Goal: Information Seeking & Learning: Learn about a topic

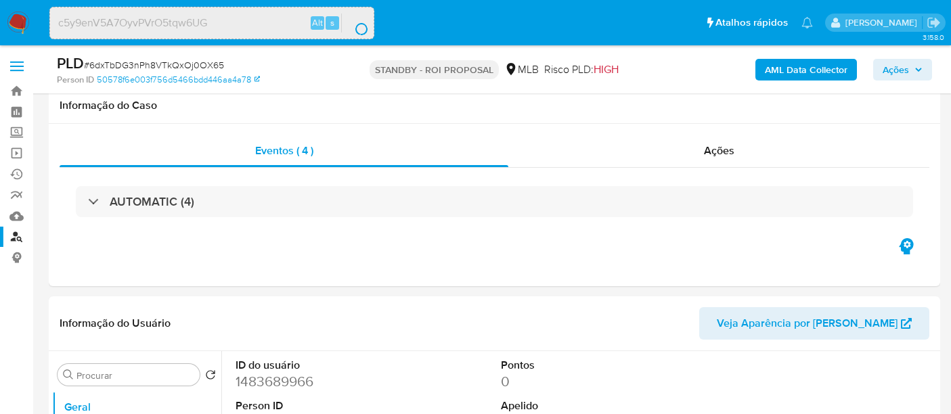
select select "10"
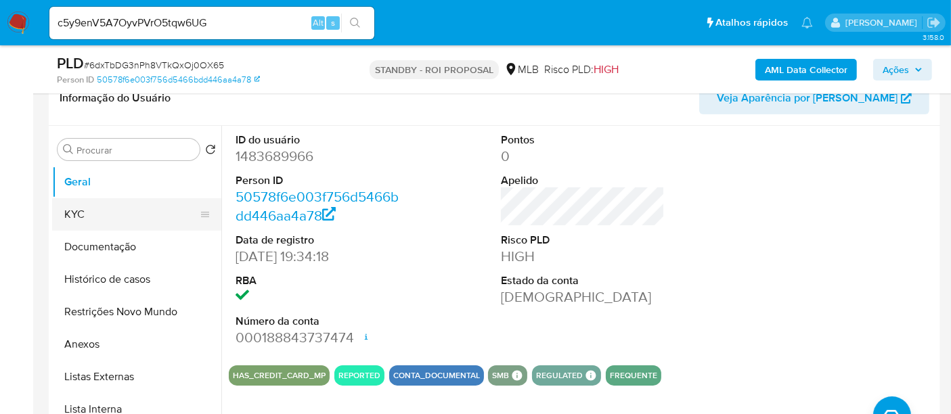
click at [83, 215] on button "KYC" at bounding box center [131, 214] width 158 height 32
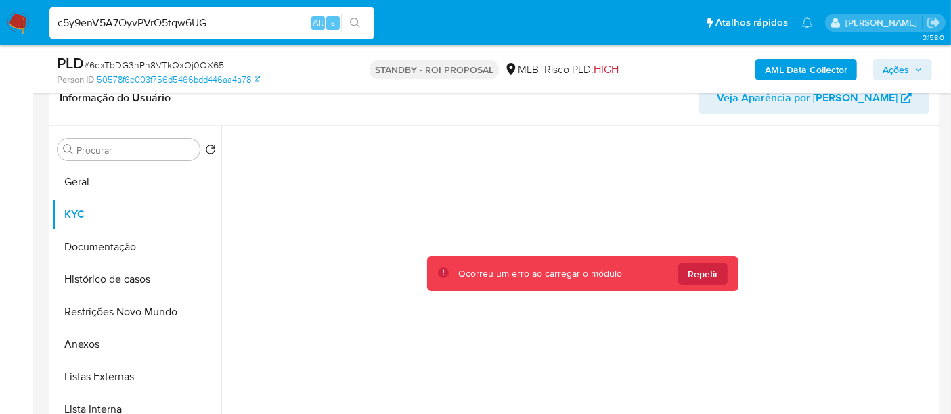
click at [241, 21] on input "c5y9enV5A7OyvPVrO5tqw6UG" at bounding box center [211, 23] width 325 height 18
click at [352, 21] on icon "search-icon" at bounding box center [355, 23] width 11 height 11
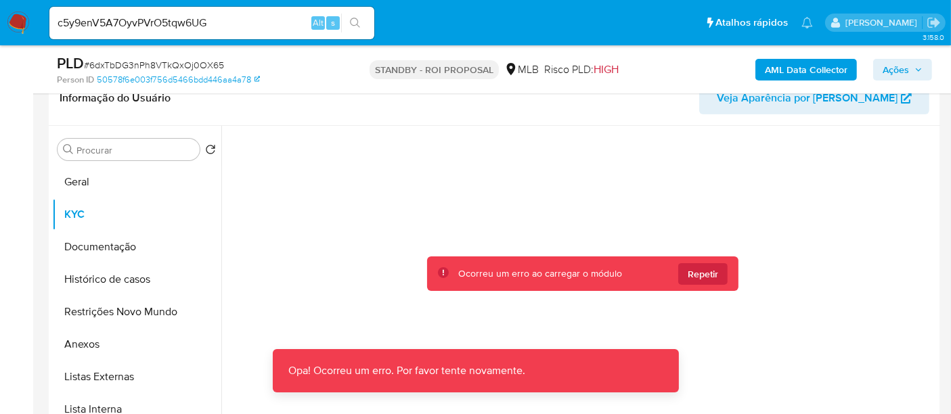
click at [20, 24] on img at bounding box center [18, 23] width 23 height 23
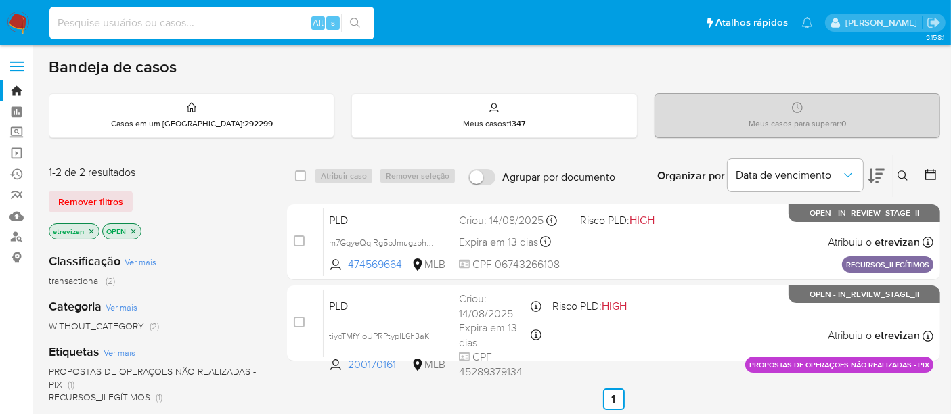
click at [182, 28] on input at bounding box center [211, 23] width 325 height 18
paste input "c5y9enV5A7OyvPVrO5tqw6UG"
type input "c5y9enV5A7OyvPVrO5tqw6UG"
click at [353, 18] on icon "search-icon" at bounding box center [355, 23] width 10 height 10
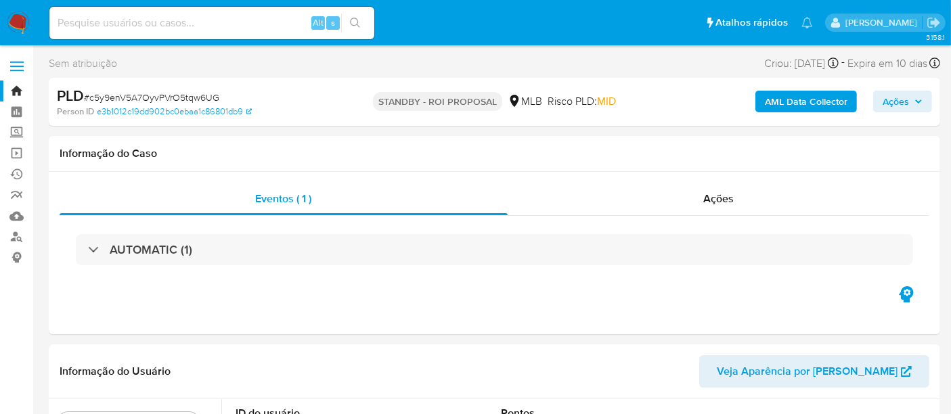
select select "10"
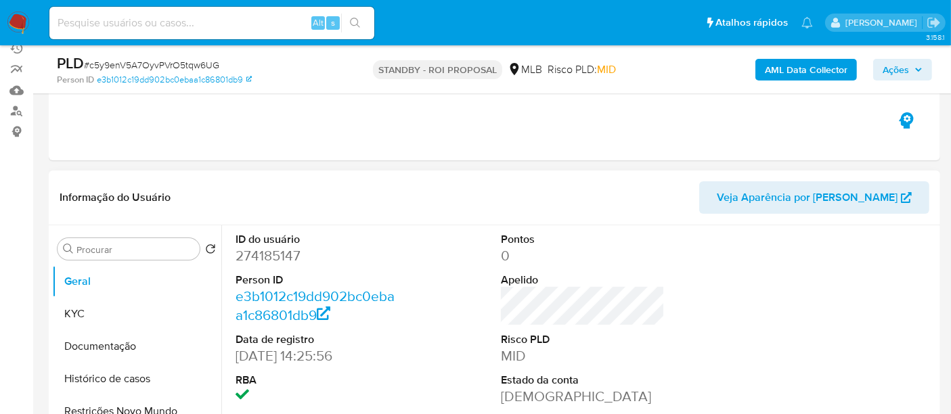
scroll to position [150, 0]
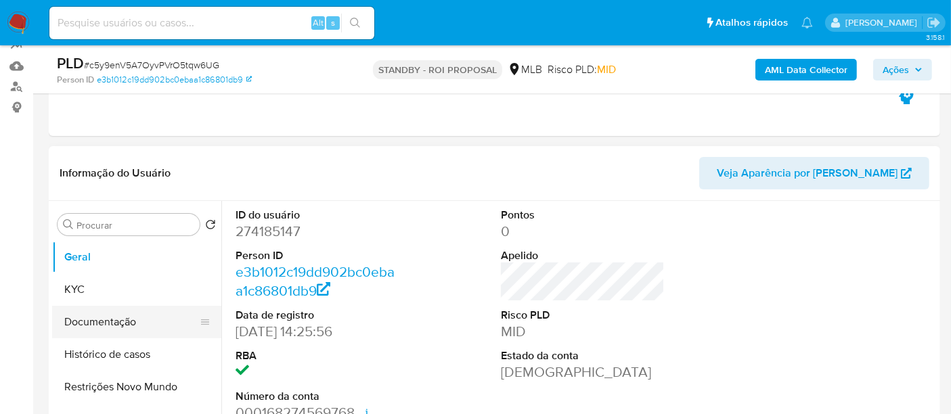
click at [104, 320] on button "Documentação" at bounding box center [131, 322] width 158 height 32
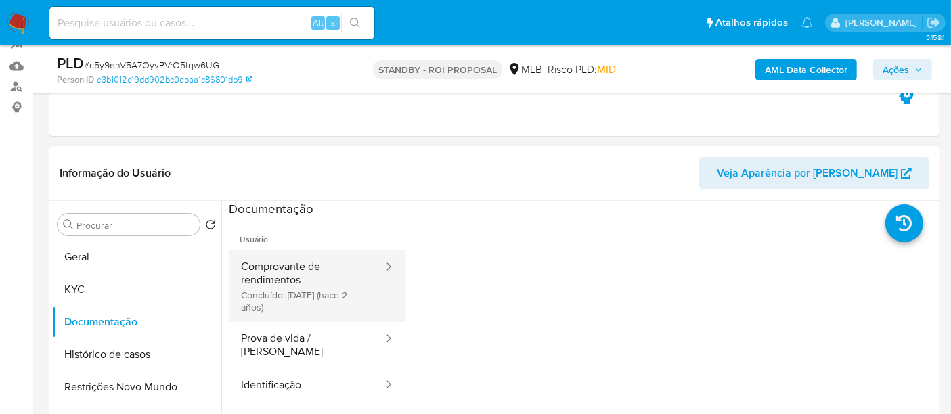
click at [300, 259] on button "Comprovante de rendimentos Concluído: 08/03/2024 (hace 2 años)" at bounding box center [307, 287] width 156 height 72
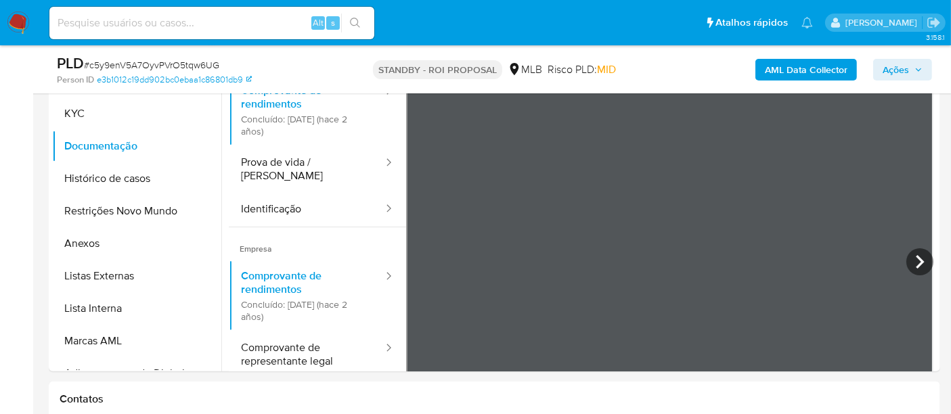
scroll to position [335, 0]
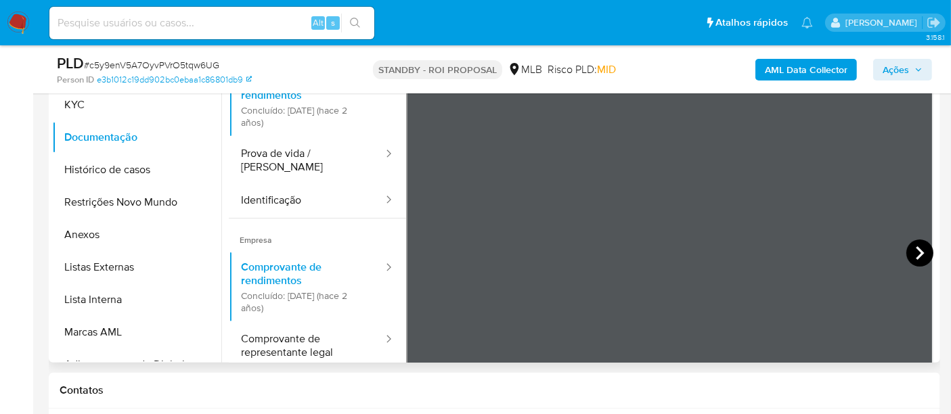
click at [911, 248] on icon at bounding box center [920, 253] width 27 height 27
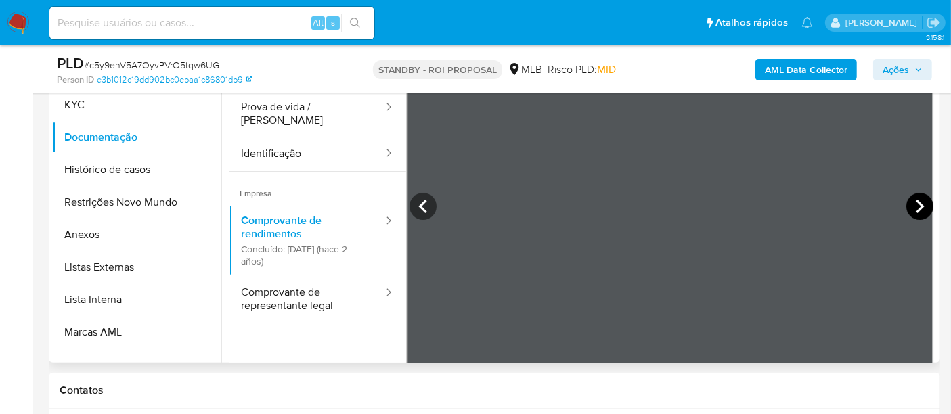
scroll to position [0, 0]
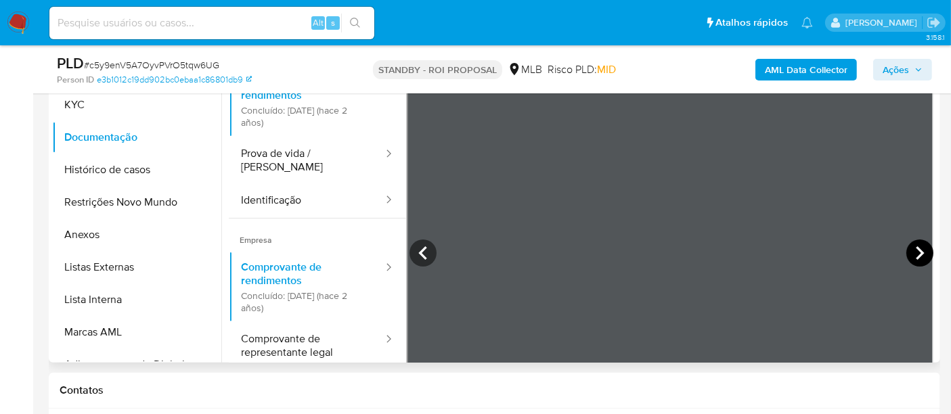
click at [911, 255] on icon at bounding box center [920, 253] width 27 height 27
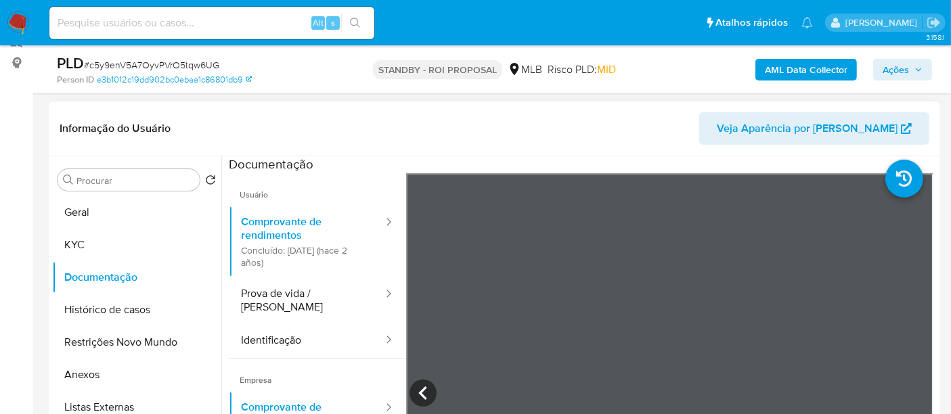
scroll to position [185, 0]
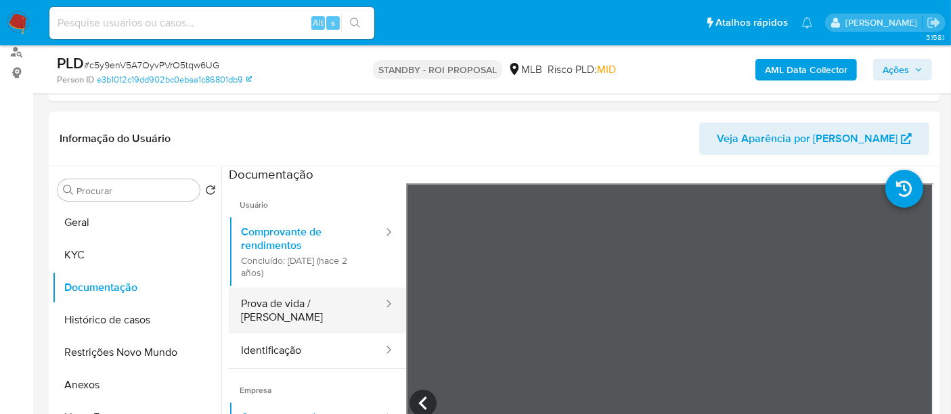
drag, startPoint x: 278, startPoint y: 303, endPoint x: 376, endPoint y: 302, distance: 98.9
click at [278, 303] on button "Prova de vida / [PERSON_NAME]" at bounding box center [307, 311] width 156 height 46
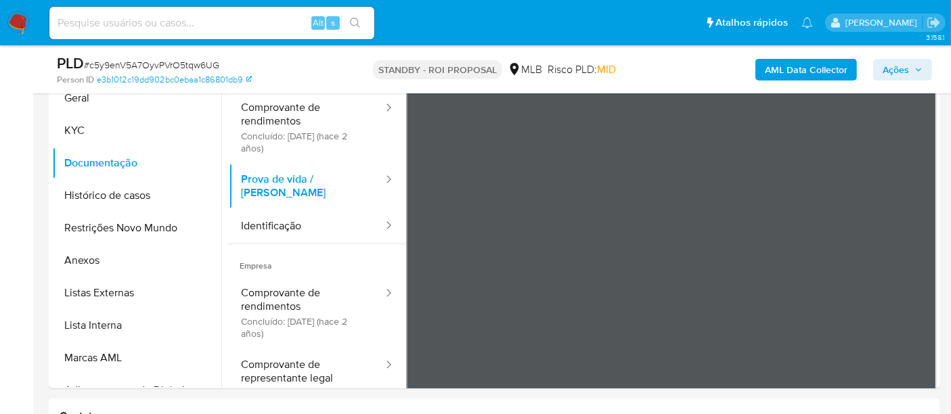
scroll to position [315, 0]
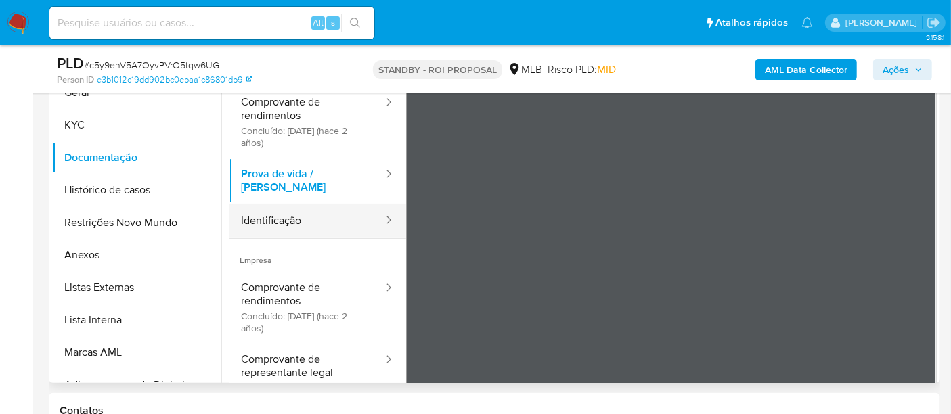
click at [278, 209] on button "Identificação" at bounding box center [307, 221] width 156 height 35
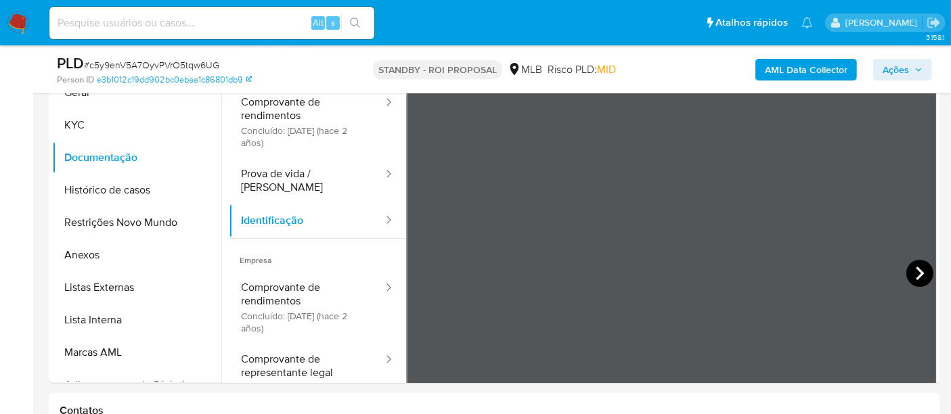
click at [915, 267] on icon at bounding box center [920, 273] width 27 height 27
click at [513, 255] on div "Usuário Comprovante de rendimentos Concluído: 08/03/2024 (hace 2 años) Prova de…" at bounding box center [583, 269] width 708 height 433
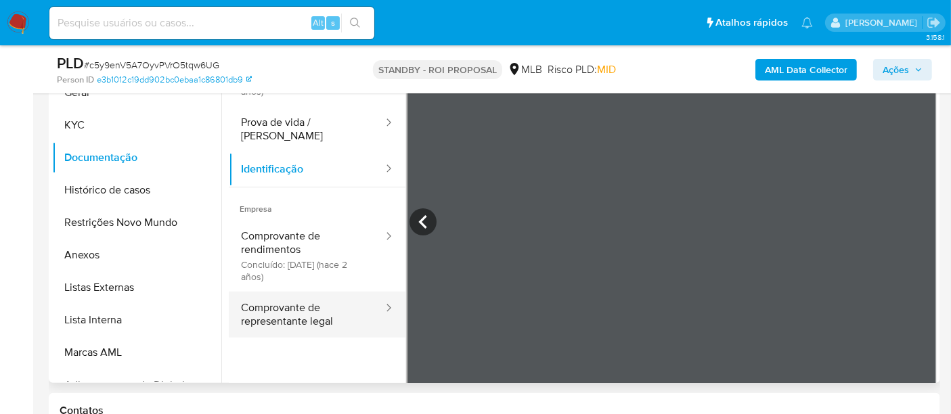
scroll to position [75, 0]
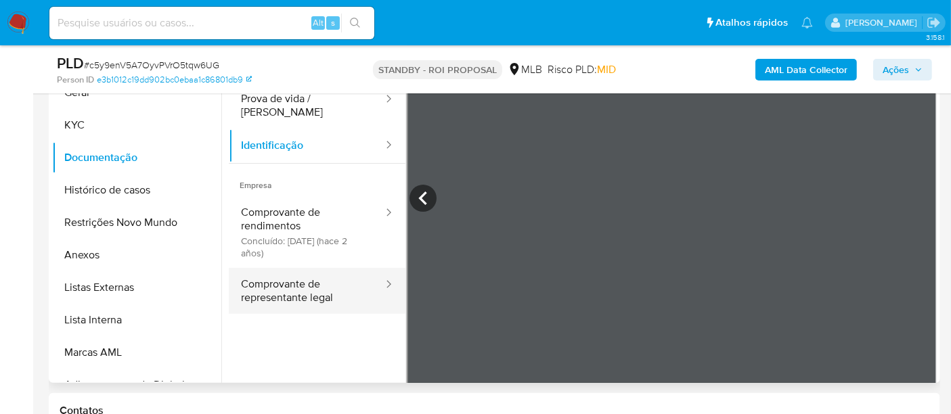
click at [277, 268] on button "Comprovante de representante legal" at bounding box center [307, 291] width 156 height 46
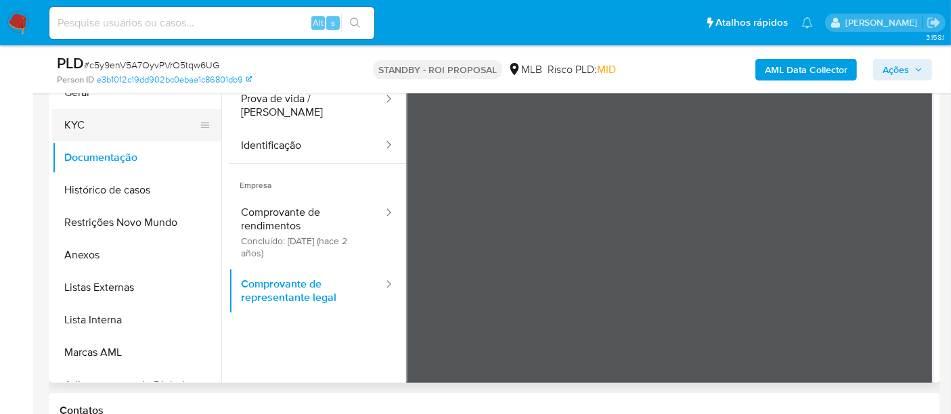
click at [91, 126] on button "KYC" at bounding box center [131, 125] width 158 height 32
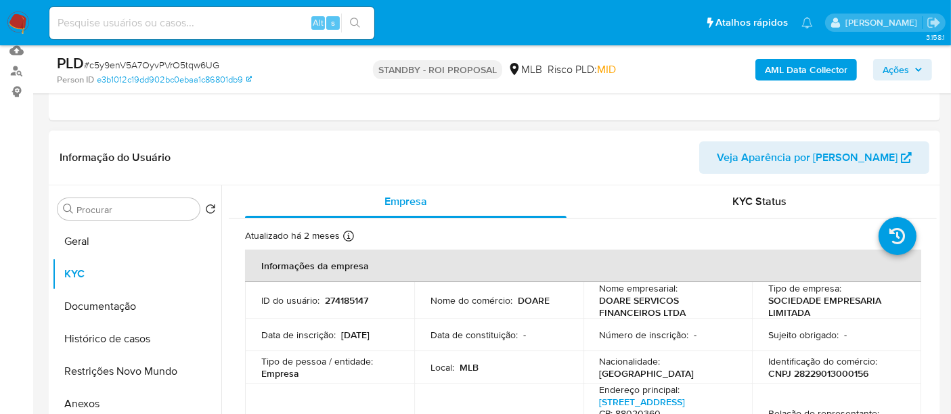
scroll to position [164, 0]
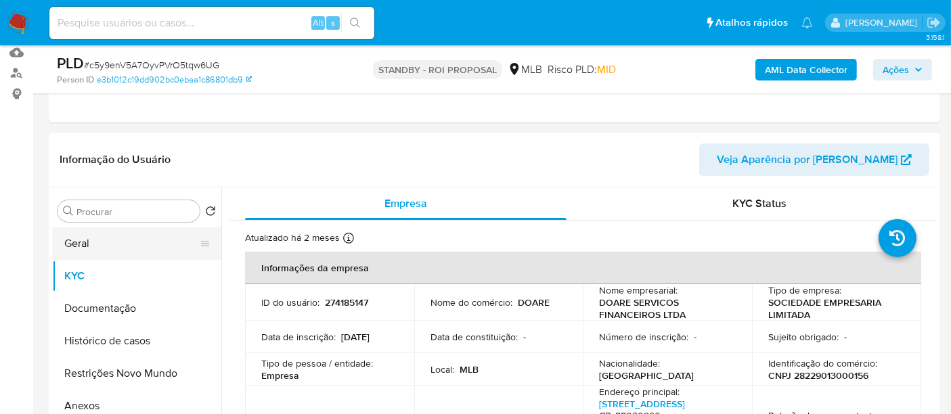
click at [87, 238] on button "Geral" at bounding box center [131, 243] width 158 height 32
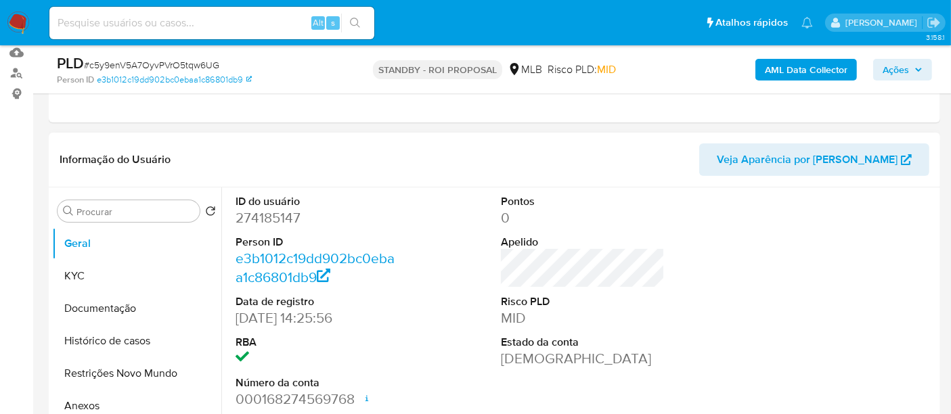
drag, startPoint x: 136, startPoint y: 339, endPoint x: 249, endPoint y: 339, distance: 113.1
click at [137, 339] on button "Histórico de casos" at bounding box center [136, 341] width 169 height 32
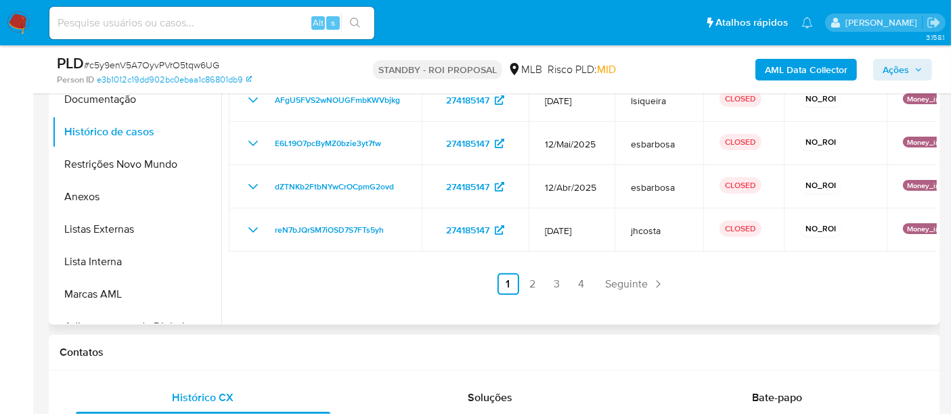
scroll to position [390, 0]
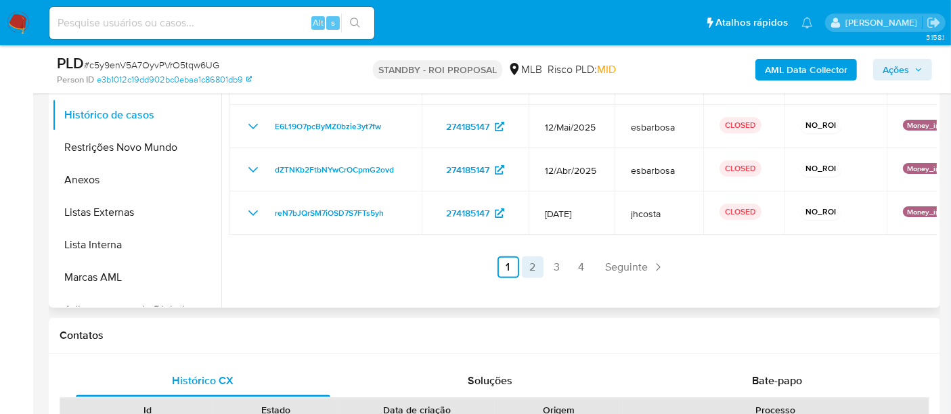
click at [531, 267] on link "2" at bounding box center [533, 268] width 22 height 22
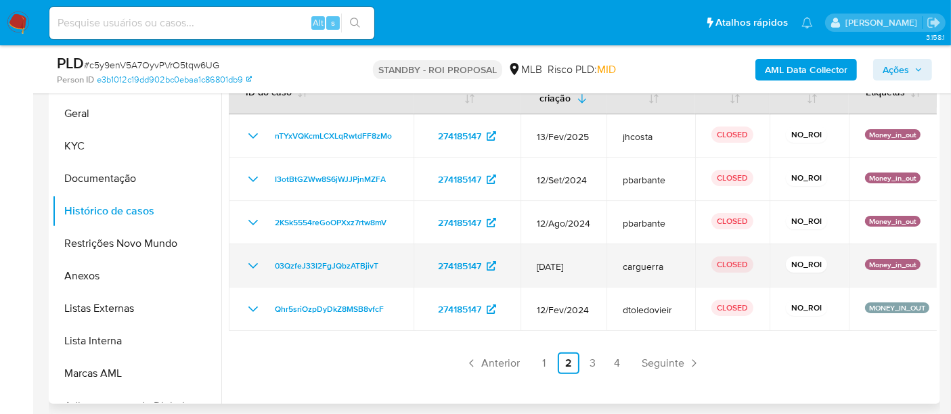
scroll to position [315, 0]
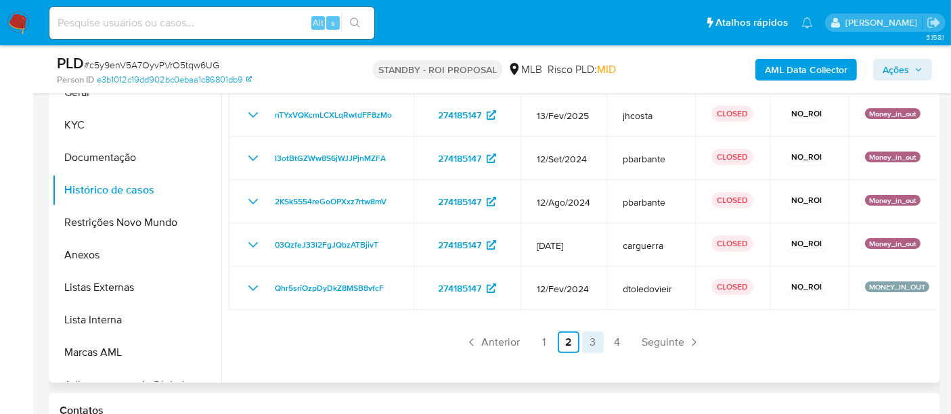
click at [586, 339] on link "3" at bounding box center [593, 343] width 22 height 22
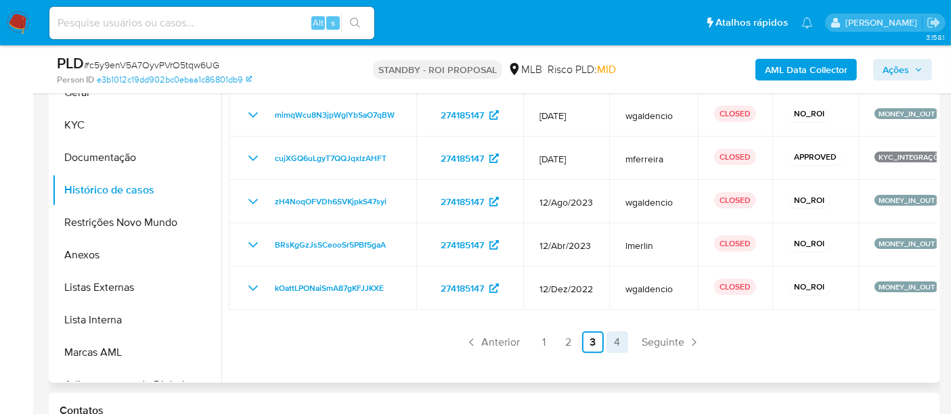
click at [613, 344] on link "4" at bounding box center [618, 343] width 22 height 22
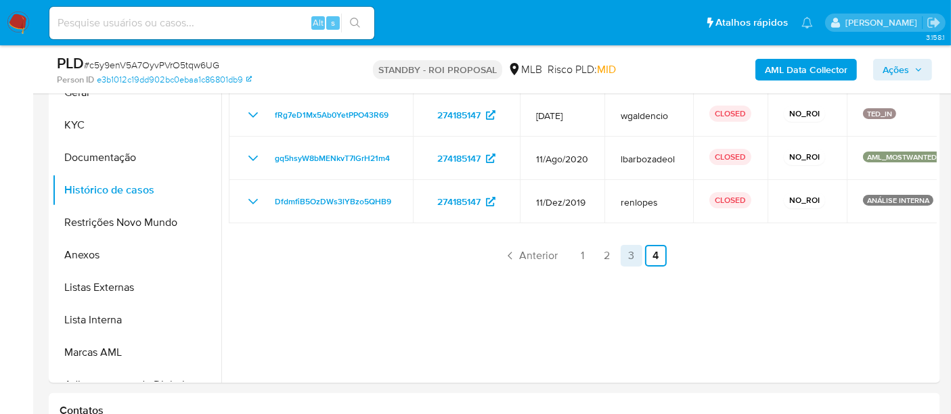
click at [624, 256] on link "3" at bounding box center [632, 256] width 22 height 22
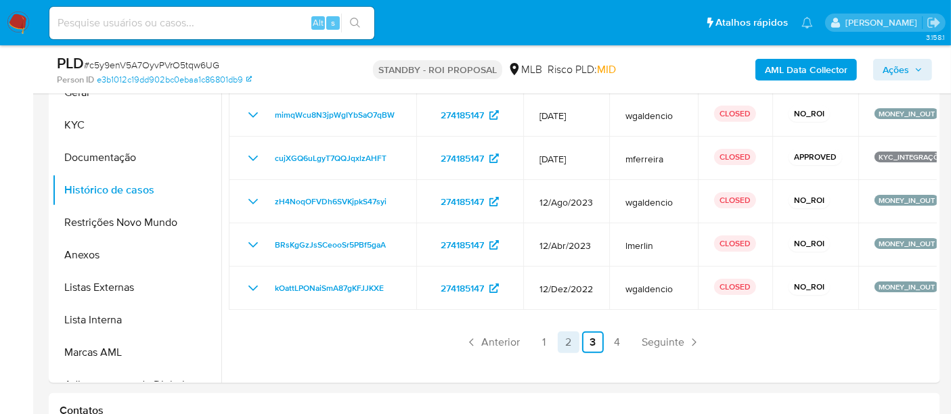
click at [565, 341] on link "2" at bounding box center [569, 343] width 22 height 22
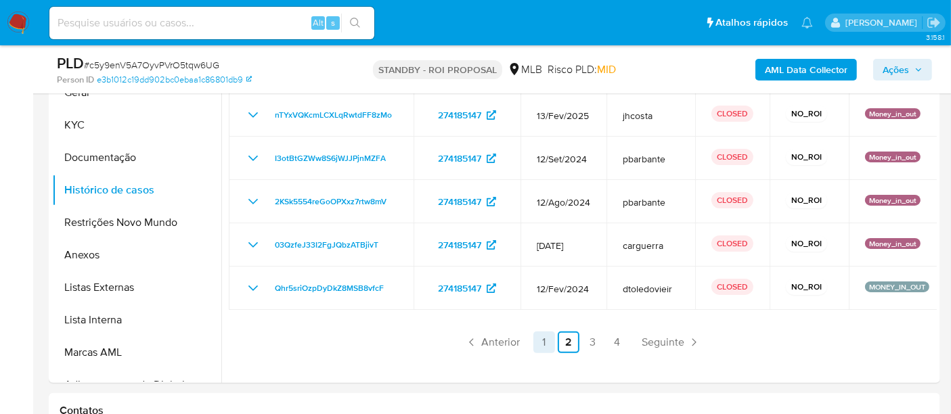
click at [540, 337] on link "1" at bounding box center [545, 343] width 22 height 22
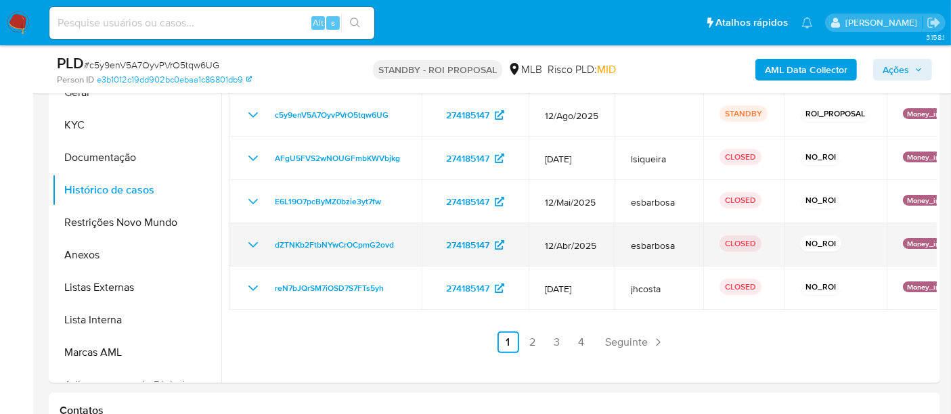
scroll to position [240, 0]
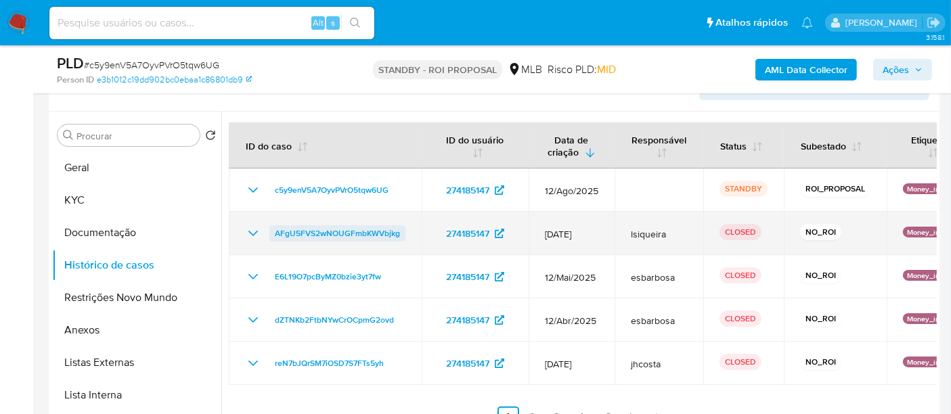
click at [321, 230] on span "AFgU5FVS2wNOUGFmbKWVbjkg" at bounding box center [337, 233] width 125 height 16
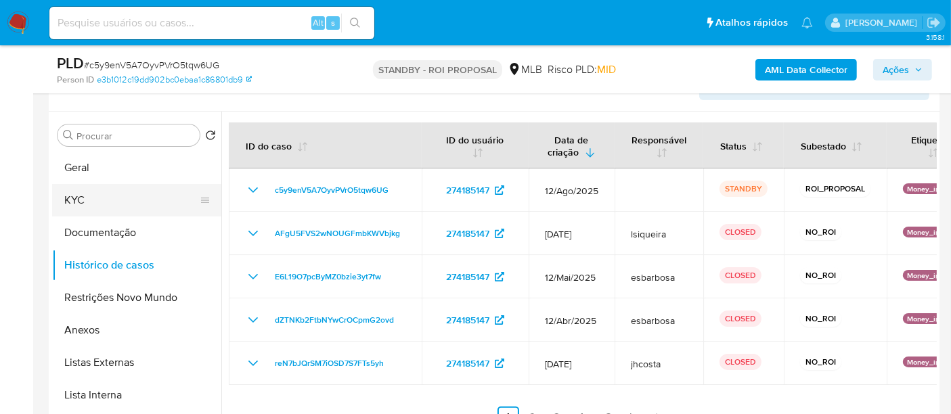
drag, startPoint x: 71, startPoint y: 200, endPoint x: 201, endPoint y: 204, distance: 130.1
click at [73, 200] on button "KYC" at bounding box center [131, 200] width 158 height 32
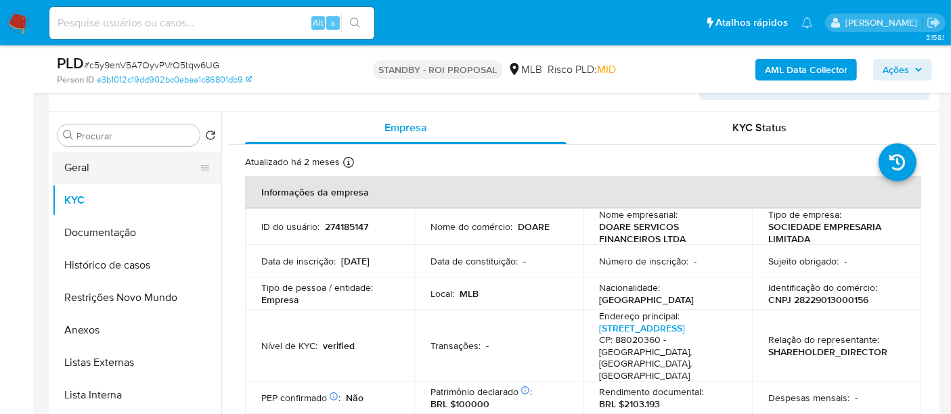
click at [77, 167] on button "Geral" at bounding box center [131, 168] width 158 height 32
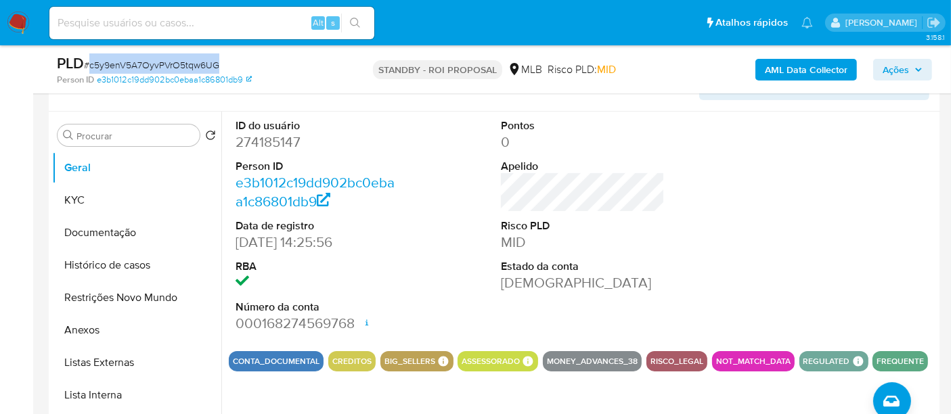
drag, startPoint x: 91, startPoint y: 64, endPoint x: 218, endPoint y: 64, distance: 127.3
click at [218, 64] on span "# c5y9enV5A7OyvPVrO5tqw6UG" at bounding box center [151, 65] width 135 height 14
copy span "c5y9enV5A7OyvPVrO5tqw6UG"
click at [89, 195] on button "KYC" at bounding box center [131, 200] width 158 height 32
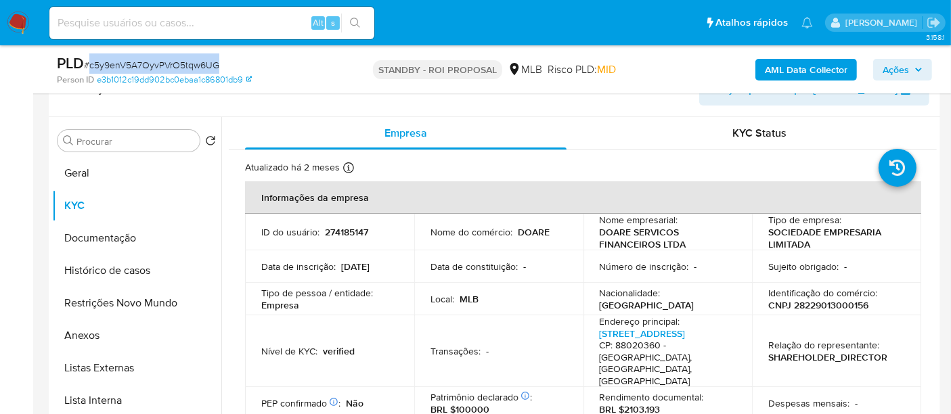
scroll to position [89, 0]
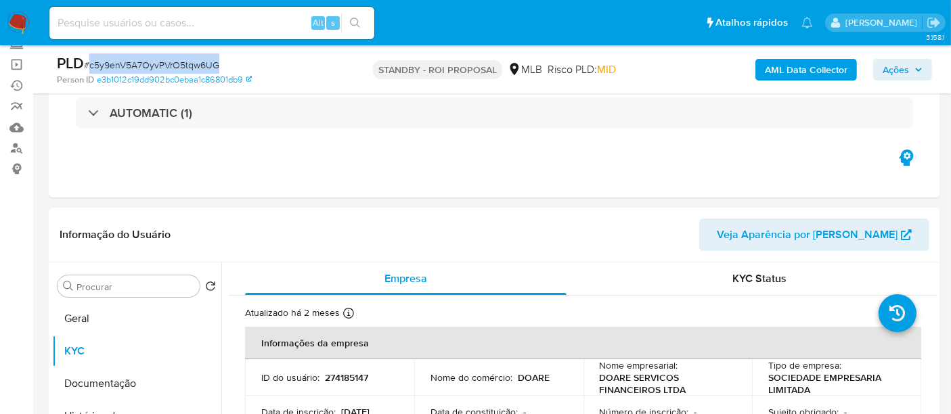
click at [269, 66] on div "PLD # c5y9enV5A7OyvPVrO5tqw6UG" at bounding box center [200, 63] width 287 height 20
drag, startPoint x: 93, startPoint y: 64, endPoint x: 177, endPoint y: 63, distance: 84.0
click at [177, 63] on span "# c5y9enV5A7OyvPVrO5tqw6UG" at bounding box center [151, 65] width 135 height 14
drag, startPoint x: 217, startPoint y: 64, endPoint x: 91, endPoint y: 70, distance: 126.7
click at [91, 70] on span "# c5y9enV5A7OyvPVrO5tqw6UG" at bounding box center [151, 65] width 135 height 14
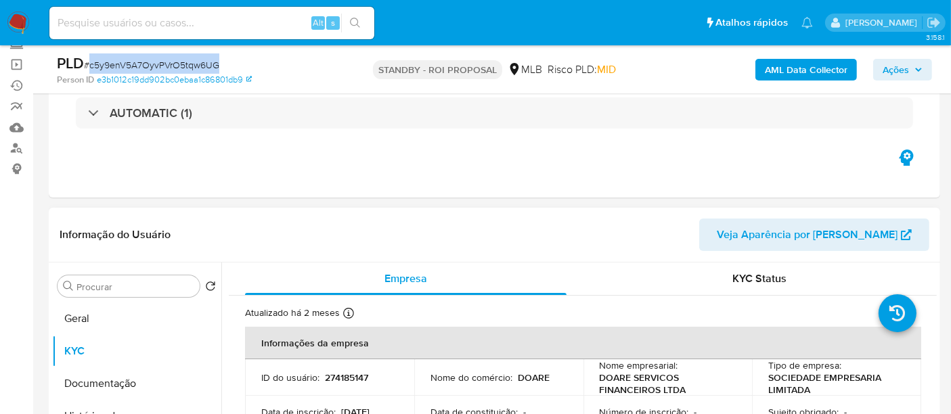
copy span "c5y9enV5A7OyvPVrO5tqw6UG"
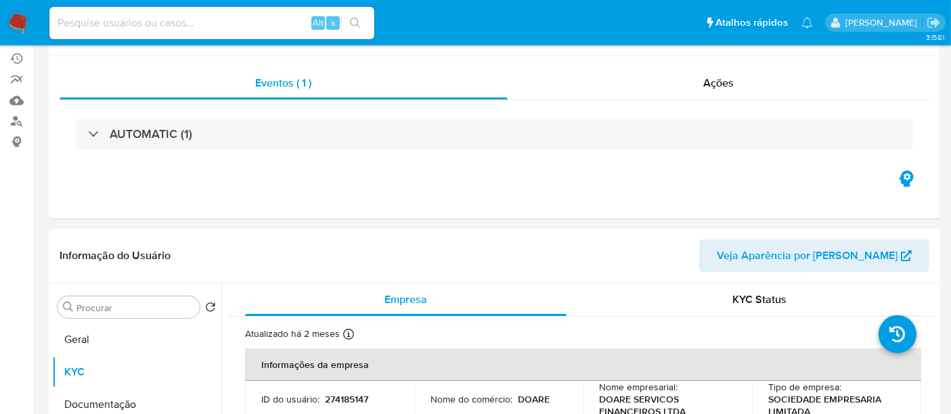
scroll to position [150, 0]
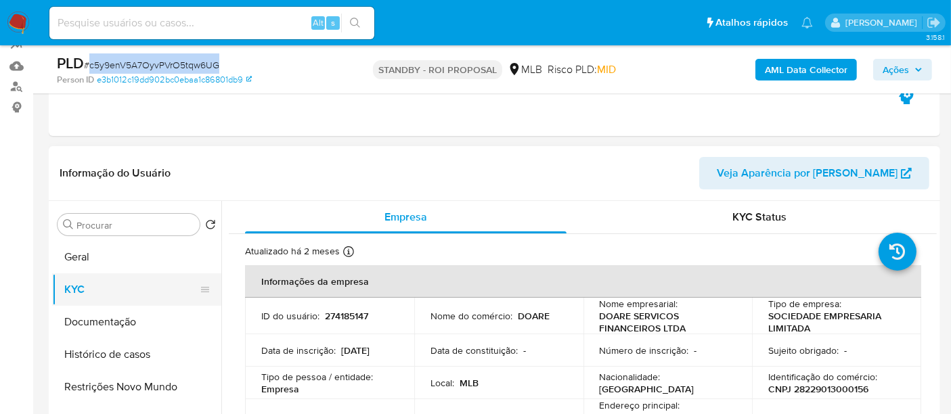
click at [89, 291] on button "KYC" at bounding box center [131, 290] width 158 height 32
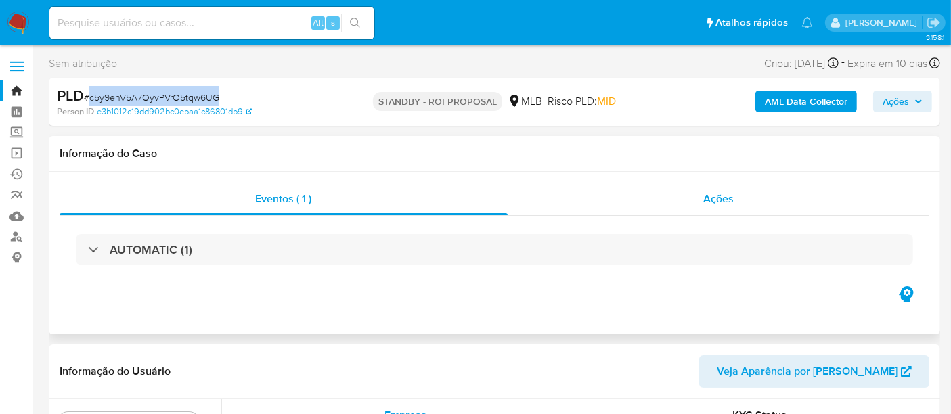
click at [748, 200] on div "Ações" at bounding box center [719, 199] width 422 height 32
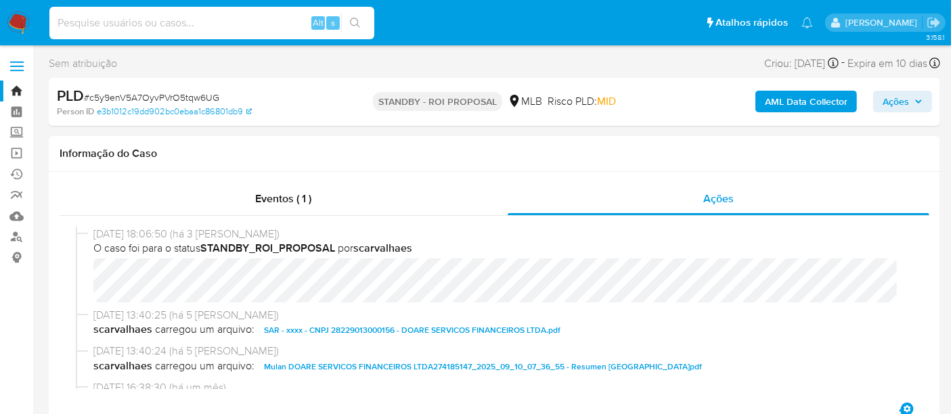
click at [218, 16] on input at bounding box center [211, 23] width 325 height 18
paste input "c5y9enV5A7OyvPVrO5tqw6UG"
click at [355, 20] on icon "search-icon" at bounding box center [355, 23] width 11 height 11
drag, startPoint x: 223, startPoint y: 23, endPoint x: 0, endPoint y: 57, distance: 225.3
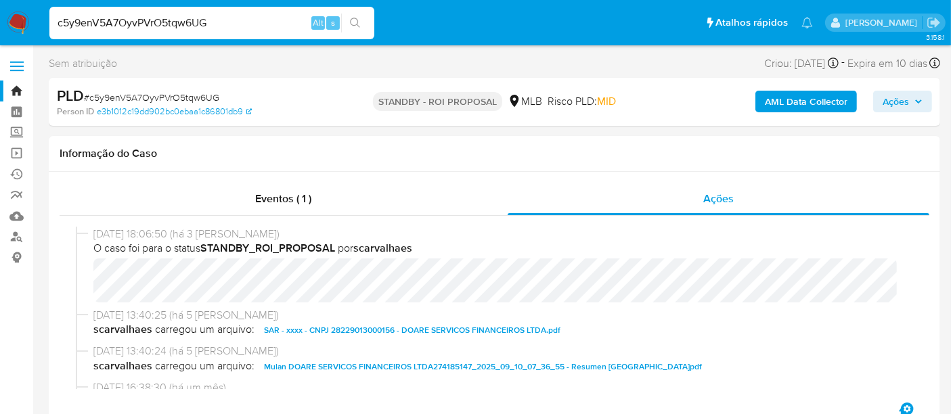
paste input "smr3WalqUZB0RX4WktybJtzW"
type input "smr3WalqUZB0RX4WktybJtzW"
click at [357, 22] on icon "search-icon" at bounding box center [355, 23] width 11 height 11
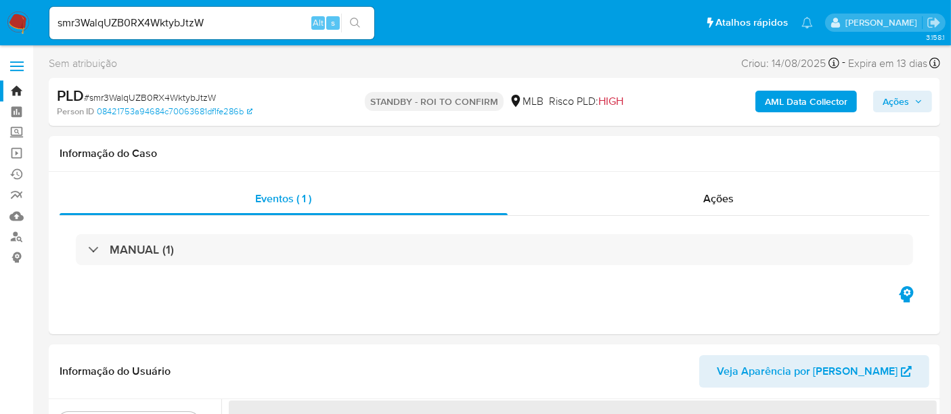
select select "10"
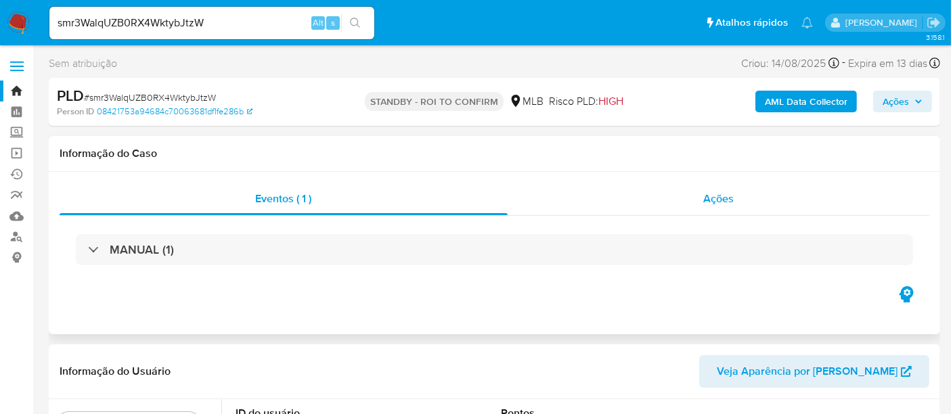
click at [710, 202] on span "Ações" at bounding box center [718, 199] width 30 height 16
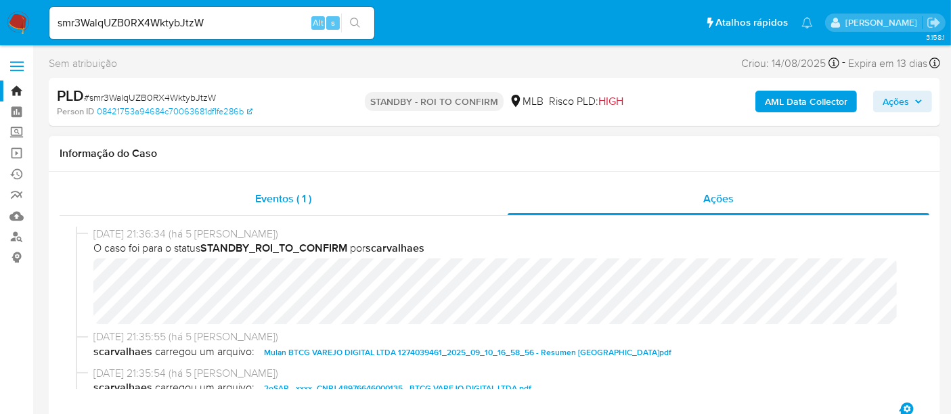
click at [284, 191] on span "Eventos ( 1 )" at bounding box center [283, 199] width 56 height 16
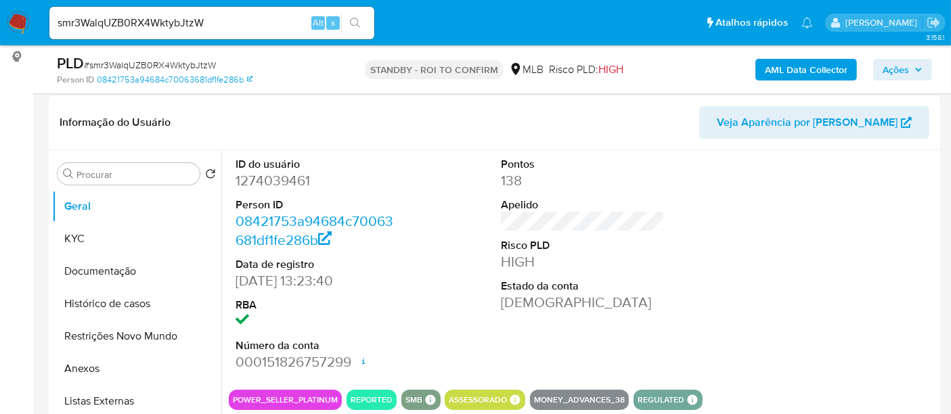
scroll to position [225, 0]
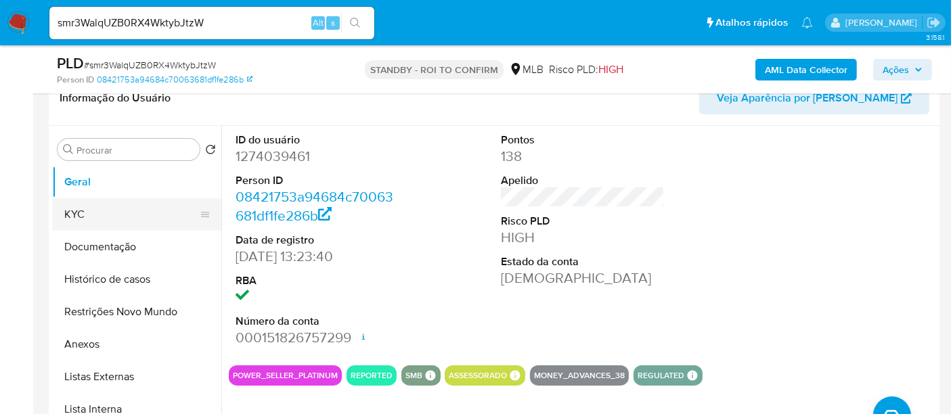
click at [74, 215] on button "KYC" at bounding box center [131, 214] width 158 height 32
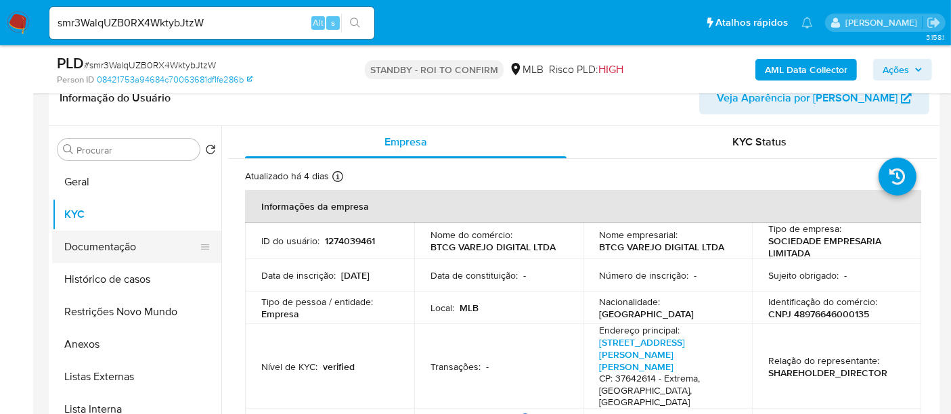
click at [113, 246] on button "Documentação" at bounding box center [131, 247] width 158 height 32
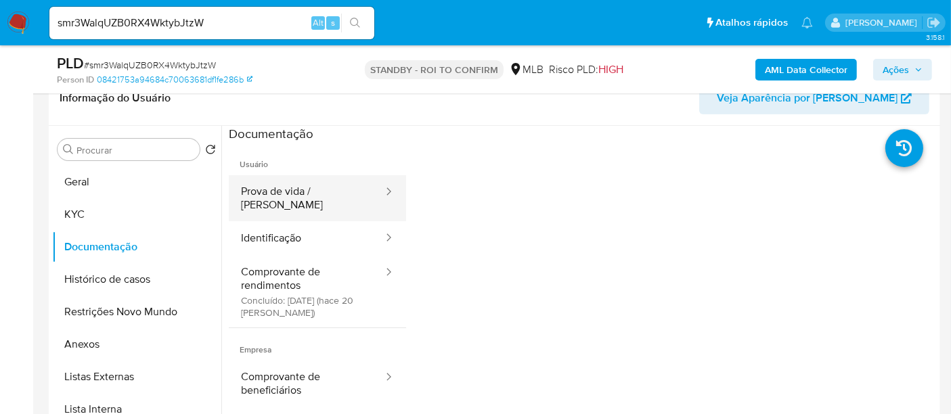
click at [302, 190] on button "Prova de vida / [PERSON_NAME]" at bounding box center [307, 198] width 156 height 46
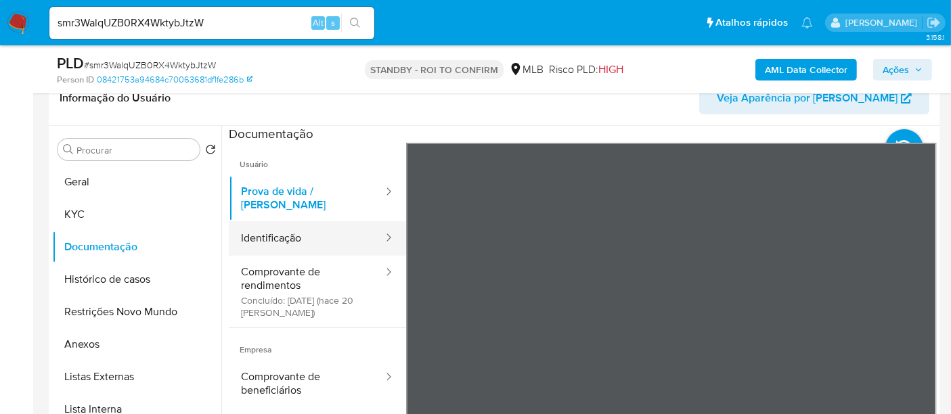
click at [278, 227] on button "Identificação" at bounding box center [307, 238] width 156 height 35
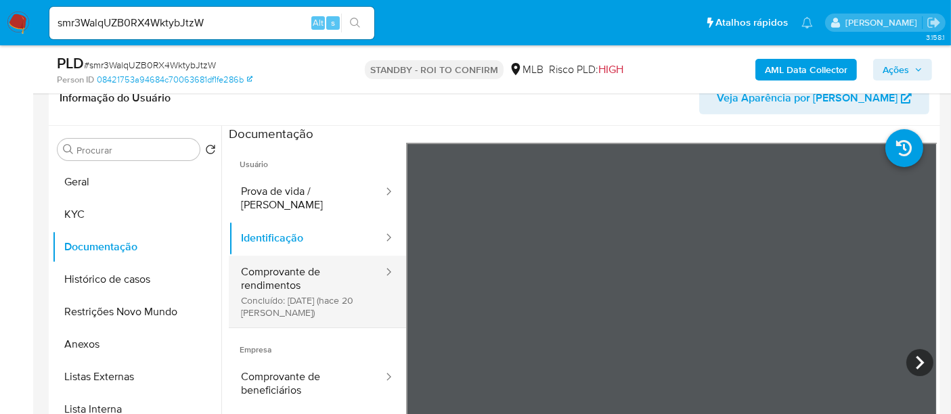
click at [272, 269] on button "Comprovante de rendimentos Concluído: 26/08/2025 (hace 20 días)" at bounding box center [307, 292] width 156 height 72
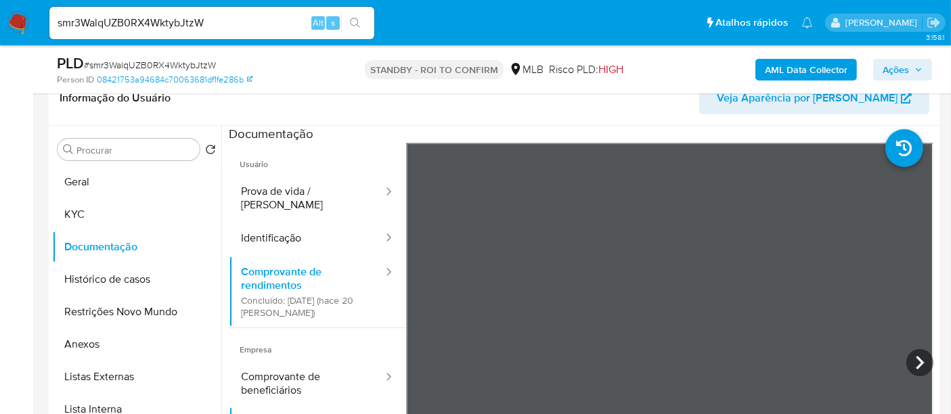
scroll to position [269, 0]
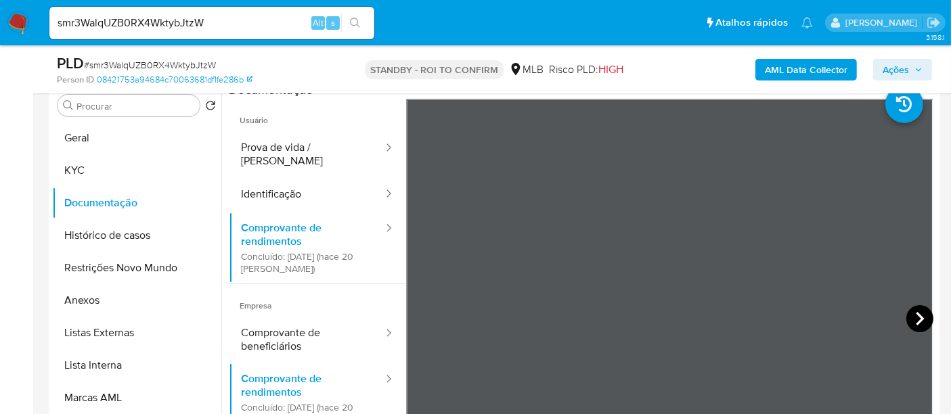
click at [911, 318] on icon at bounding box center [920, 318] width 27 height 27
click at [916, 321] on icon at bounding box center [920, 319] width 8 height 14
click at [916, 316] on icon at bounding box center [920, 319] width 8 height 14
click at [418, 320] on icon at bounding box center [423, 318] width 27 height 27
drag, startPoint x: 83, startPoint y: 169, endPoint x: 132, endPoint y: 184, distance: 51.8
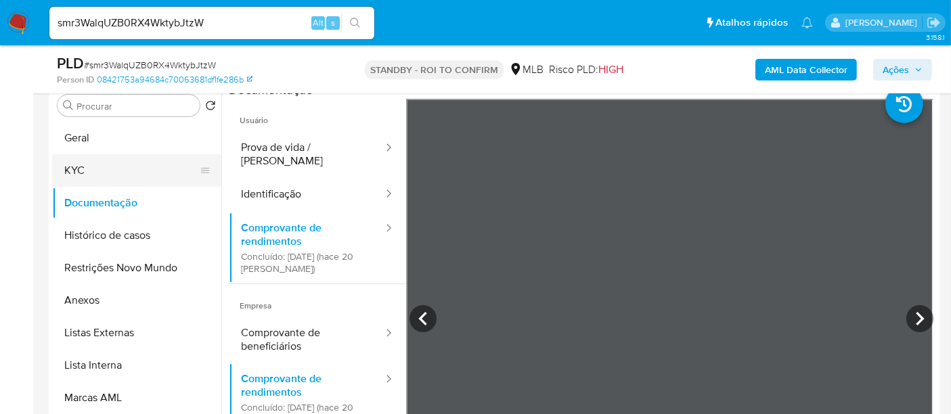
click at [83, 169] on button "KYC" at bounding box center [131, 170] width 158 height 32
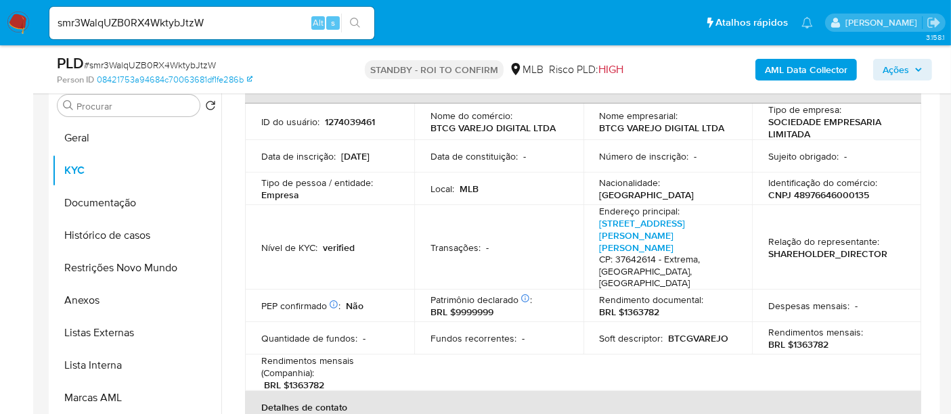
scroll to position [150, 0]
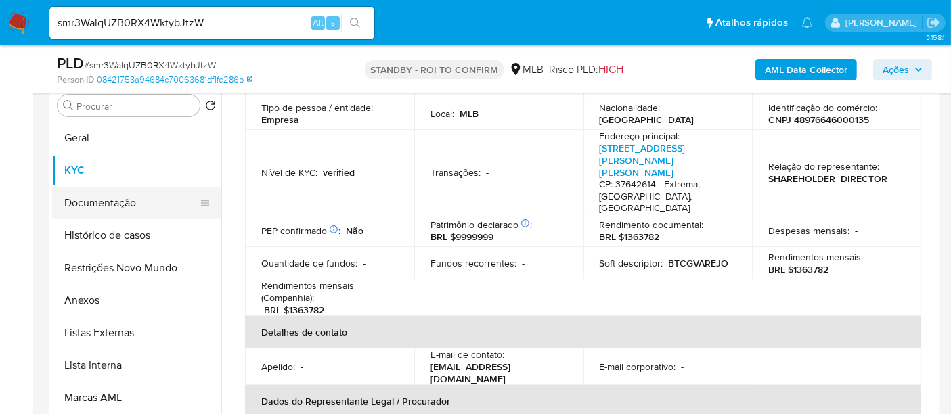
click at [102, 206] on button "Documentação" at bounding box center [131, 203] width 158 height 32
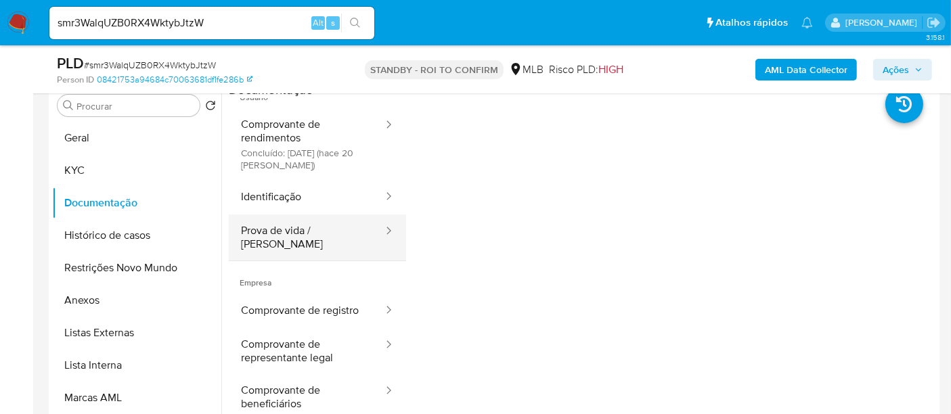
scroll to position [0, 0]
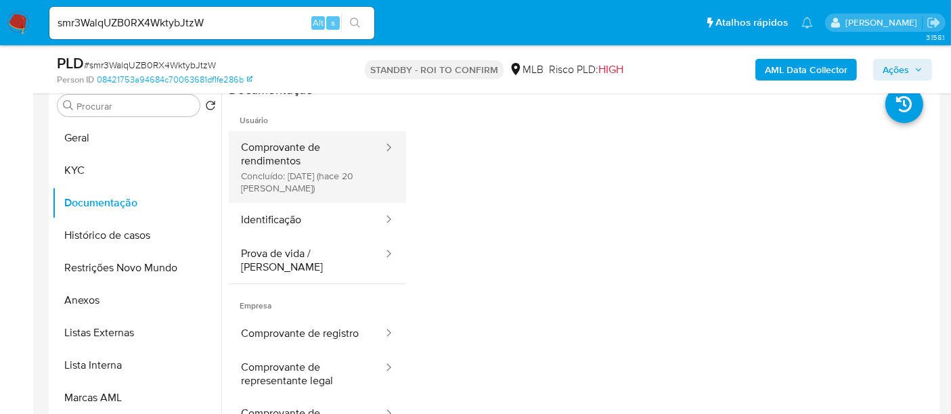
click at [313, 150] on button "Comprovante de rendimentos Concluído: 26/08/2025 (hace 20 días)" at bounding box center [307, 167] width 156 height 72
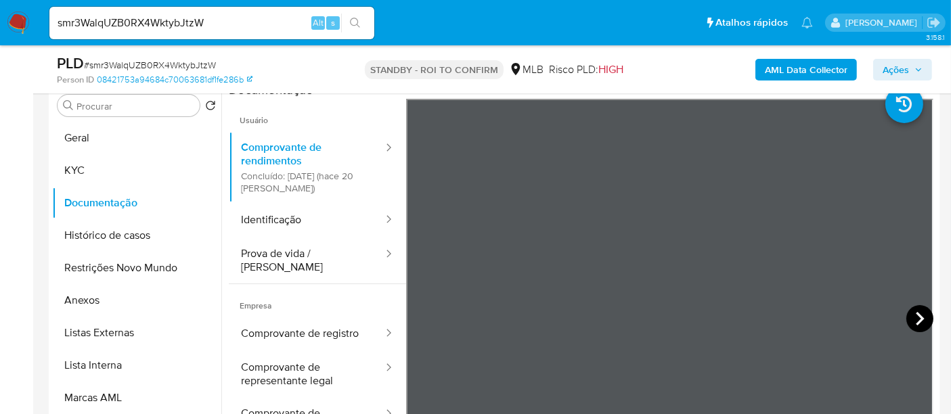
click at [907, 314] on icon at bounding box center [920, 318] width 27 height 27
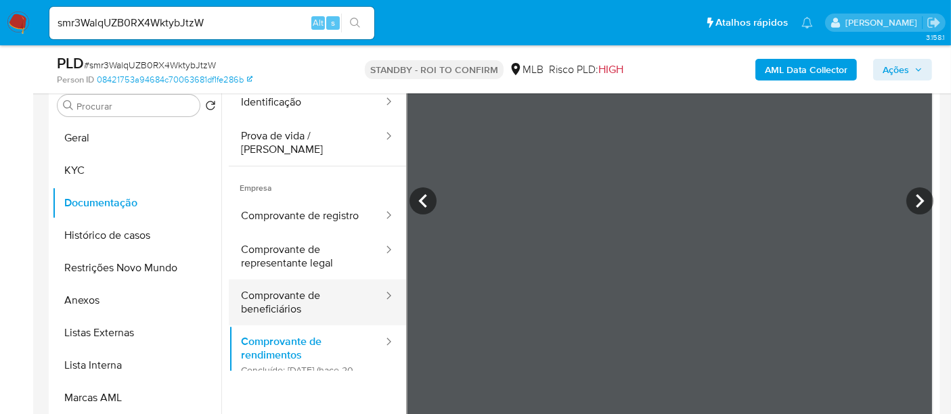
scroll to position [42, 0]
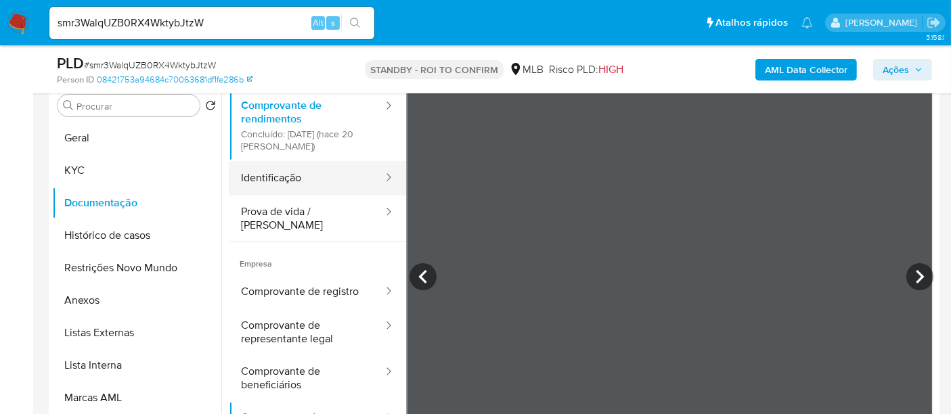
click at [278, 177] on button "Identificação" at bounding box center [307, 178] width 156 height 35
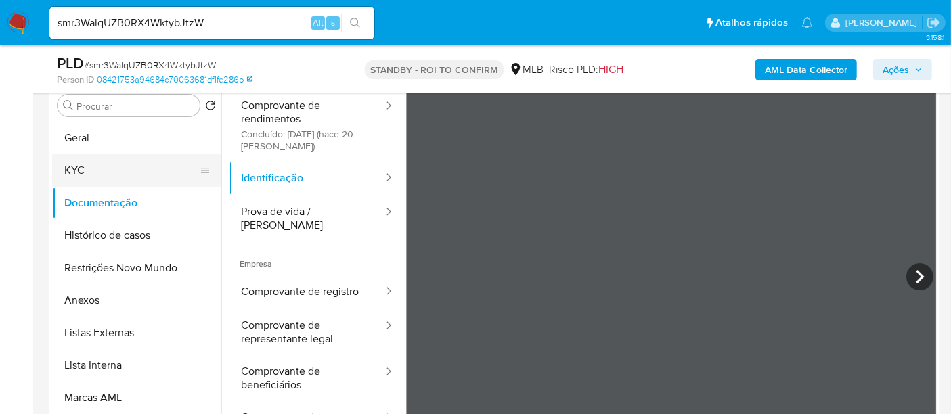
drag, startPoint x: 100, startPoint y: 168, endPoint x: 148, endPoint y: 169, distance: 47.4
click at [100, 168] on button "KYC" at bounding box center [131, 170] width 158 height 32
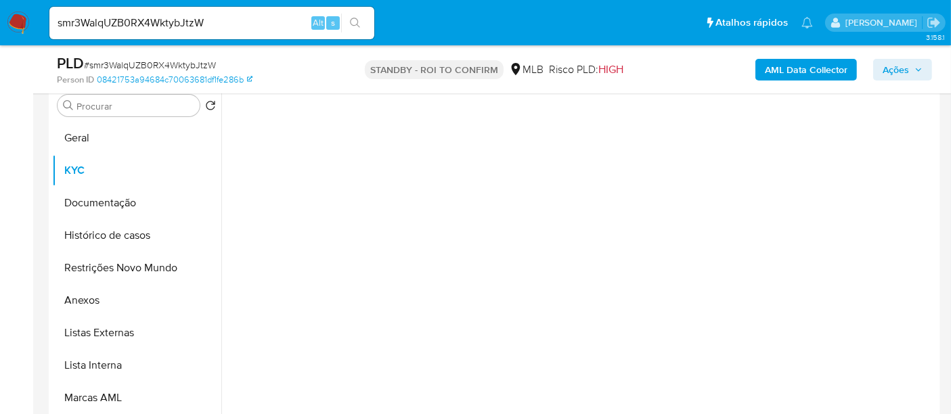
scroll to position [0, 0]
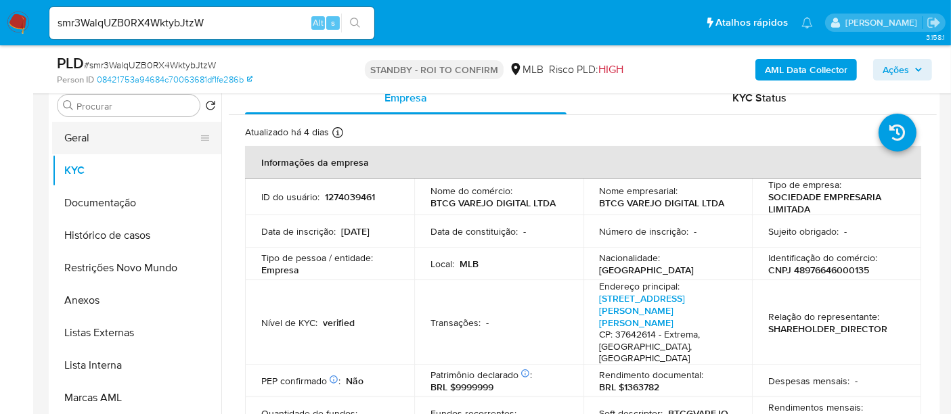
click at [87, 137] on button "Geral" at bounding box center [131, 138] width 158 height 32
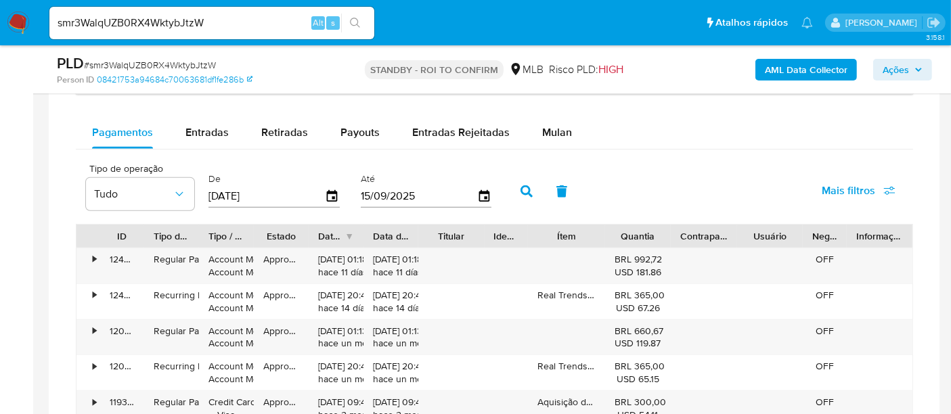
scroll to position [1022, 0]
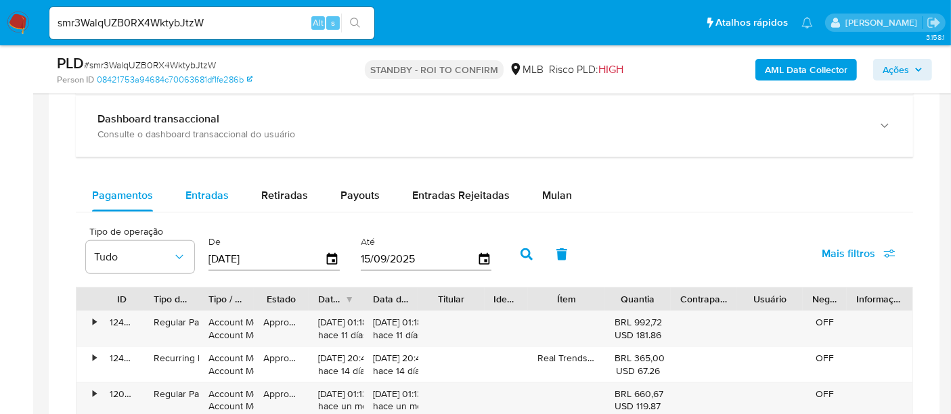
click at [210, 194] on span "Entradas" at bounding box center [207, 196] width 43 height 16
select select "10"
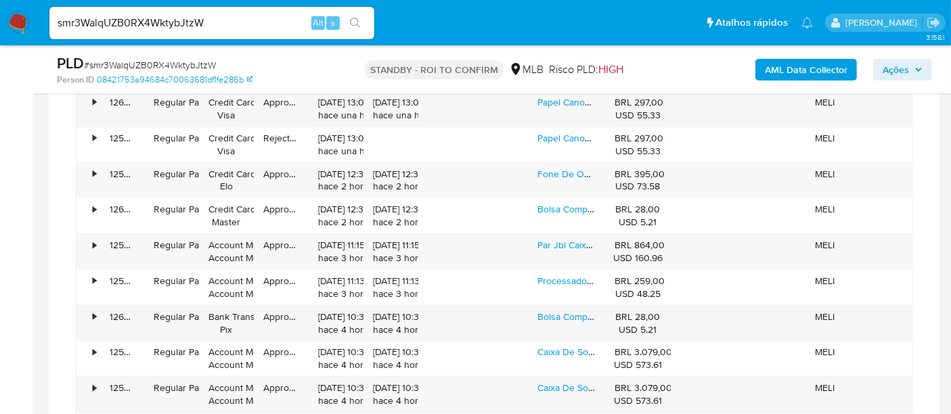
scroll to position [1247, 0]
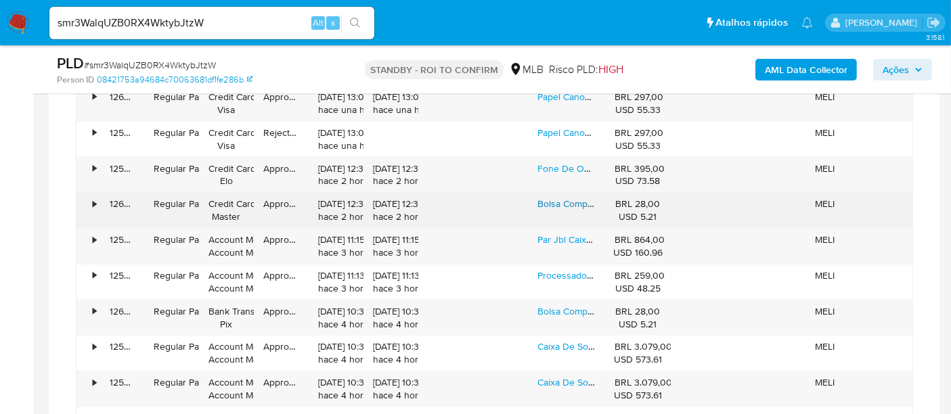
click at [576, 201] on link "Bolsa Compacta Para Câmera Fotográfica Preto/azul - Proii Cor Preto" at bounding box center [681, 204] width 286 height 14
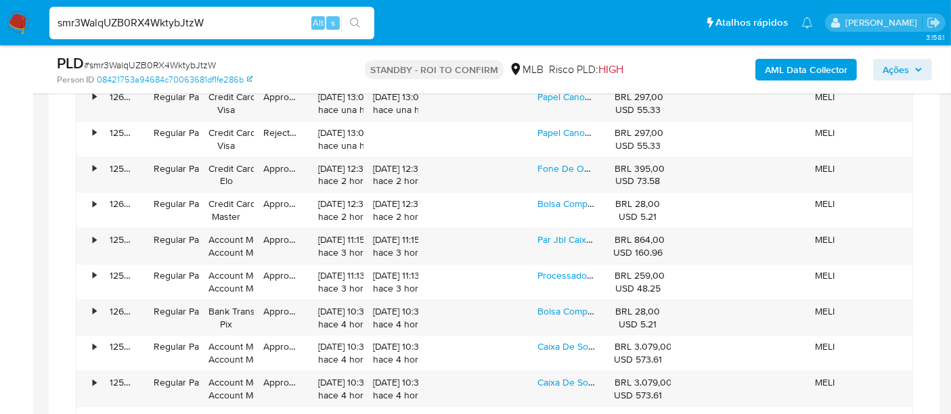
drag, startPoint x: 232, startPoint y: 22, endPoint x: 0, endPoint y: 27, distance: 231.6
click at [0, 27] on nav "Pausado Ver notificaciones smr3WalqUZB0RX4WktybJtzW Alt s Atalhos rápidos Presi…" at bounding box center [475, 22] width 951 height 45
paste input "2325687840"
type input "2325687840"
click at [354, 22] on icon "search-icon" at bounding box center [355, 23] width 11 height 11
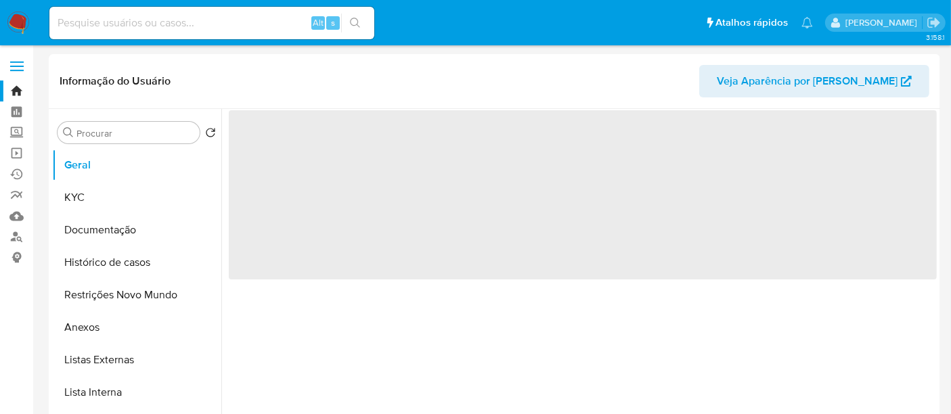
select select "10"
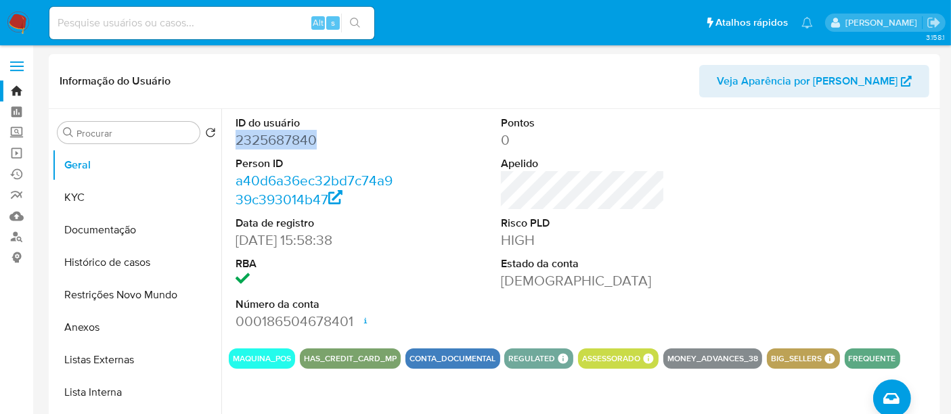
drag, startPoint x: 234, startPoint y: 142, endPoint x: 316, endPoint y: 141, distance: 81.9
click at [316, 141] on div "ID do usuário 2325687840 Person ID a40d6a36ec32bd7c74a939c393014b47 Data de reg…" at bounding box center [317, 223] width 177 height 229
copy dd "2325687840"
drag, startPoint x: 253, startPoint y: 238, endPoint x: 311, endPoint y: 235, distance: 57.6
click at [311, 235] on dd "12/03/2025 15:58:38" at bounding box center [318, 240] width 164 height 19
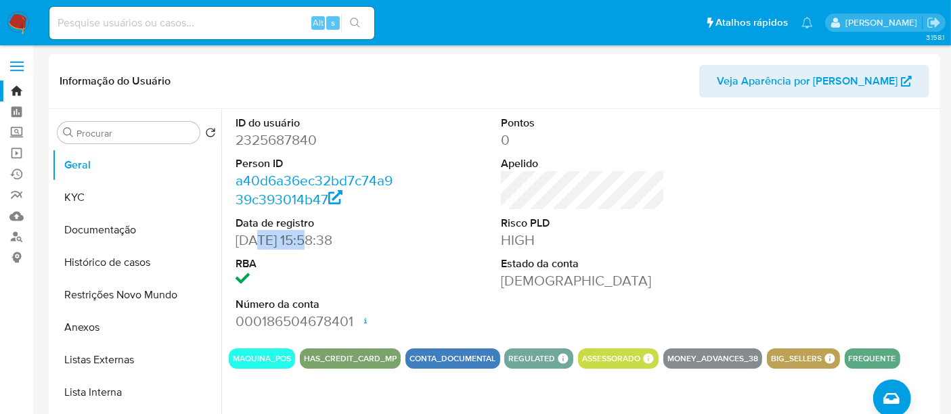
copy dd "03/2025"
click at [89, 202] on button "KYC" at bounding box center [131, 197] width 158 height 32
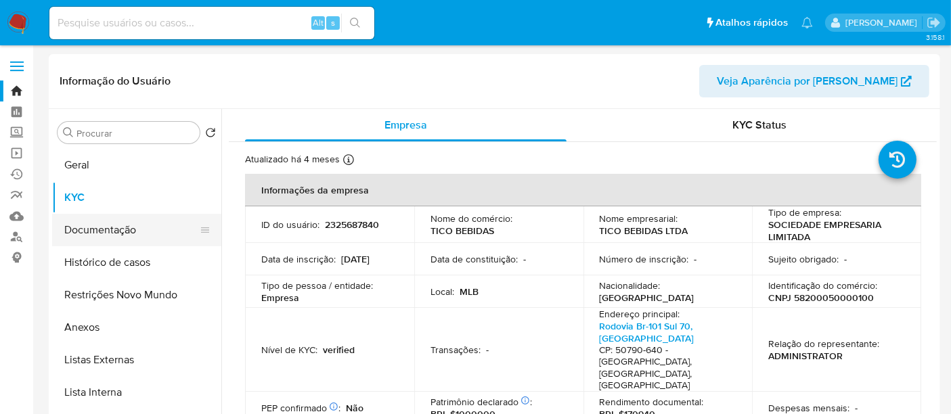
click at [95, 223] on button "Documentação" at bounding box center [131, 230] width 158 height 32
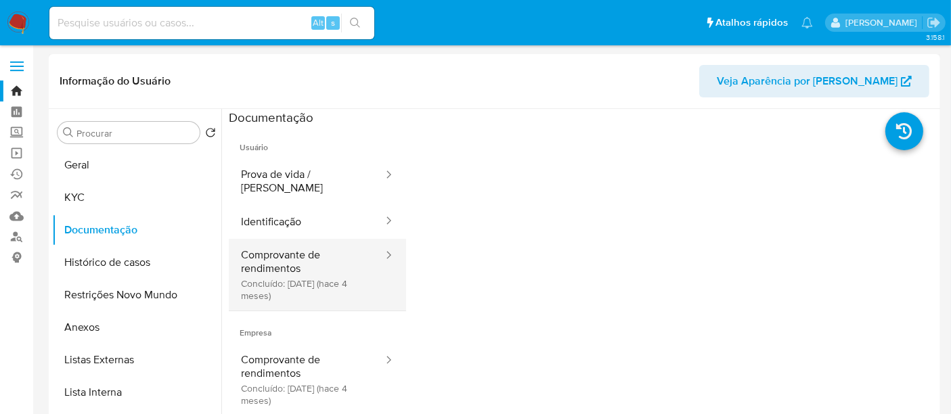
click at [303, 245] on button "Comprovante de rendimentos Concluído: 19/05/2025 (hace 4 meses)" at bounding box center [307, 275] width 156 height 72
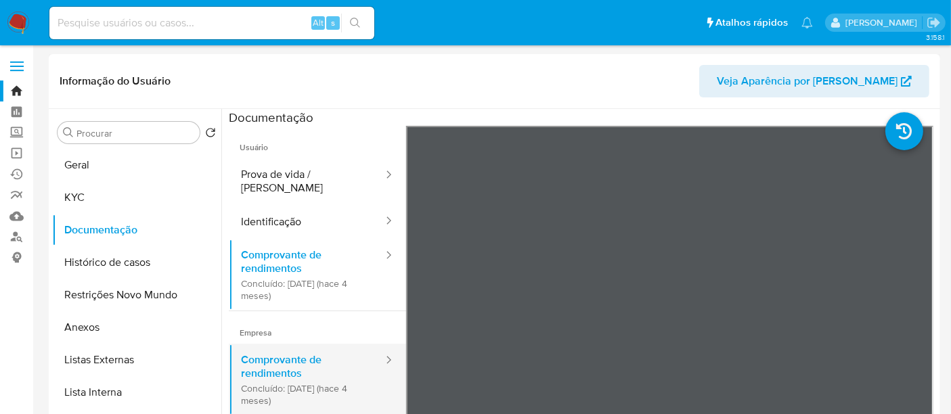
click at [305, 351] on button "Comprovante de rendimentos Concluído: 19/05/2025 (hace 4 meses)" at bounding box center [307, 380] width 156 height 72
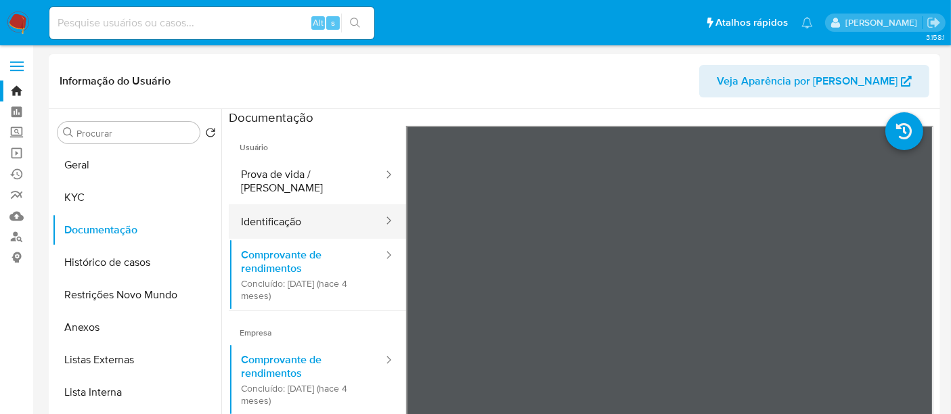
click at [271, 208] on button "Identificação" at bounding box center [307, 221] width 156 height 35
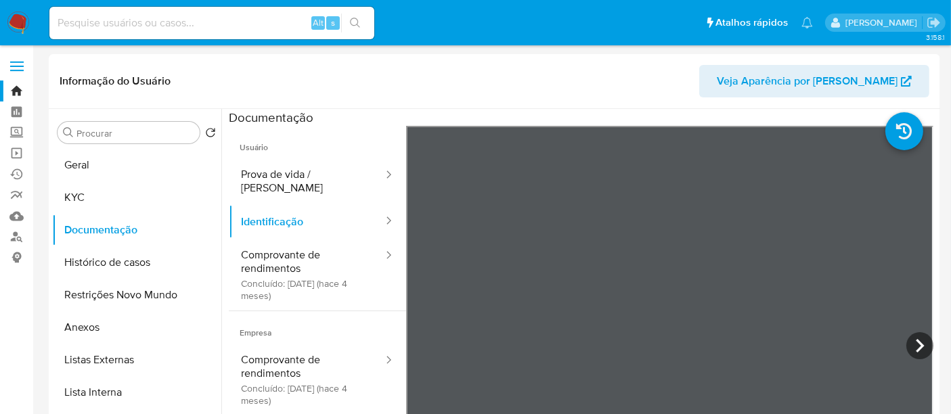
click at [125, 20] on input at bounding box center [211, 23] width 325 height 18
paste input "JkbjHG4ICP5lFxP0xkH2RYuz"
type input "JkbjHG4ICP5lFxP0xkH2RYuz"
click at [353, 18] on icon "search-icon" at bounding box center [355, 23] width 10 height 10
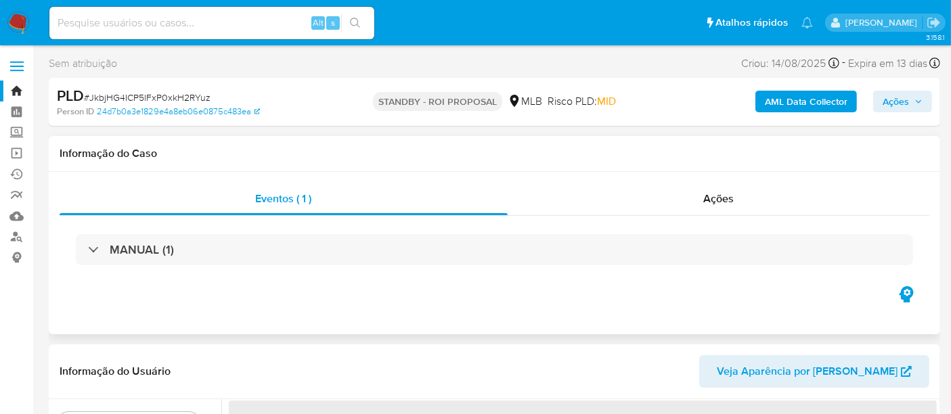
select select "10"
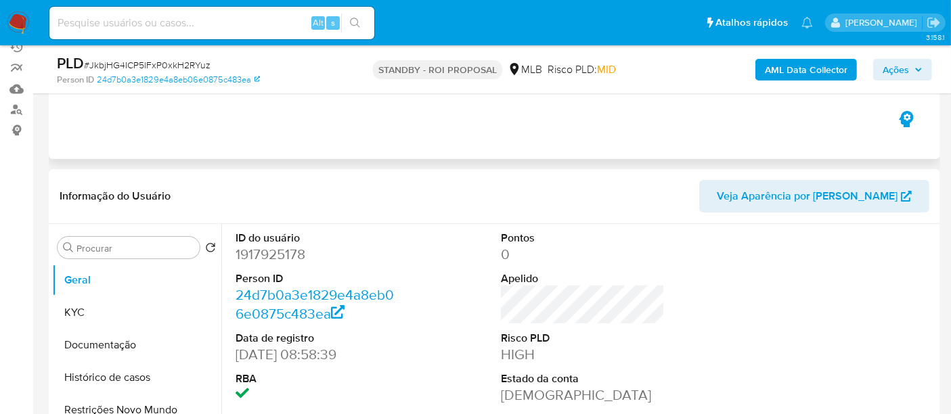
scroll to position [150, 0]
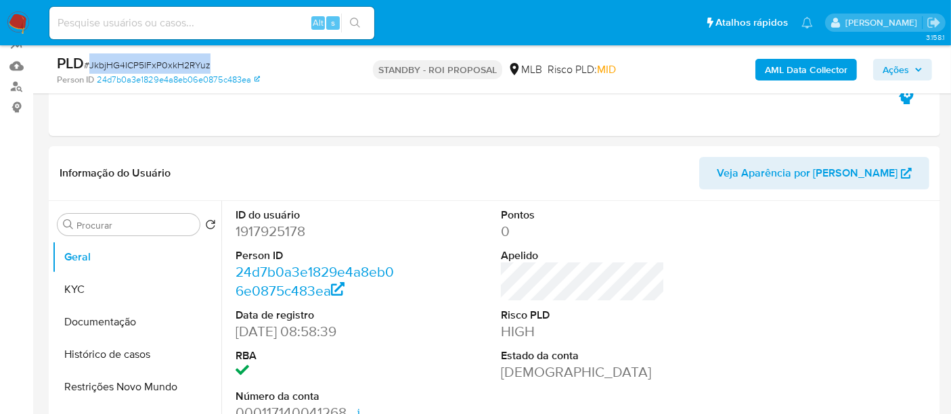
drag, startPoint x: 91, startPoint y: 63, endPoint x: 207, endPoint y: 66, distance: 116.5
click at [207, 66] on span "# JkbjHG4ICP5lFxP0xkH2RYuz" at bounding box center [147, 65] width 127 height 14
copy span "JkbjHG4ICP5lFxP0xkH2RYuz"
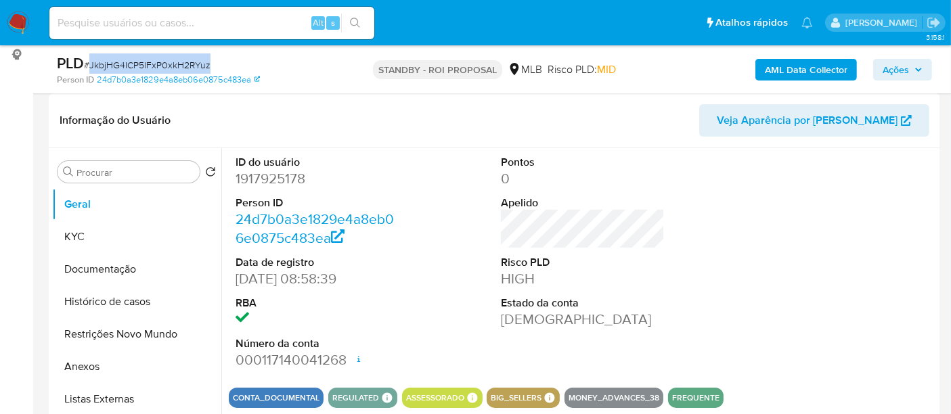
scroll to position [225, 0]
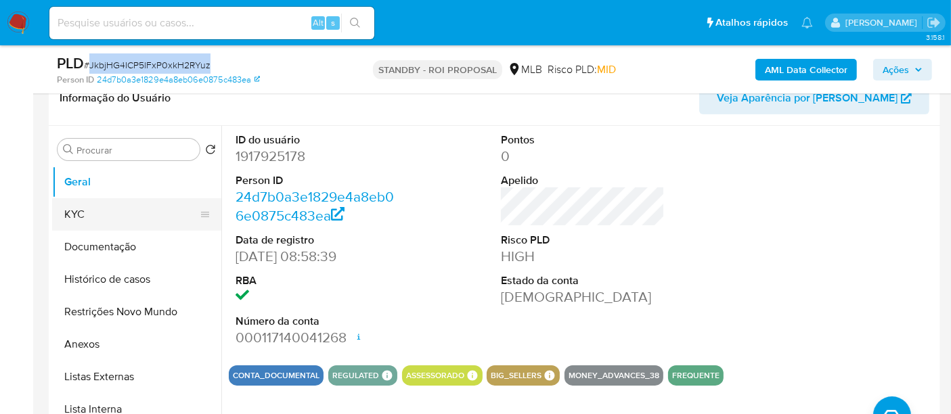
click at [91, 210] on button "KYC" at bounding box center [131, 214] width 158 height 32
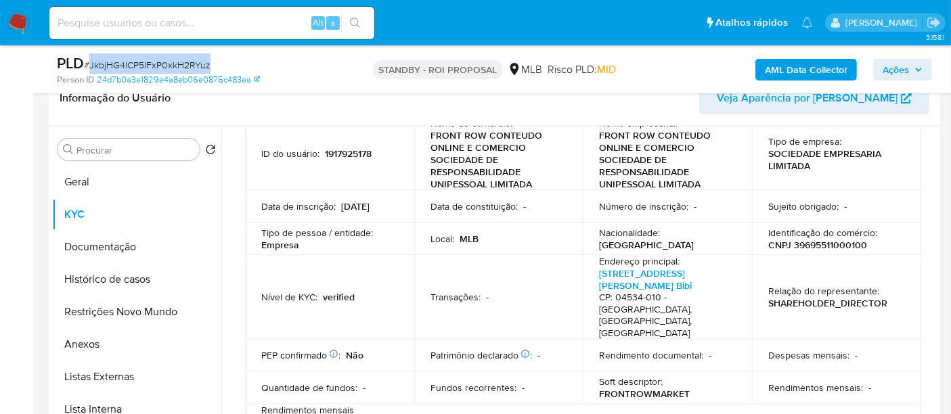
scroll to position [75, 0]
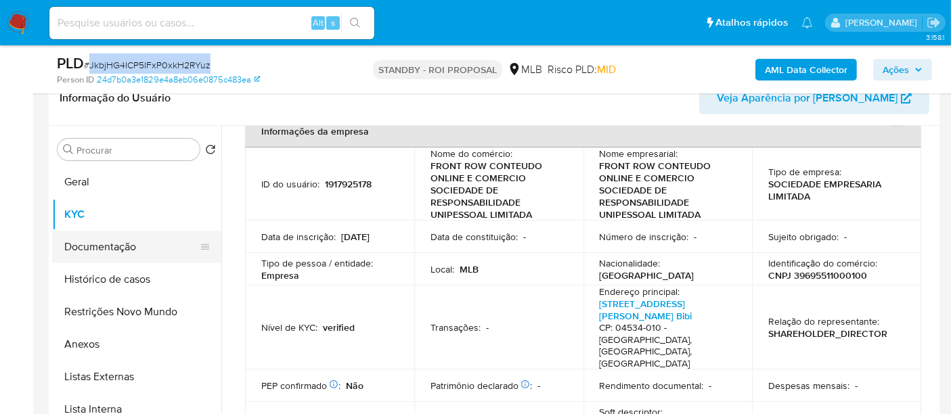
click at [85, 243] on button "Documentação" at bounding box center [131, 247] width 158 height 32
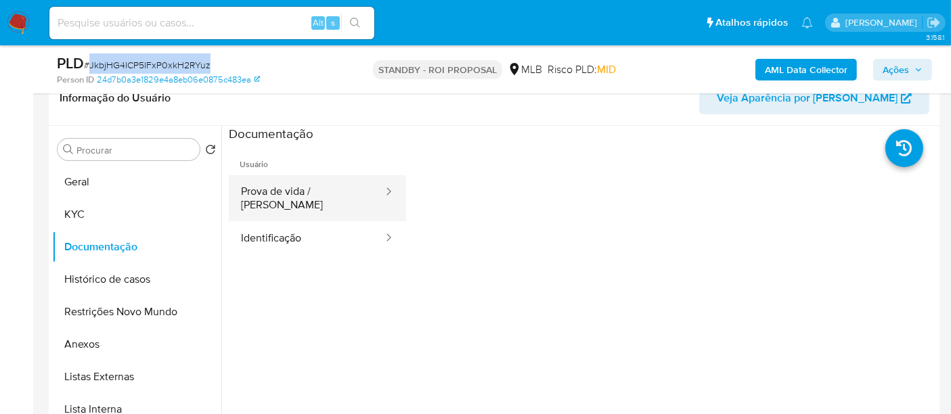
click at [301, 183] on button "Prova de vida / Selfie" at bounding box center [307, 198] width 156 height 46
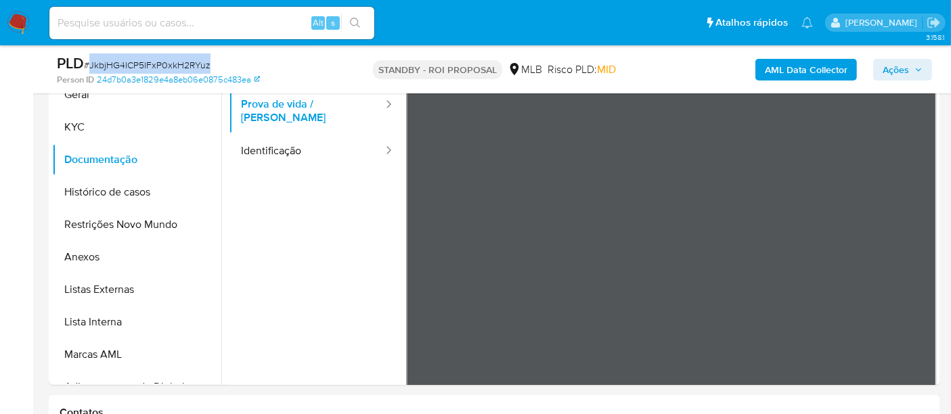
scroll to position [302, 0]
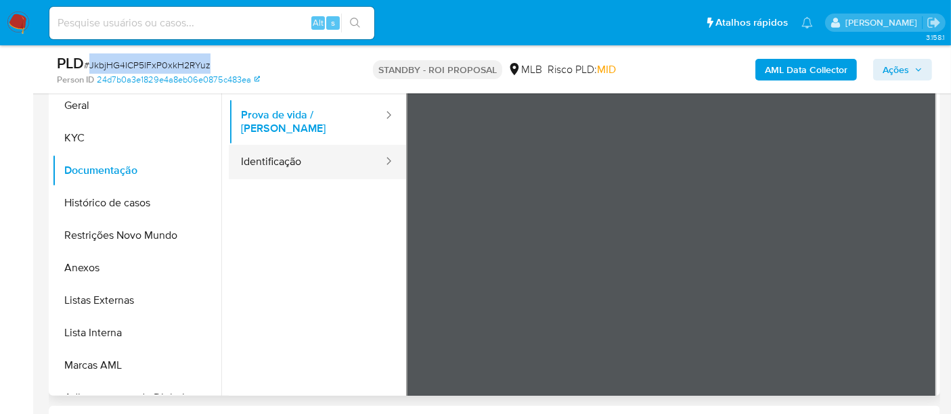
click at [313, 151] on button "Identificação" at bounding box center [307, 162] width 156 height 35
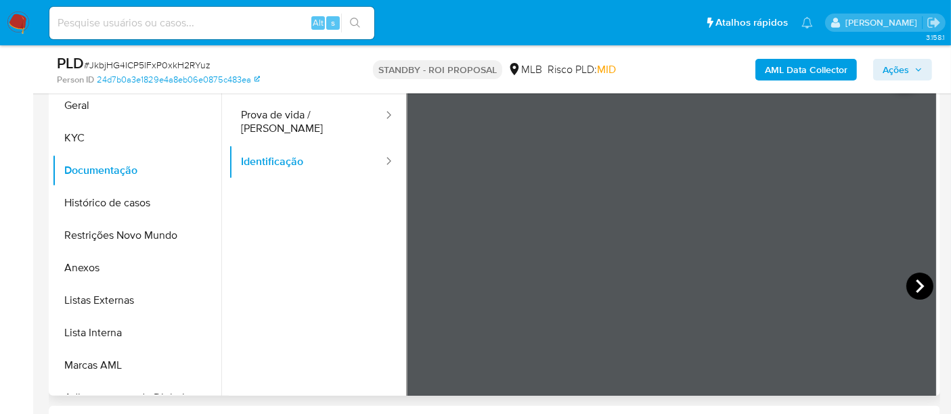
click at [911, 278] on icon at bounding box center [920, 286] width 27 height 27
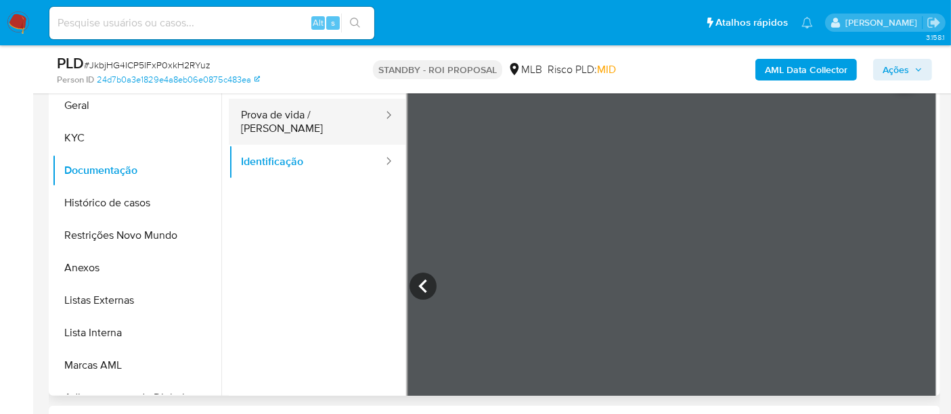
click at [281, 123] on button "Prova de vida / Selfie" at bounding box center [307, 122] width 156 height 46
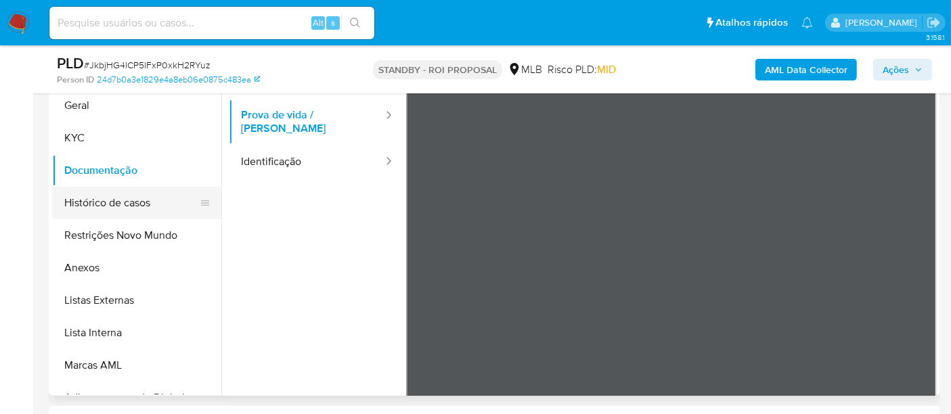
click at [116, 198] on button "Histórico de casos" at bounding box center [131, 203] width 158 height 32
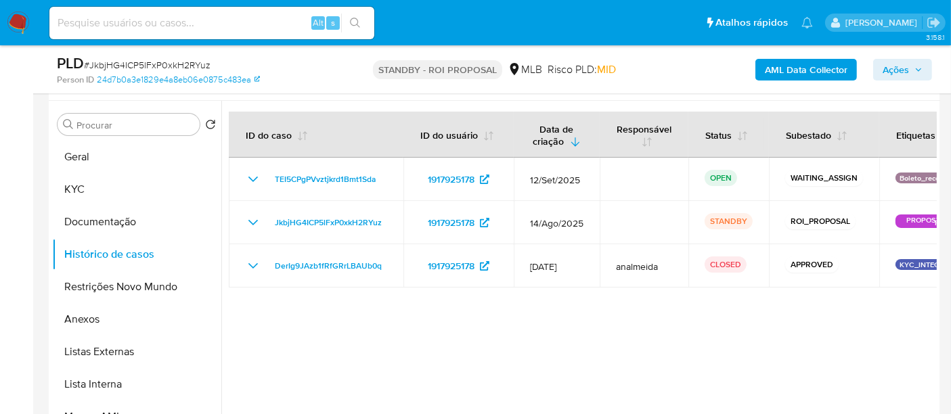
scroll to position [227, 0]
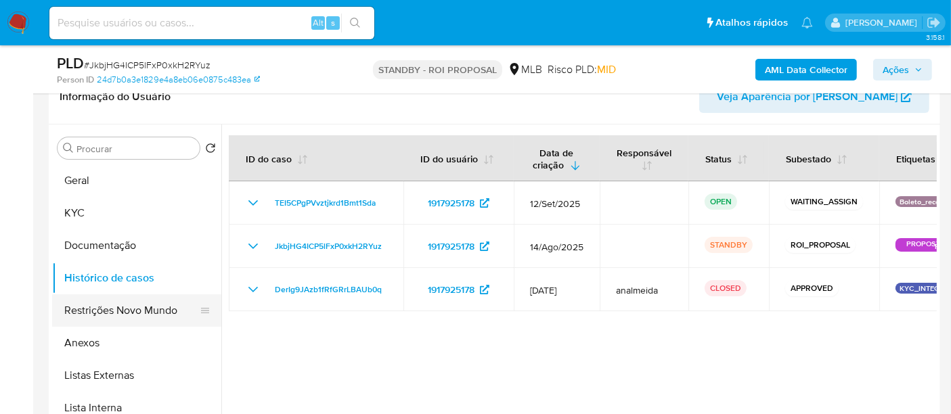
click at [120, 314] on button "Restrições Novo Mundo" at bounding box center [131, 311] width 158 height 32
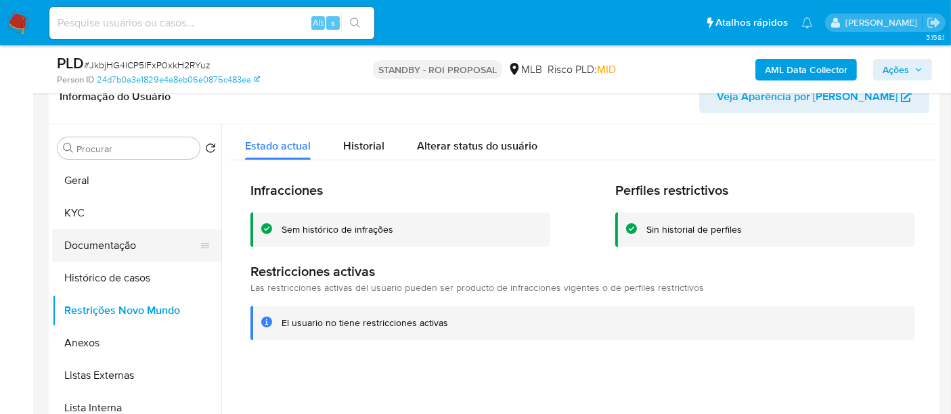
drag, startPoint x: 122, startPoint y: 242, endPoint x: 138, endPoint y: 240, distance: 16.4
click at [122, 241] on button "Documentação" at bounding box center [131, 246] width 158 height 32
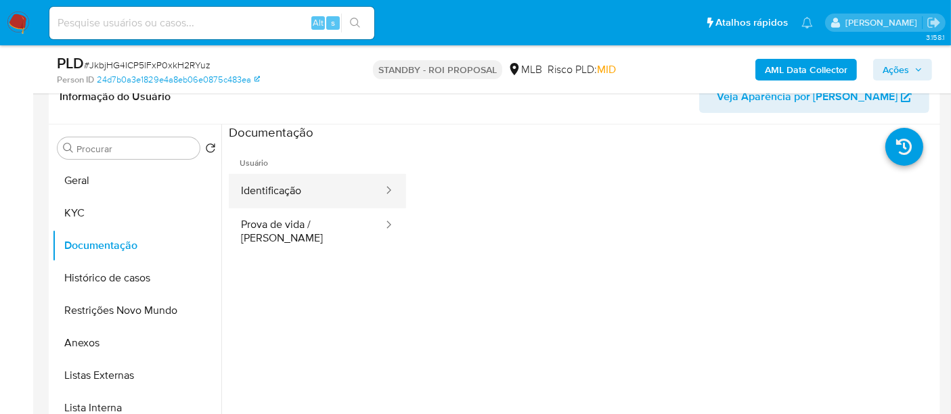
click at [305, 196] on button "Identificação" at bounding box center [307, 191] width 156 height 35
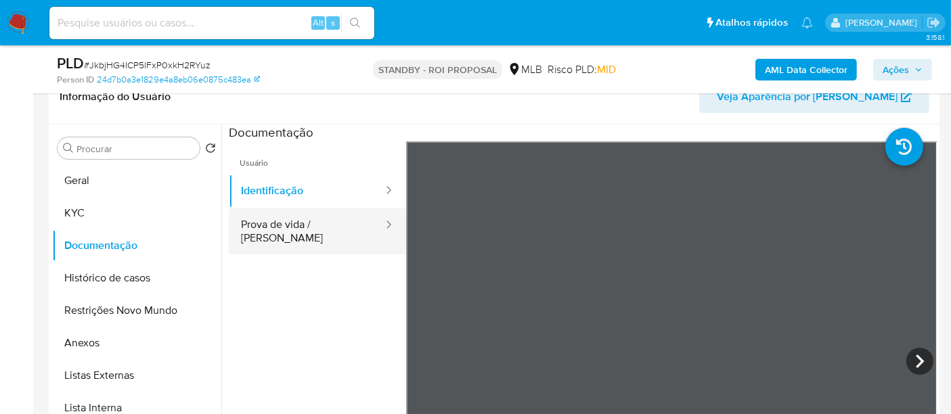
click at [272, 225] on button "Prova de vida / Selfie" at bounding box center [307, 232] width 156 height 46
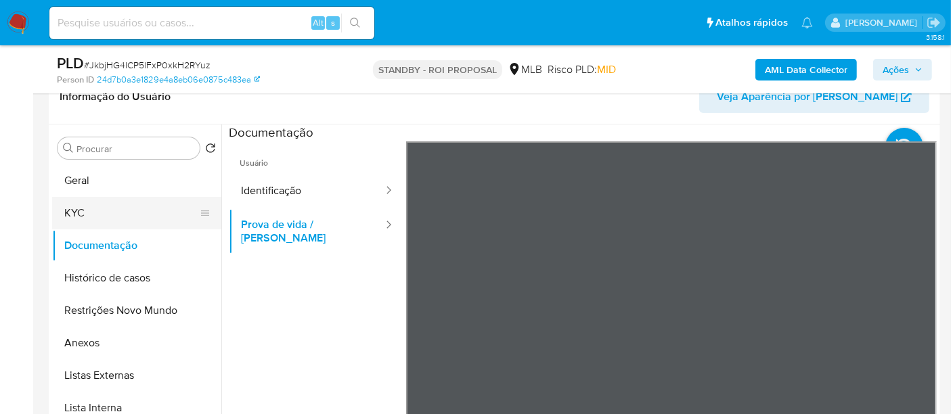
click at [85, 211] on button "KYC" at bounding box center [131, 213] width 158 height 32
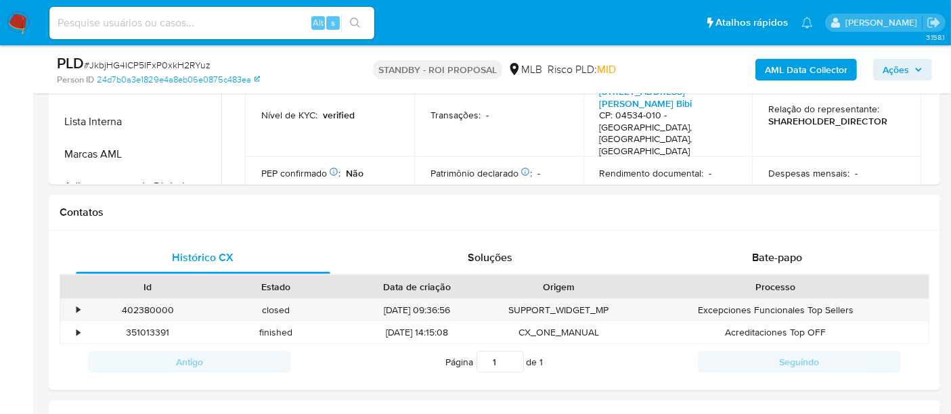
scroll to position [516, 0]
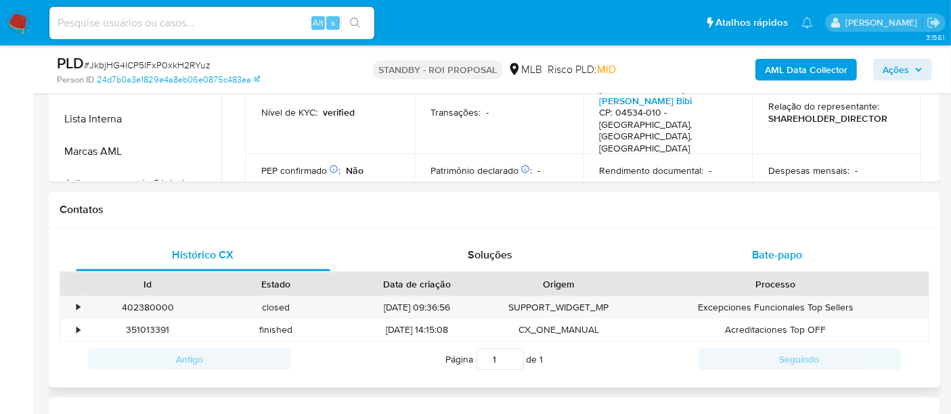
click at [791, 255] on span "Bate-papo" at bounding box center [777, 255] width 50 height 16
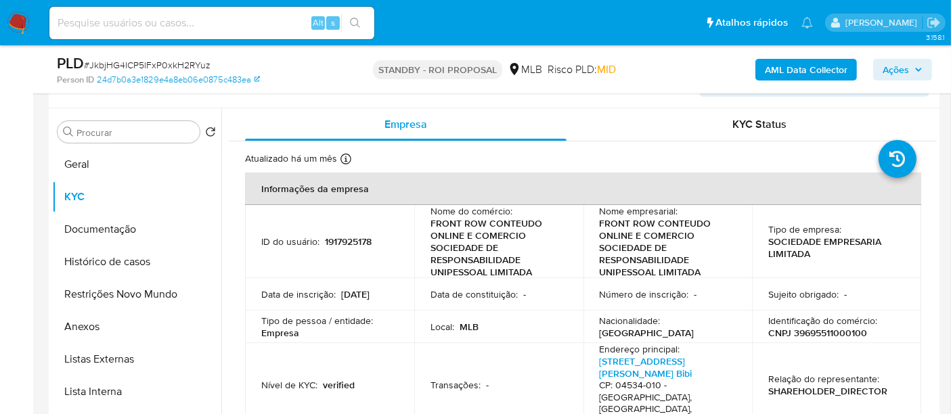
scroll to position [215, 0]
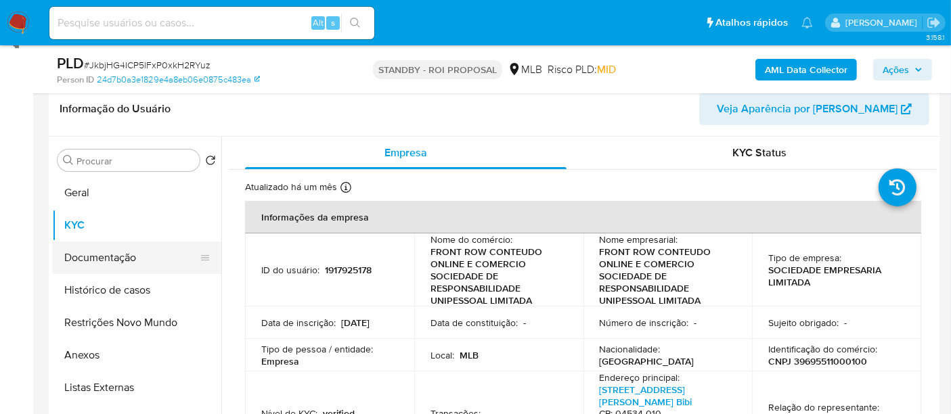
drag, startPoint x: 106, startPoint y: 260, endPoint x: 203, endPoint y: 262, distance: 96.8
click at [106, 259] on button "Documentação" at bounding box center [131, 258] width 158 height 32
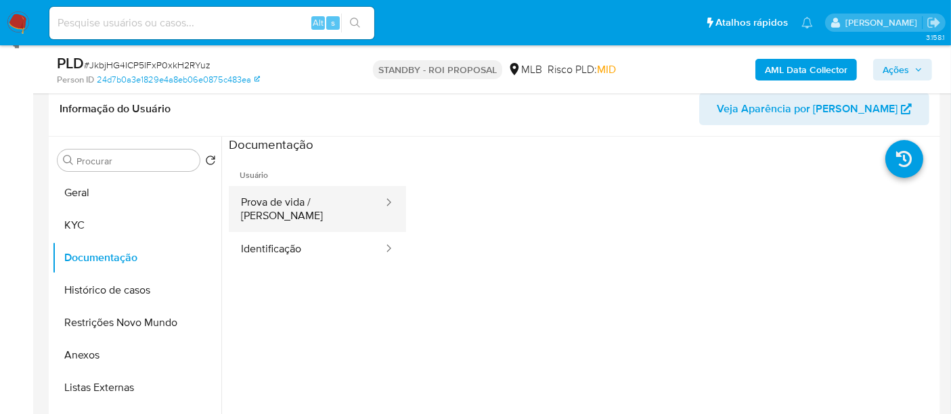
click at [307, 200] on button "Prova de vida / Selfie" at bounding box center [307, 209] width 156 height 46
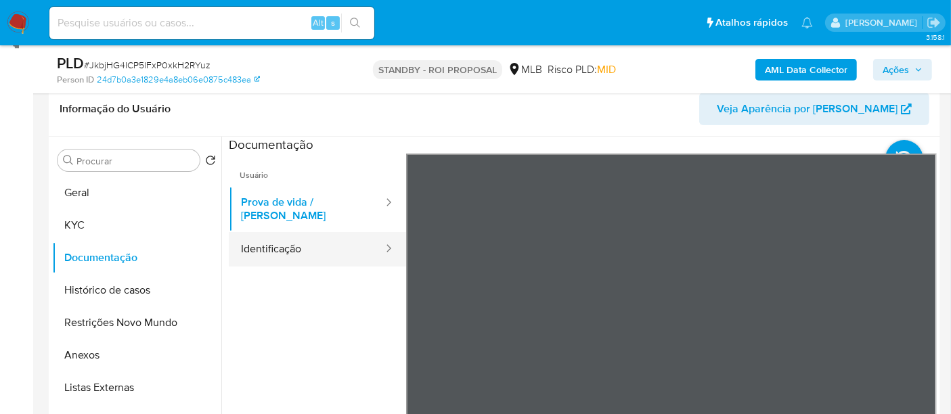
click at [273, 237] on button "Identificação" at bounding box center [307, 249] width 156 height 35
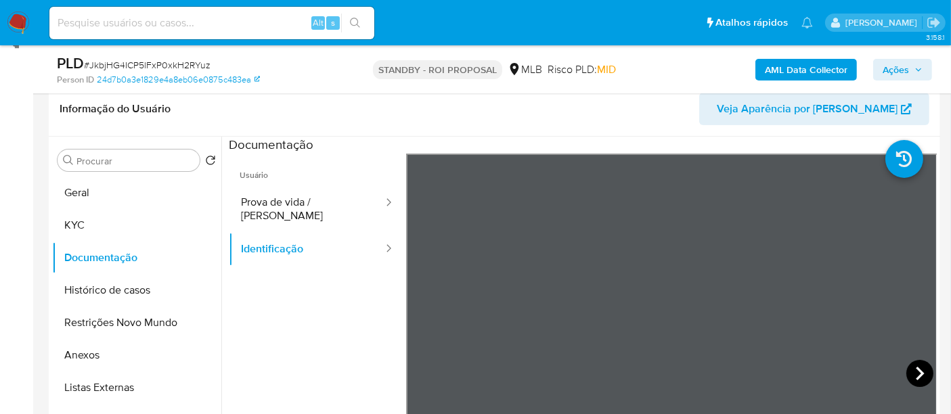
click at [916, 373] on icon at bounding box center [920, 374] width 8 height 14
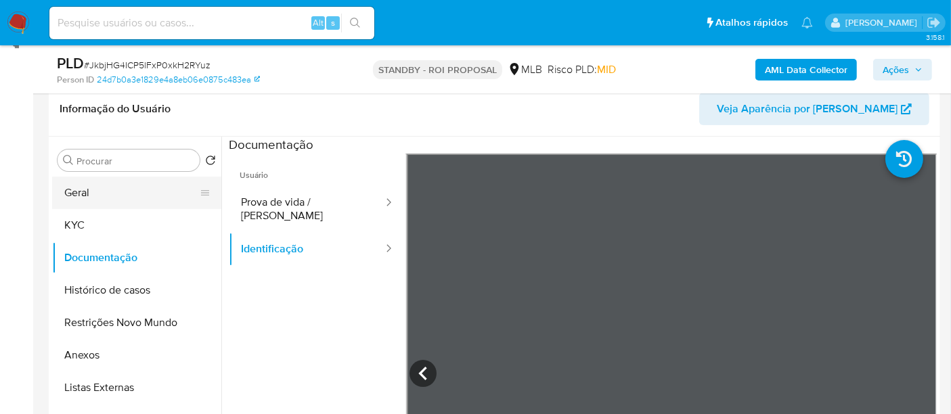
click at [96, 197] on button "Geral" at bounding box center [131, 193] width 158 height 32
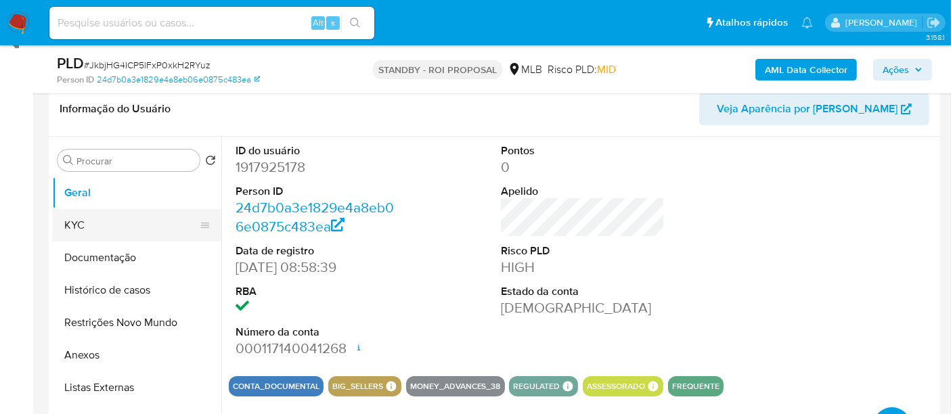
drag, startPoint x: 72, startPoint y: 221, endPoint x: 197, endPoint y: 232, distance: 125.7
click at [72, 221] on button "KYC" at bounding box center [131, 225] width 158 height 32
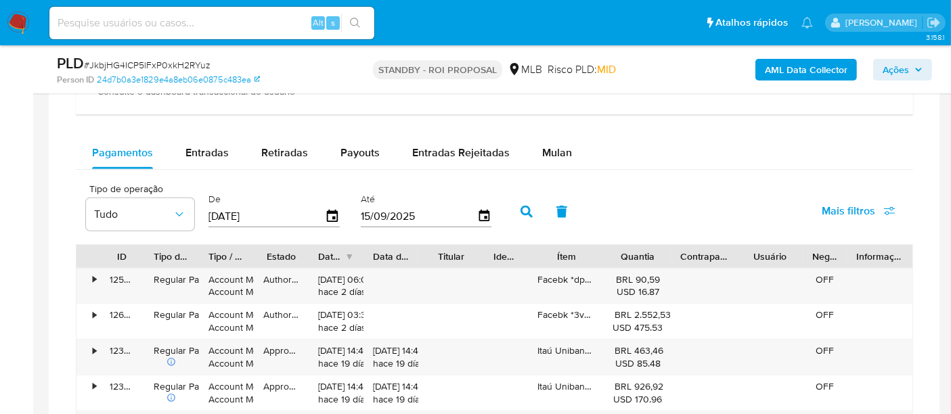
scroll to position [967, 0]
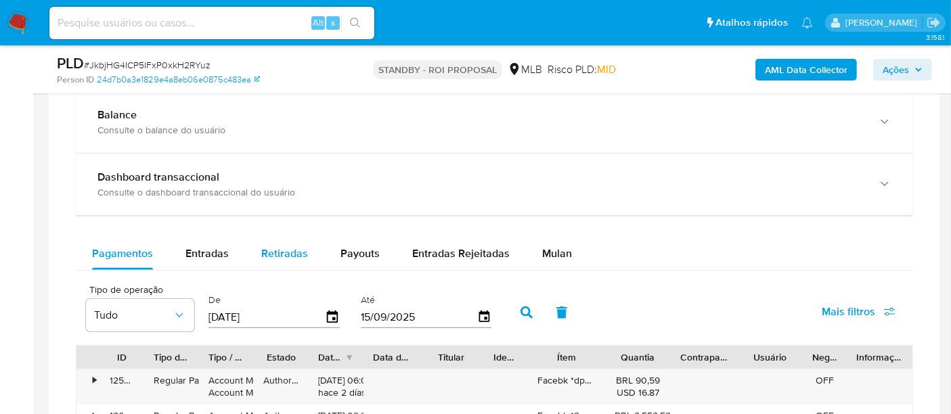
drag, startPoint x: 202, startPoint y: 244, endPoint x: 278, endPoint y: 251, distance: 75.5
click at [203, 246] on span "Entradas" at bounding box center [207, 254] width 43 height 16
select select "10"
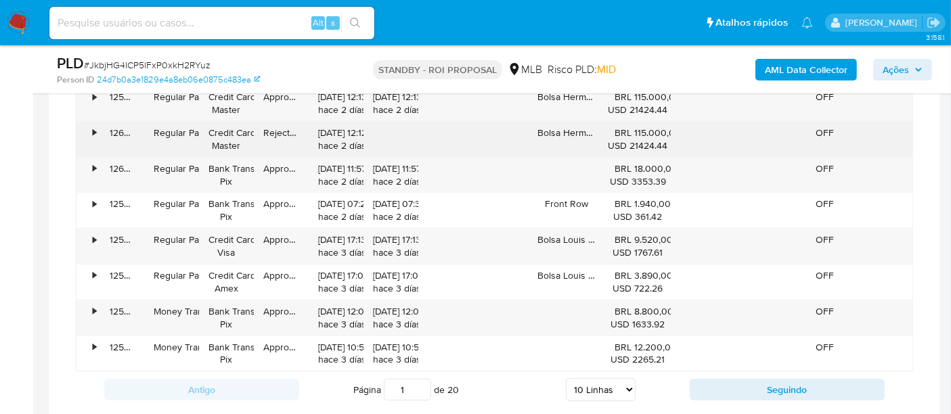
scroll to position [1343, 0]
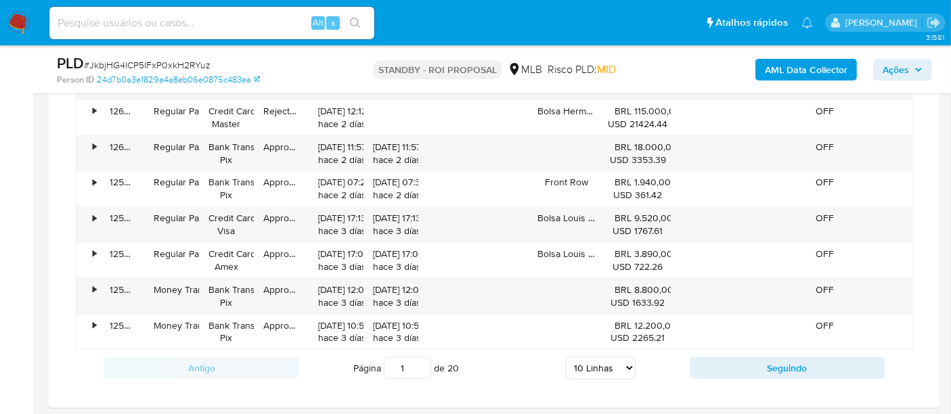
click at [148, 26] on input at bounding box center [211, 23] width 325 height 18
paste input "HK4vwm5KS42gnDJMAUxQq4FV"
type input "HK4vwm5KS42gnDJMAUxQq4FV"
click at [349, 22] on button "search-icon" at bounding box center [355, 23] width 28 height 19
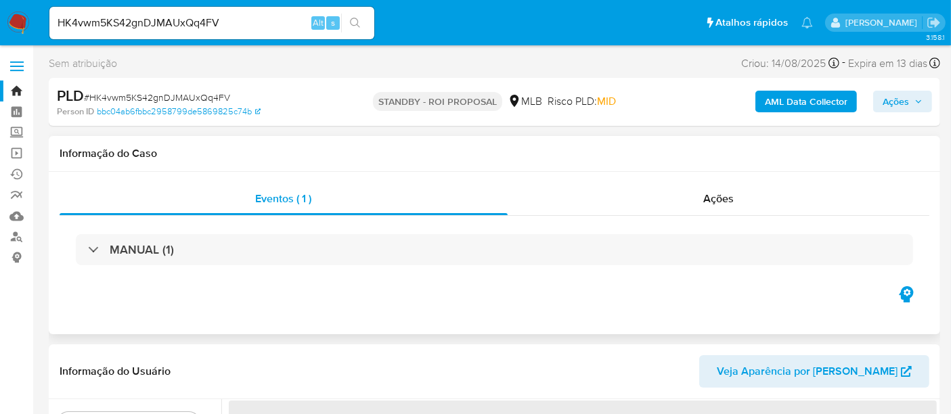
select select "10"
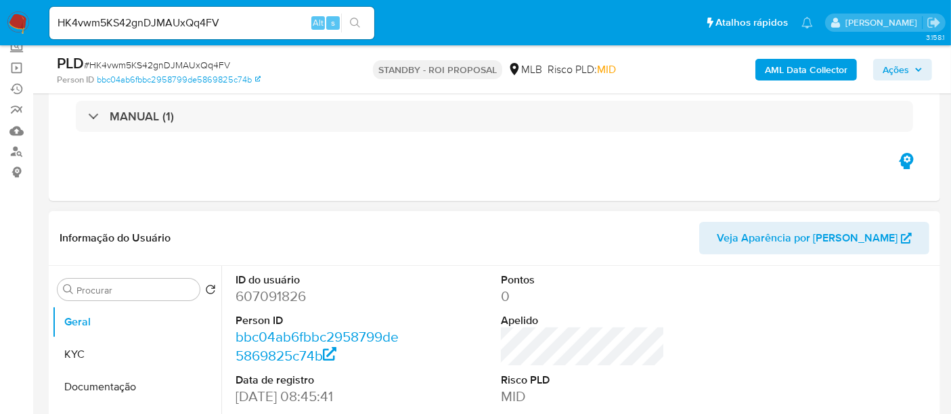
scroll to position [150, 0]
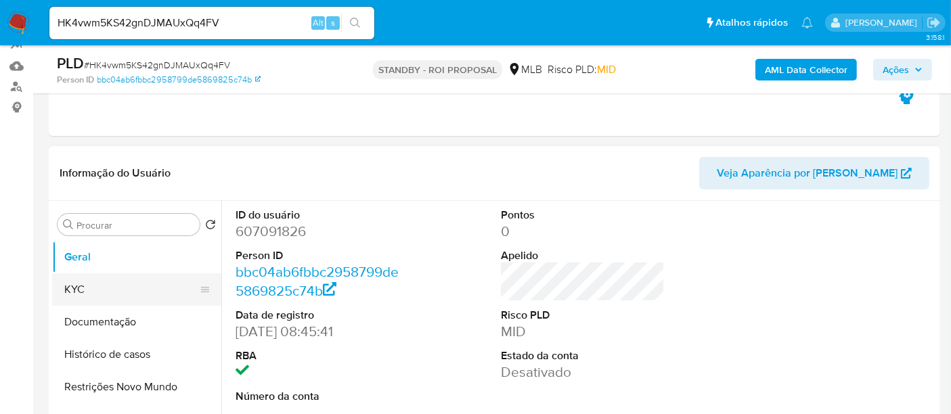
click at [83, 290] on button "KYC" at bounding box center [131, 290] width 158 height 32
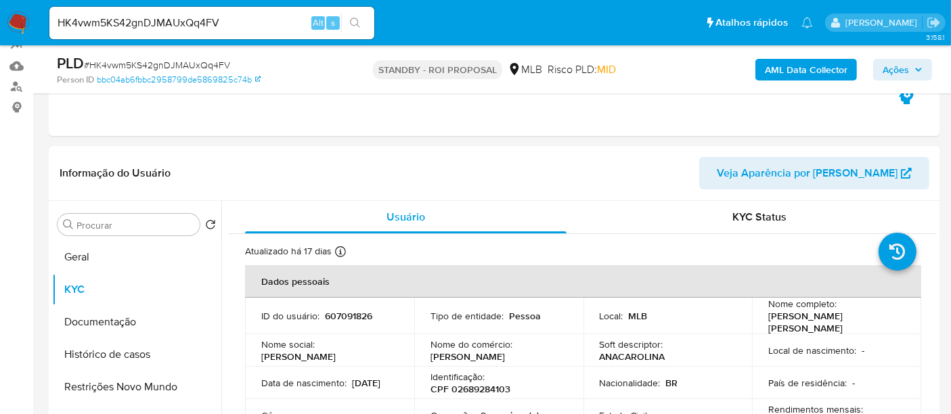
scroll to position [75, 0]
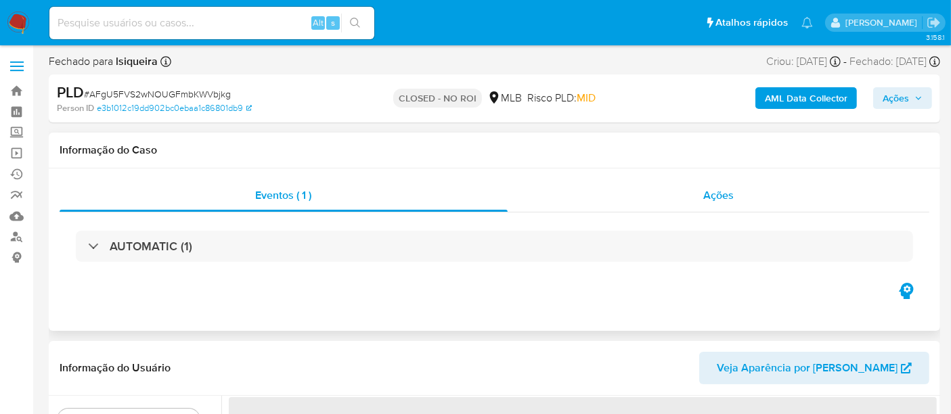
click at [740, 193] on div "Ações" at bounding box center [719, 195] width 422 height 32
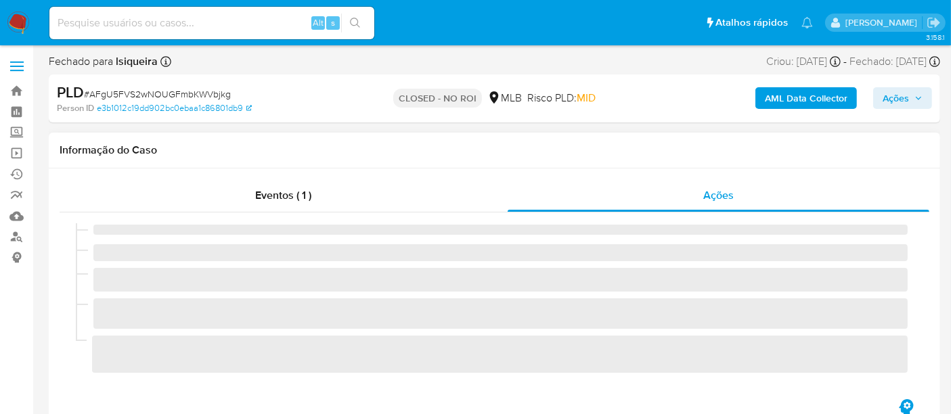
select select "10"
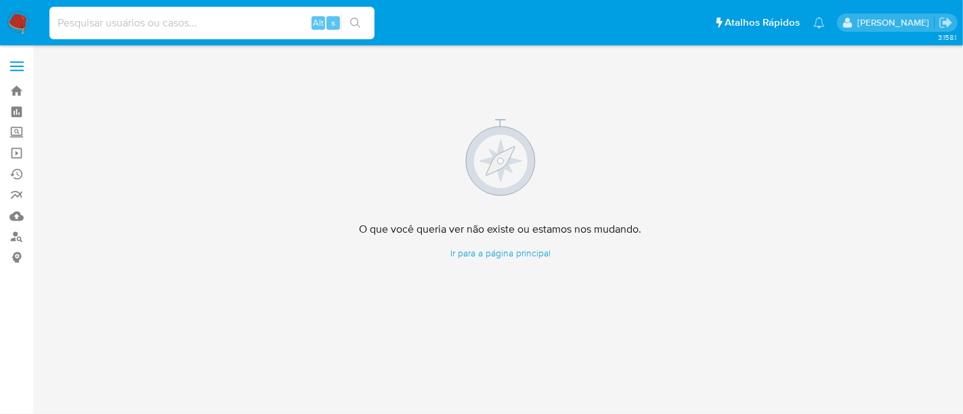
click at [98, 24] on input at bounding box center [211, 23] width 325 height 18
paste input "OGOGq75Hz8eQlNuJYtK0dLPz"
type input "OGOGq75Hz8eQlNuJYtK0dLPz"
click at [356, 24] on icon "ícone de pesquisa" at bounding box center [355, 23] width 11 height 11
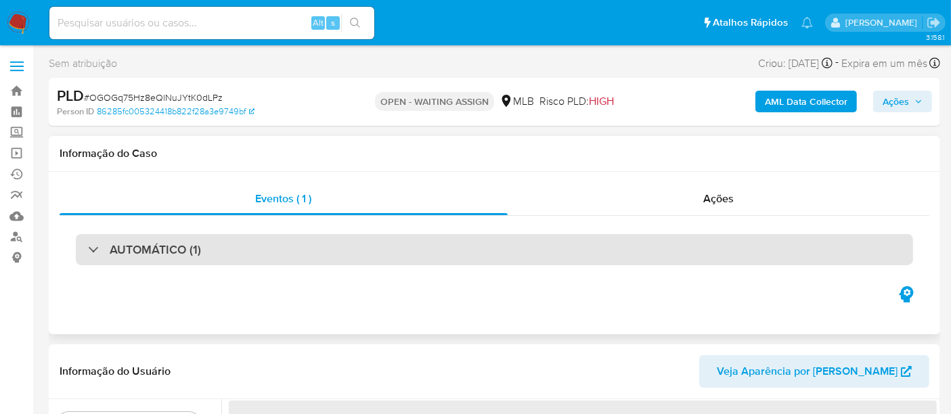
select select "10"
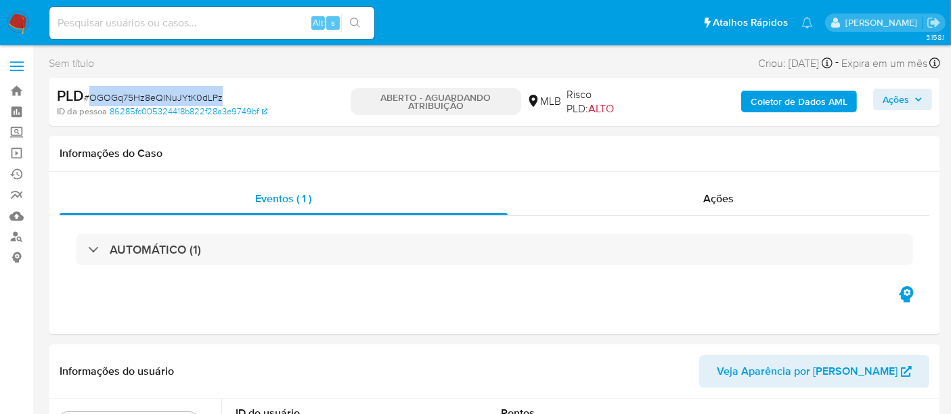
drag, startPoint x: 95, startPoint y: 99, endPoint x: 226, endPoint y: 93, distance: 131.5
click at [226, 93] on div "PLD # OGOGq75Hz8eQlNuJYtK0dLPz" at bounding box center [200, 96] width 287 height 20
copy font "OGOGq75Hz8eQlNuJYtK0dLPz"
click at [13, 16] on img at bounding box center [18, 23] width 23 height 23
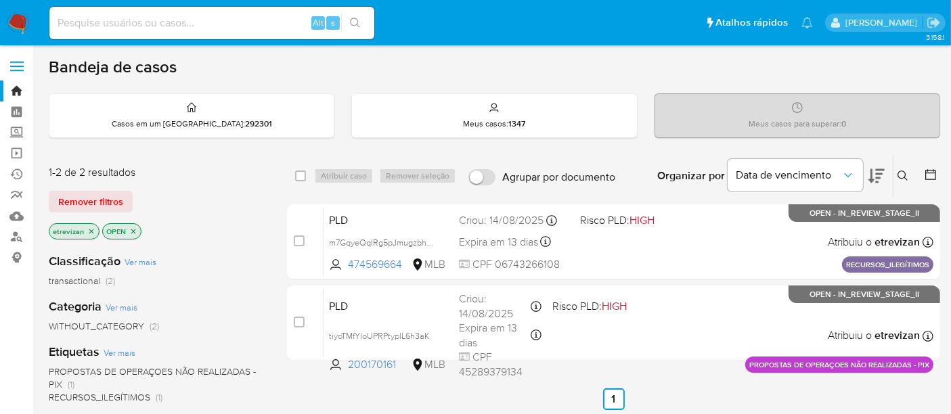
click at [88, 230] on icon "close-filter" at bounding box center [91, 231] width 8 height 8
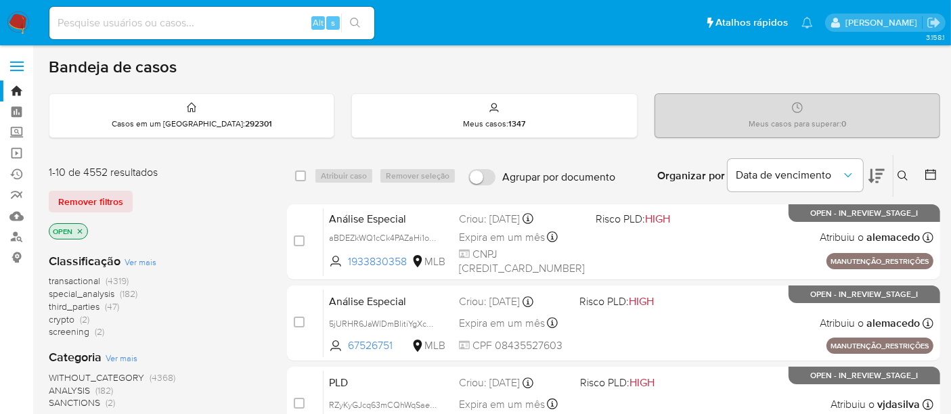
click at [892, 167] on div "Organizar por Data de vencimento" at bounding box center [770, 176] width 246 height 42
click at [899, 174] on icon at bounding box center [903, 176] width 11 height 11
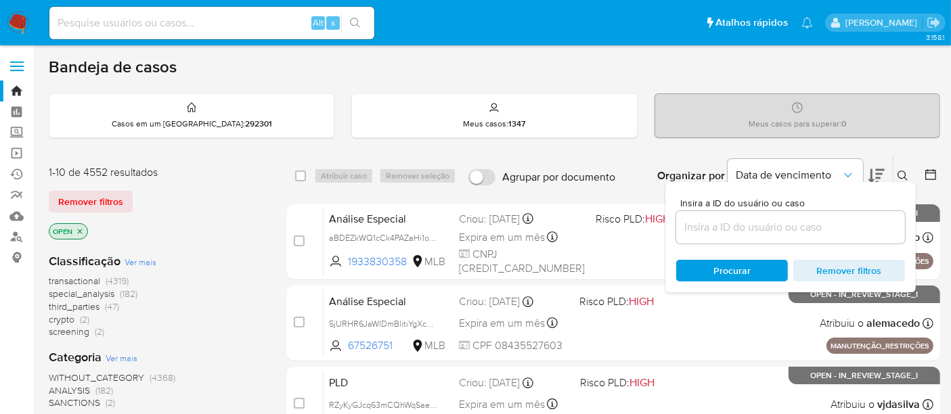
click at [724, 222] on input at bounding box center [790, 228] width 229 height 18
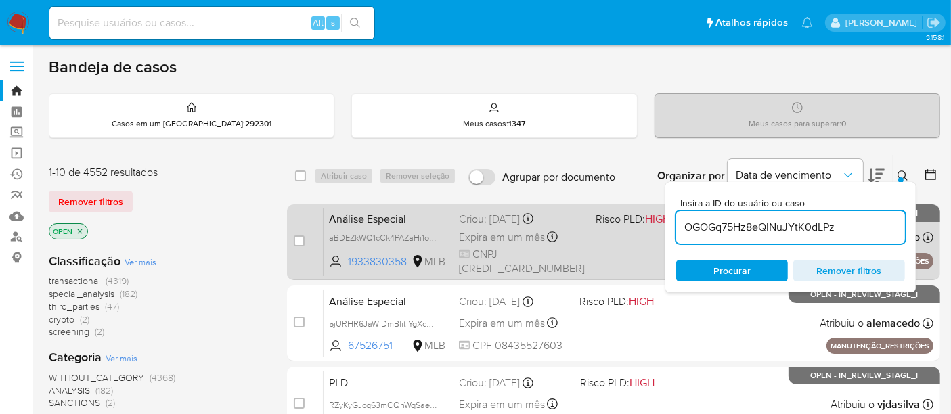
type input "OGOGq75Hz8eQlNuJYtK0dLPz"
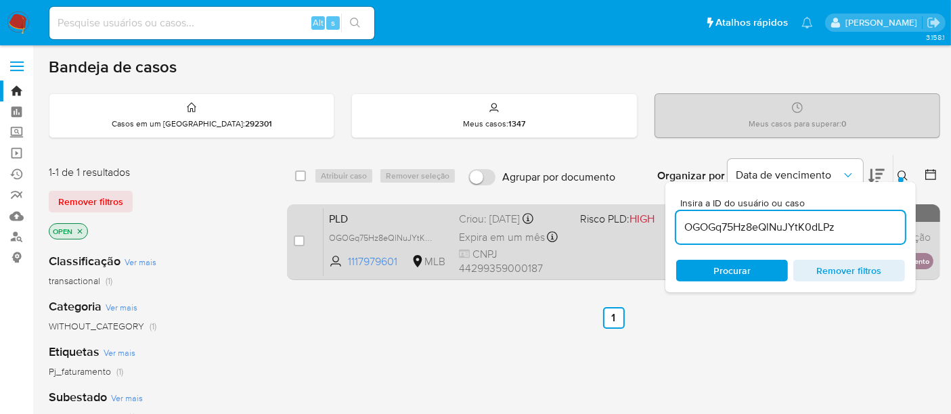
click at [298, 246] on div "case-item-checkbox" at bounding box center [299, 241] width 11 height 14
click at [298, 242] on input "checkbox" at bounding box center [299, 241] width 11 height 11
checkbox input "true"
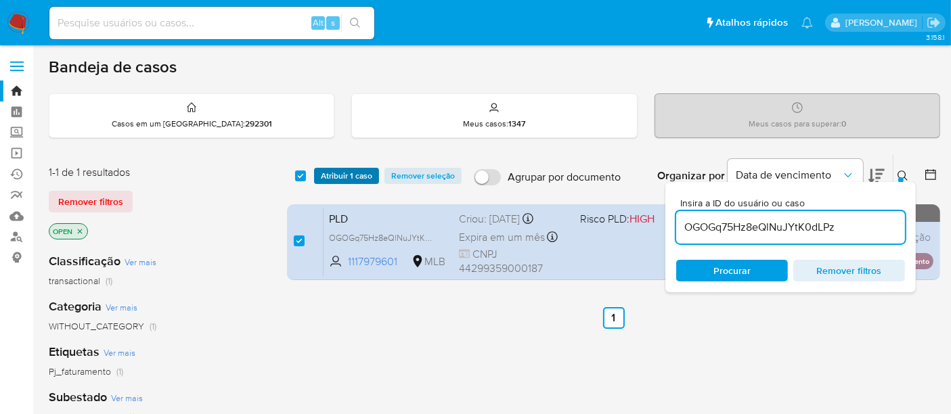
click at [346, 175] on span "Atribuir 1 caso" at bounding box center [346, 176] width 51 height 14
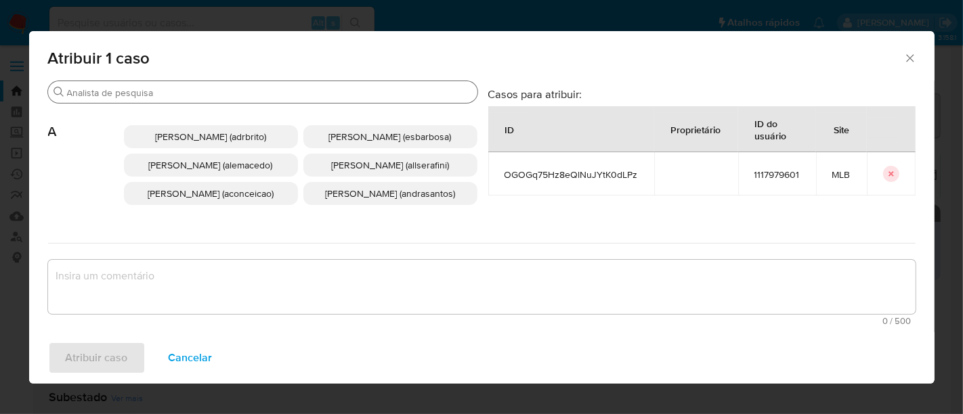
click at [276, 95] on input "Procurar" at bounding box center [269, 93] width 405 height 12
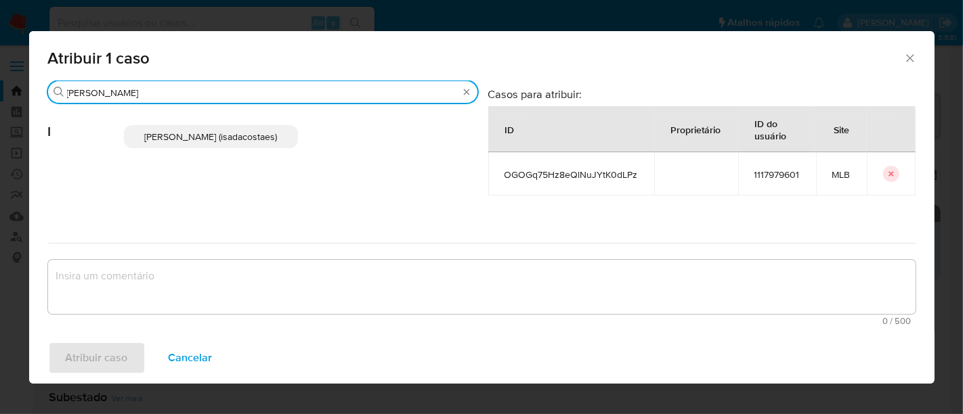
type input "igor"
click at [226, 139] on span "Igor Sa Da Costa E Silva (isadacostaes)" at bounding box center [210, 137] width 133 height 14
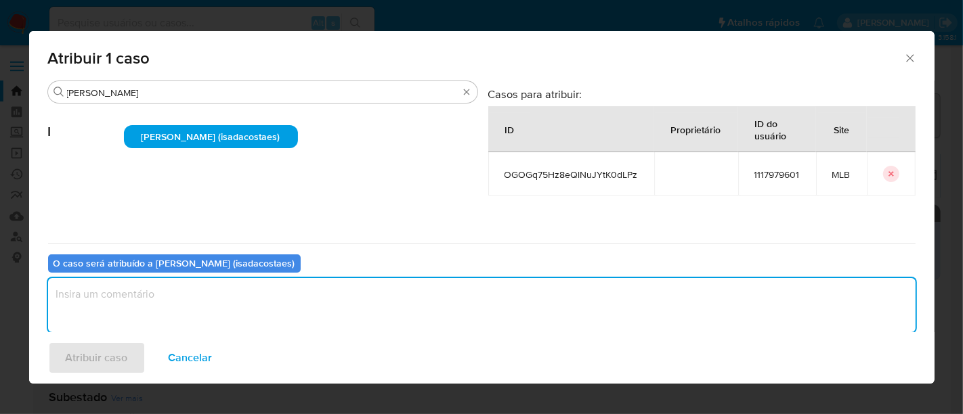
click at [100, 286] on textarea "assign-modal" at bounding box center [481, 305] width 867 height 54
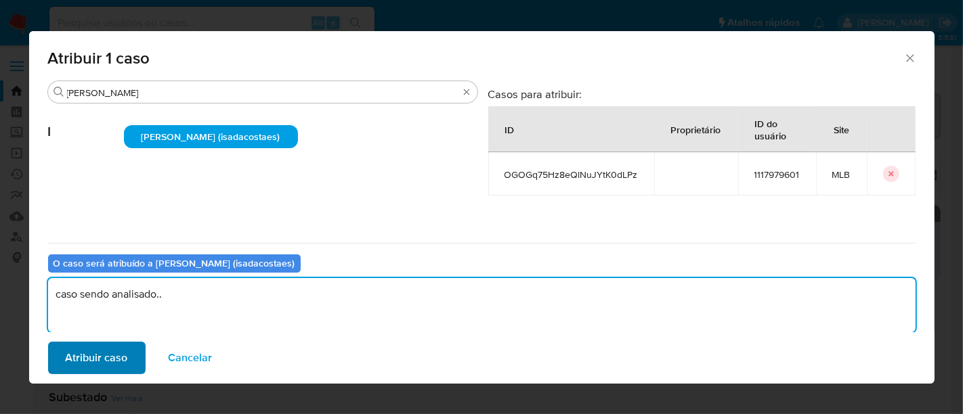
type textarea "caso sendo analisado.."
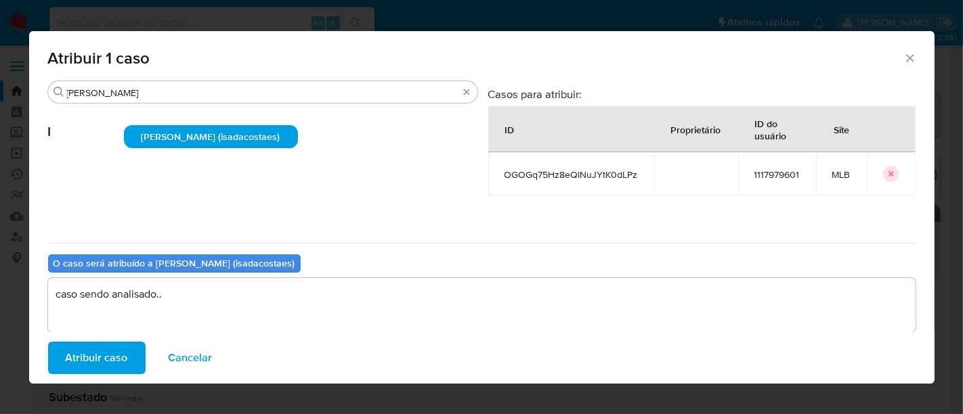
click at [96, 356] on span "Atribuir caso" at bounding box center [97, 358] width 62 height 30
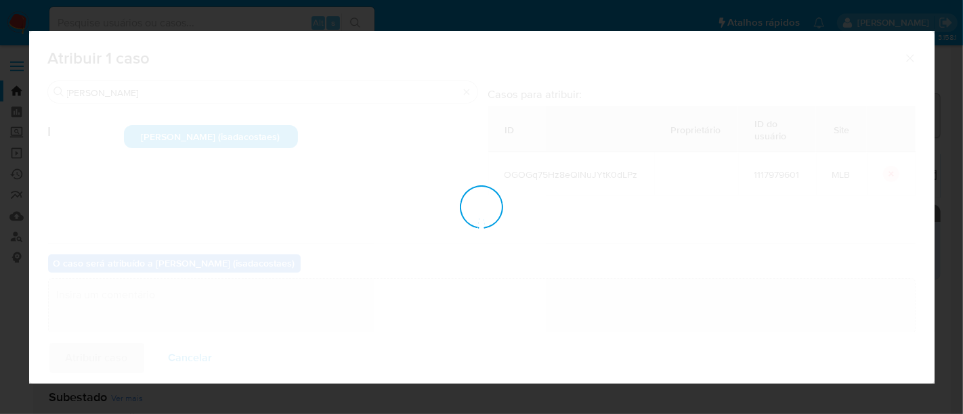
checkbox input "false"
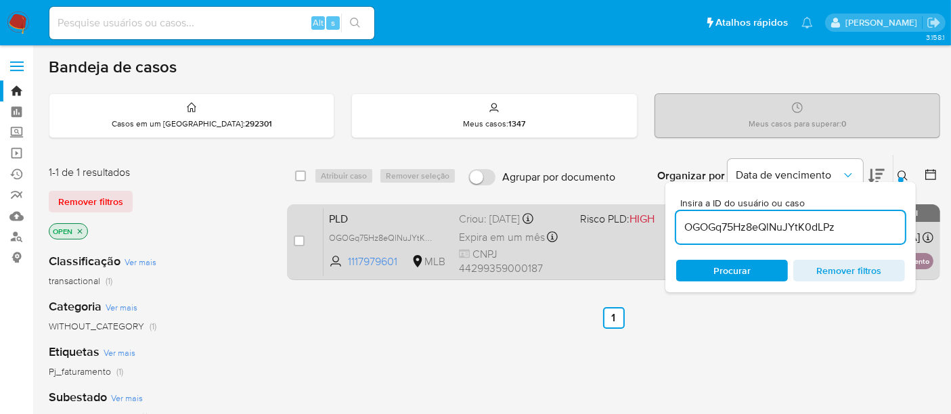
click at [619, 252] on div "PLD OGOGq75Hz8eQlNuJYtK0dLPz 1117979601 MLB Risco PLD: HIGH Criou: 12/09/2025 C…" at bounding box center [629, 242] width 610 height 68
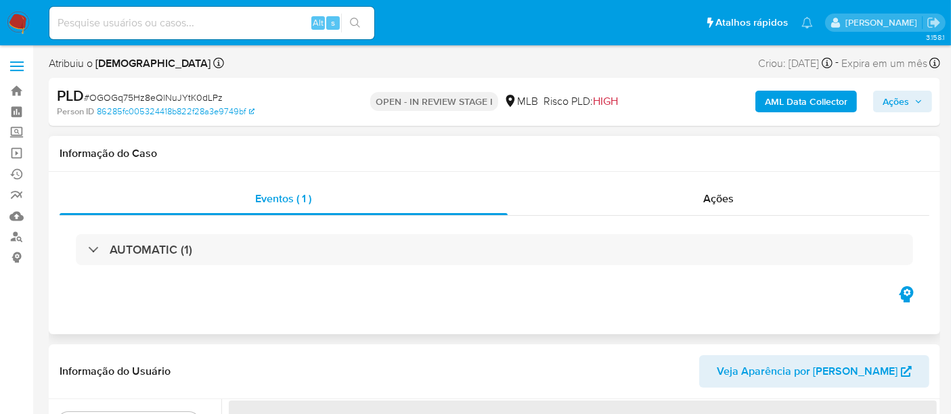
select select "10"
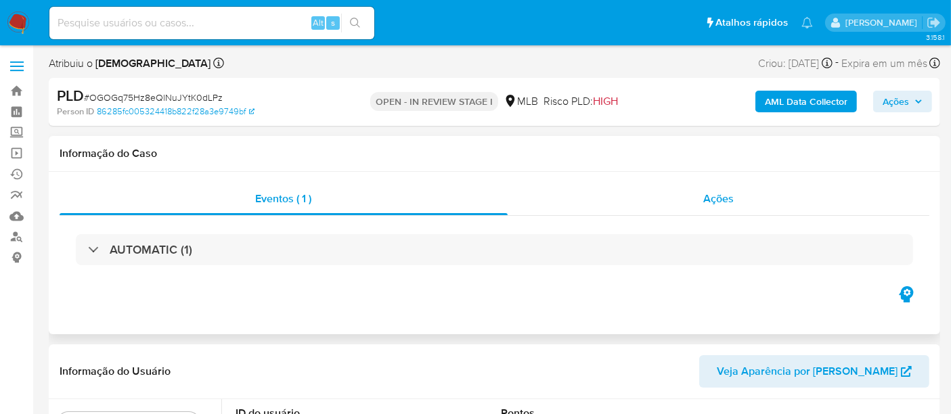
click at [714, 196] on span "Ações" at bounding box center [718, 199] width 30 height 16
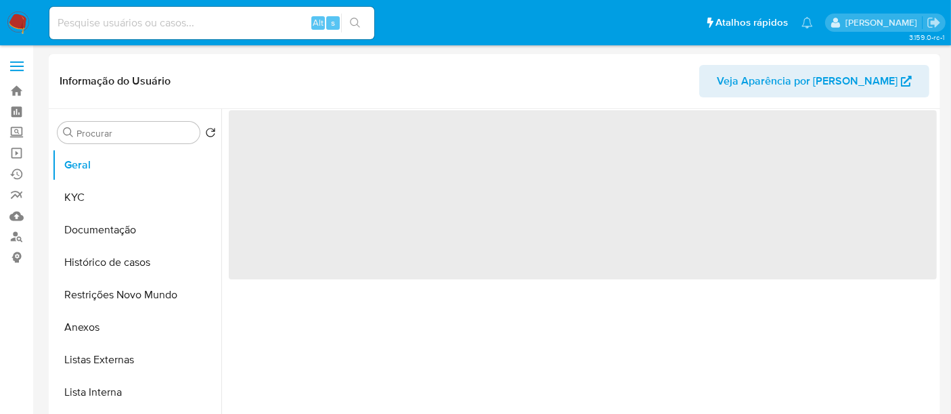
select select "10"
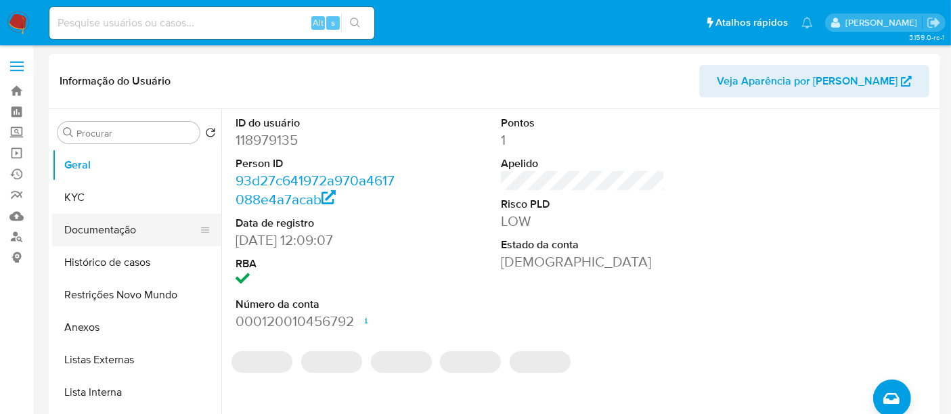
click at [93, 229] on button "Documentação" at bounding box center [131, 230] width 158 height 32
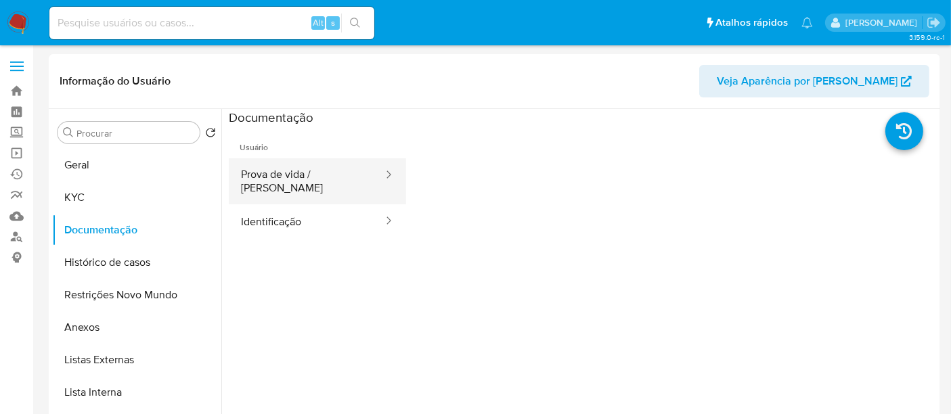
click at [294, 181] on button "Prova de vida / [PERSON_NAME]" at bounding box center [307, 181] width 156 height 46
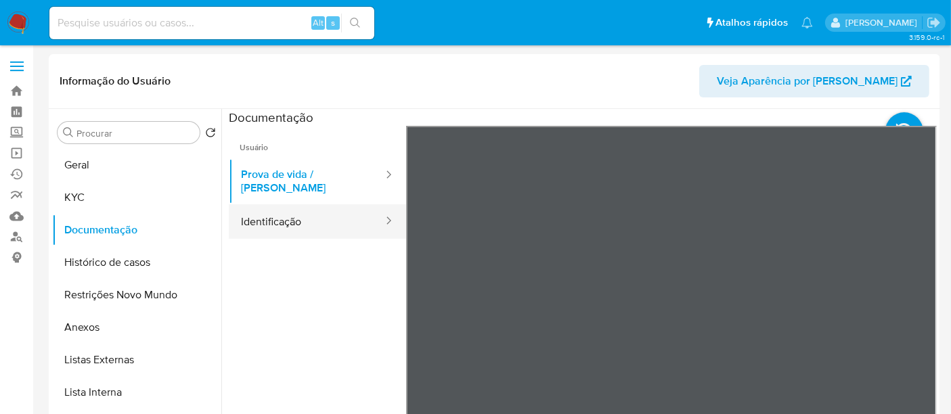
click at [266, 211] on button "Identificação" at bounding box center [307, 221] width 156 height 35
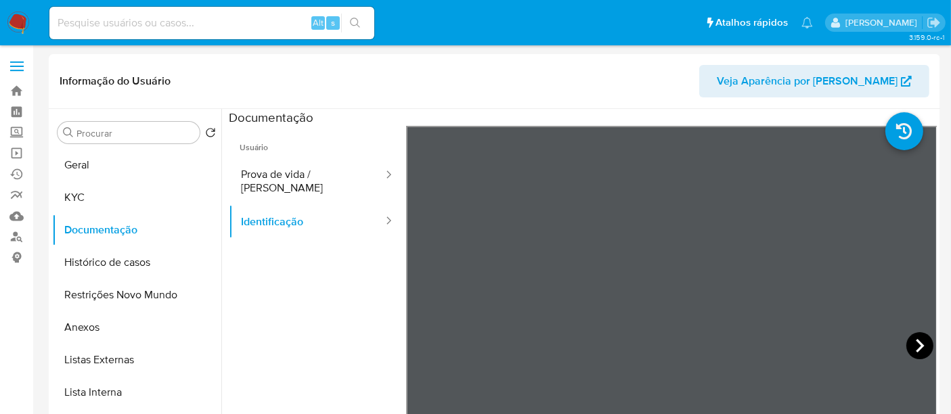
click at [913, 347] on icon at bounding box center [920, 345] width 27 height 27
click at [420, 338] on icon at bounding box center [423, 345] width 27 height 27
drag, startPoint x: 72, startPoint y: 200, endPoint x: 200, endPoint y: 207, distance: 127.5
click at [73, 200] on button "KYC" at bounding box center [131, 197] width 158 height 32
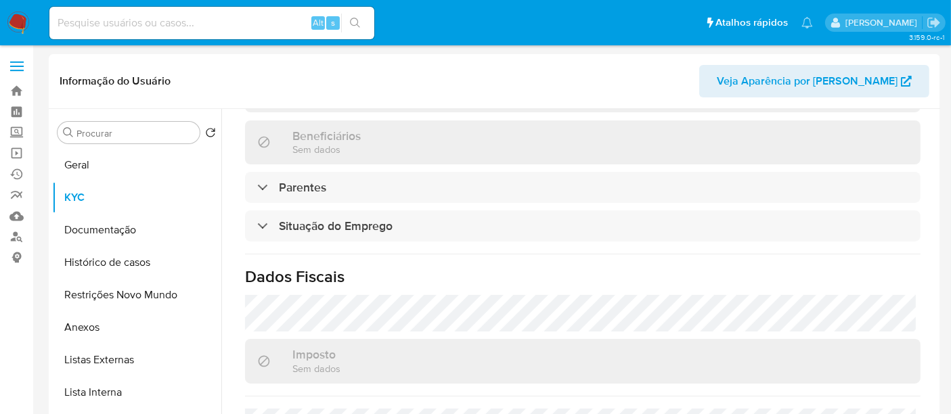
scroll to position [632, 0]
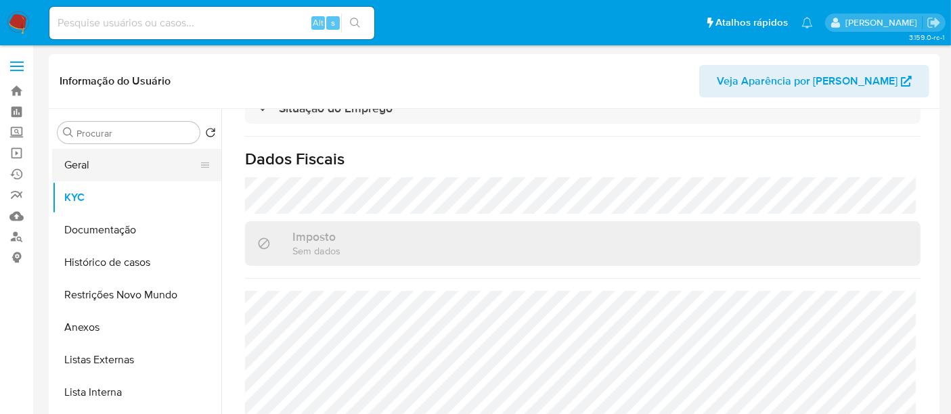
click at [93, 169] on button "Geral" at bounding box center [131, 165] width 158 height 32
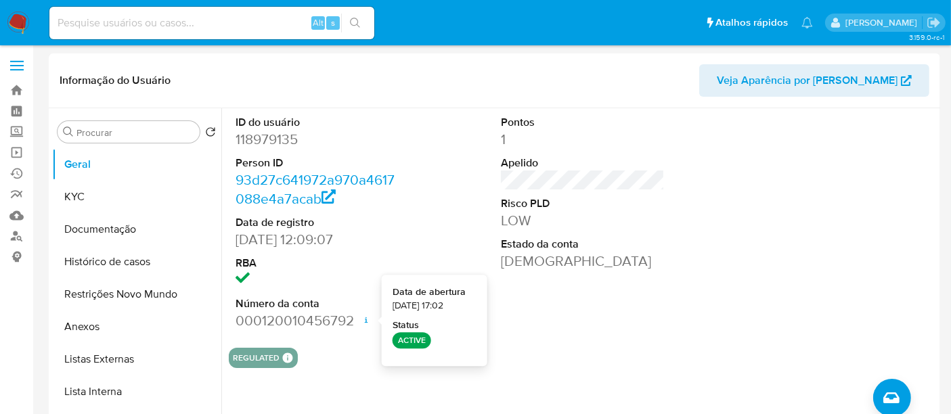
scroll to position [0, 0]
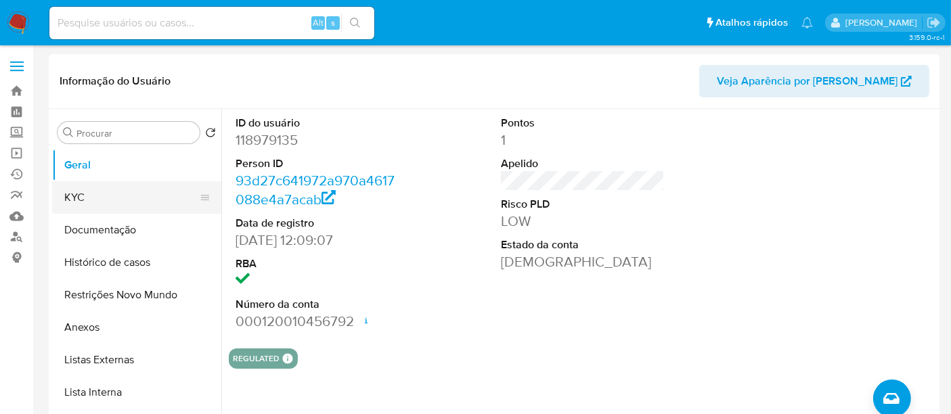
drag, startPoint x: 84, startPoint y: 198, endPoint x: 214, endPoint y: 163, distance: 134.7
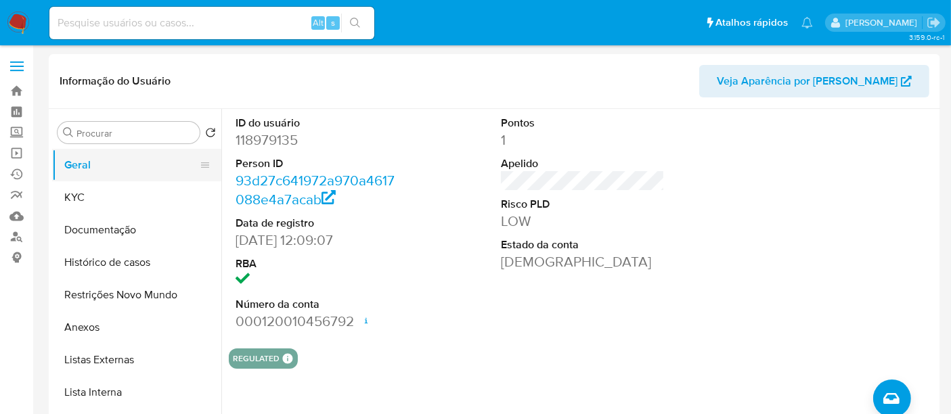
click at [85, 198] on button "KYC" at bounding box center [136, 197] width 169 height 32
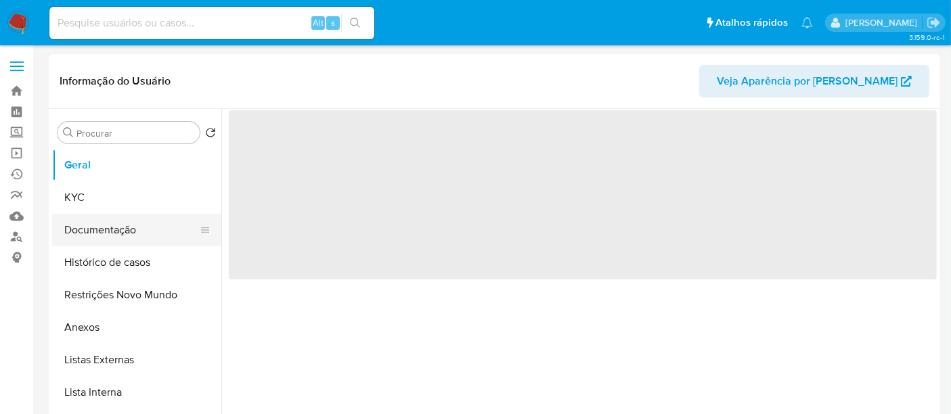
select select "10"
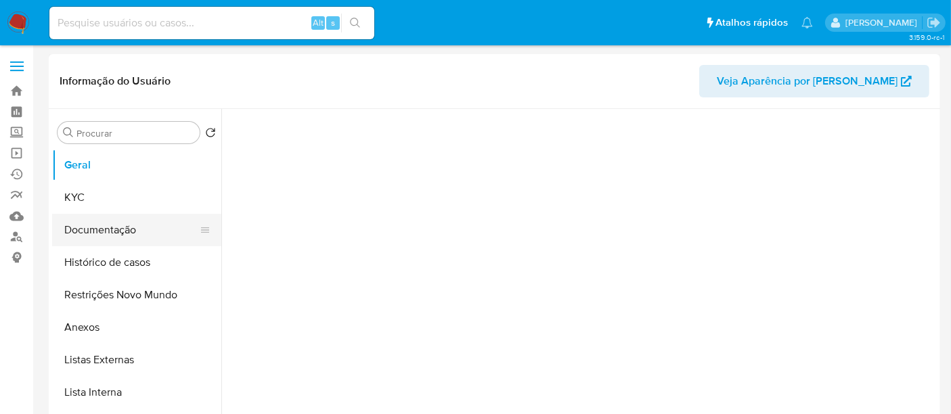
click at [105, 228] on button "Documentação" at bounding box center [131, 230] width 158 height 32
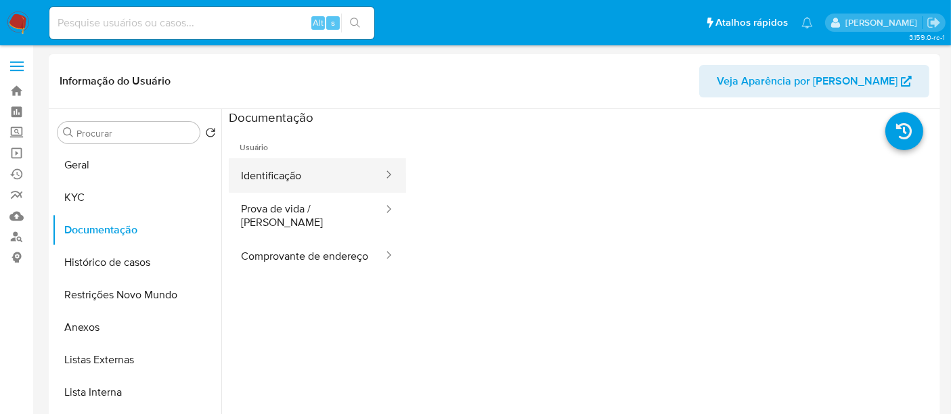
click at [299, 176] on button "Identificação" at bounding box center [307, 175] width 156 height 35
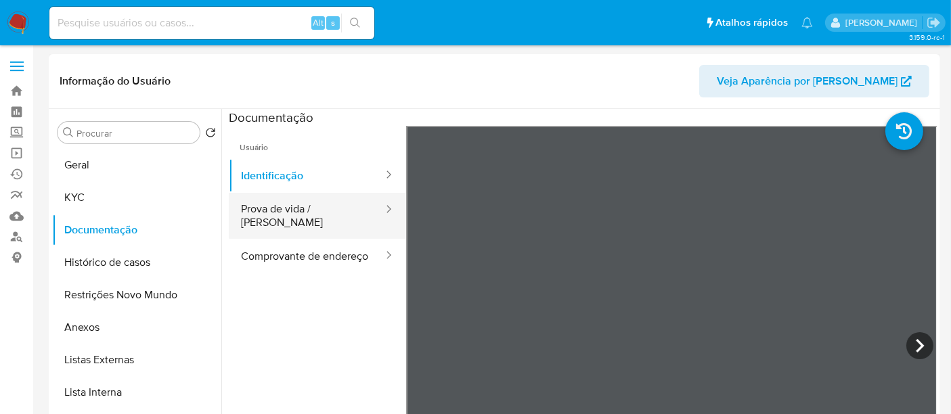
click at [265, 204] on button "Prova de vida / [PERSON_NAME]" at bounding box center [307, 216] width 156 height 46
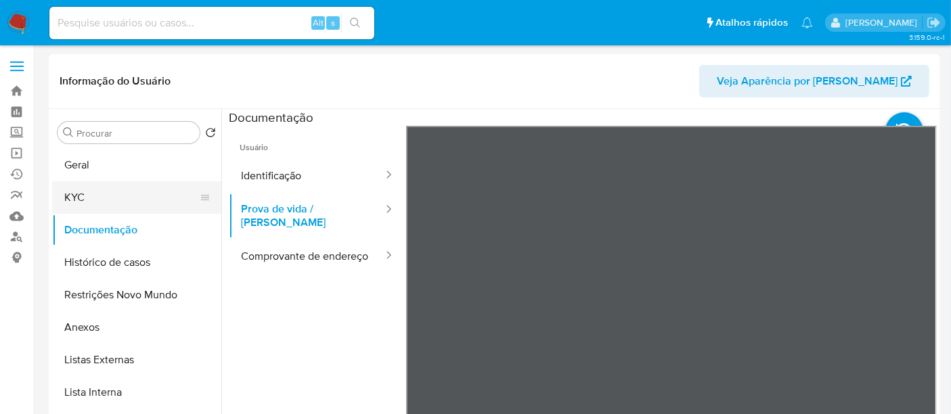
click at [93, 199] on button "KYC" at bounding box center [131, 197] width 158 height 32
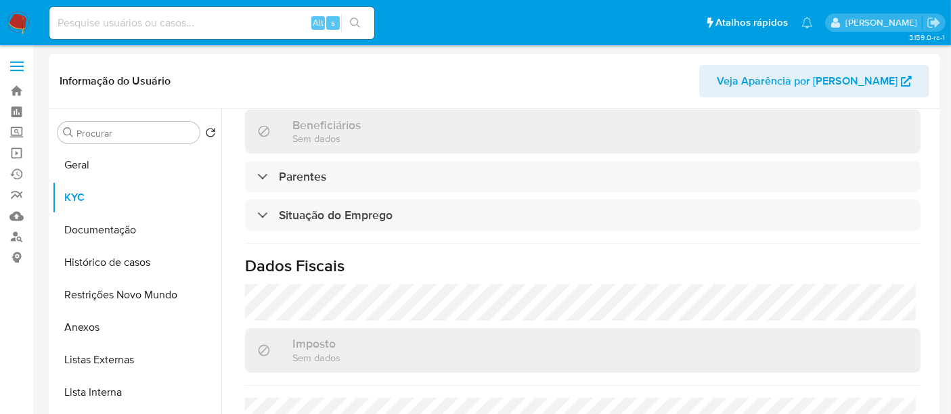
scroll to position [632, 0]
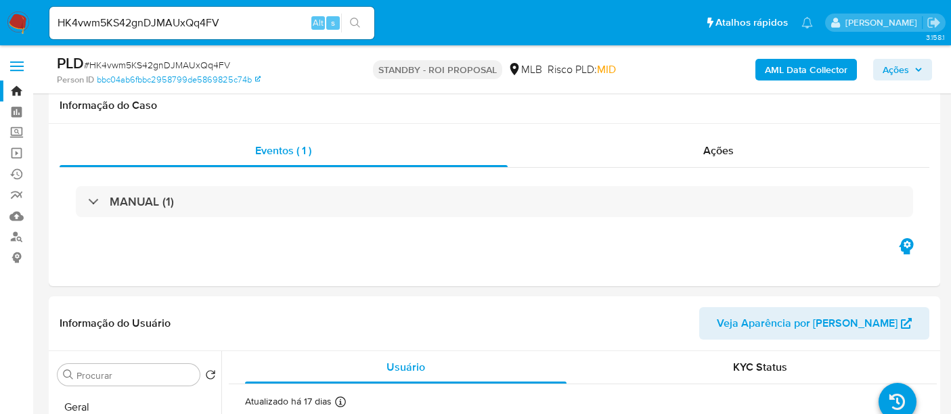
select select "10"
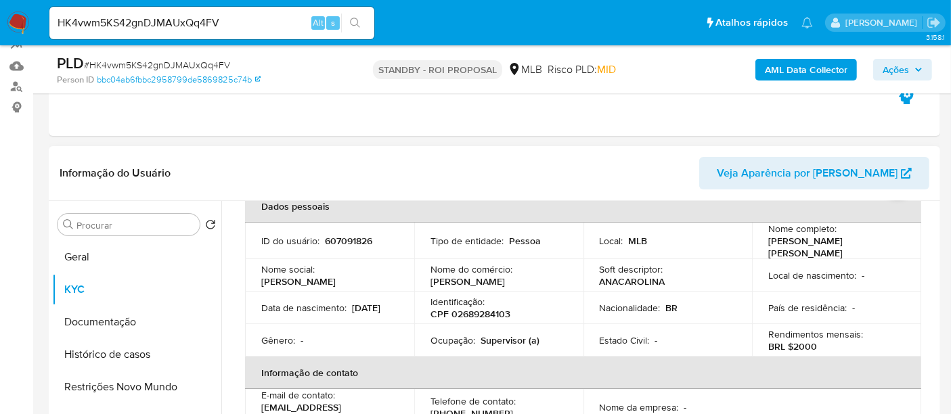
scroll to position [150, 0]
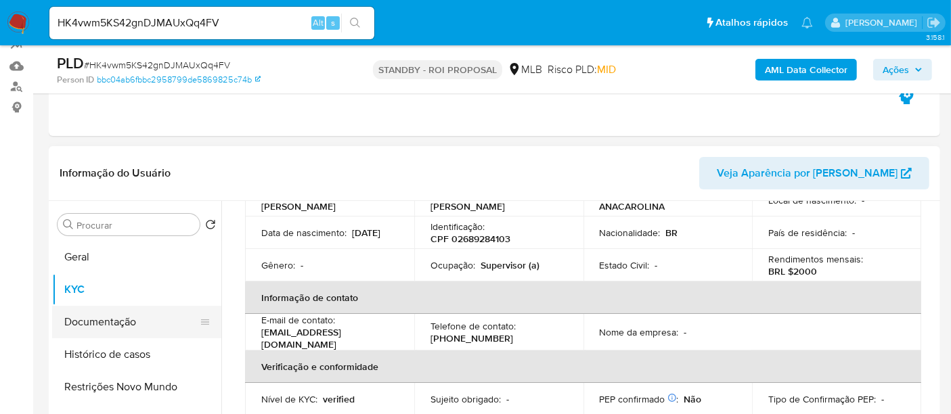
click at [104, 319] on button "Documentação" at bounding box center [131, 322] width 158 height 32
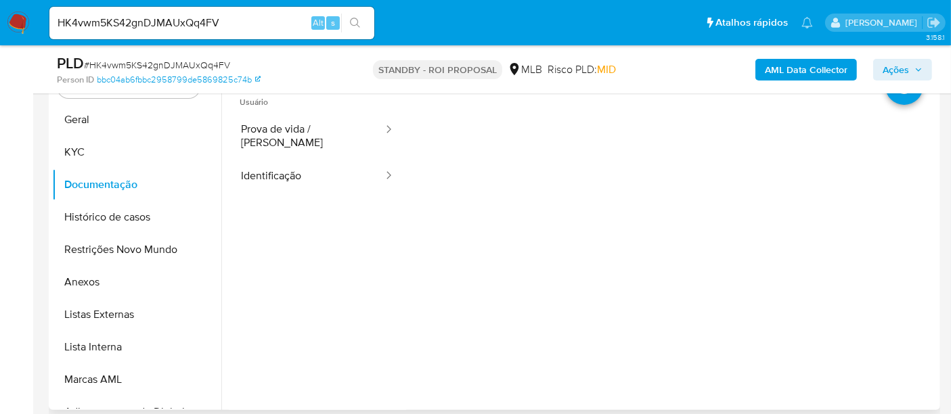
scroll to position [285, 0]
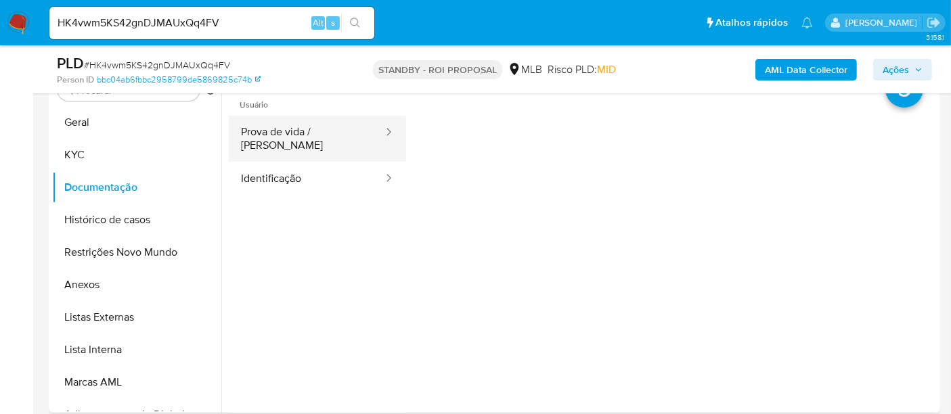
click at [301, 129] on button "Prova de vida / [PERSON_NAME]" at bounding box center [307, 139] width 156 height 46
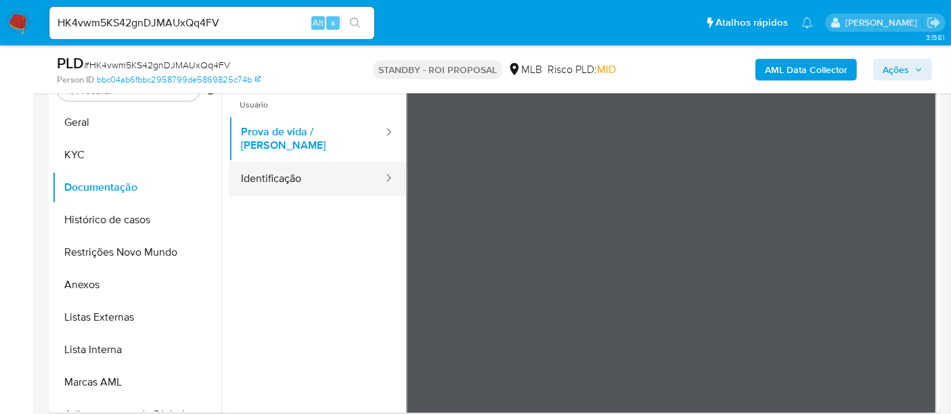
click at [269, 167] on button "Identificação" at bounding box center [307, 179] width 156 height 35
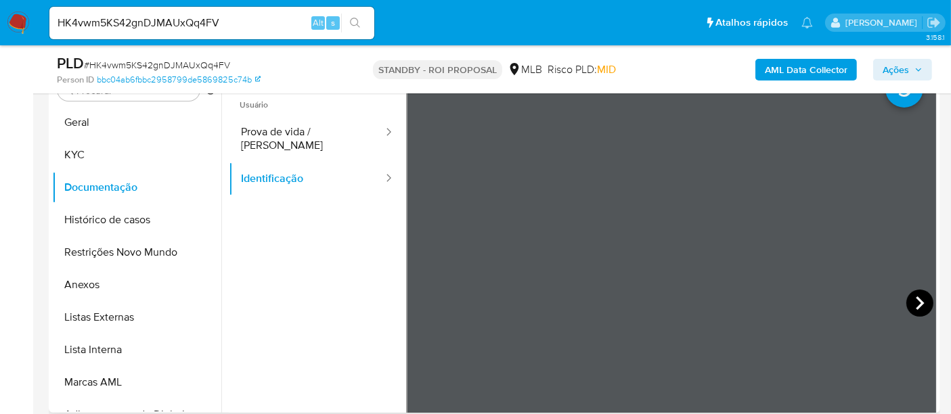
click at [911, 295] on icon at bounding box center [920, 303] width 27 height 27
click at [71, 154] on button "KYC" at bounding box center [131, 155] width 158 height 32
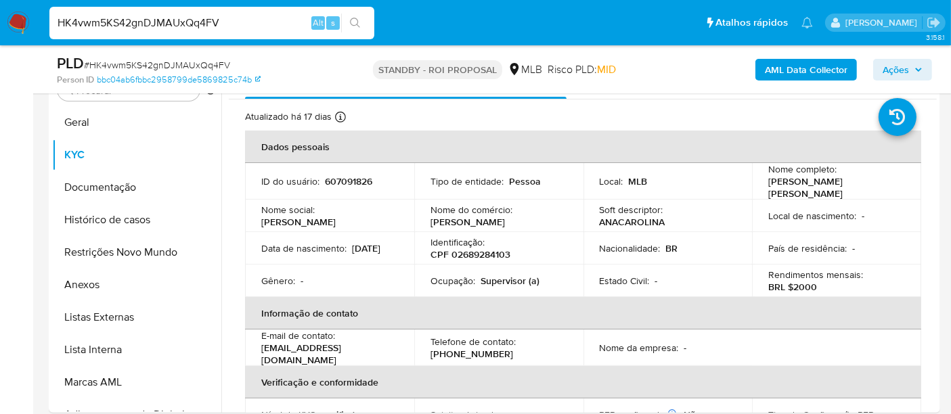
drag, startPoint x: 239, startPoint y: 17, endPoint x: 0, endPoint y: 50, distance: 241.3
paste input "JO6nIaFoOYigRoyjukSyHn41"
type input "JO6nIaFoOYigRoyjukSyHn41"
click at [360, 24] on icon "search-icon" at bounding box center [355, 23] width 11 height 11
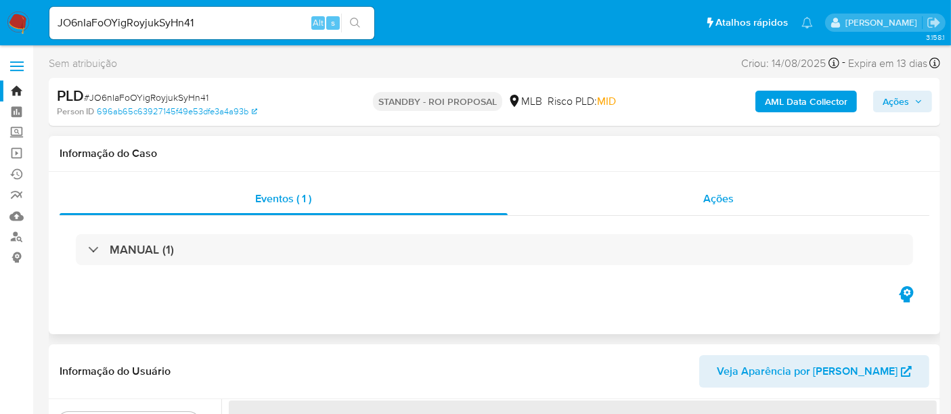
select select "10"
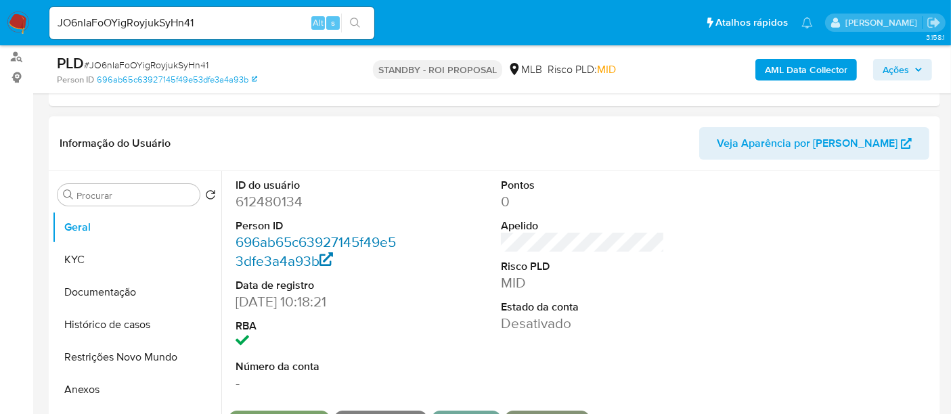
scroll to position [225, 0]
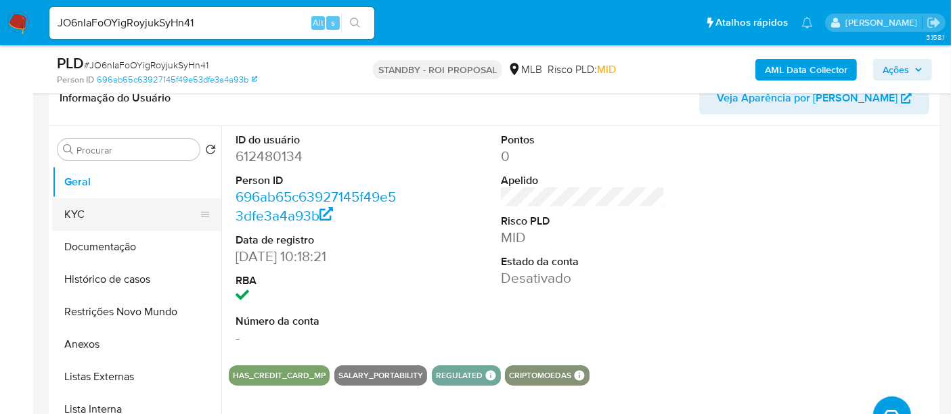
click at [70, 214] on button "KYC" at bounding box center [131, 214] width 158 height 32
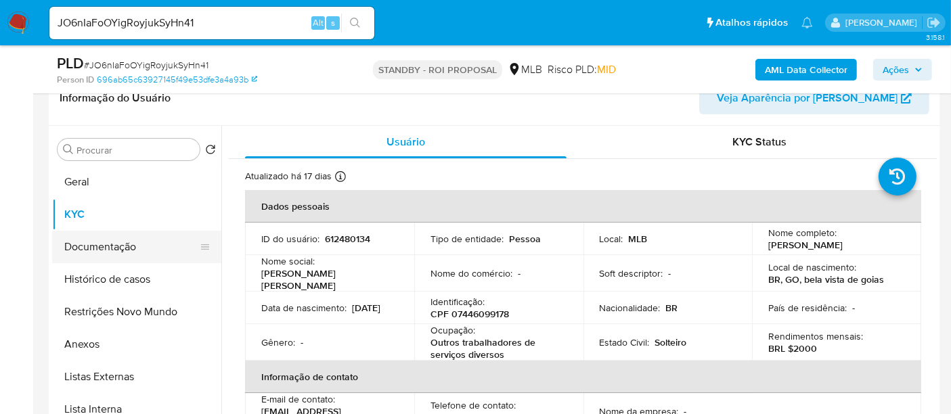
click at [115, 244] on button "Documentação" at bounding box center [131, 247] width 158 height 32
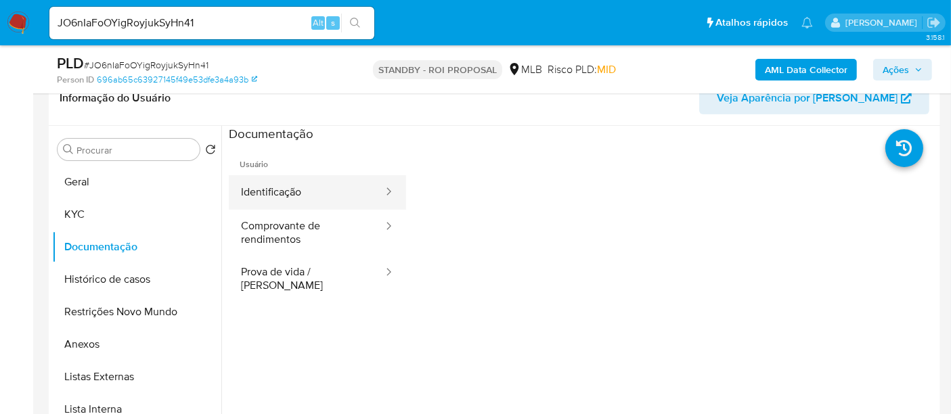
click at [295, 192] on button "Identificação" at bounding box center [307, 192] width 156 height 35
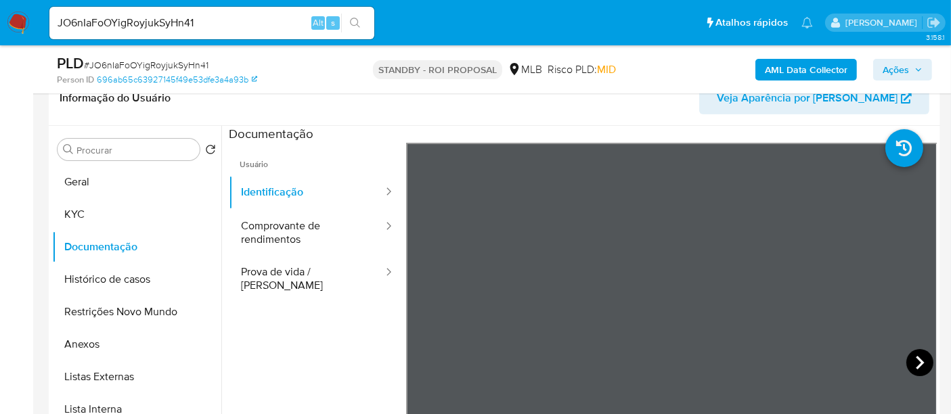
click at [909, 356] on icon at bounding box center [920, 362] width 27 height 27
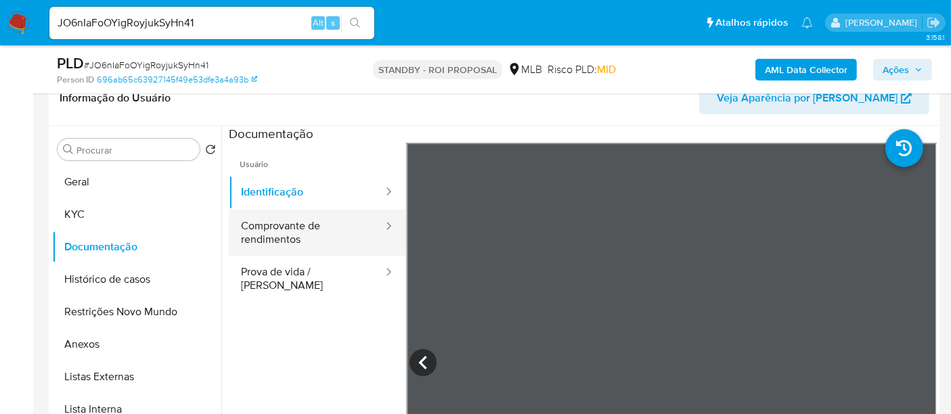
click at [300, 226] on button "Comprovante de rendimentos" at bounding box center [307, 233] width 156 height 46
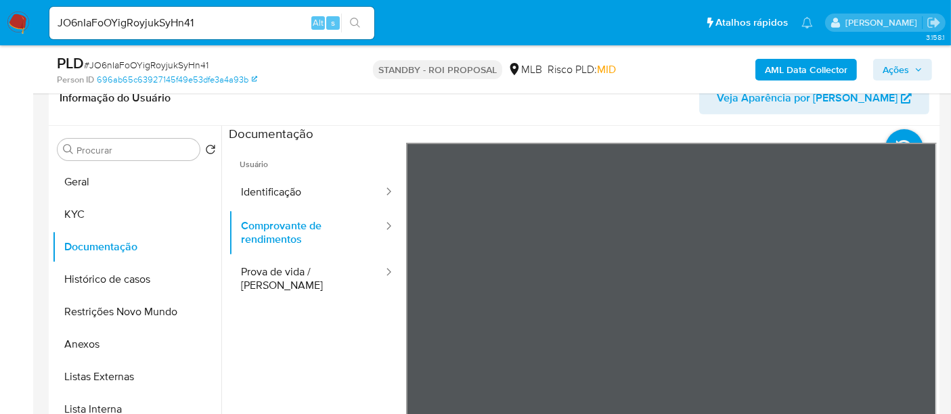
click at [923, 379] on div at bounding box center [671, 365] width 531 height 444
click at [62, 213] on button "KYC" at bounding box center [131, 214] width 158 height 32
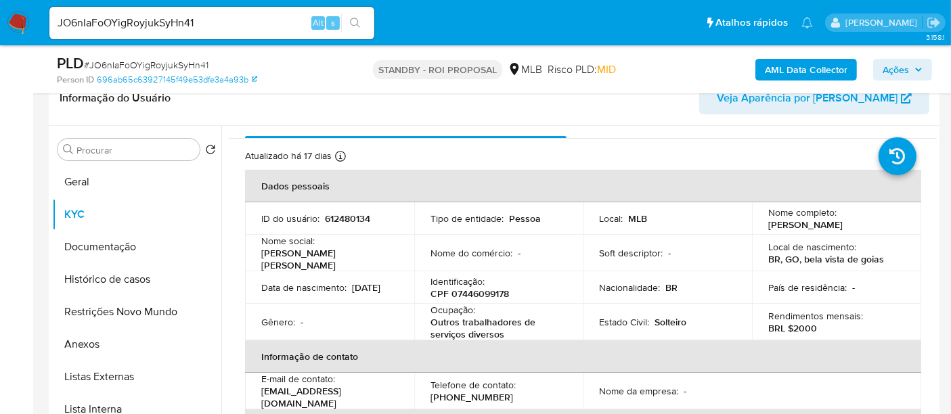
scroll to position [75, 0]
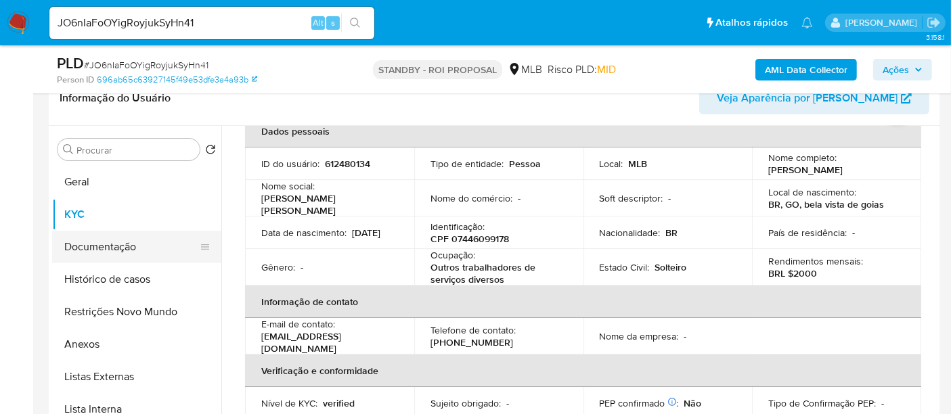
click at [108, 242] on button "Documentação" at bounding box center [131, 247] width 158 height 32
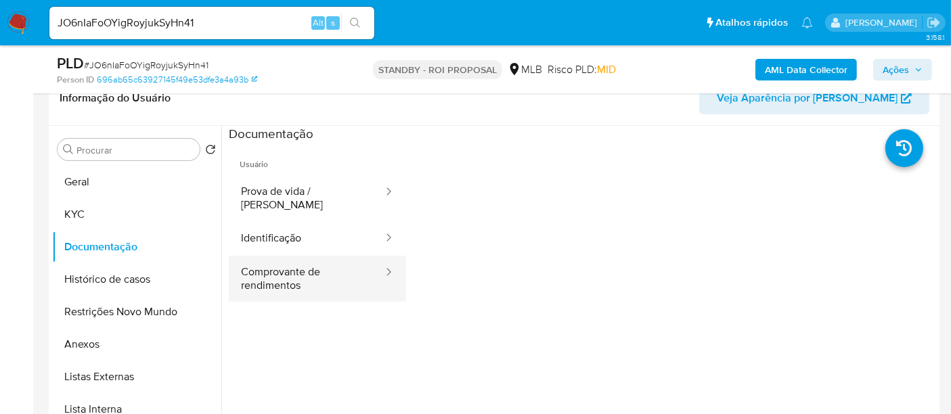
click at [304, 263] on button "Comprovante de rendimentos" at bounding box center [307, 279] width 156 height 46
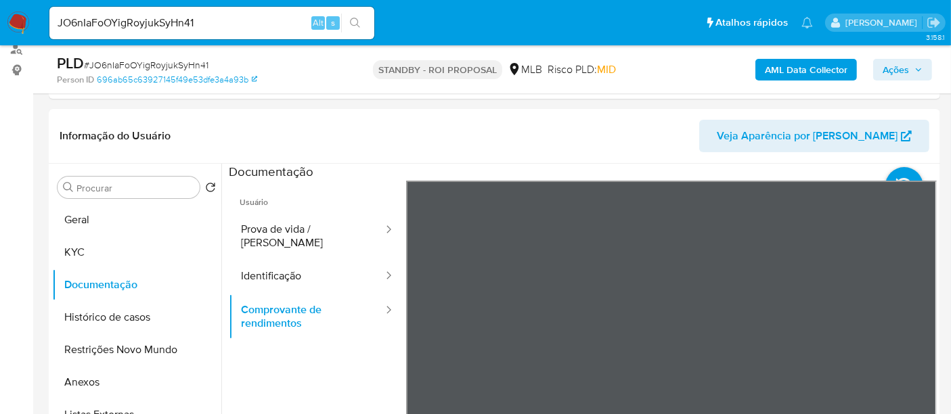
scroll to position [265, 0]
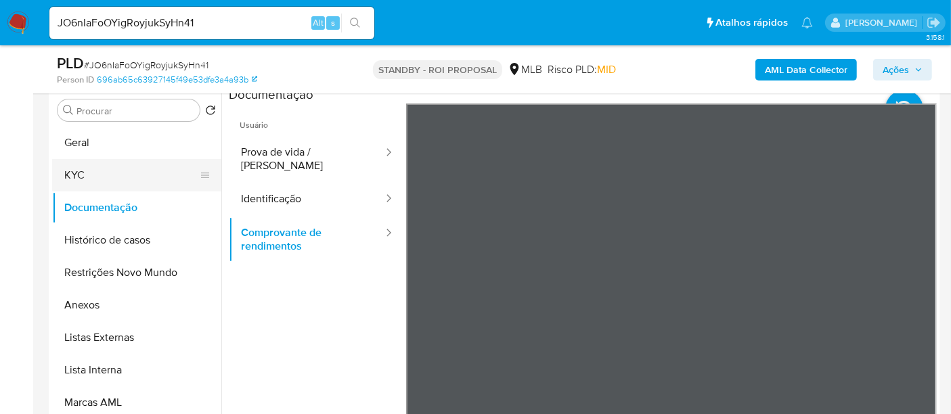
click at [81, 165] on button "KYC" at bounding box center [131, 175] width 158 height 32
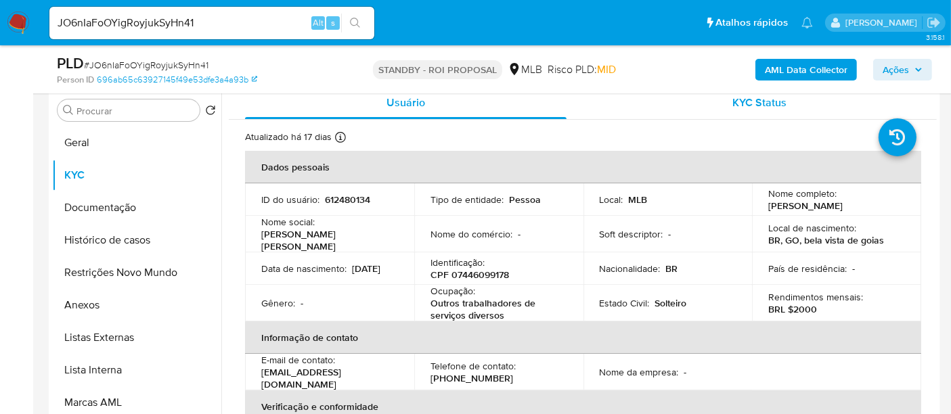
click at [766, 102] on span "KYC Status" at bounding box center [760, 103] width 54 height 16
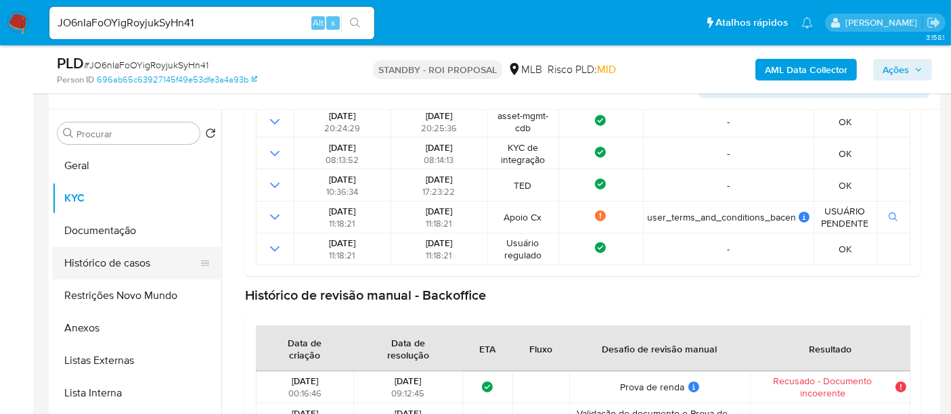
scroll to position [171, 0]
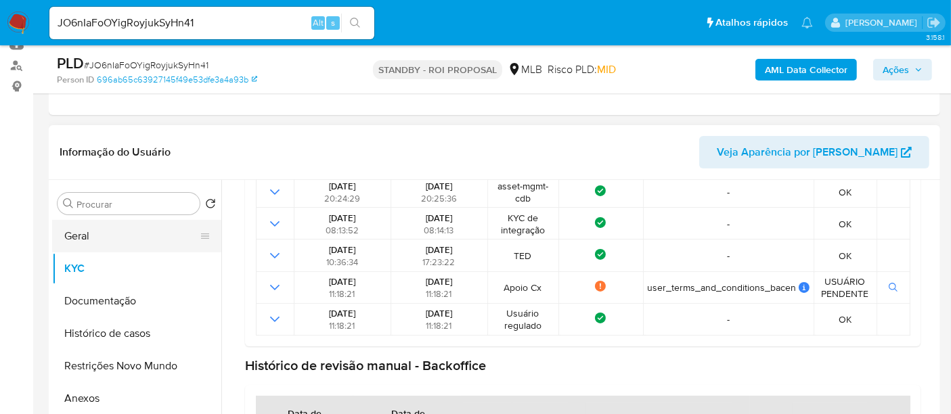
click at [112, 244] on button "Geral" at bounding box center [131, 236] width 158 height 32
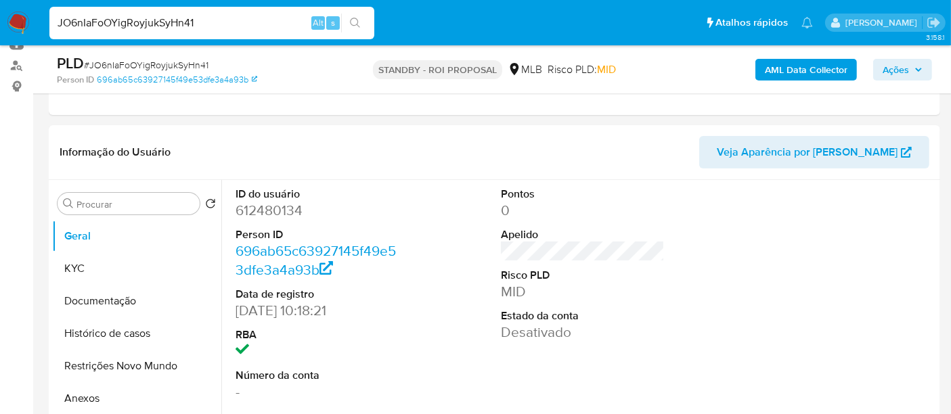
drag, startPoint x: 19, startPoint y: 30, endPoint x: 0, endPoint y: 21, distance: 20.9
click at [0, 21] on nav "Pausado Ver notificaciones JO6nIaFoOYigRoyjukSyHn41 Alt s Atalhos rápidos Presi…" at bounding box center [475, 22] width 951 height 45
paste input "a42845Cn5xhRygEvlJ8eKR9O"
type input "a42845Cn5xhRygEvlJ8eKR9O"
click at [352, 24] on icon "search-icon" at bounding box center [355, 23] width 10 height 10
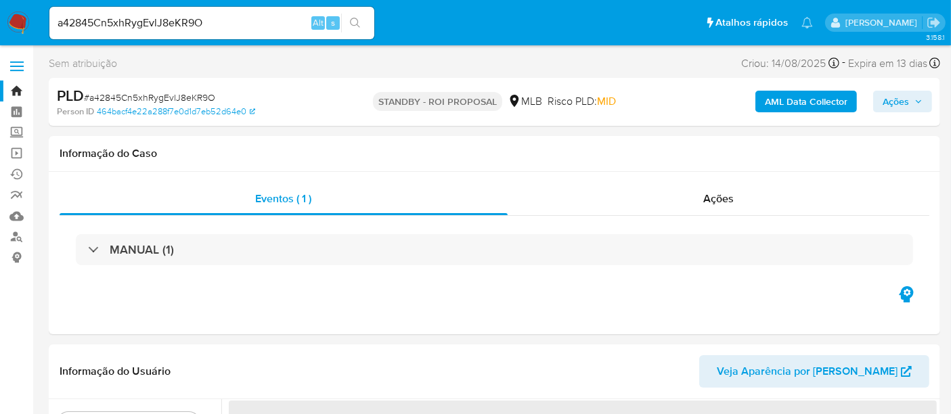
select select "10"
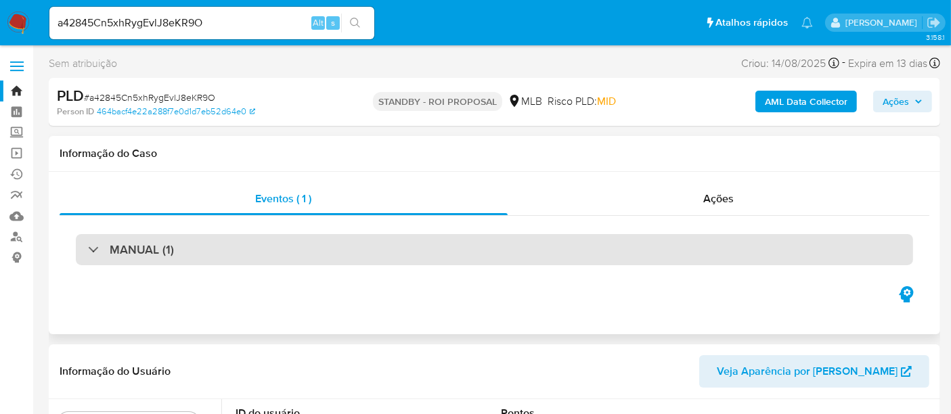
click at [552, 246] on div "MANUAL (1)" at bounding box center [494, 249] width 837 height 31
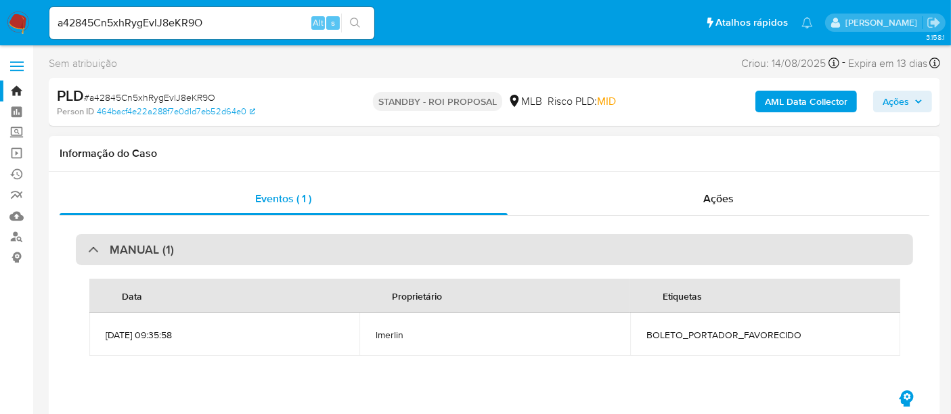
click at [552, 246] on div "MANUAL (1)" at bounding box center [494, 249] width 837 height 31
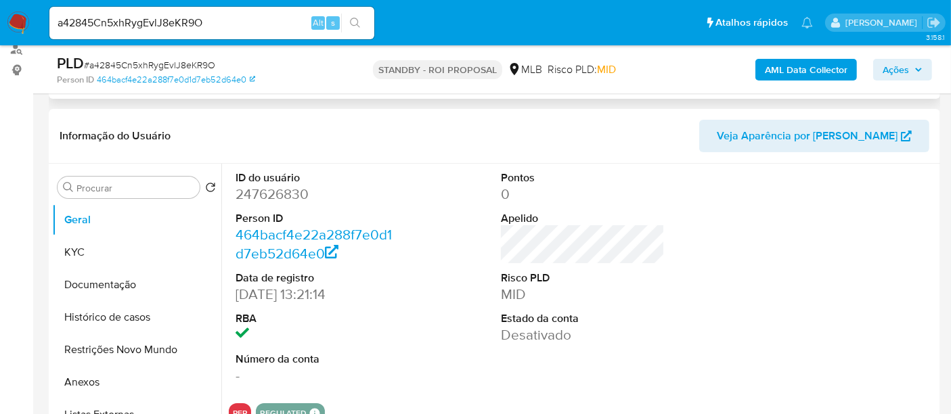
scroll to position [225, 0]
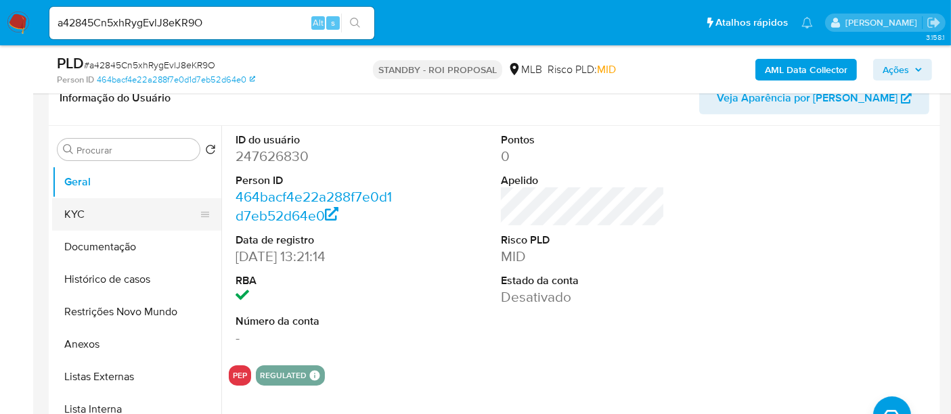
drag, startPoint x: 76, startPoint y: 215, endPoint x: 165, endPoint y: 212, distance: 88.8
click at [77, 215] on button "KYC" at bounding box center [131, 214] width 158 height 32
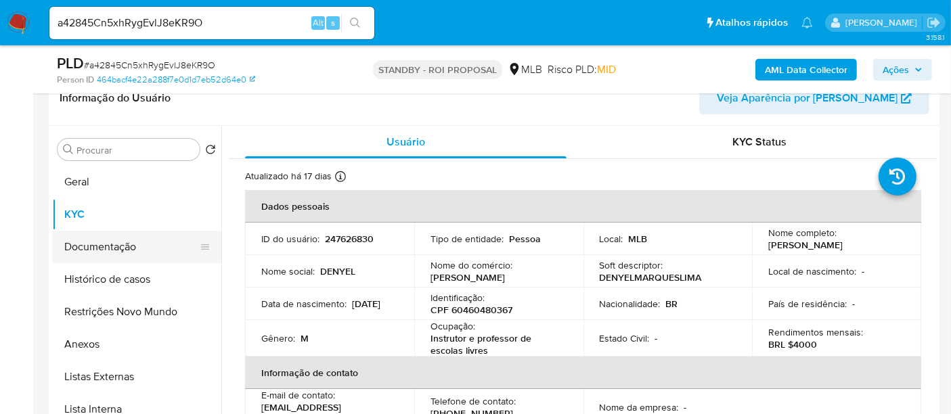
drag, startPoint x: 96, startPoint y: 236, endPoint x: 156, endPoint y: 232, distance: 60.4
click at [96, 236] on button "Documentação" at bounding box center [131, 247] width 158 height 32
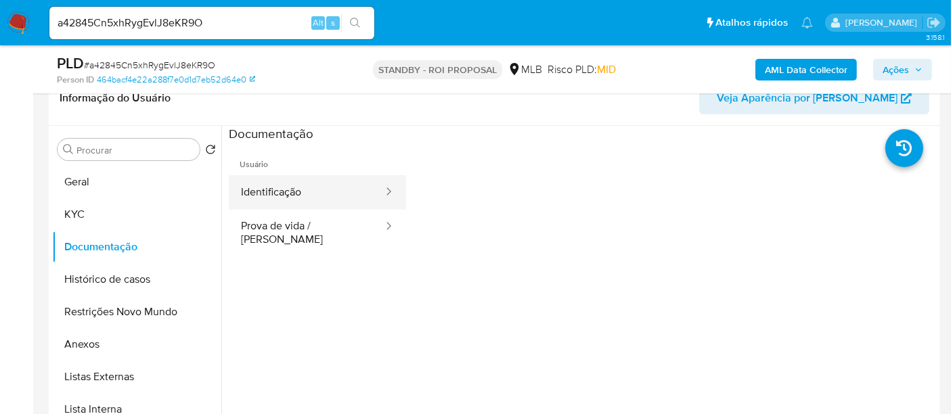
click at [325, 181] on button "Identificação" at bounding box center [307, 192] width 156 height 35
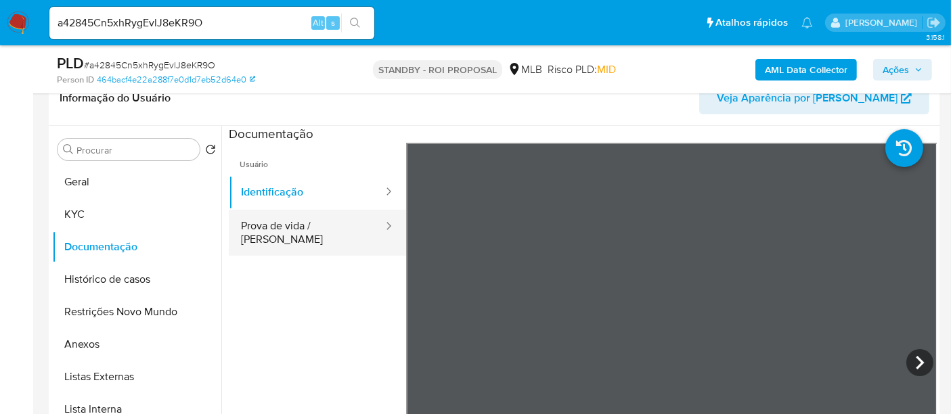
drag, startPoint x: 277, startPoint y: 228, endPoint x: 350, endPoint y: 227, distance: 73.1
click at [277, 227] on button "Prova de vida / Selfie" at bounding box center [307, 233] width 156 height 46
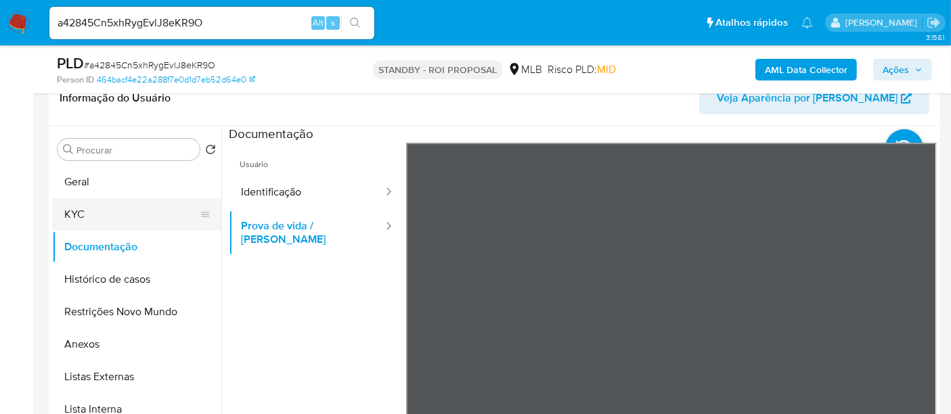
drag, startPoint x: 87, startPoint y: 217, endPoint x: 100, endPoint y: 214, distance: 13.3
click at [87, 217] on button "KYC" at bounding box center [131, 214] width 158 height 32
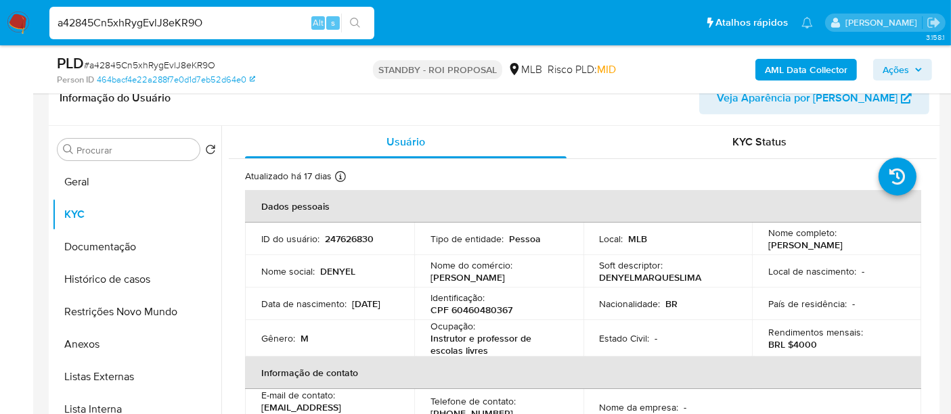
drag, startPoint x: 230, startPoint y: 26, endPoint x: 0, endPoint y: 57, distance: 231.5
paste input "WNfTnTdrToz664Dx3CycOlgy"
type input "WNfTnTdrToz664Dx3CycOlgy"
click at [355, 24] on icon "search-icon" at bounding box center [355, 23] width 11 height 11
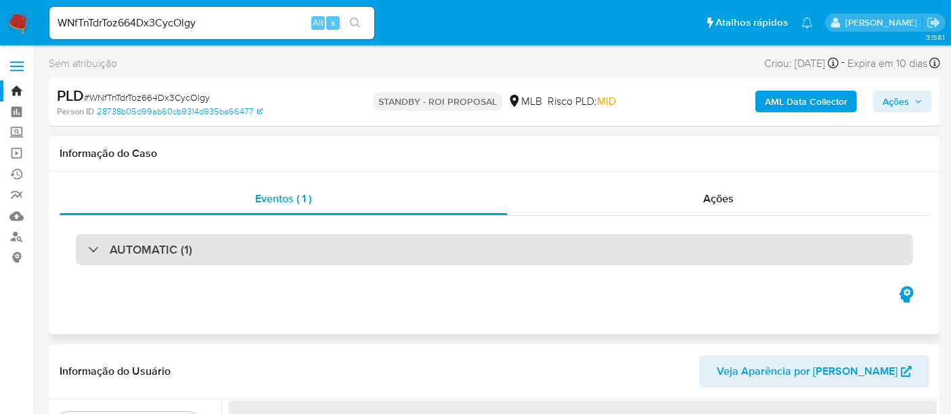
select select "10"
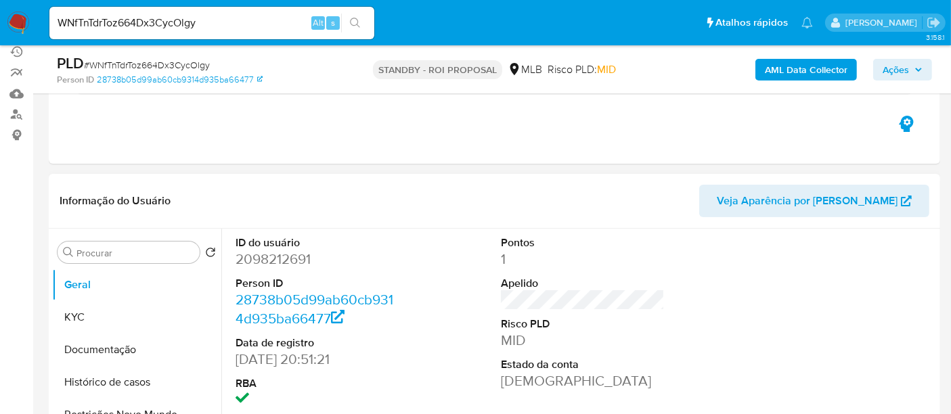
scroll to position [150, 0]
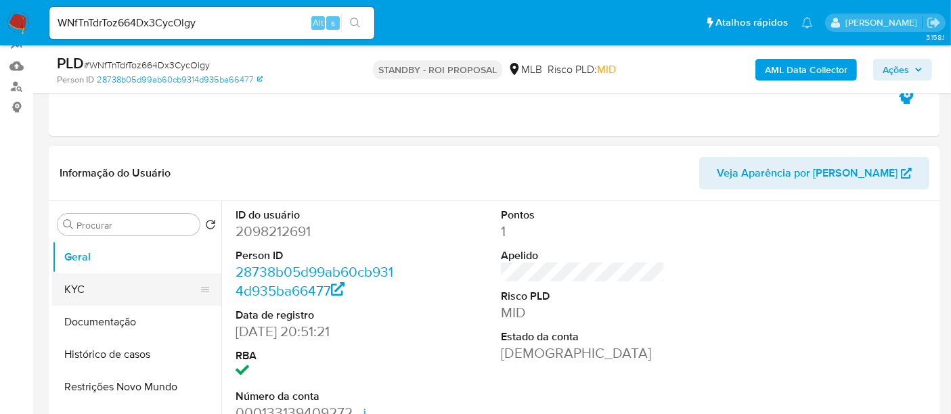
drag, startPoint x: 82, startPoint y: 297, endPoint x: 91, endPoint y: 295, distance: 9.0
click at [82, 297] on button "KYC" at bounding box center [131, 290] width 158 height 32
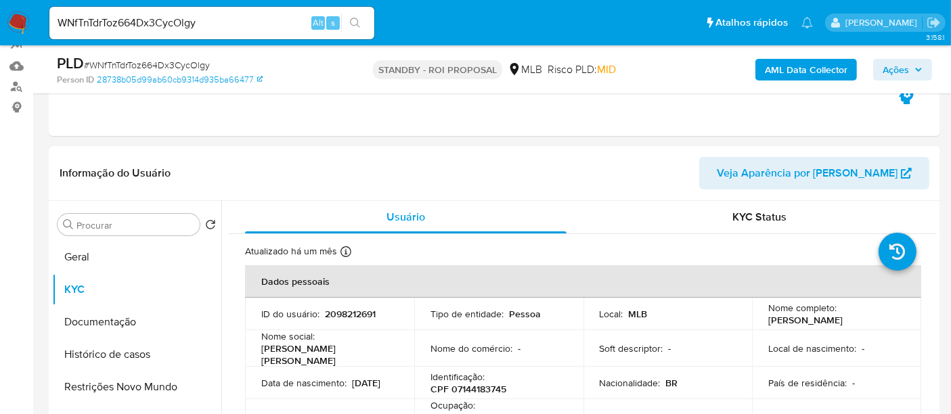
scroll to position [195, 0]
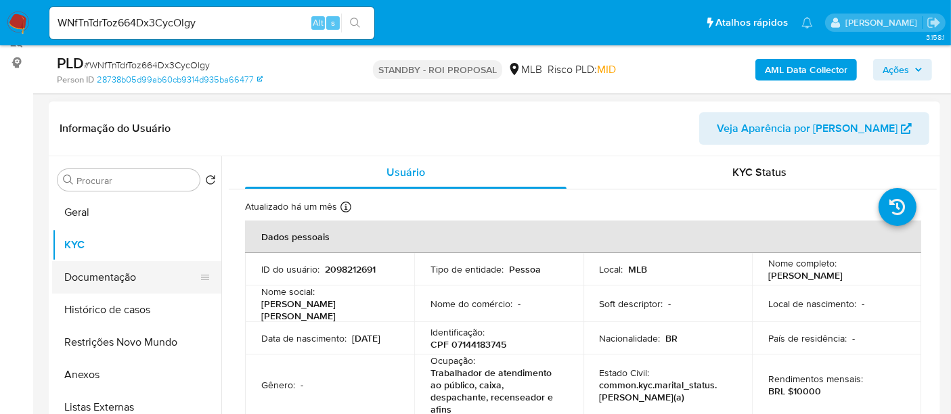
click at [102, 276] on button "Documentação" at bounding box center [131, 277] width 158 height 32
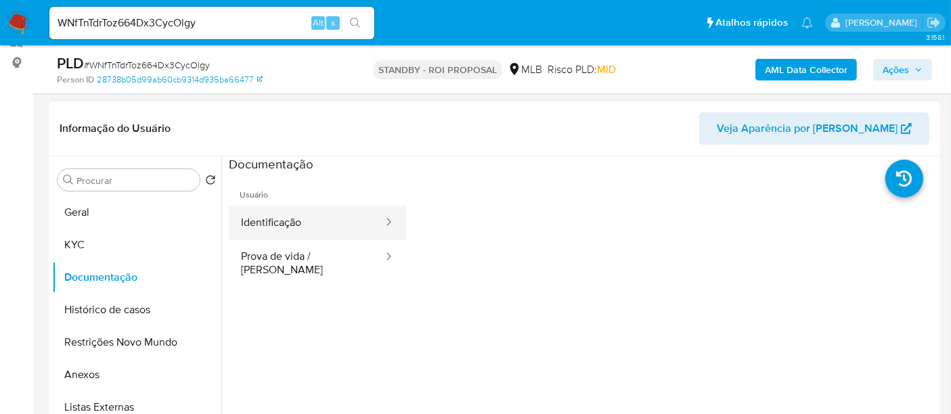
click at [277, 218] on button "Identificação" at bounding box center [307, 223] width 156 height 35
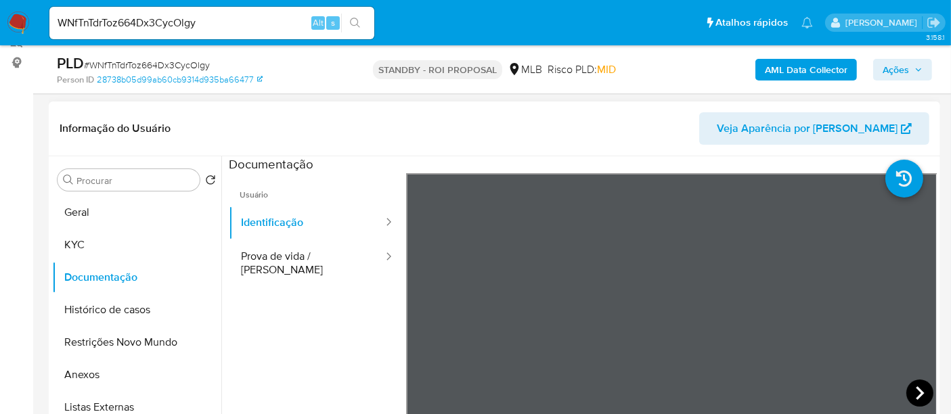
click at [910, 387] on icon at bounding box center [920, 393] width 27 height 27
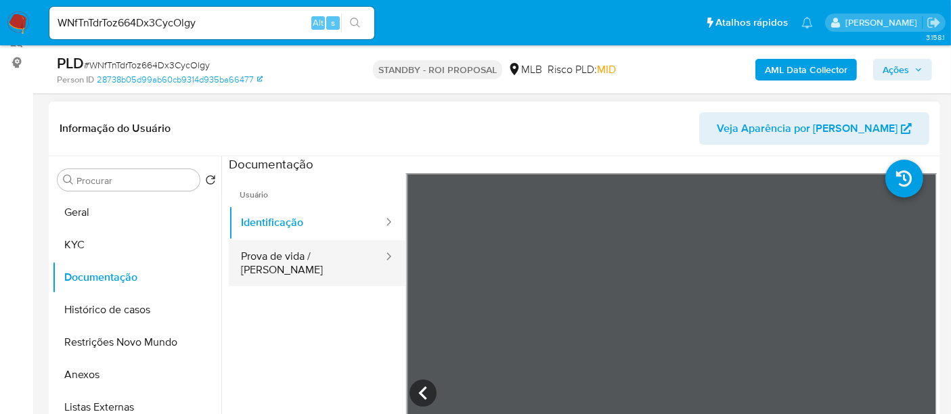
click at [303, 255] on button "Prova de vida / Selfie" at bounding box center [307, 263] width 156 height 46
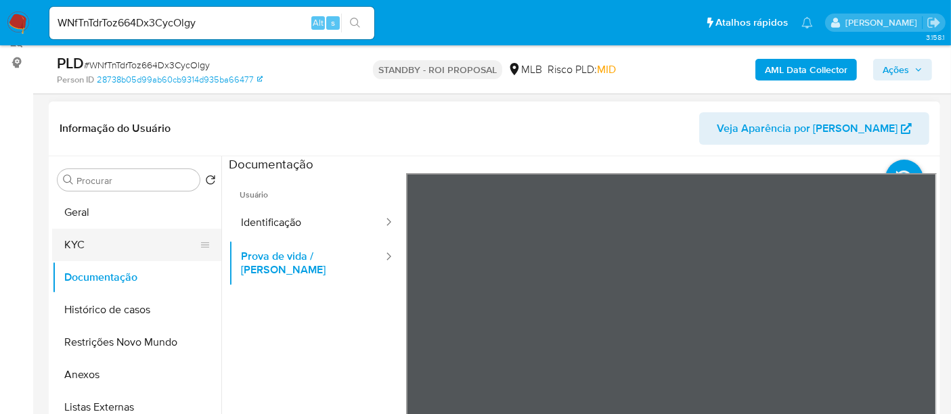
click at [70, 240] on button "KYC" at bounding box center [131, 245] width 158 height 32
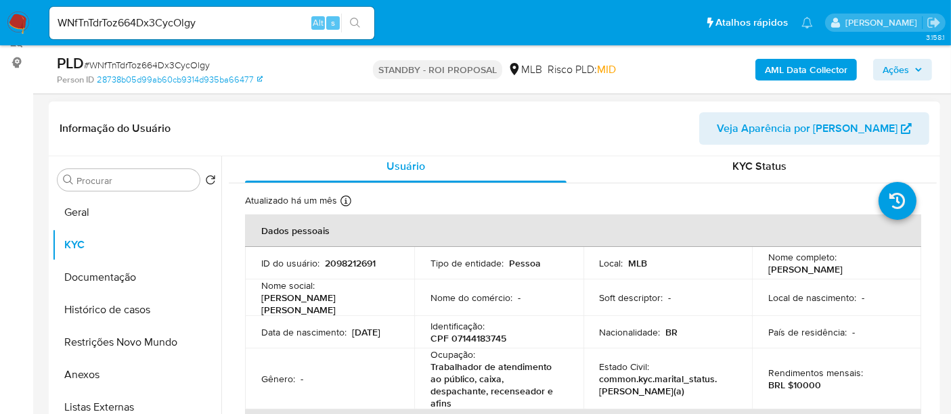
scroll to position [0, 0]
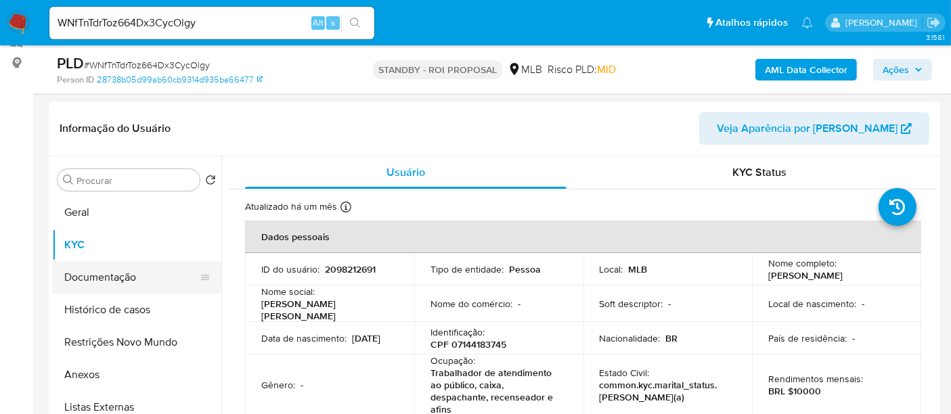
click at [94, 286] on button "Documentação" at bounding box center [131, 277] width 158 height 32
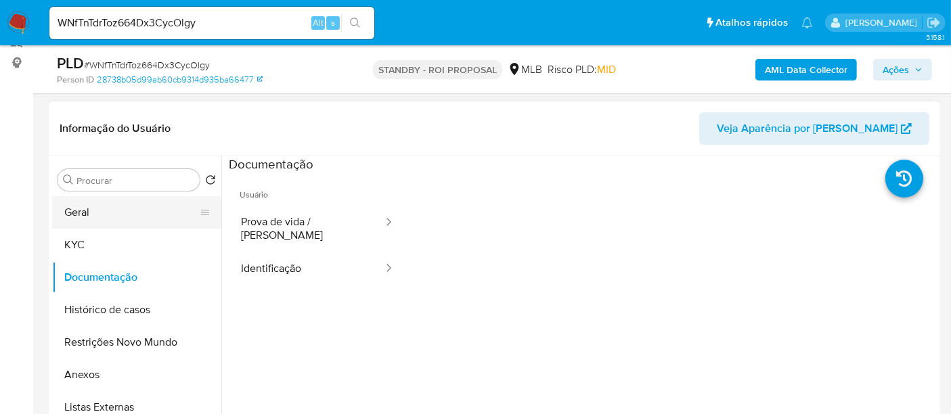
click at [90, 213] on button "Geral" at bounding box center [131, 212] width 158 height 32
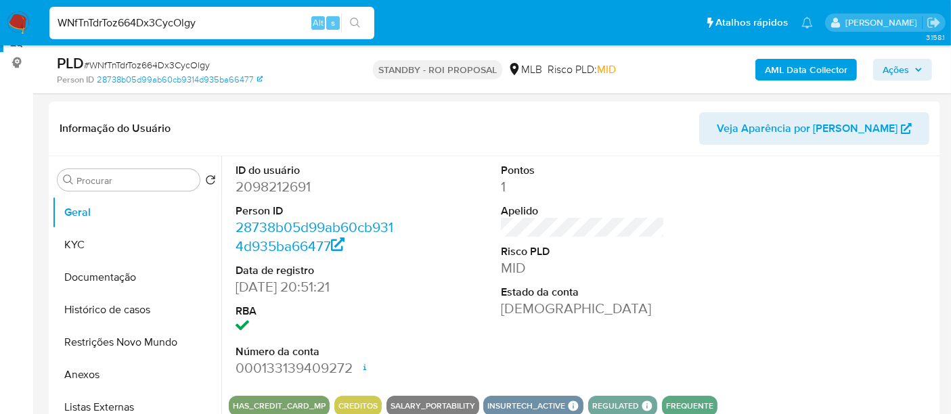
drag, startPoint x: 226, startPoint y: 19, endPoint x: 0, endPoint y: 45, distance: 227.7
paste input "ZwfWi7MavwbVpnkEyV3JfAc"
type input "WZwfWi7MavwbVpnkEyV3JfAc"
click at [355, 18] on icon "search-icon" at bounding box center [355, 23] width 10 height 10
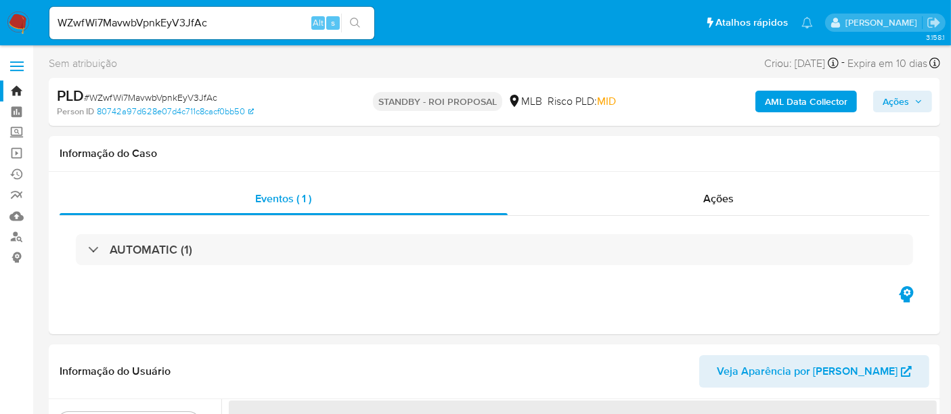
select select "10"
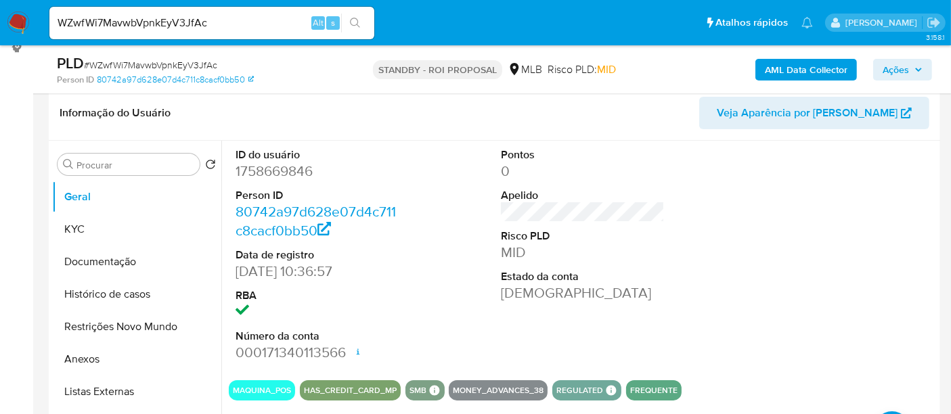
scroll to position [225, 0]
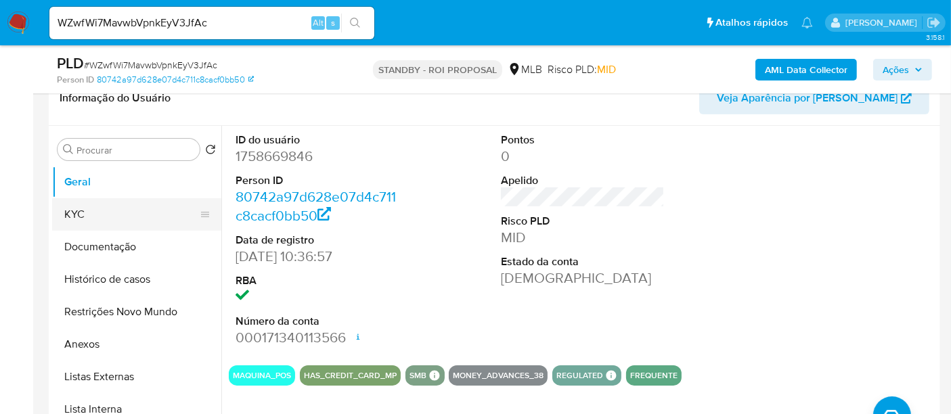
drag, startPoint x: 69, startPoint y: 215, endPoint x: 84, endPoint y: 215, distance: 14.9
click at [69, 215] on button "KYC" at bounding box center [131, 214] width 158 height 32
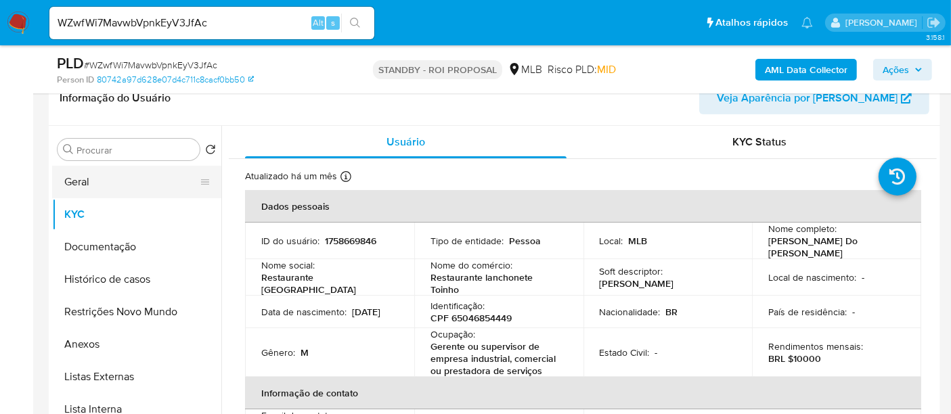
click at [84, 183] on button "Geral" at bounding box center [131, 182] width 158 height 32
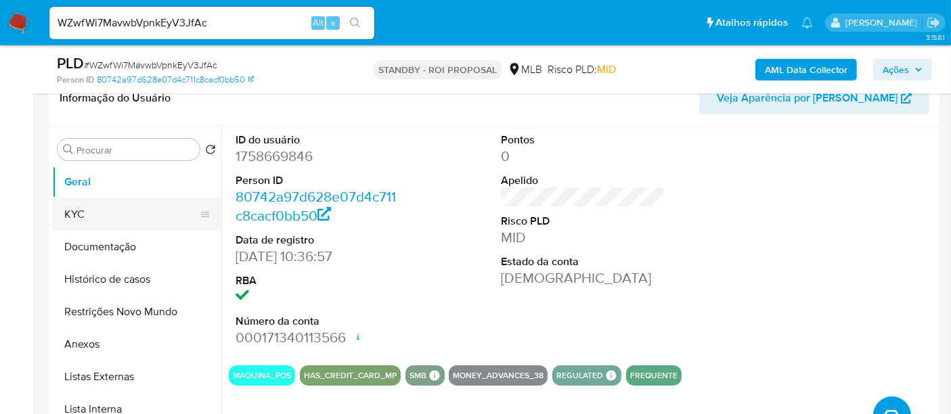
click at [79, 211] on button "KYC" at bounding box center [131, 214] width 158 height 32
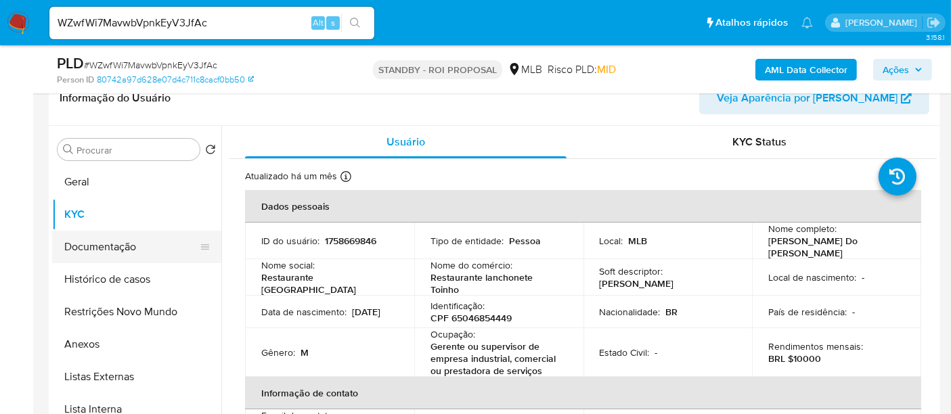
click at [77, 242] on button "Documentação" at bounding box center [131, 247] width 158 height 32
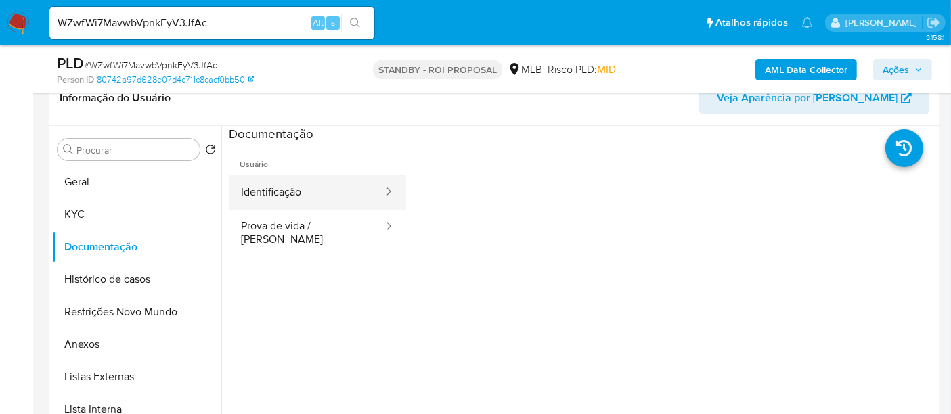
click at [276, 188] on button "Identificação" at bounding box center [307, 192] width 156 height 35
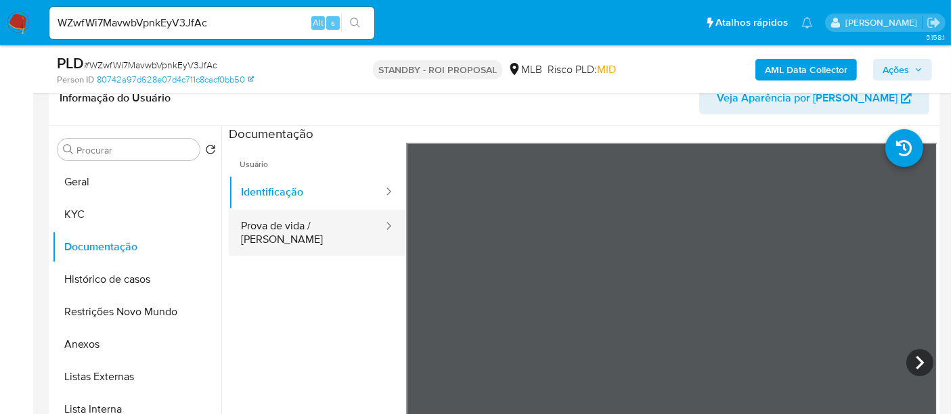
click at [307, 223] on button "Prova de vida / Selfie" at bounding box center [307, 233] width 156 height 46
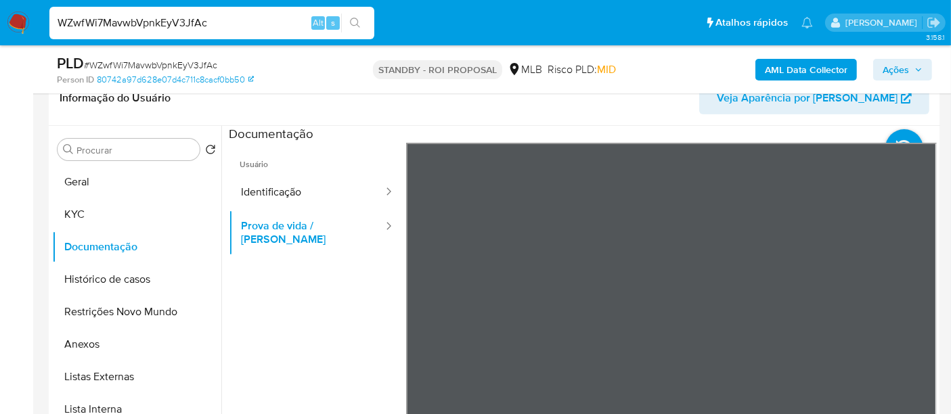
drag, startPoint x: 231, startPoint y: 28, endPoint x: 0, endPoint y: 70, distance: 234.8
paste input "4K3LqoMdjMo9lsaAaEFsfDTU"
type input "4K3LqoMdjMo9lsaAaEFsfDTU"
click at [356, 18] on icon "search-icon" at bounding box center [355, 23] width 11 height 11
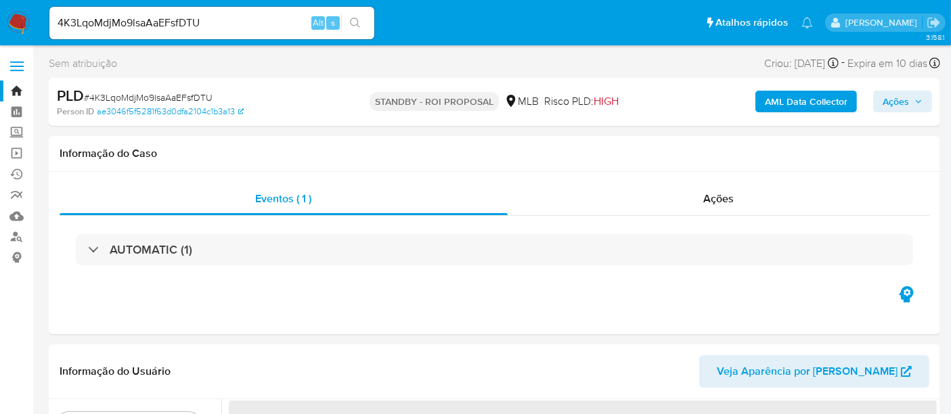
select select "10"
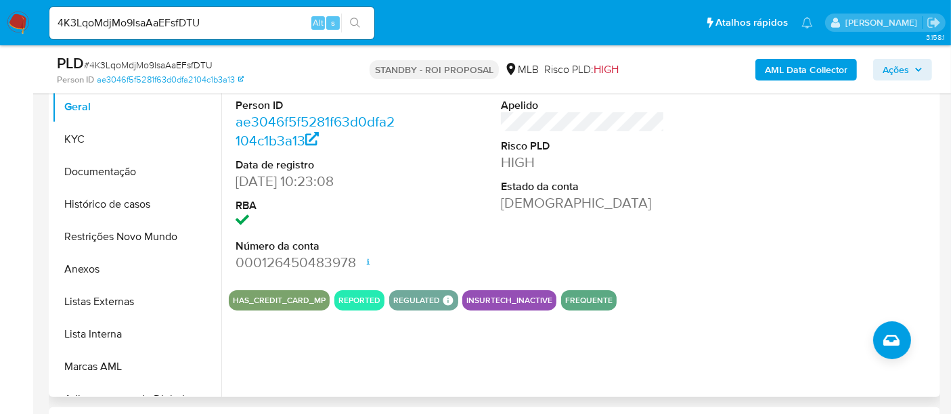
scroll to position [75, 0]
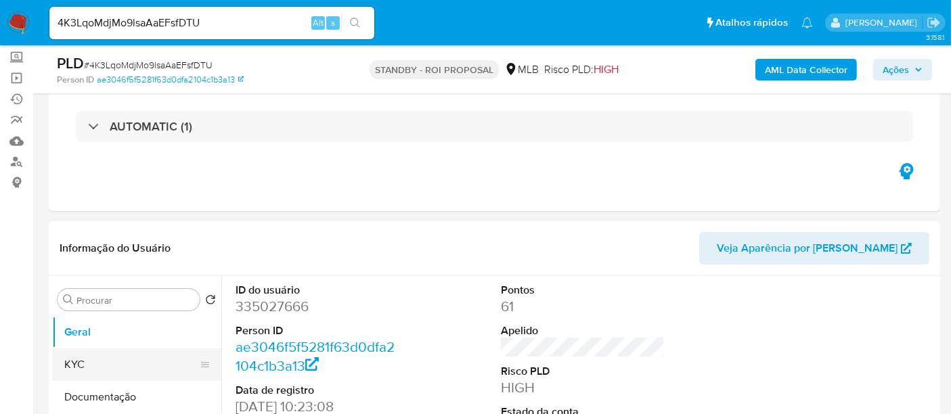
click at [89, 368] on button "KYC" at bounding box center [131, 365] width 158 height 32
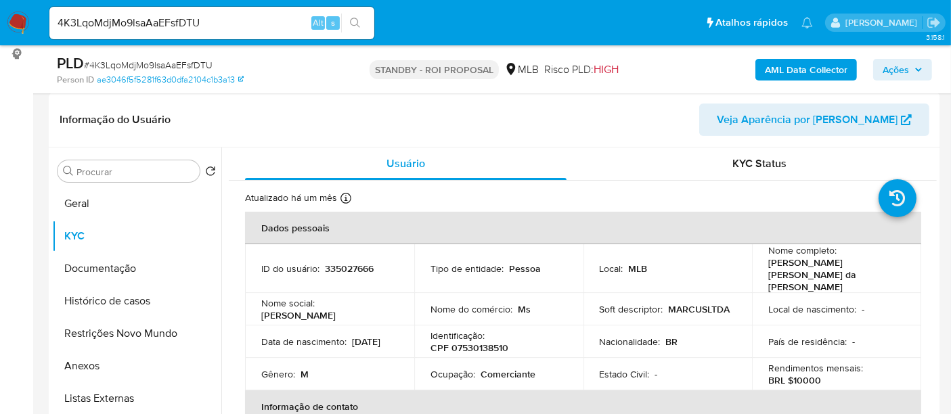
scroll to position [225, 0]
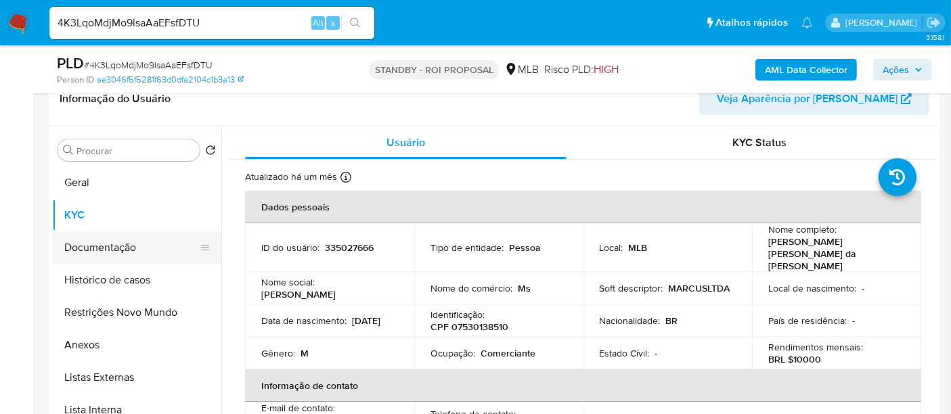
click at [87, 246] on button "Documentação" at bounding box center [131, 248] width 158 height 32
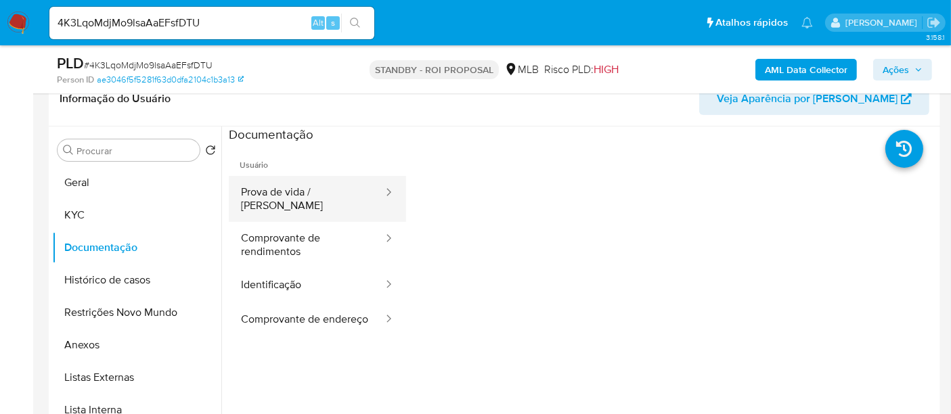
click at [292, 190] on button "Prova de vida / Selfie" at bounding box center [307, 199] width 156 height 46
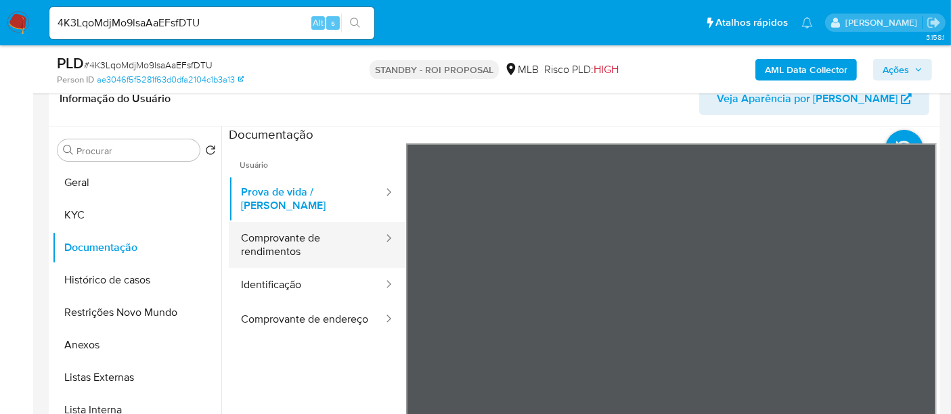
click at [284, 233] on button "Comprovante de rendimentos" at bounding box center [307, 245] width 156 height 46
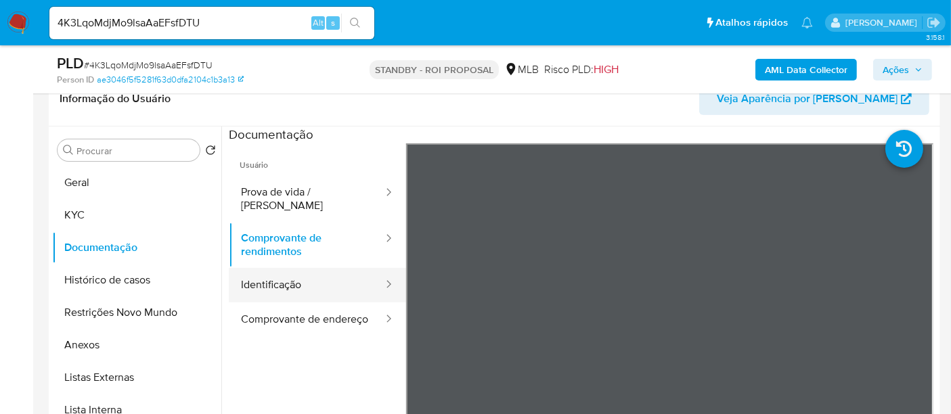
click at [274, 271] on button "Identificação" at bounding box center [307, 285] width 156 height 35
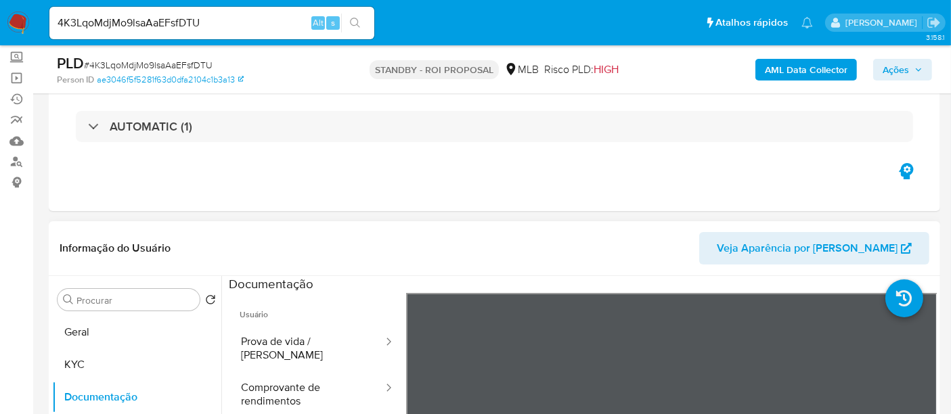
scroll to position [74, 0]
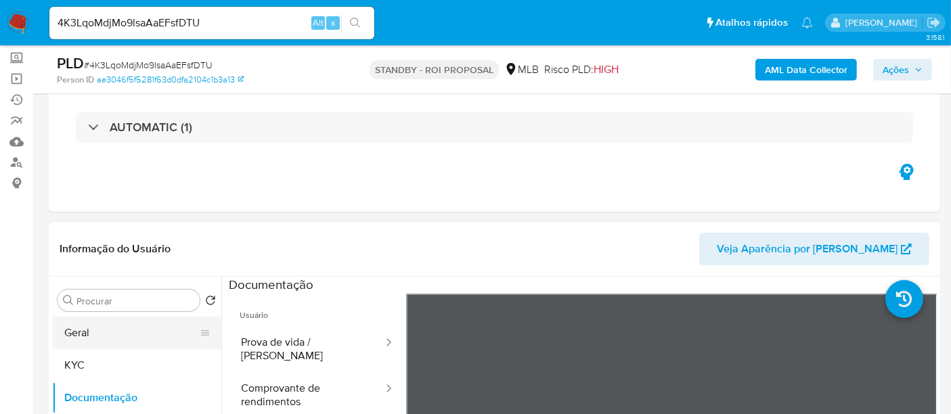
click at [79, 343] on button "Geral" at bounding box center [131, 333] width 158 height 32
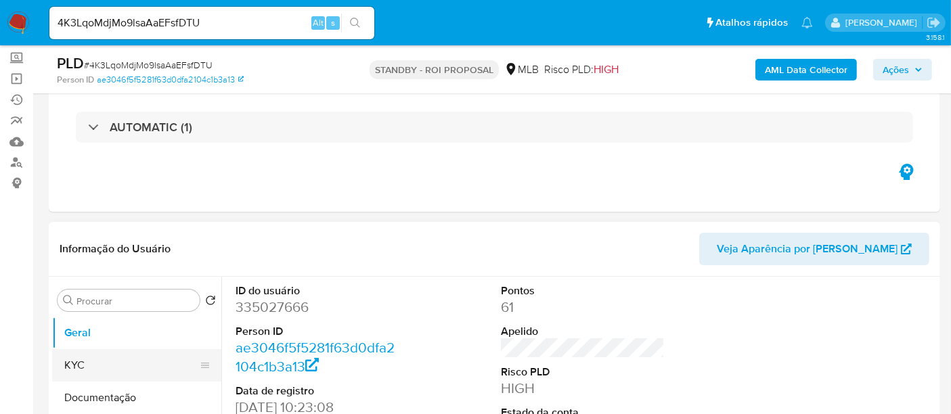
click at [87, 359] on button "KYC" at bounding box center [131, 365] width 158 height 32
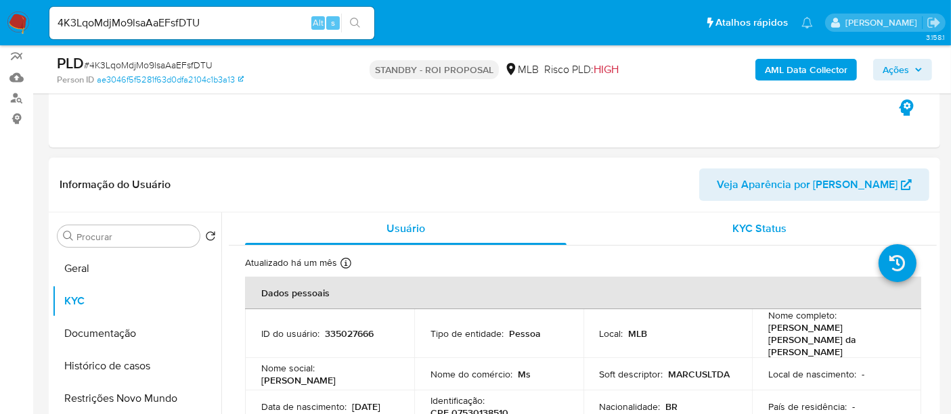
scroll to position [225, 0]
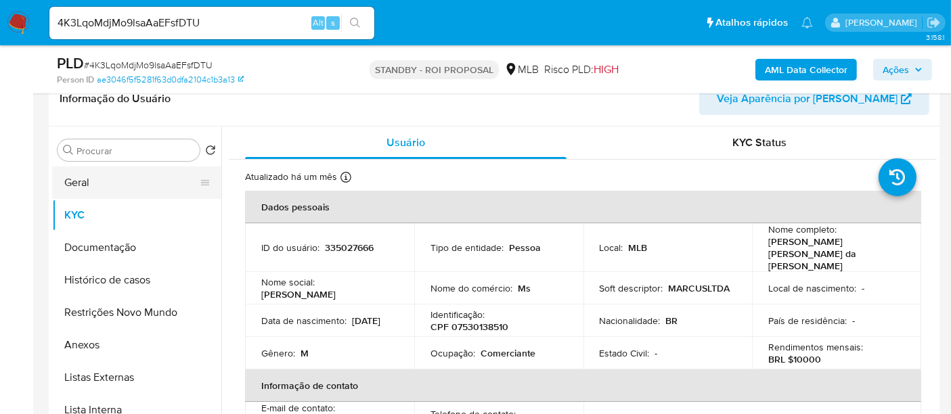
click at [77, 179] on button "Geral" at bounding box center [131, 183] width 158 height 32
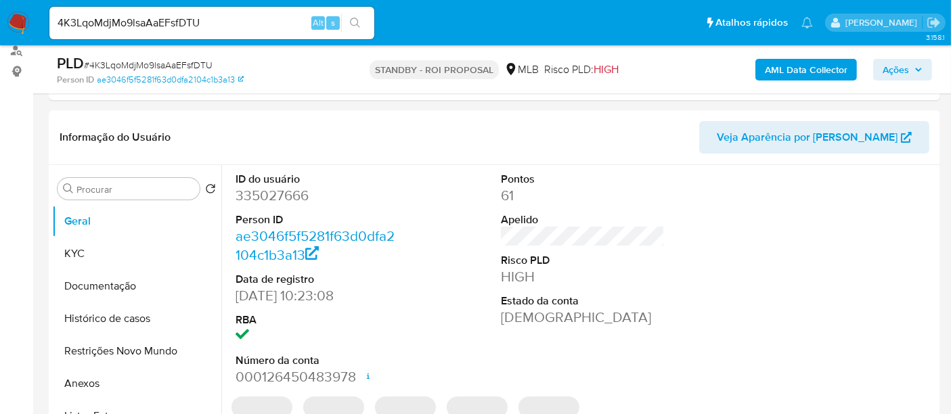
scroll to position [181, 0]
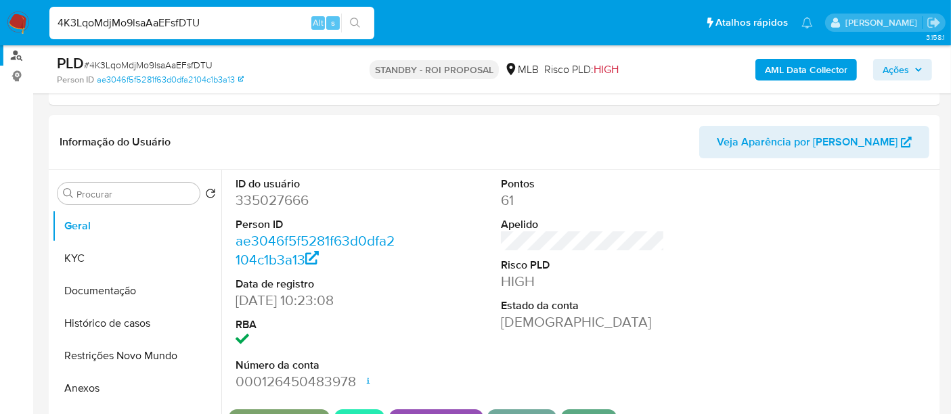
drag, startPoint x: 225, startPoint y: 20, endPoint x: 0, endPoint y: 49, distance: 226.7
paste input "HkbxWep04HWjsbwKIdTtZS86"
type input "HkbxWep04HWjsbwKIdTtZS86"
click at [353, 24] on icon "search-icon" at bounding box center [355, 23] width 11 height 11
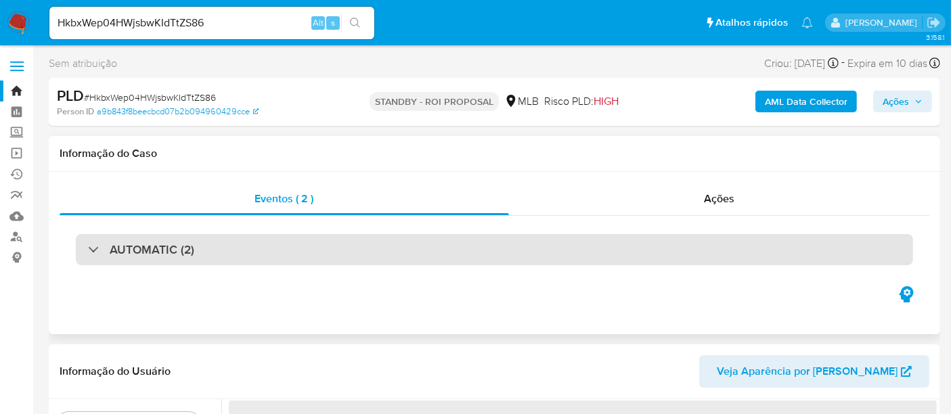
select select "10"
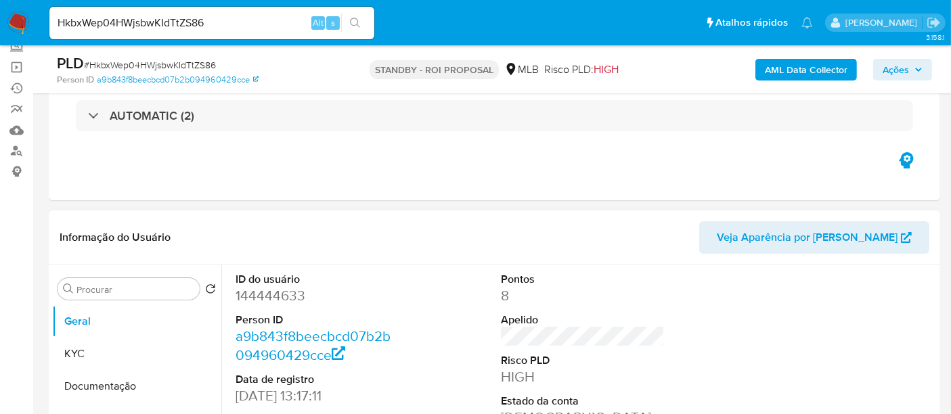
scroll to position [150, 0]
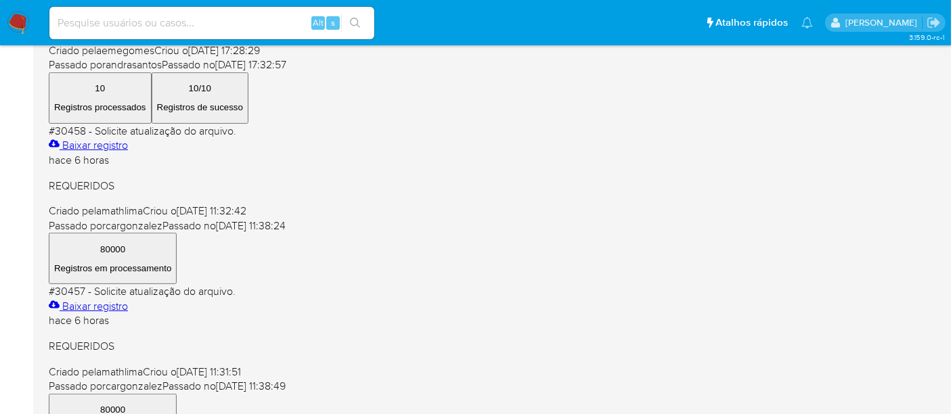
scroll to position [601, 0]
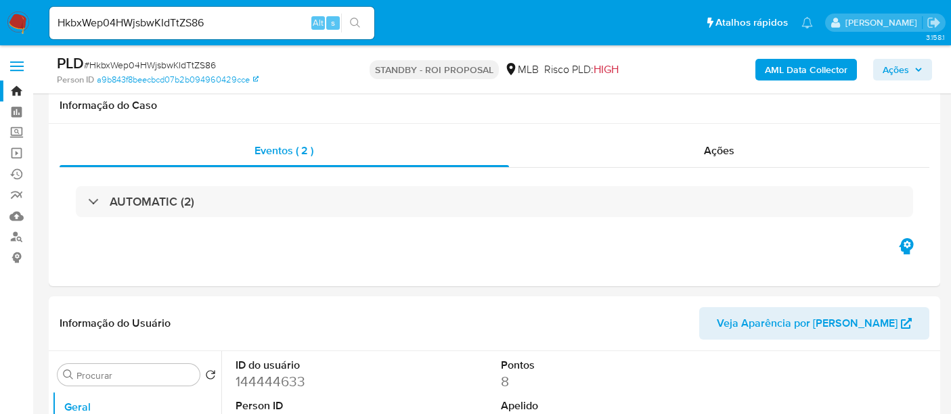
select select "10"
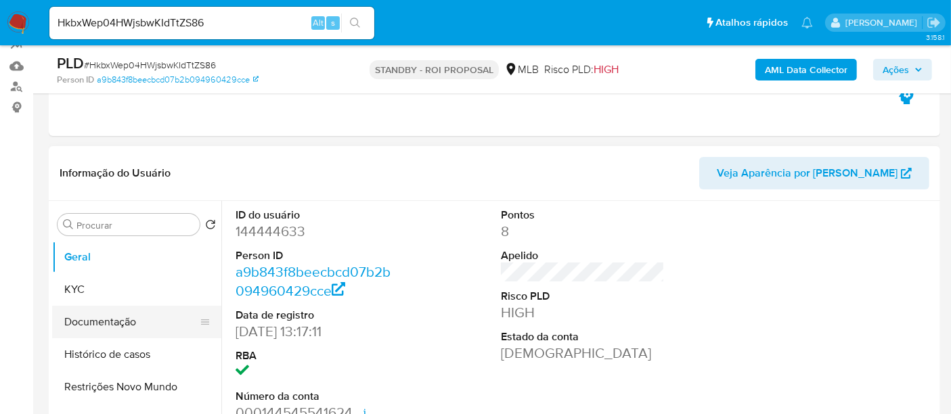
click at [100, 320] on button "Documentação" at bounding box center [131, 322] width 158 height 32
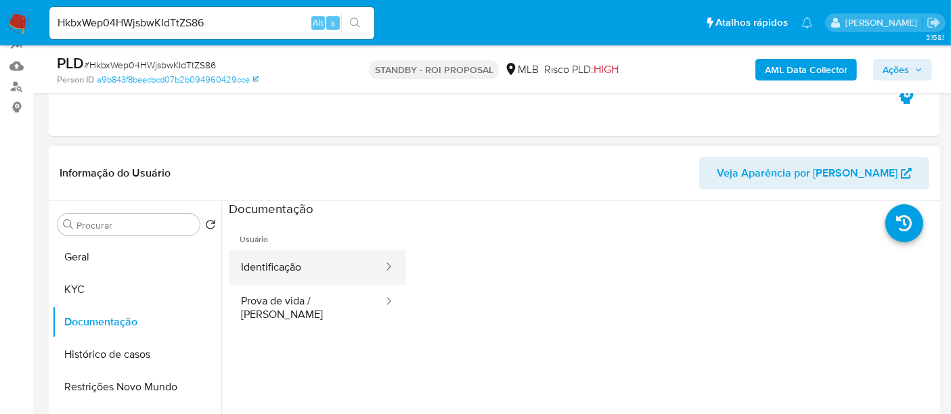
drag, startPoint x: 282, startPoint y: 269, endPoint x: 363, endPoint y: 269, distance: 80.6
click at [282, 269] on button "Identificação" at bounding box center [307, 268] width 156 height 35
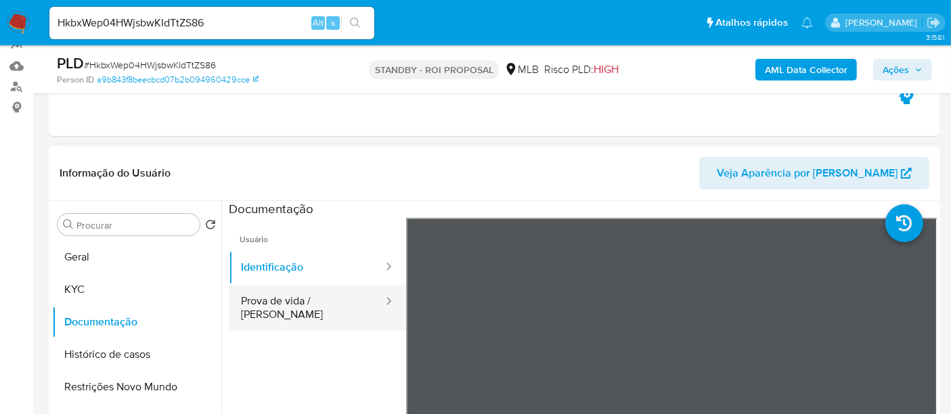
click at [293, 297] on button "Prova de vida / [PERSON_NAME]" at bounding box center [307, 308] width 156 height 46
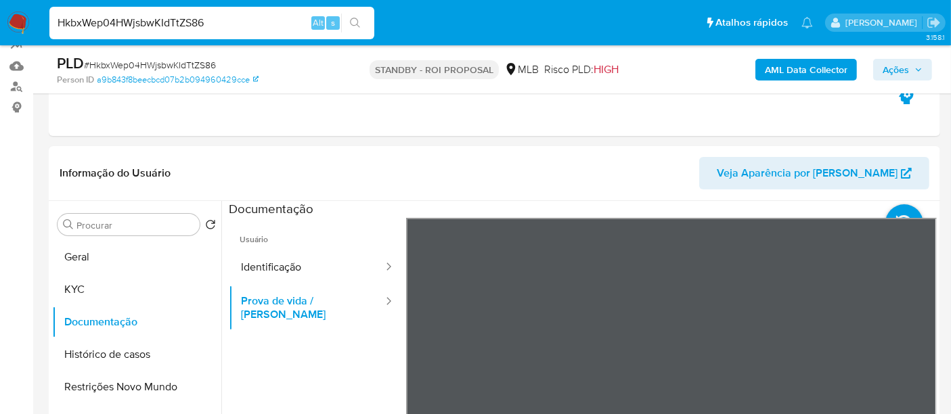
drag, startPoint x: 221, startPoint y: 18, endPoint x: 0, endPoint y: 26, distance: 220.9
click at [0, 26] on nav "Pausado Ver notificaciones HkbxWep04HWjsbwKIdTtZS86 Alt s Atalhos rápidos Presi…" at bounding box center [475, 22] width 951 height 45
paste input "iyeaDkO5VIamtfDGotyEpDBD"
type input "iyeaDkO5VIamtfDGotyEpDBD"
click at [355, 19] on icon "search-icon" at bounding box center [355, 23] width 11 height 11
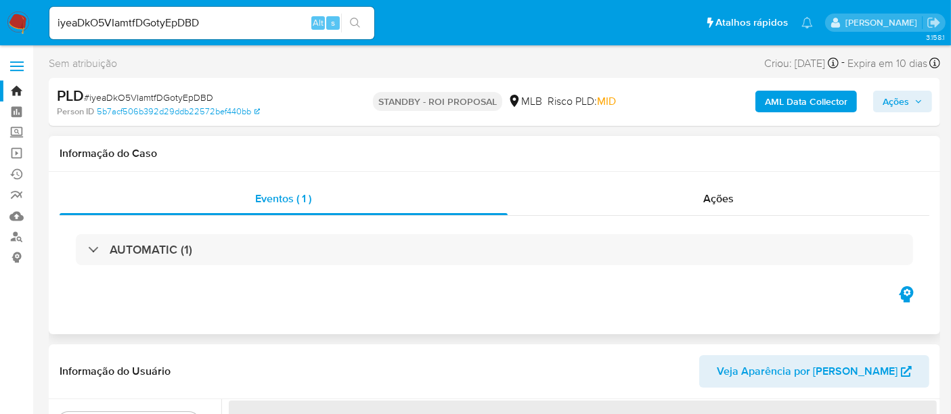
select select "10"
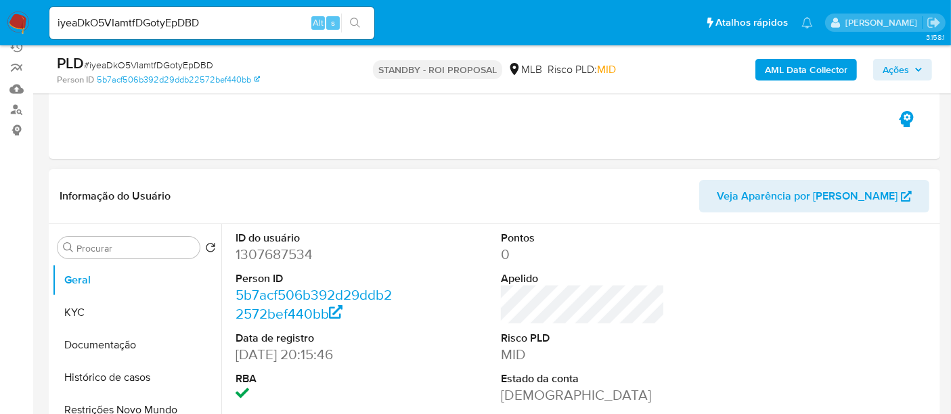
scroll to position [150, 0]
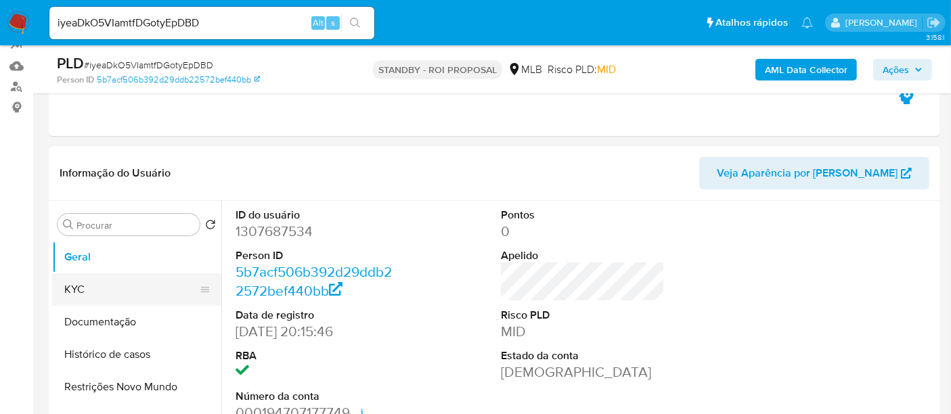
drag, startPoint x: 76, startPoint y: 287, endPoint x: 87, endPoint y: 285, distance: 11.0
click at [76, 285] on button "KYC" at bounding box center [131, 290] width 158 height 32
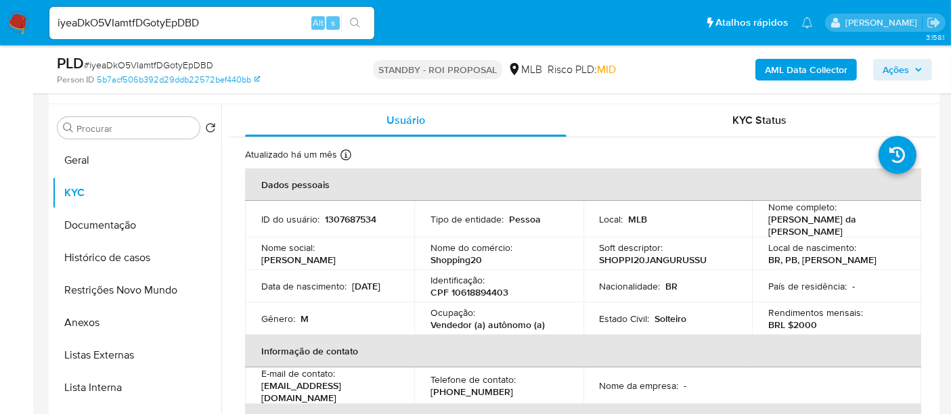
scroll to position [253, 0]
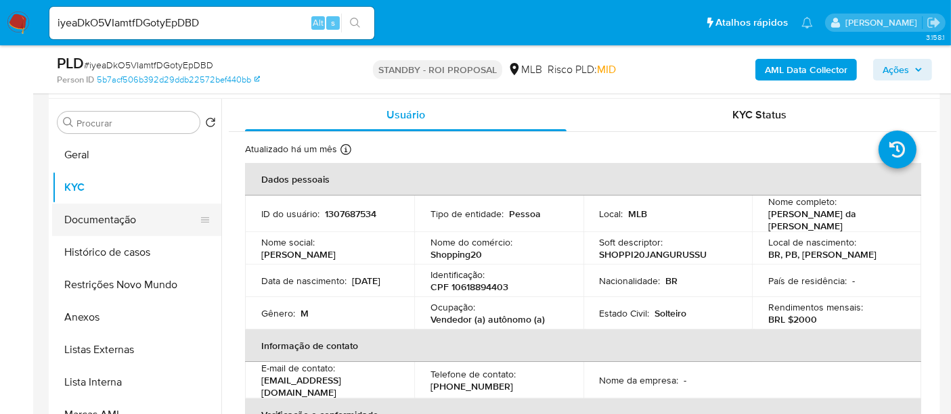
drag, startPoint x: 96, startPoint y: 224, endPoint x: 127, endPoint y: 224, distance: 31.1
click at [97, 224] on button "Documentação" at bounding box center [131, 220] width 158 height 32
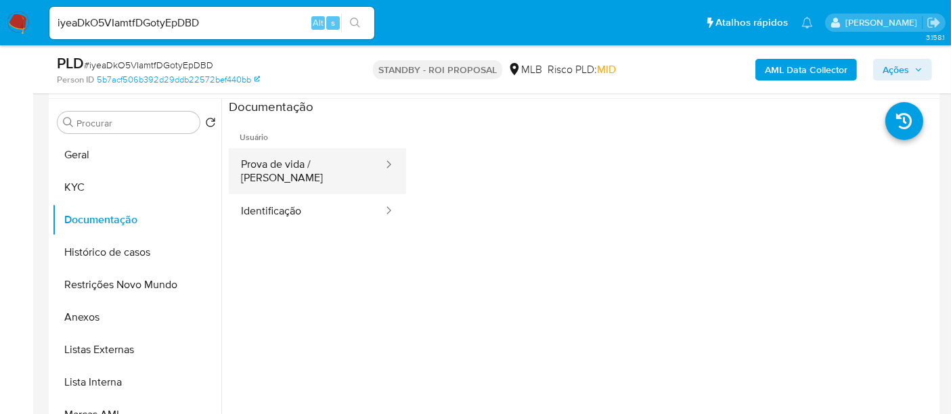
click at [299, 169] on button "Prova de vida / [PERSON_NAME]" at bounding box center [307, 171] width 156 height 46
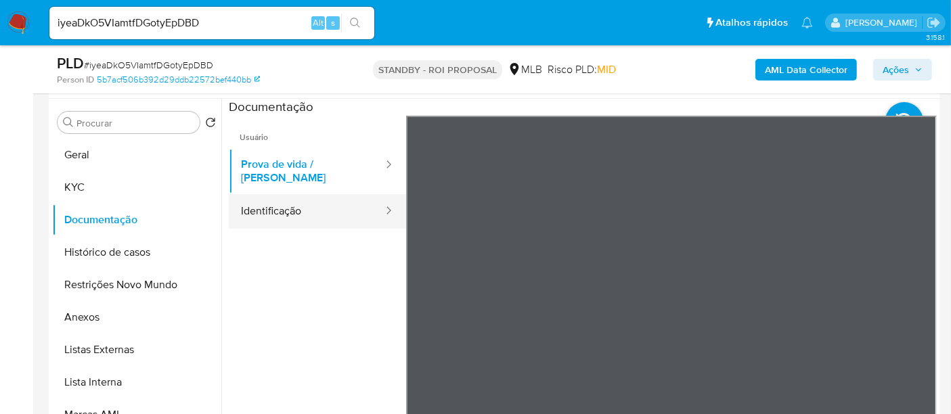
click at [270, 200] on button "Identificação" at bounding box center [307, 211] width 156 height 35
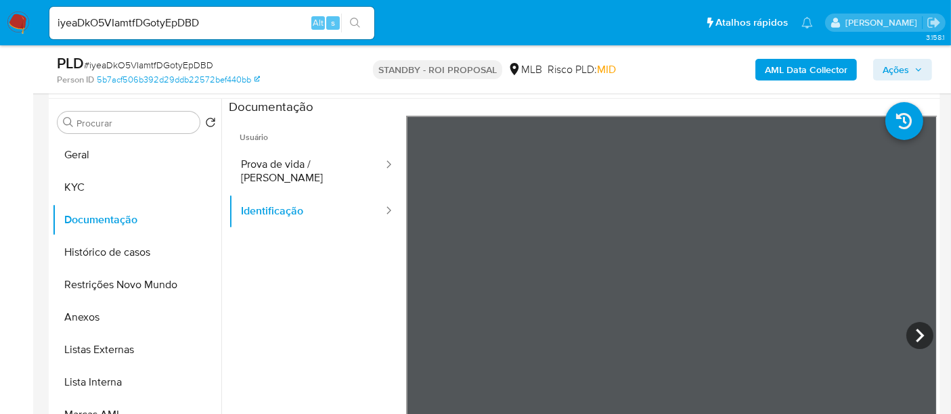
click at [902, 328] on div at bounding box center [671, 338] width 531 height 444
click at [910, 329] on icon at bounding box center [920, 335] width 27 height 27
drag, startPoint x: 122, startPoint y: 28, endPoint x: 0, endPoint y: 35, distance: 122.1
click at [0, 35] on nav "Pausado Ver notificaciones iyeaDkO5VIamtfDGotyEpDBD Alt s Atalhos rápidos Presi…" at bounding box center [475, 22] width 951 height 45
paste input "d7Otg0BpwzYFjzdvP1cdXng5"
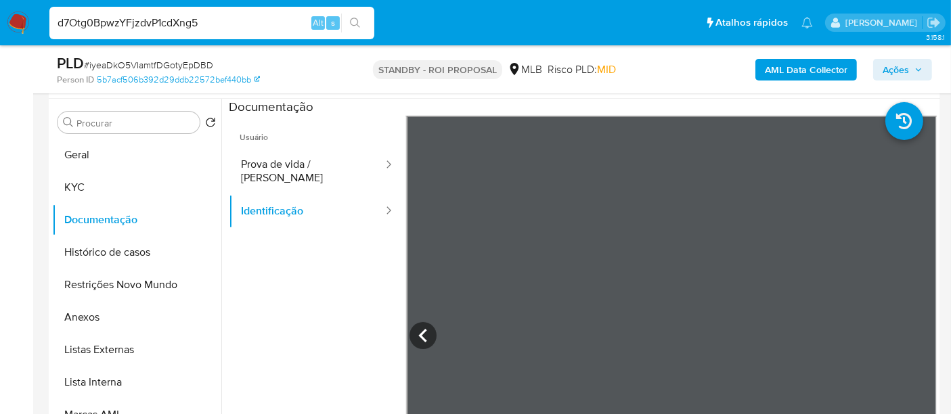
type input "d7Otg0BpwzYFjzdvP1cdXng5"
click at [350, 21] on icon "search-icon" at bounding box center [355, 23] width 10 height 10
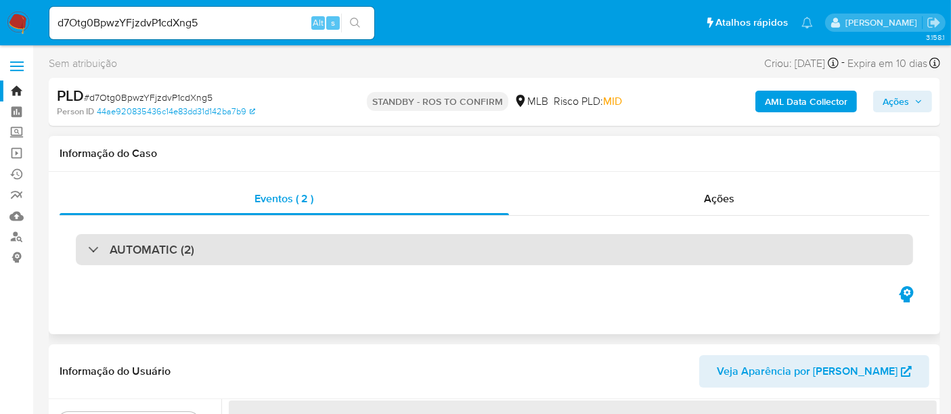
select select "10"
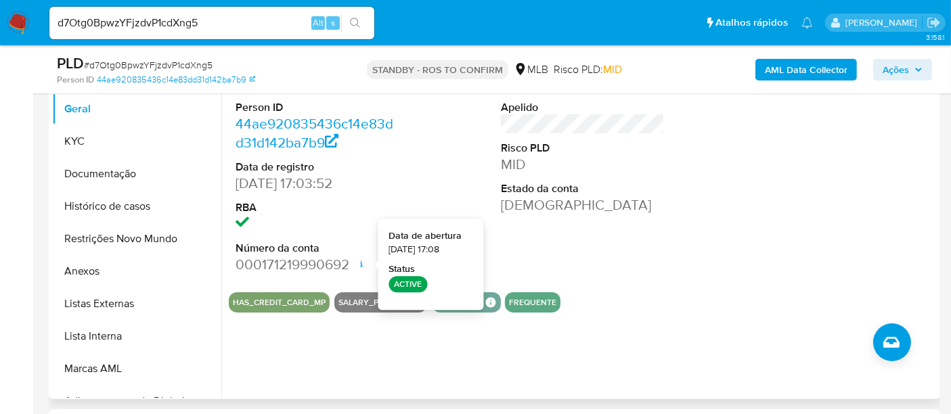
scroll to position [301, 0]
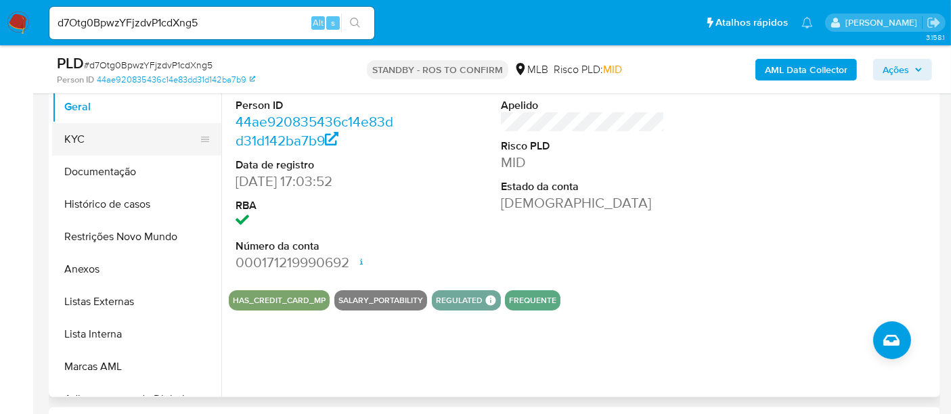
click at [77, 137] on button "KYC" at bounding box center [131, 139] width 158 height 32
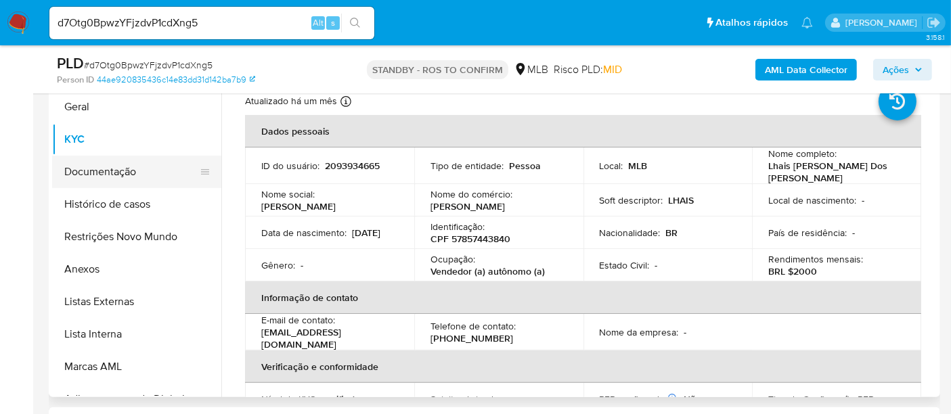
click at [106, 175] on button "Documentação" at bounding box center [131, 172] width 158 height 32
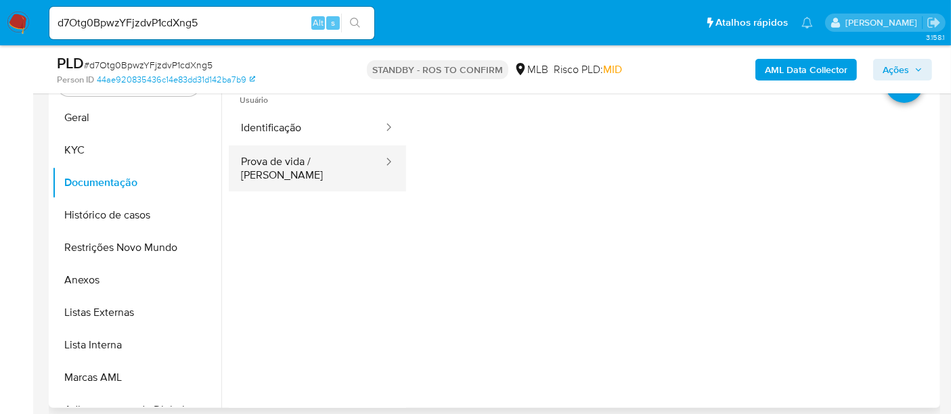
scroll to position [225, 0]
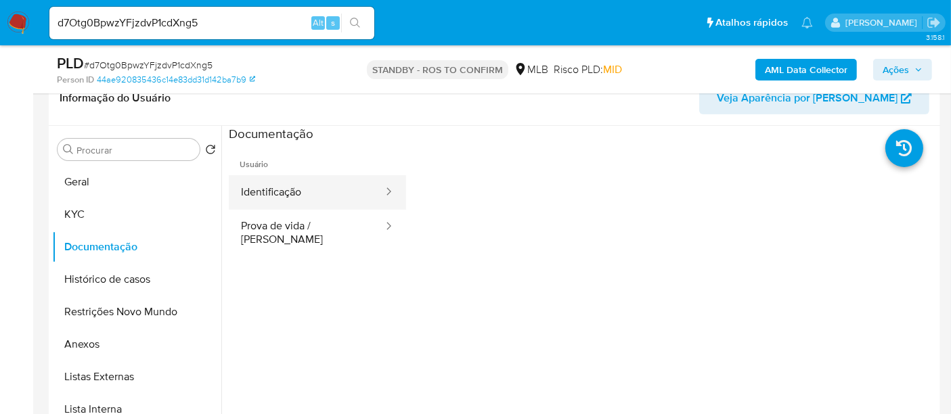
click at [303, 197] on button "Identificação" at bounding box center [307, 192] width 156 height 35
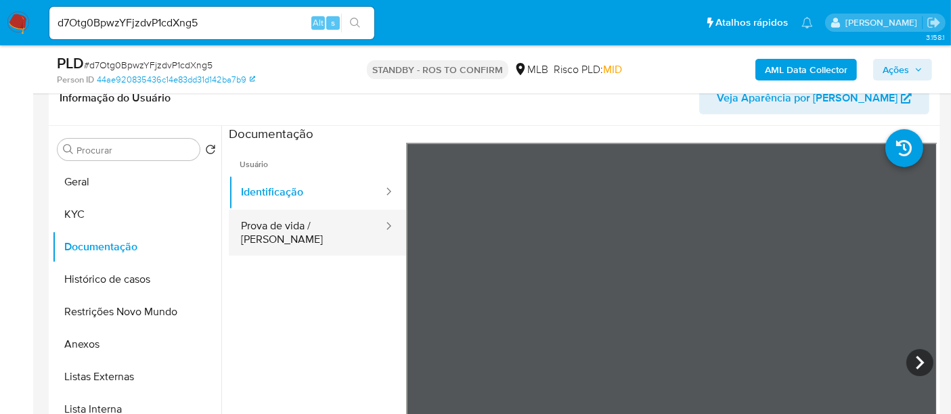
click at [265, 226] on button "Prova de vida / [PERSON_NAME]" at bounding box center [307, 233] width 156 height 46
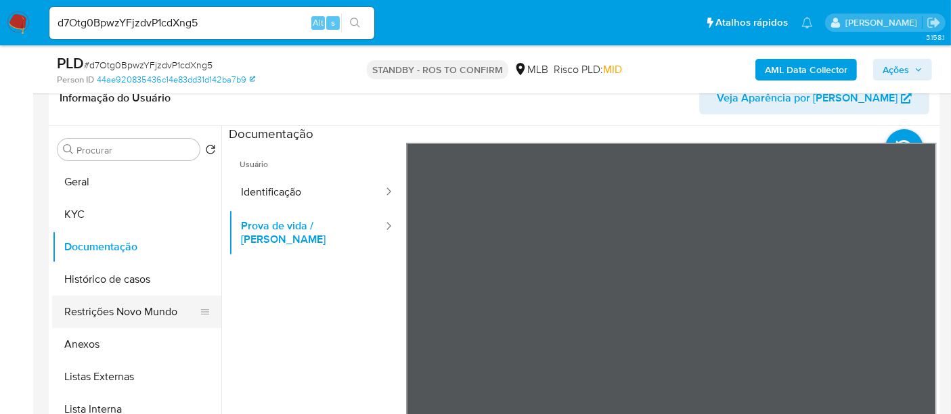
click at [102, 307] on button "Restrições Novo Mundo" at bounding box center [131, 312] width 158 height 32
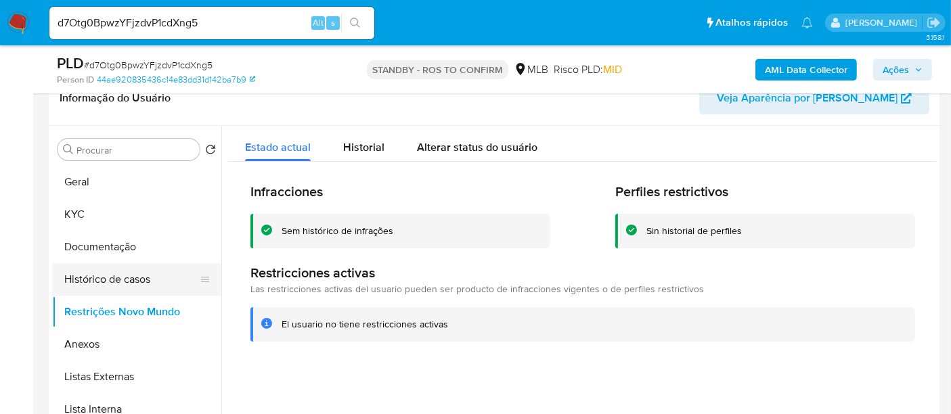
click at [104, 276] on button "Histórico de casos" at bounding box center [131, 279] width 158 height 32
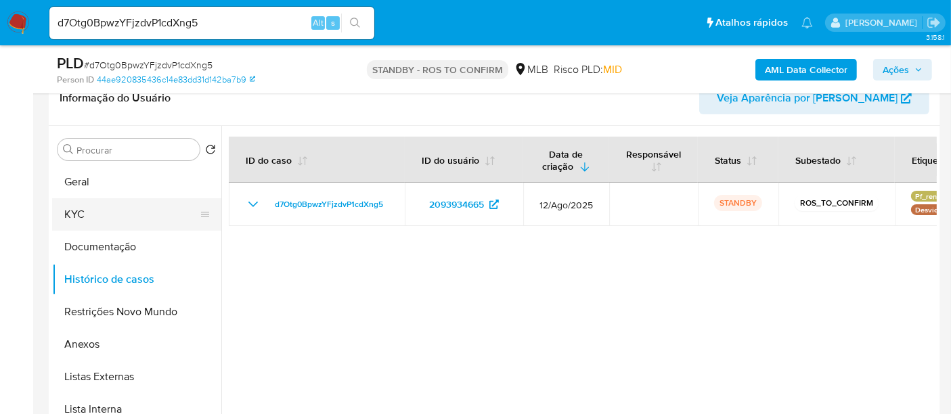
click at [75, 213] on button "KYC" at bounding box center [131, 214] width 158 height 32
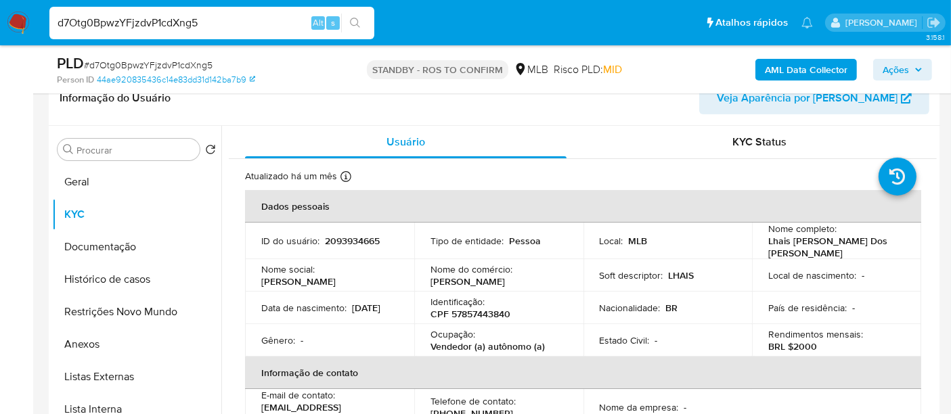
drag, startPoint x: 221, startPoint y: 24, endPoint x: 0, endPoint y: 30, distance: 220.8
click at [0, 30] on nav "Pausado Ver notificaciones d7Otg0BpwzYFjzdvP1cdXng5 Alt s Atalhos rápidos Presi…" at bounding box center [475, 22] width 951 height 45
paste input "VEnyagTeqAQBP0MRk3AEWVm1"
type input "VEnyagTeqAQBP0MRk3AEWVm1"
click at [354, 20] on icon "search-icon" at bounding box center [355, 23] width 11 height 11
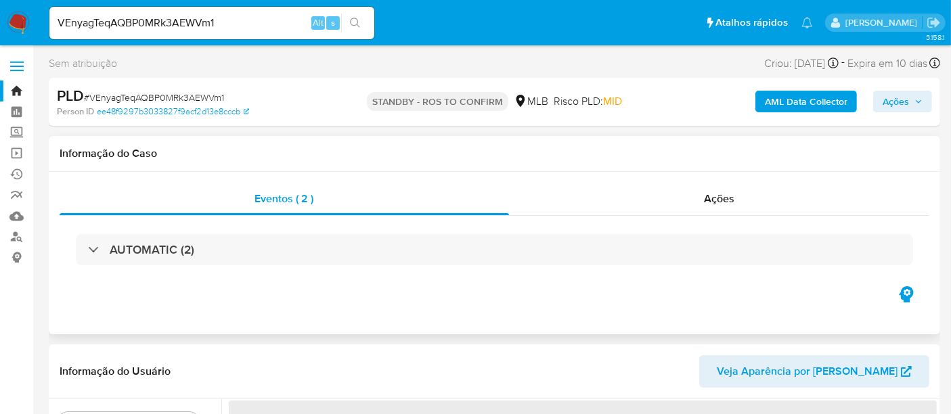
scroll to position [75, 0]
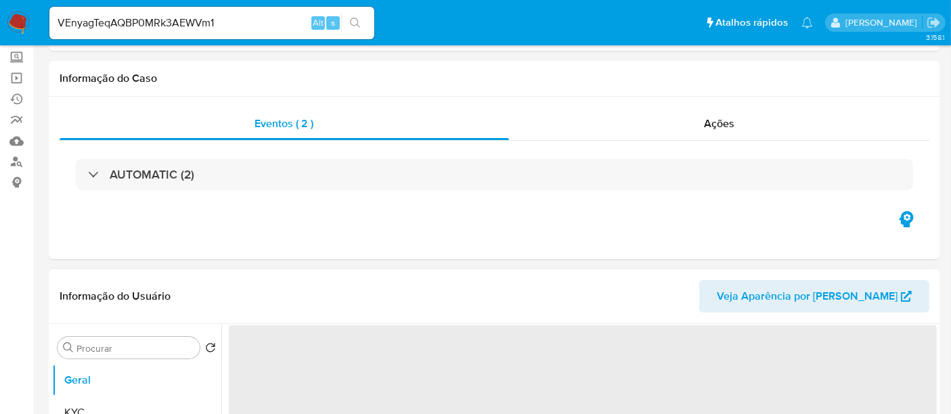
select select "10"
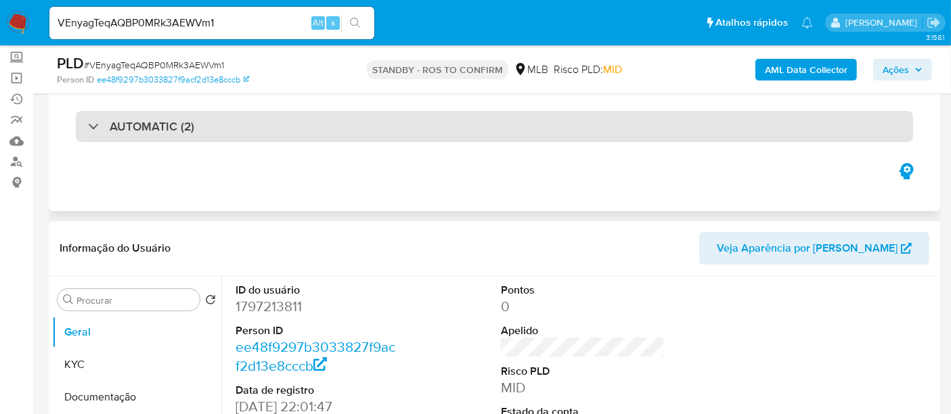
click at [183, 134] on h3 "AUTOMATIC (2)" at bounding box center [152, 126] width 85 height 15
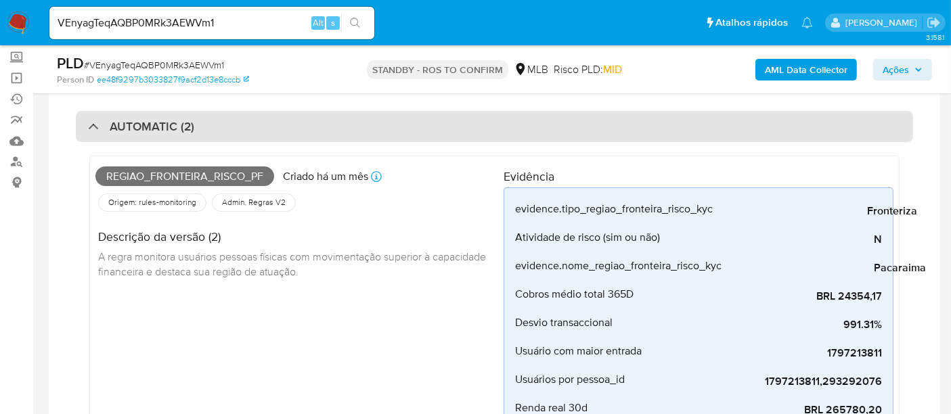
click at [200, 127] on div "AUTOMATIC (2)" at bounding box center [494, 126] width 837 height 31
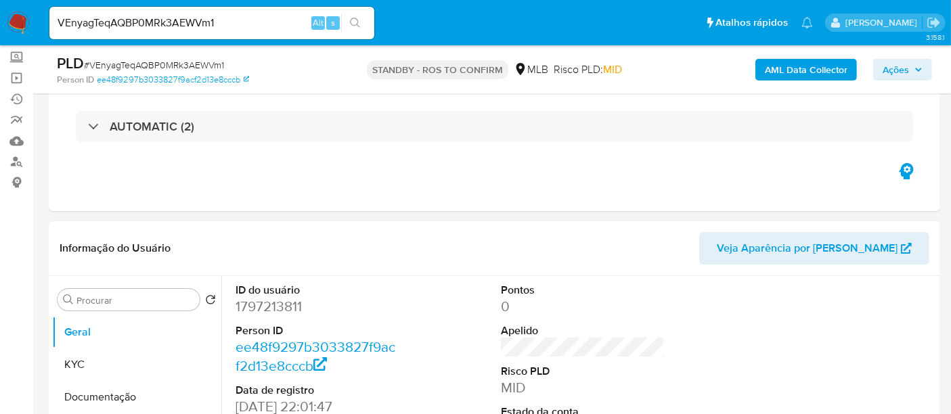
scroll to position [150, 0]
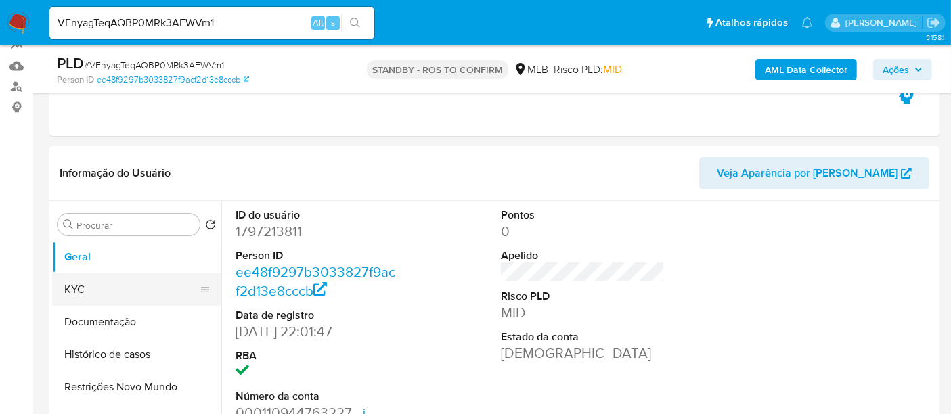
click at [102, 287] on button "KYC" at bounding box center [131, 290] width 158 height 32
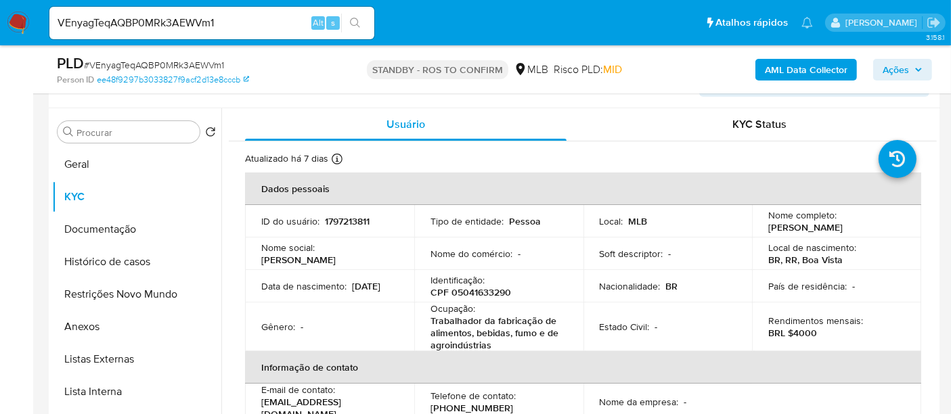
scroll to position [253, 0]
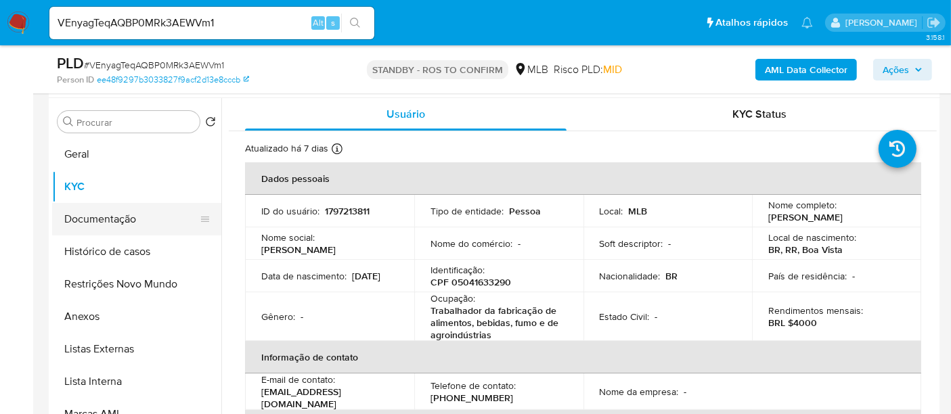
click at [102, 230] on button "Documentação" at bounding box center [131, 219] width 158 height 32
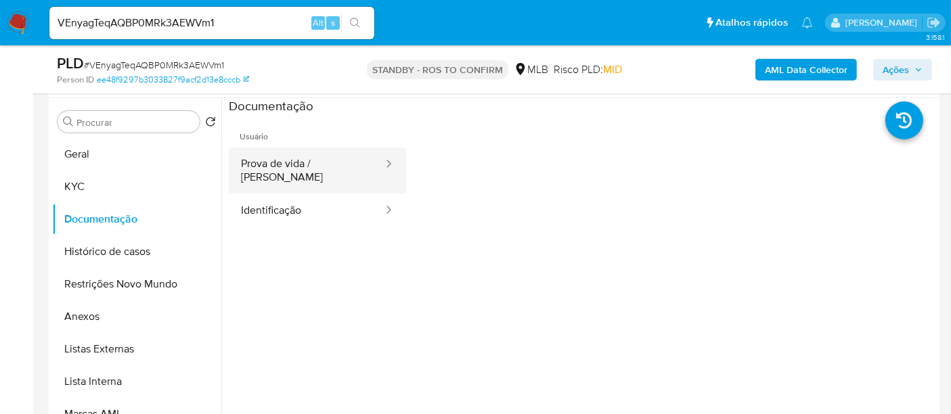
click at [305, 159] on button "Prova de vida / Selfie" at bounding box center [307, 171] width 156 height 46
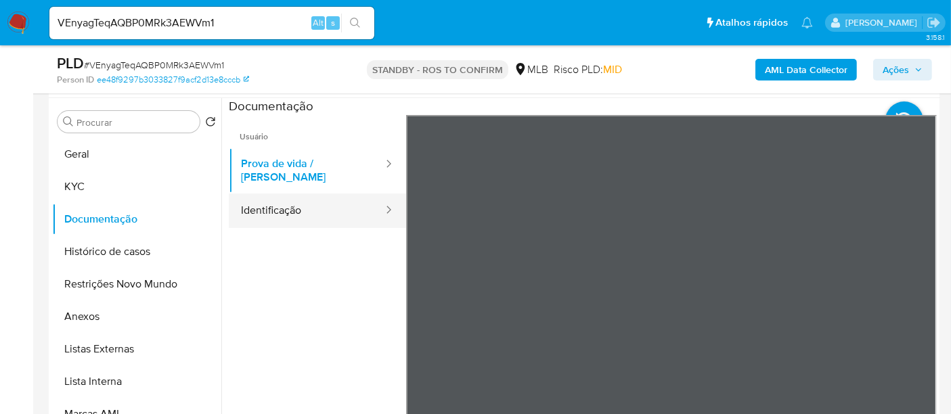
click at [265, 196] on button "Identificação" at bounding box center [307, 211] width 156 height 35
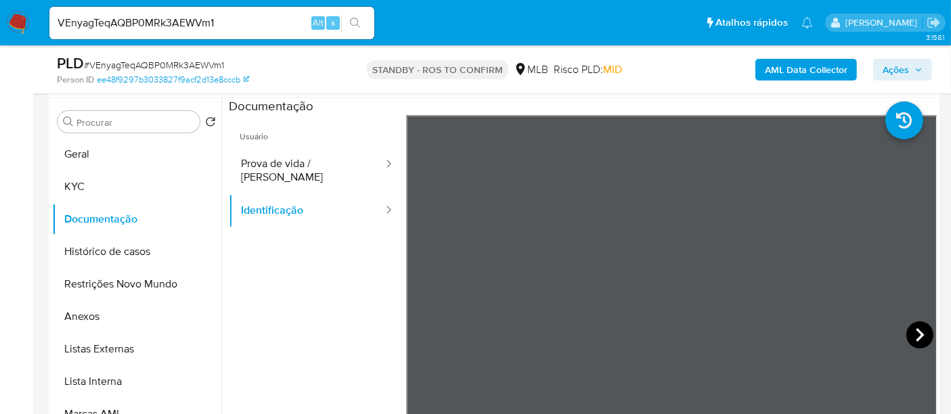
click at [911, 332] on icon at bounding box center [920, 335] width 27 height 27
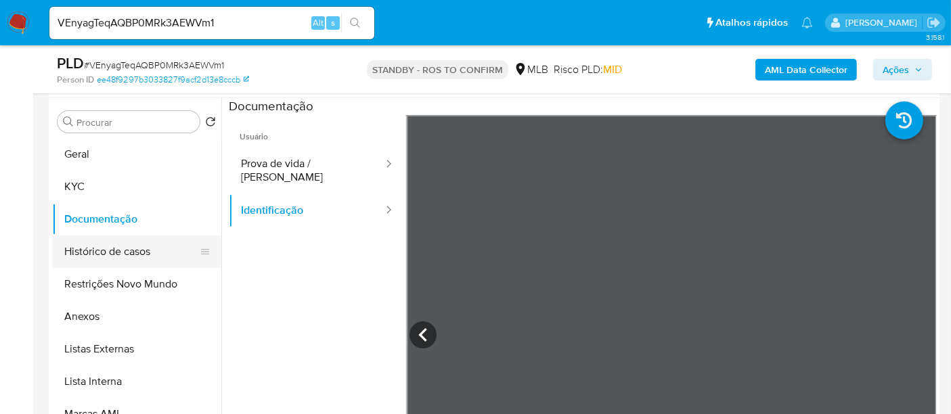
click at [97, 251] on button "Histórico de casos" at bounding box center [131, 252] width 158 height 32
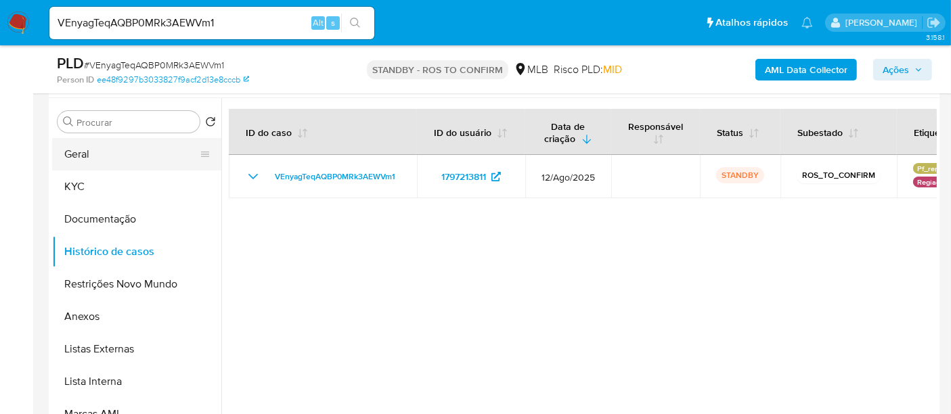
click at [70, 152] on button "Geral" at bounding box center [131, 154] width 158 height 32
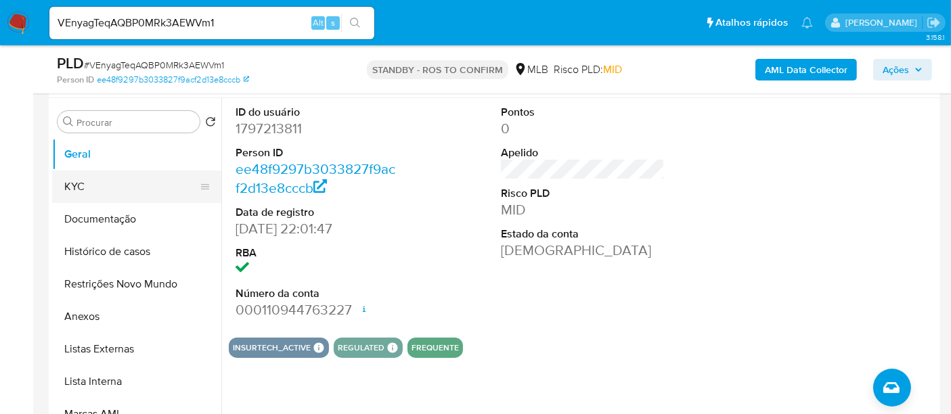
click at [79, 186] on button "KYC" at bounding box center [131, 187] width 158 height 32
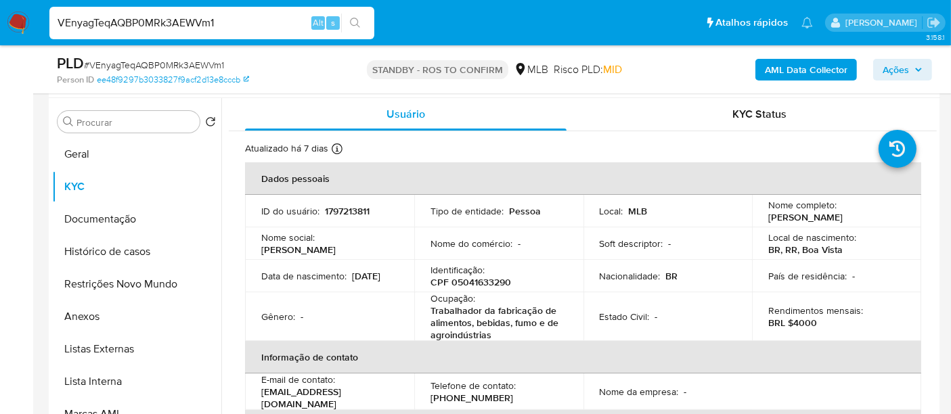
drag, startPoint x: 242, startPoint y: 20, endPoint x: 0, endPoint y: 20, distance: 241.7
click at [0, 20] on nav "Pausado Ver notificaciones VEnyagTeqAQBP0MRk3AEWVm1 Alt s Atalhos rápidos Presi…" at bounding box center [475, 22] width 951 height 45
paste input "7kQi0vdR2St2KZKIdKY9EYtk"
type input "7kQi0vdR2St2KZKIdKY9EYtk"
click at [356, 26] on icon "search-icon" at bounding box center [355, 23] width 11 height 11
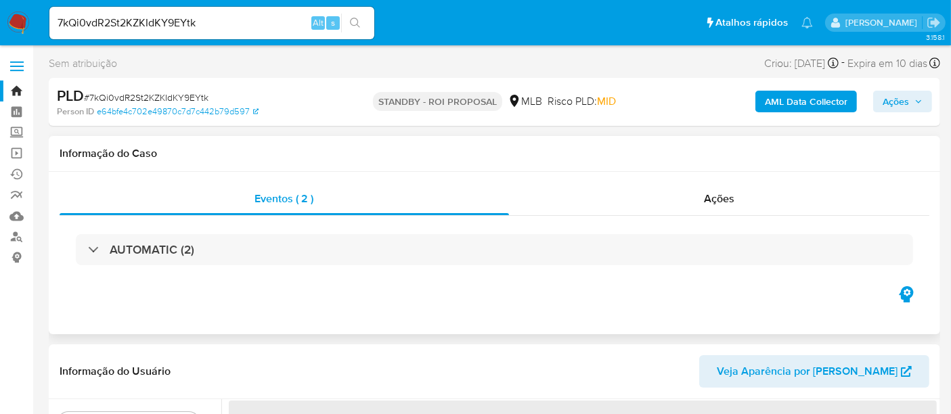
select select "10"
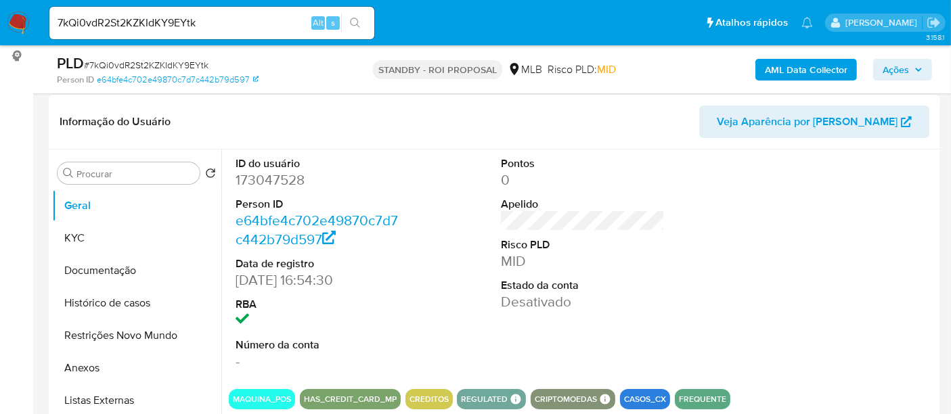
scroll to position [225, 0]
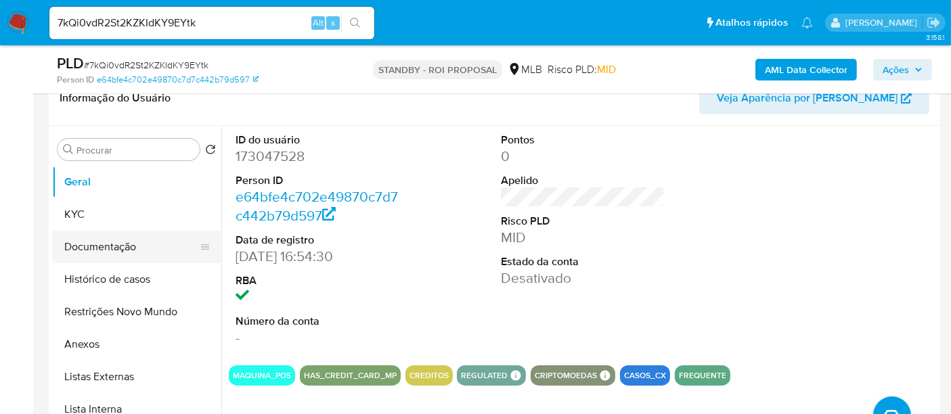
click at [85, 244] on button "Documentação" at bounding box center [131, 247] width 158 height 32
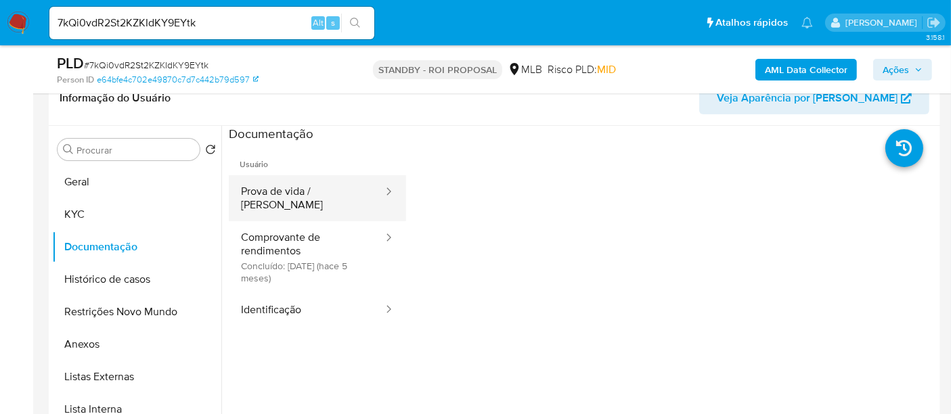
click at [313, 183] on button "Prova de vida / Selfie" at bounding box center [307, 198] width 156 height 46
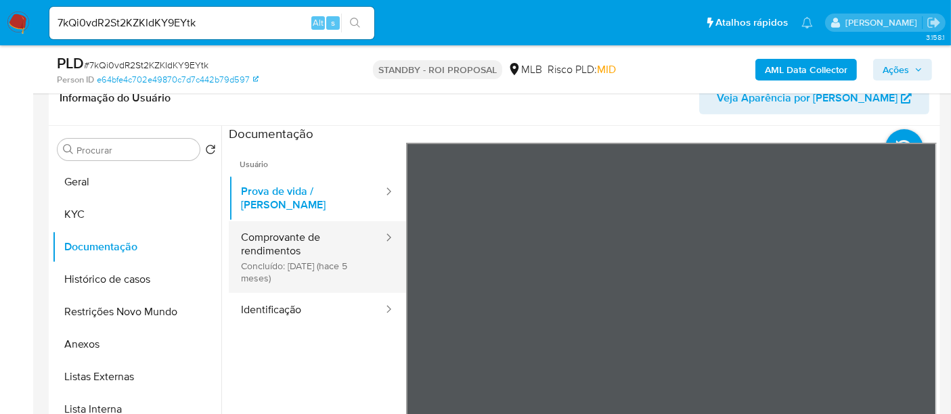
click at [296, 229] on button "Comprovante de rendimentos Concluído: 24/04/2025 (hace 5 meses)" at bounding box center [307, 257] width 156 height 72
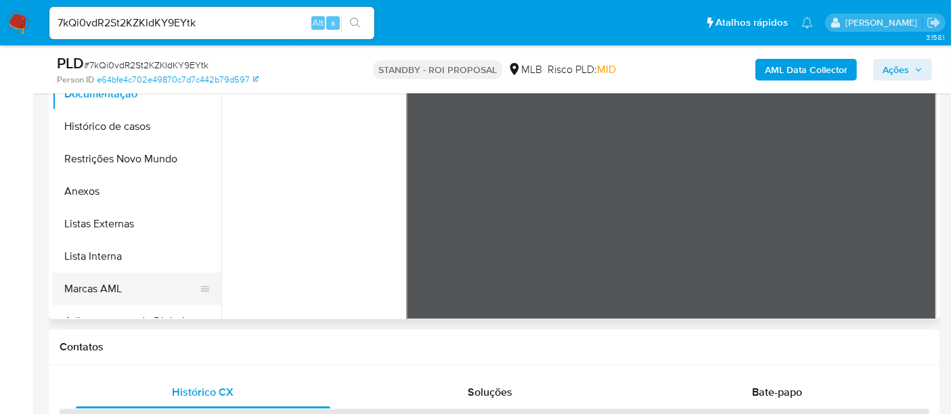
scroll to position [271, 0]
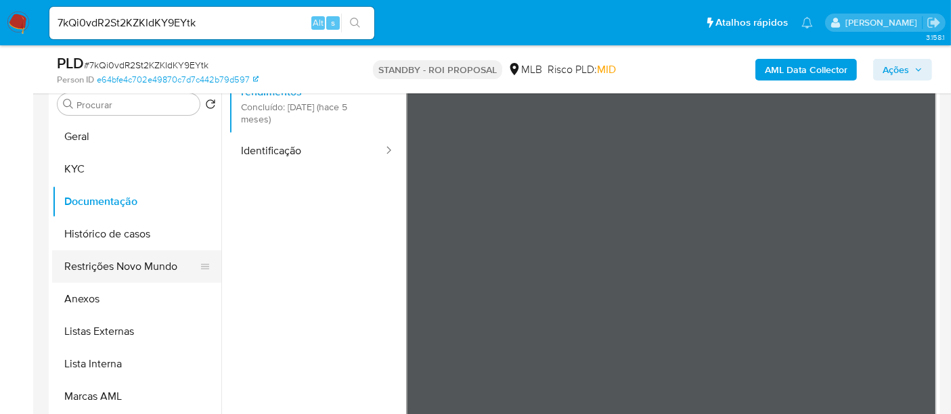
click at [135, 262] on button "Restrições Novo Mundo" at bounding box center [131, 267] width 158 height 32
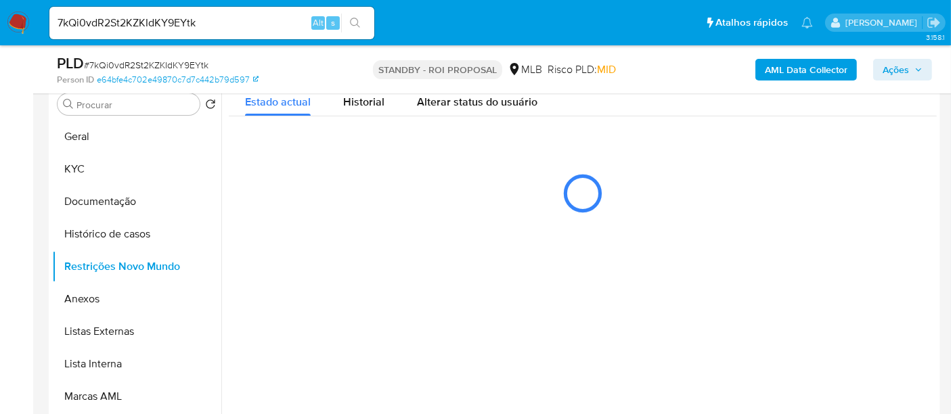
scroll to position [0, 0]
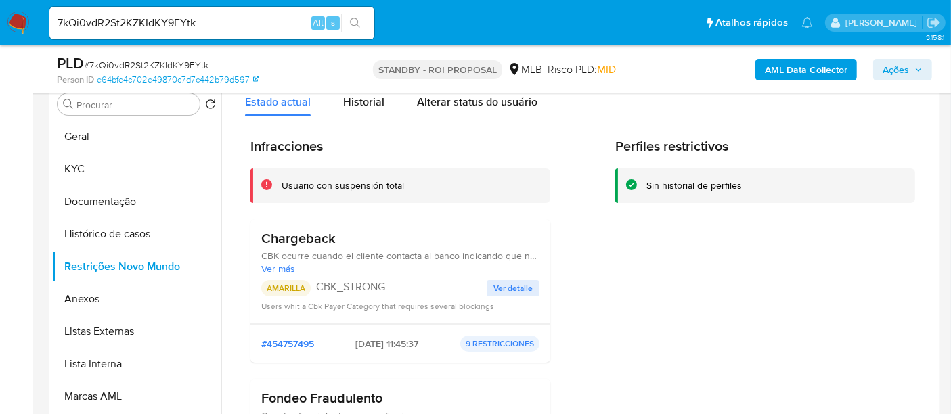
click at [500, 291] on span "Ver detalle" at bounding box center [513, 289] width 39 height 14
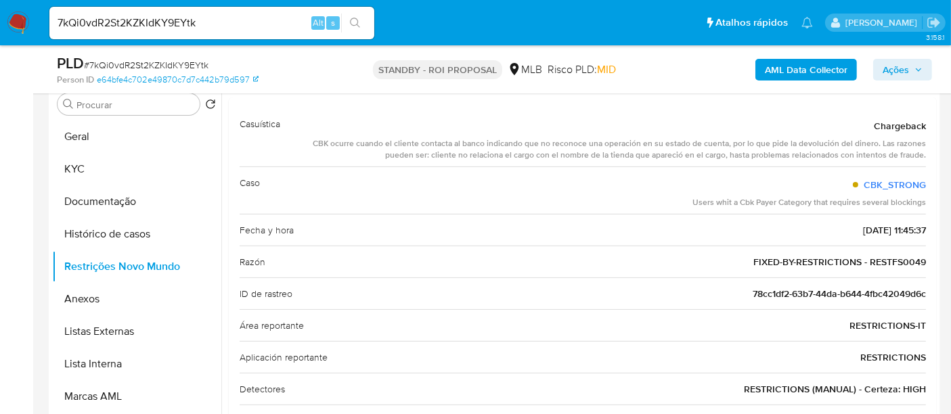
scroll to position [75, 0]
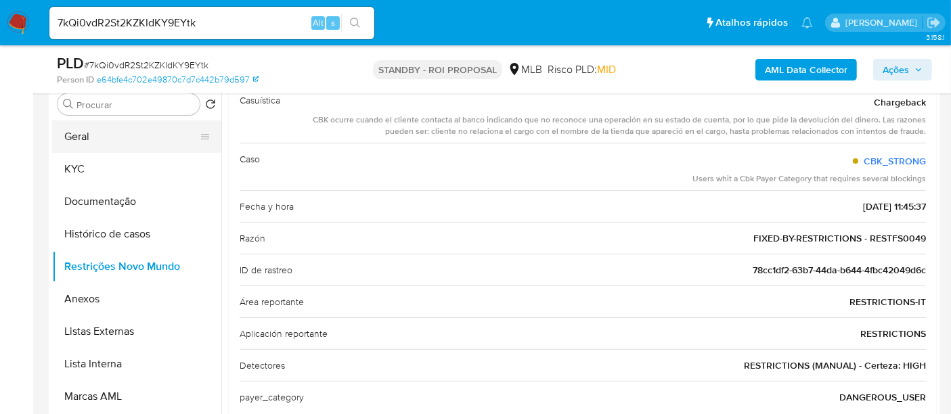
click at [100, 134] on button "Geral" at bounding box center [131, 137] width 158 height 32
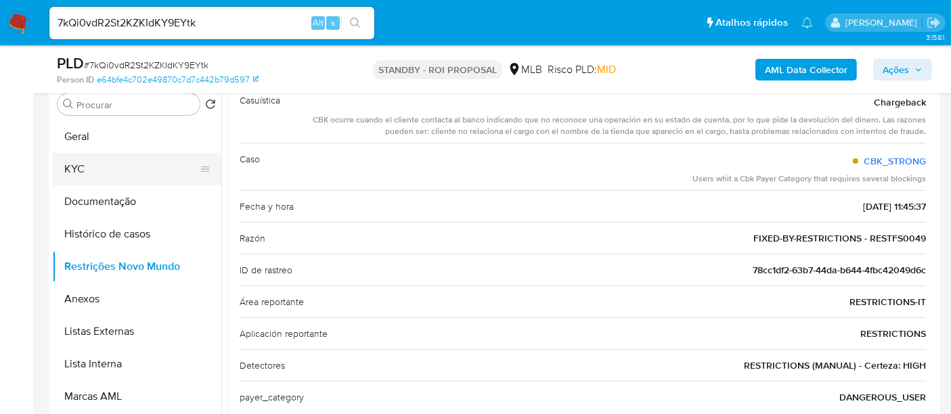
scroll to position [0, 0]
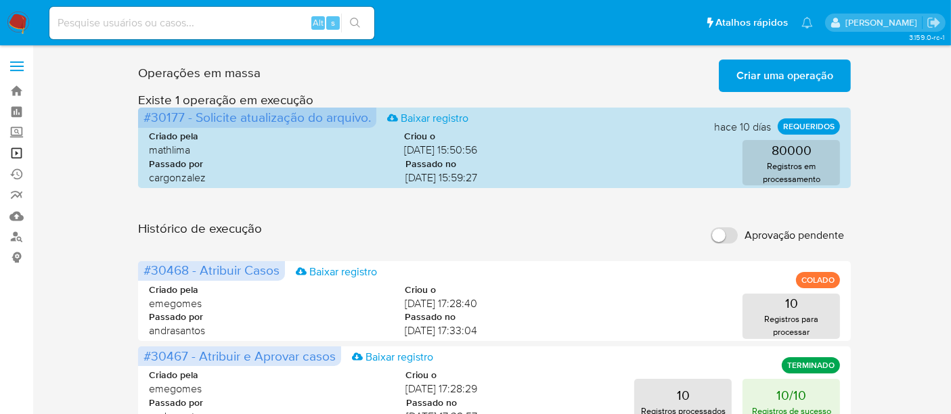
click at [16, 152] on link "Operações em massa" at bounding box center [80, 153] width 161 height 21
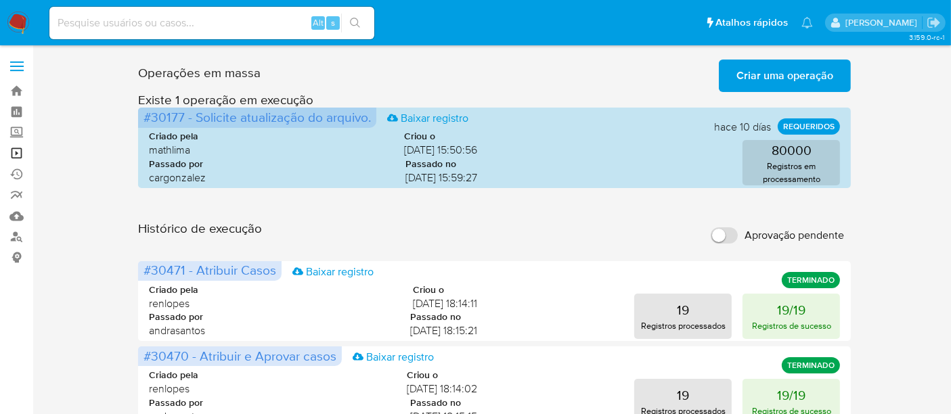
click at [18, 150] on link "Operações em massa" at bounding box center [80, 153] width 161 height 21
click at [791, 76] on span "Criar uma operação" at bounding box center [785, 76] width 97 height 30
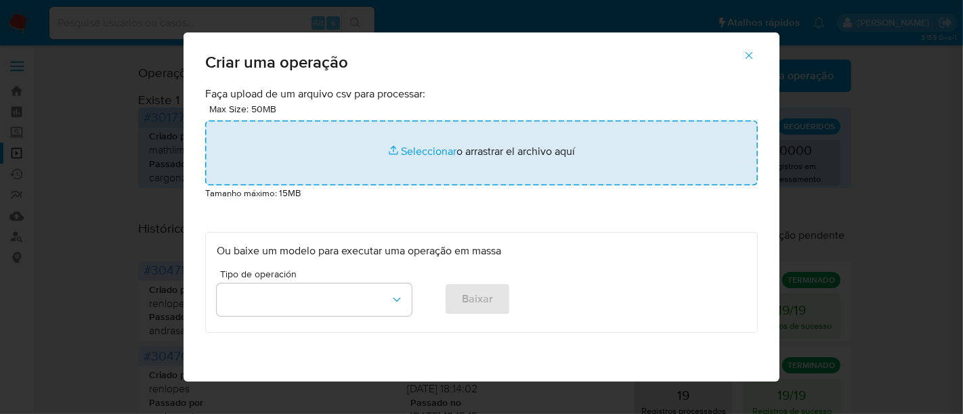
click at [413, 148] on input "file" at bounding box center [481, 153] width 552 height 65
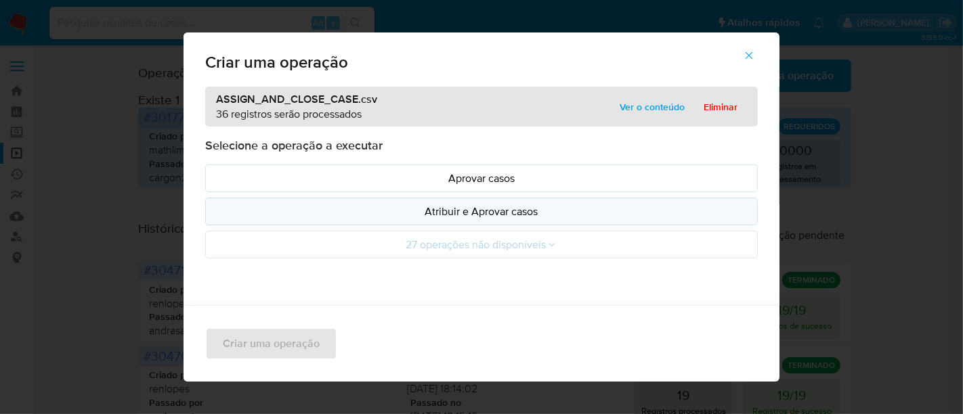
click at [492, 214] on p "Atribuir e Aprovar casos" at bounding box center [481, 212] width 529 height 16
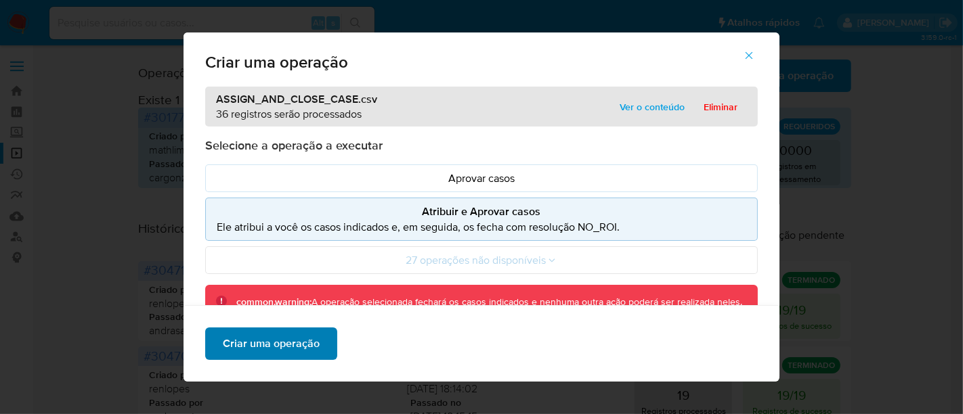
click at [293, 342] on span "Criar uma operação" at bounding box center [271, 344] width 97 height 30
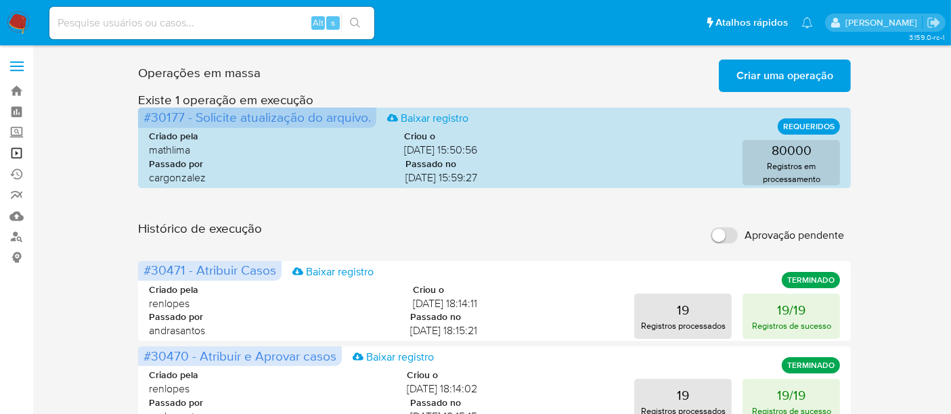
click at [16, 152] on link "Operações em massa" at bounding box center [80, 153] width 161 height 21
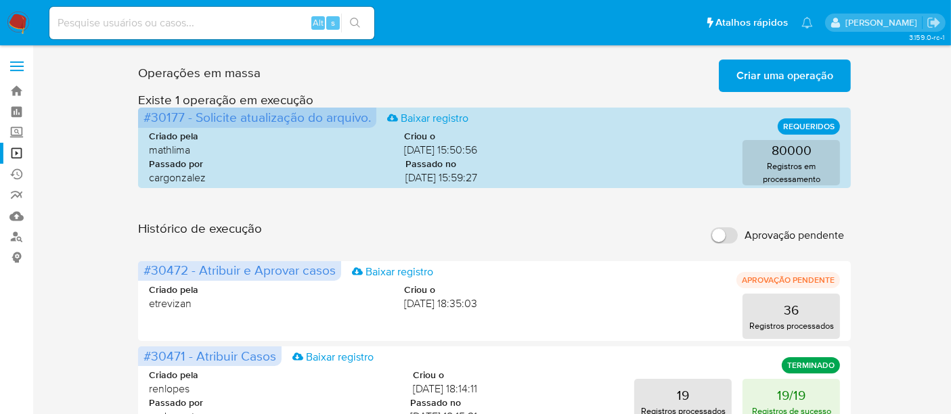
click at [791, 73] on span "Criar uma operação" at bounding box center [785, 76] width 97 height 30
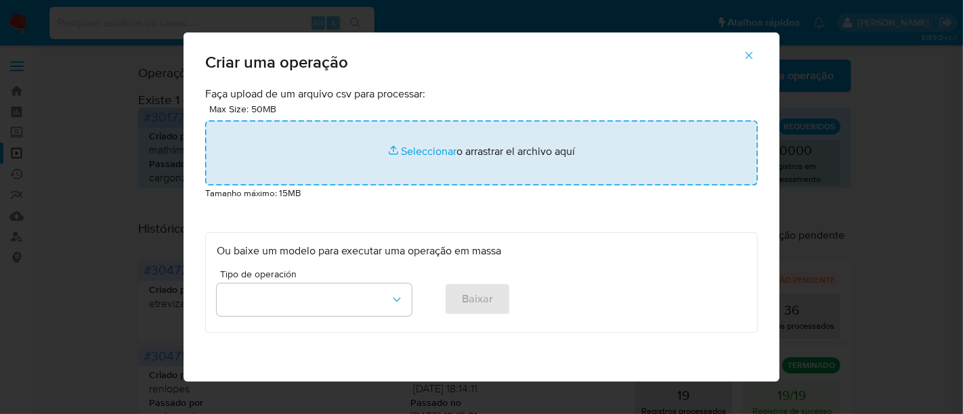
click at [408, 148] on input "file" at bounding box center [481, 153] width 552 height 65
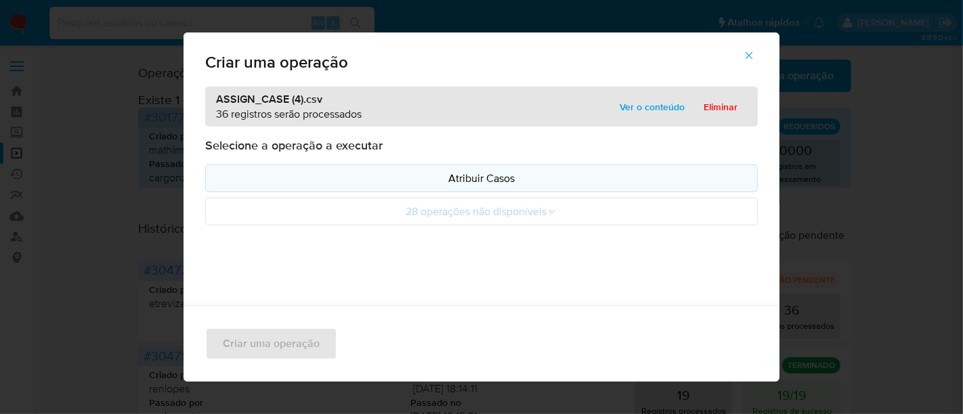
click at [476, 177] on p "Atribuir Casos" at bounding box center [481, 179] width 529 height 16
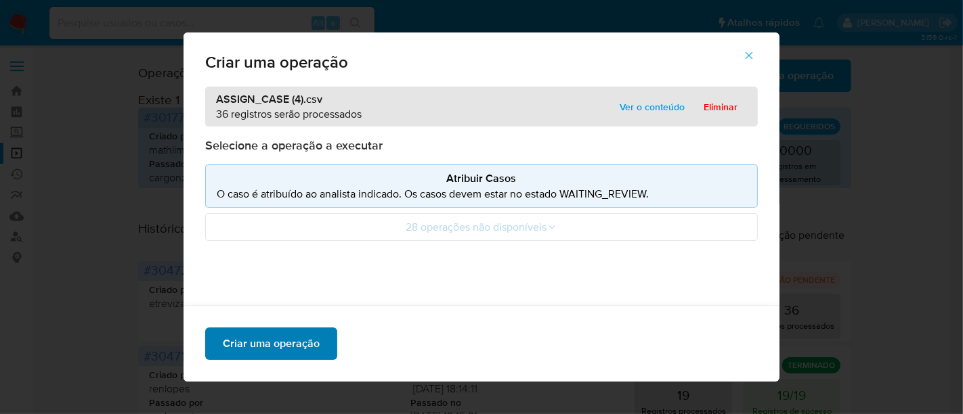
click at [276, 351] on span "Criar uma operação" at bounding box center [271, 344] width 97 height 30
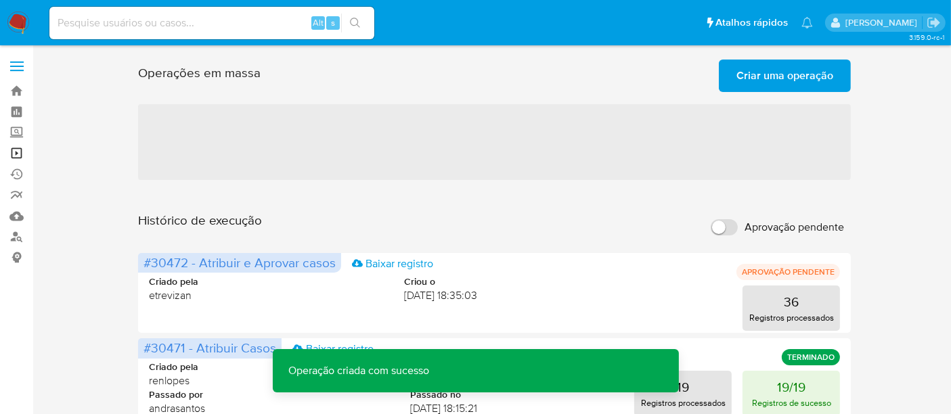
click at [21, 154] on link "Operações em massa" at bounding box center [80, 153] width 161 height 21
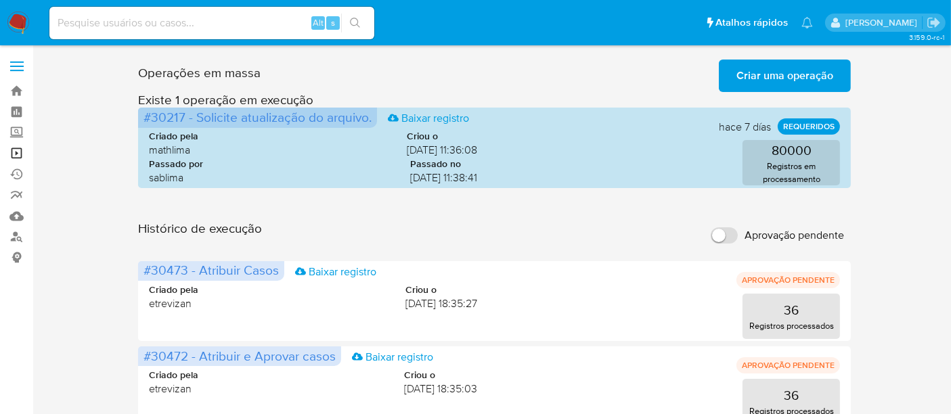
click at [14, 153] on link "Operações em massa" at bounding box center [80, 153] width 161 height 21
click at [19, 152] on link "Operações em massa" at bounding box center [80, 153] width 161 height 21
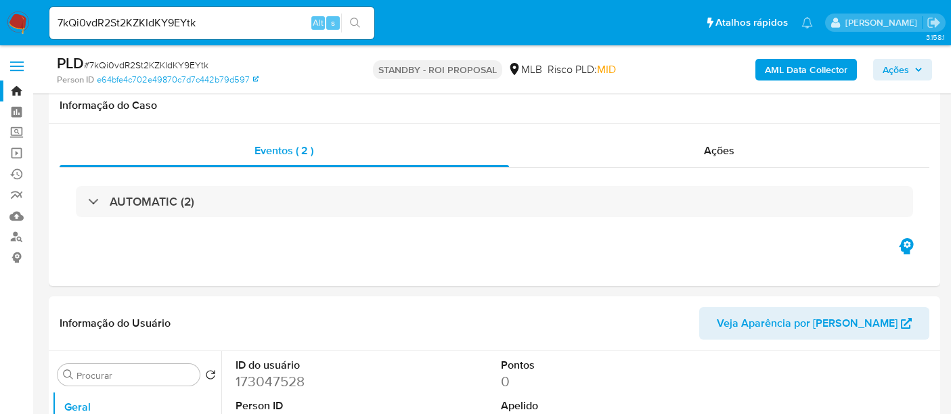
select select "10"
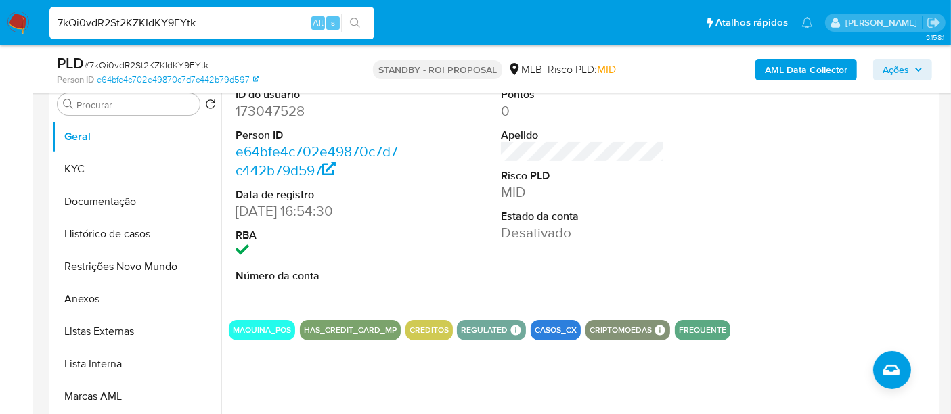
drag, startPoint x: 219, startPoint y: 25, endPoint x: 0, endPoint y: 14, distance: 219.6
click at [0, 14] on nav "Pausado Ver notificaciones 7kQi0vdR2St2KZKIdKY9EYtk Alt s Atalhos rápidos Presi…" at bounding box center [475, 22] width 951 height 45
paste input "liYg9NwA0TEwTU2sYEOQ10Q1"
type input "liYg9NwA0TEwTU2sYEOQ10Q1"
click at [355, 18] on icon "search-icon" at bounding box center [355, 23] width 11 height 11
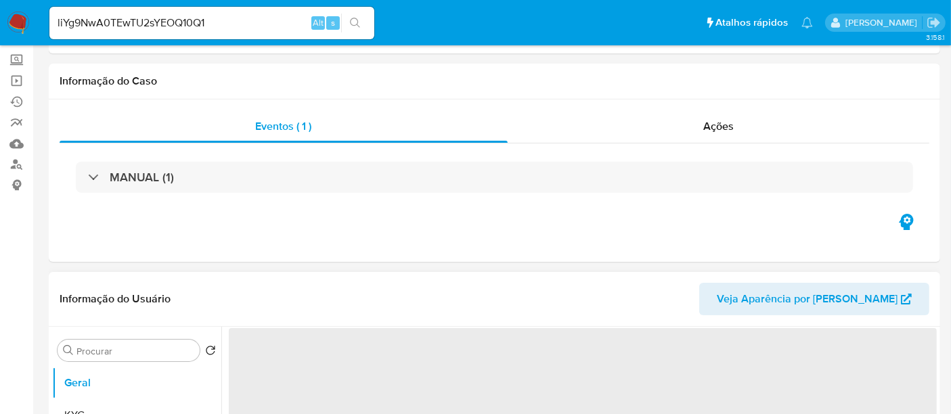
select select "10"
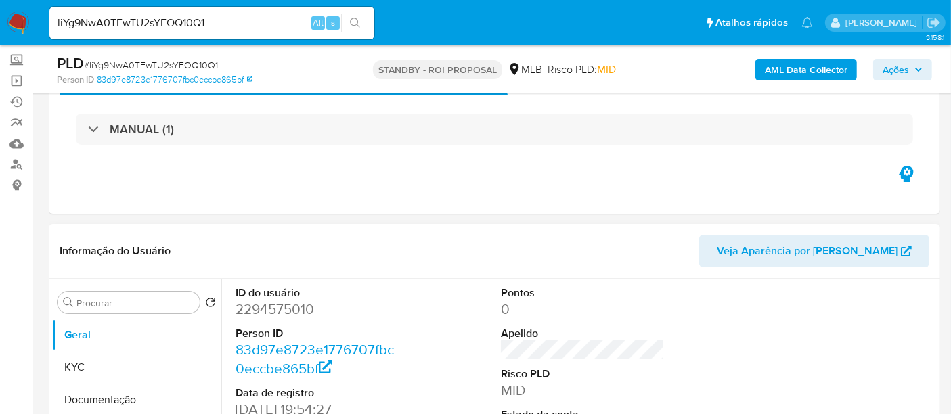
scroll to position [75, 0]
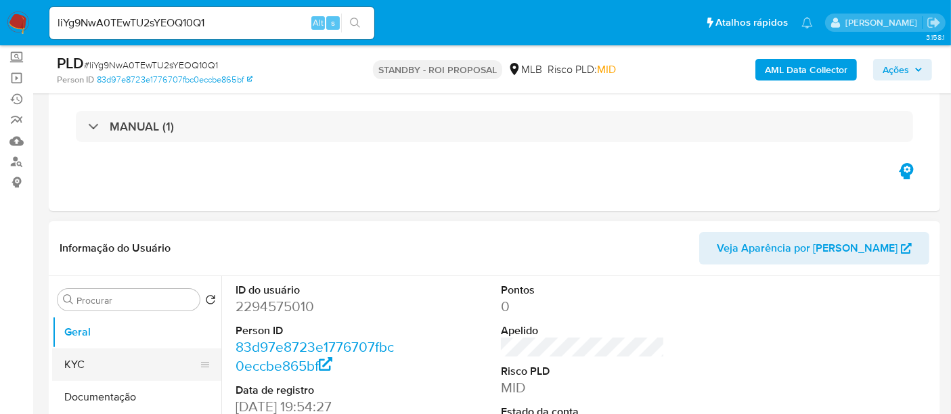
drag, startPoint x: 100, startPoint y: 360, endPoint x: 110, endPoint y: 359, distance: 9.6
click at [101, 360] on button "KYC" at bounding box center [131, 365] width 158 height 32
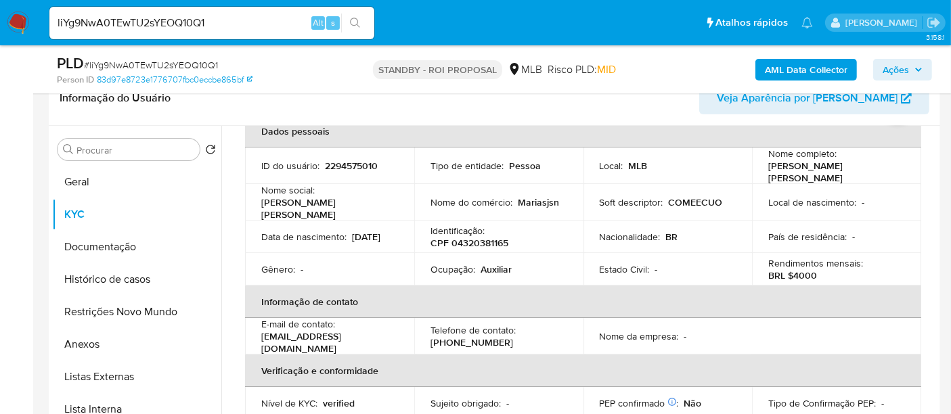
scroll to position [0, 0]
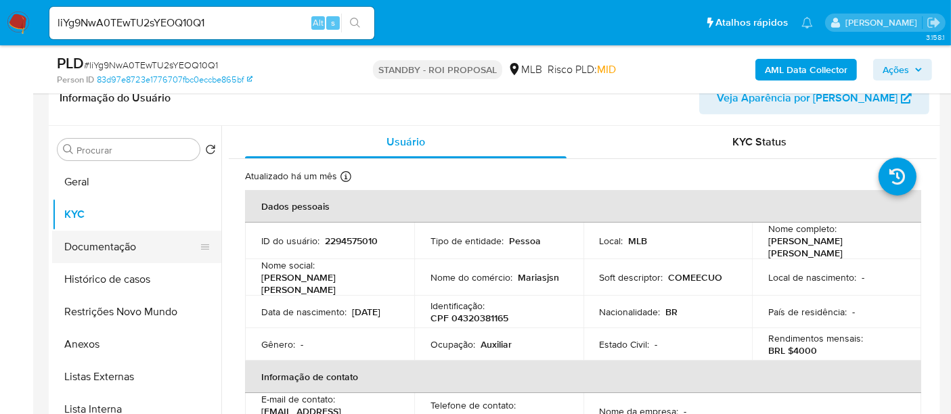
click at [95, 243] on button "Documentação" at bounding box center [131, 247] width 158 height 32
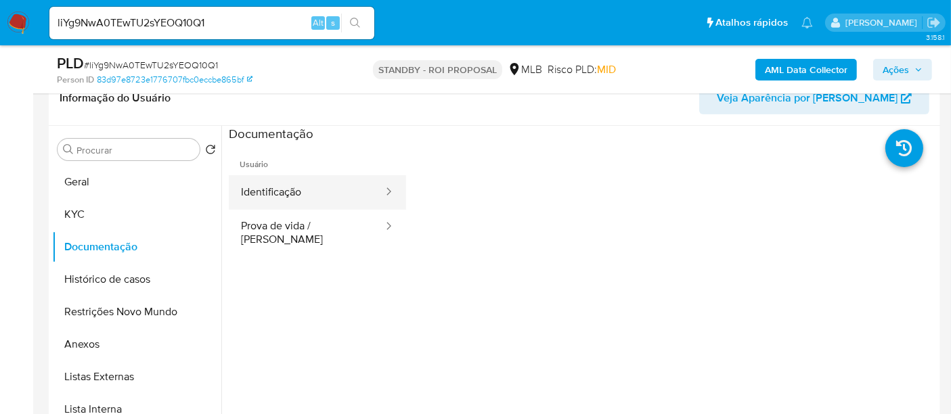
click at [304, 204] on button "Identificação" at bounding box center [307, 192] width 156 height 35
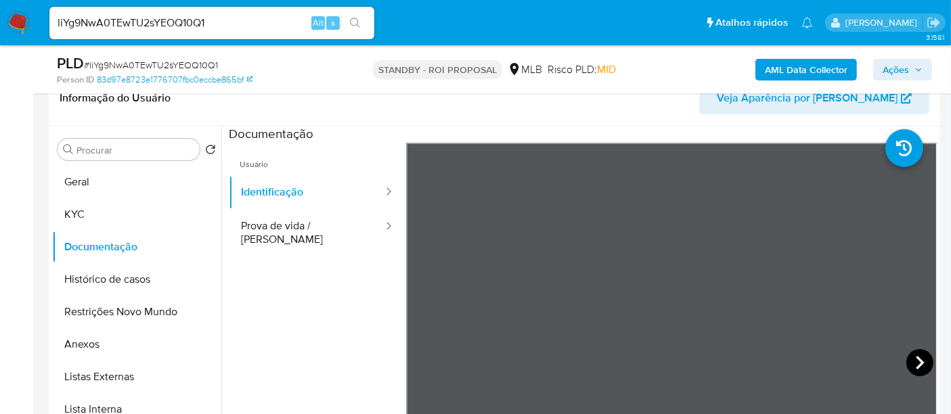
click at [910, 360] on icon at bounding box center [920, 362] width 27 height 27
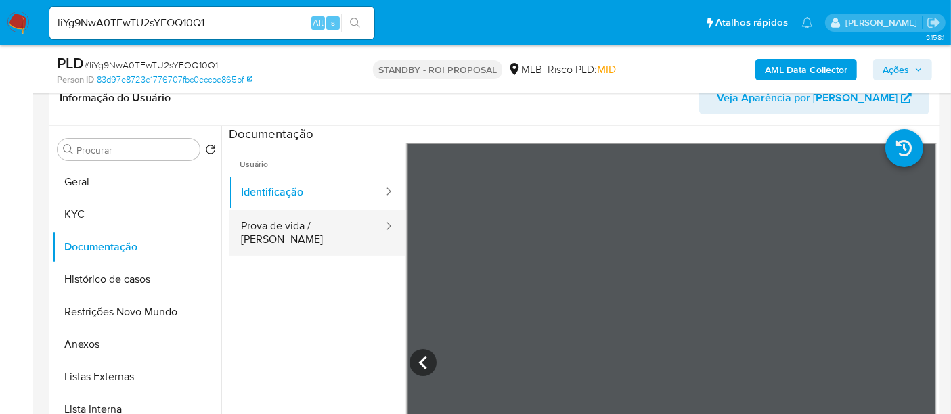
drag, startPoint x: 285, startPoint y: 230, endPoint x: 307, endPoint y: 229, distance: 22.4
click at [286, 229] on button "Prova de vida / Selfie" at bounding box center [307, 233] width 156 height 46
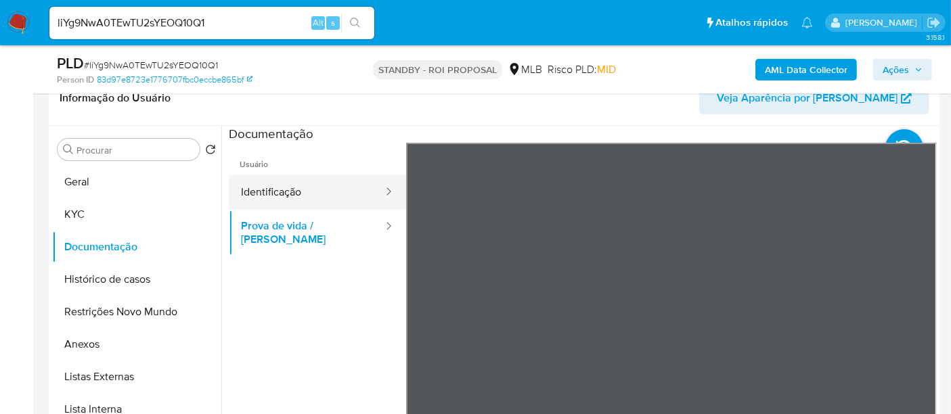
click at [276, 194] on button "Identificação" at bounding box center [307, 192] width 156 height 35
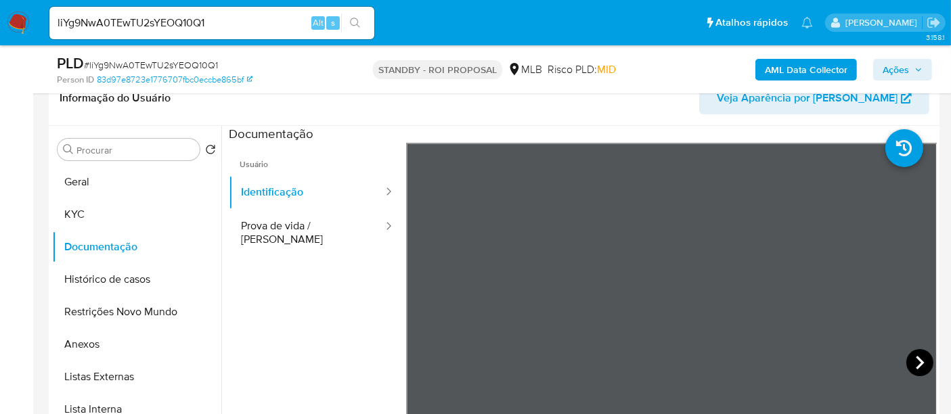
click at [909, 356] on icon at bounding box center [920, 362] width 27 height 27
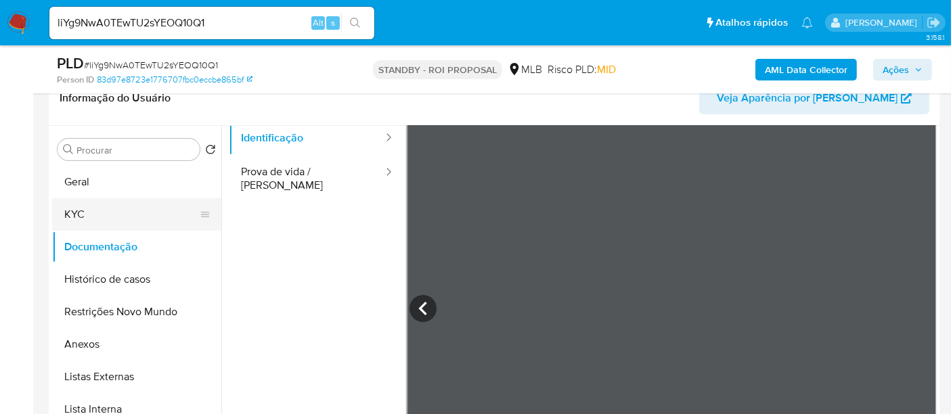
scroll to position [75, 0]
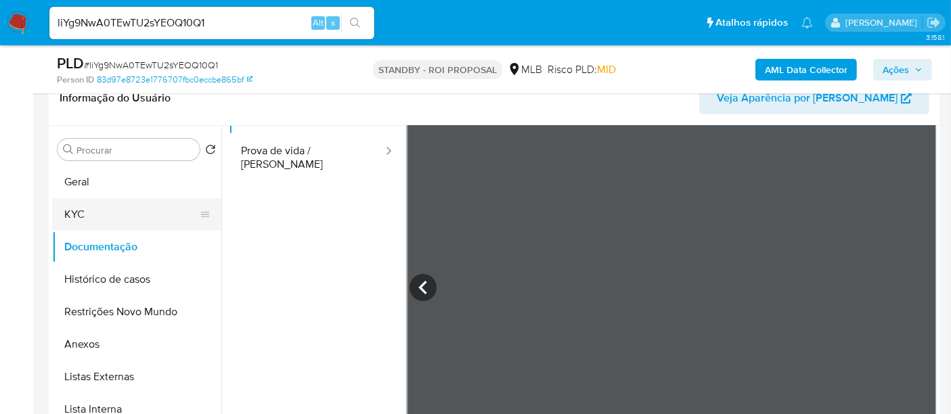
click at [89, 215] on button "KYC" at bounding box center [131, 214] width 158 height 32
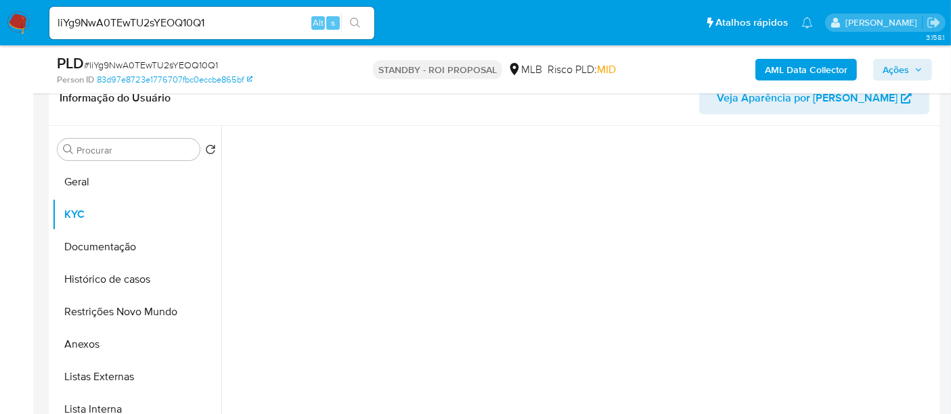
scroll to position [0, 0]
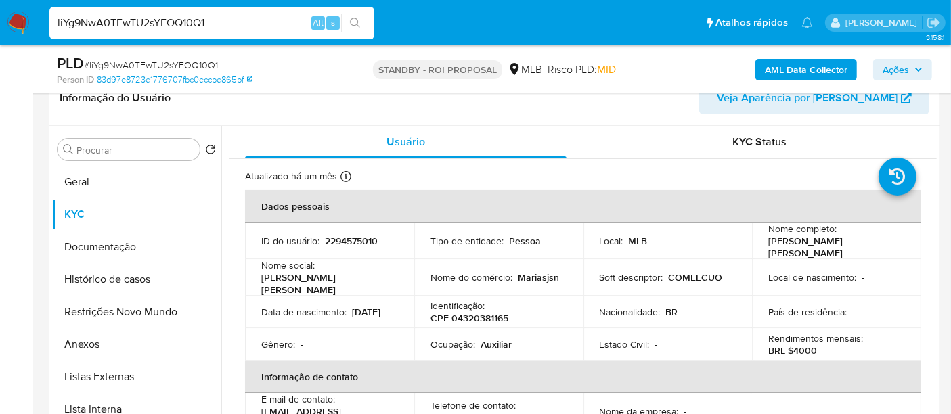
drag, startPoint x: 219, startPoint y: 22, endPoint x: 0, endPoint y: 45, distance: 220.6
click at [0, 45] on nav "Pausado Ver notificaciones liYg9NwA0TEwTU2sYEOQ10Q1 Alt s Atalhos rápidos Presi…" at bounding box center [475, 22] width 951 height 45
paste input "RQdX0SMfvG42xt3dM8bx7tcQ"
type input "RQdX0SMfvG42xt3dM8bx7tcQ"
click at [352, 18] on icon "search-icon" at bounding box center [355, 23] width 11 height 11
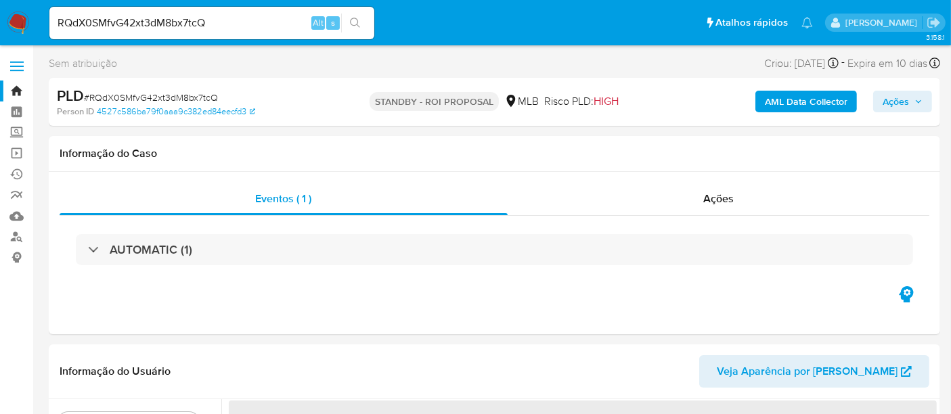
select select "10"
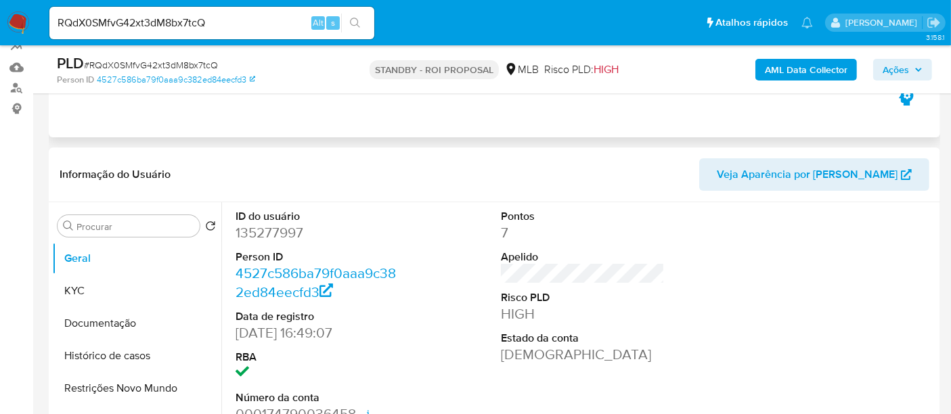
scroll to position [150, 0]
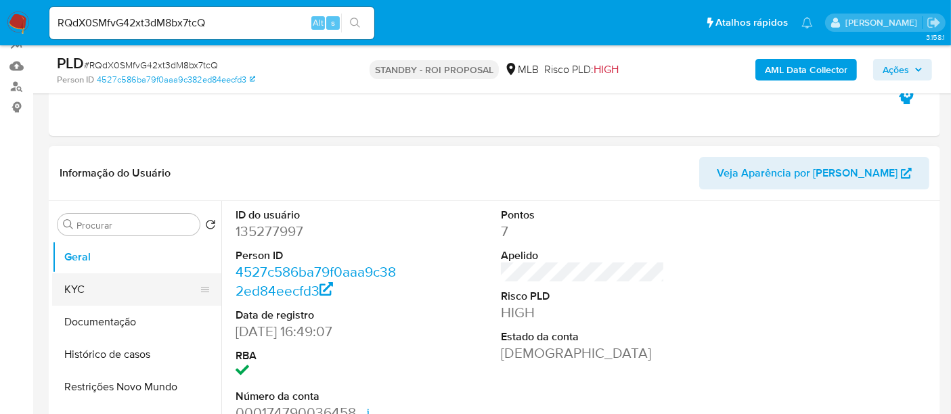
click at [88, 290] on button "KYC" at bounding box center [131, 290] width 158 height 32
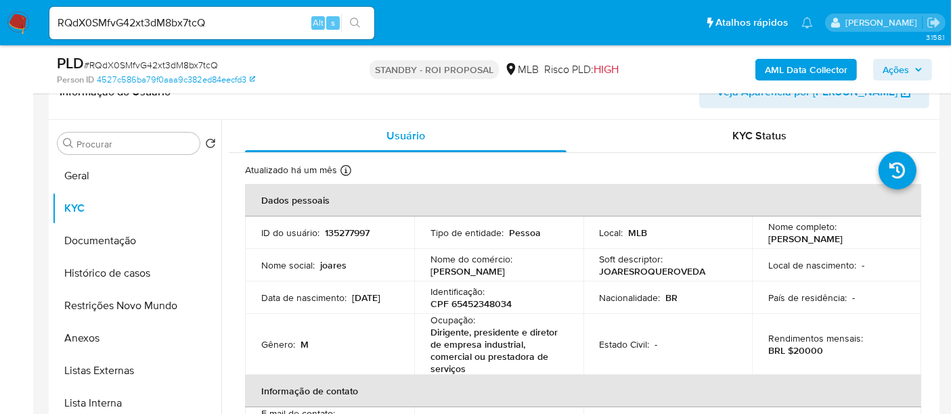
scroll to position [236, 0]
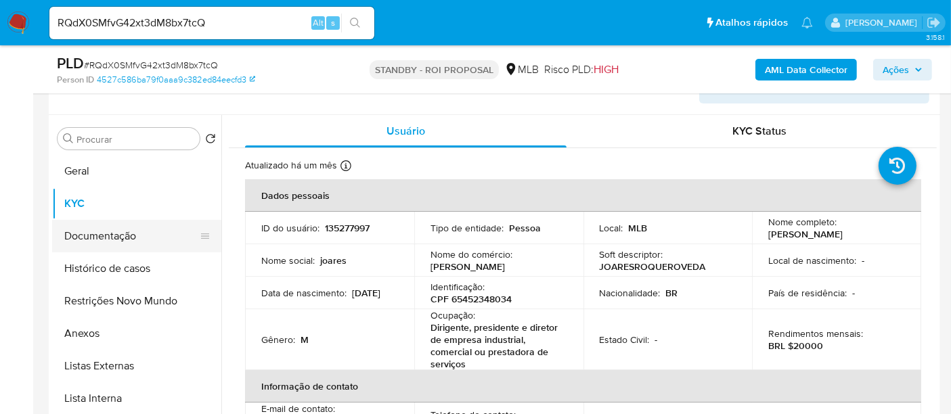
click at [85, 233] on button "Documentação" at bounding box center [131, 236] width 158 height 32
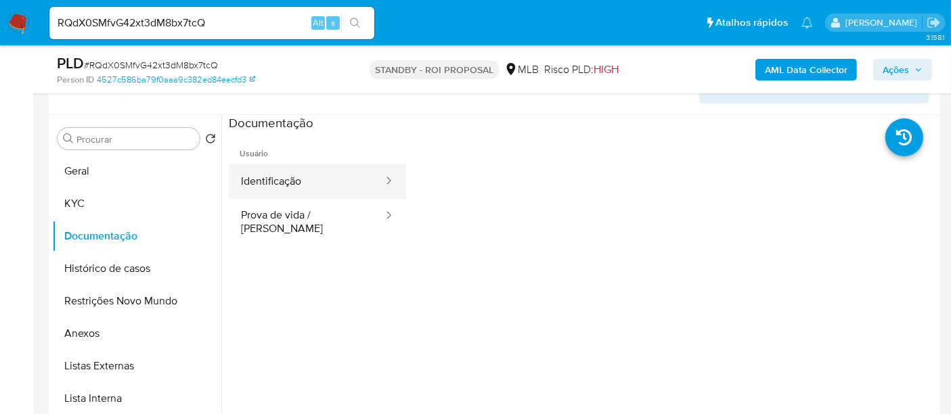
click at [302, 179] on button "Identificação" at bounding box center [307, 182] width 156 height 35
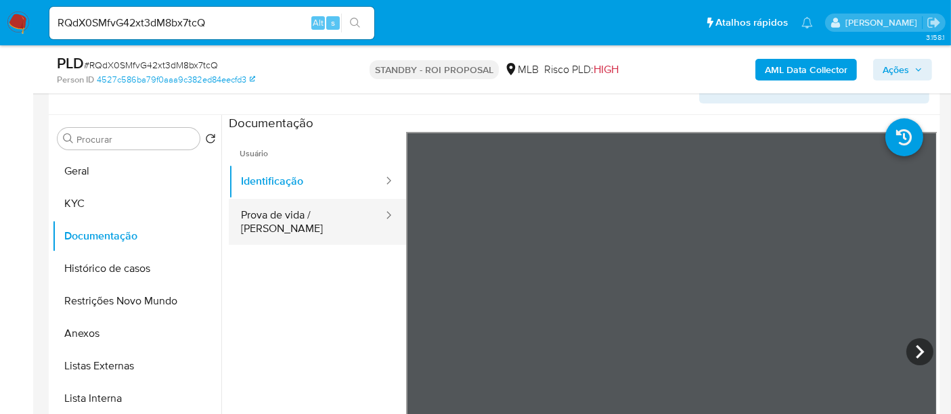
click at [278, 216] on button "Prova de vida / Selfie" at bounding box center [307, 222] width 156 height 46
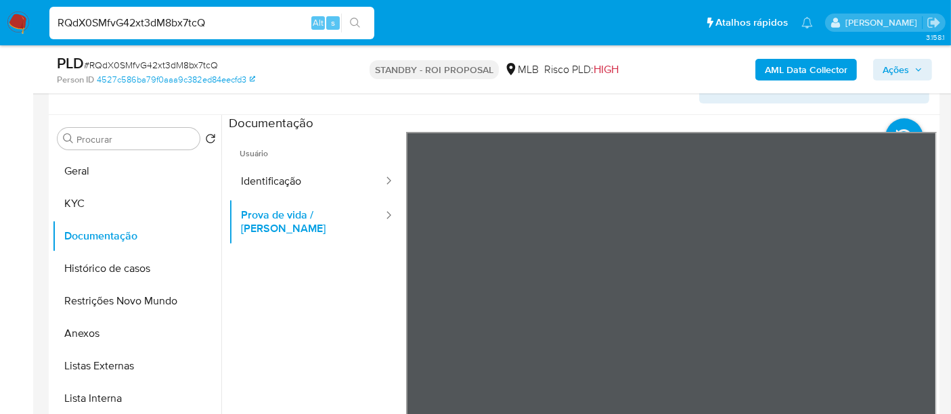
drag, startPoint x: 226, startPoint y: 30, endPoint x: 0, endPoint y: 12, distance: 226.9
click at [0, 12] on nav "Pausado Ver notificaciones RQdX0SMfvG42xt3dM8bx7tcQ Alt s Atalhos rápidos Presi…" at bounding box center [475, 22] width 951 height 45
paste input "iVP0Cr7XoBR9uBtxrBhwWrj"
type input "RiVP0Cr7XoBR9uBtxrBhwWrj"
click at [353, 22] on icon "search-icon" at bounding box center [355, 23] width 11 height 11
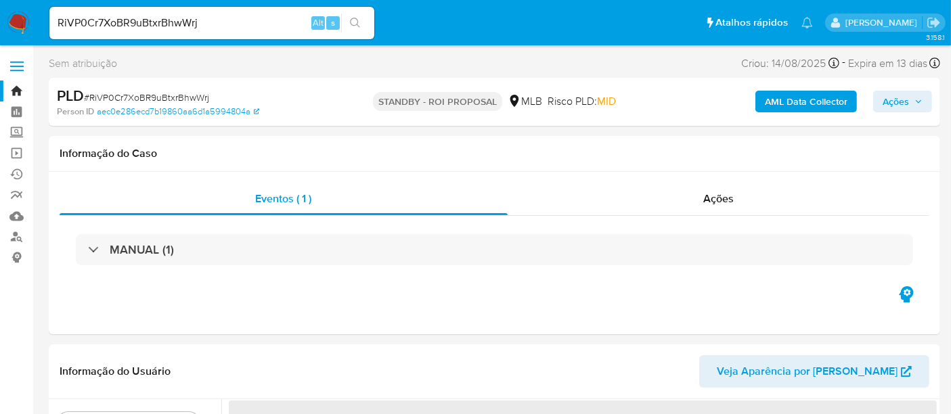
select select "10"
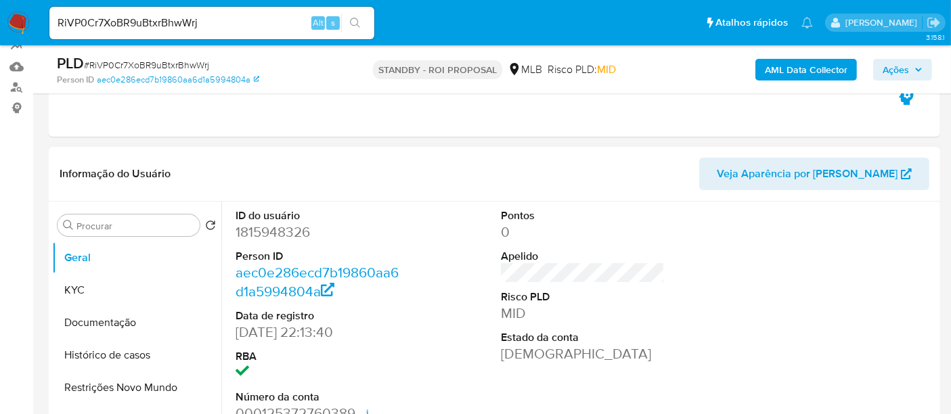
scroll to position [150, 0]
click at [77, 292] on button "KYC" at bounding box center [131, 290] width 158 height 32
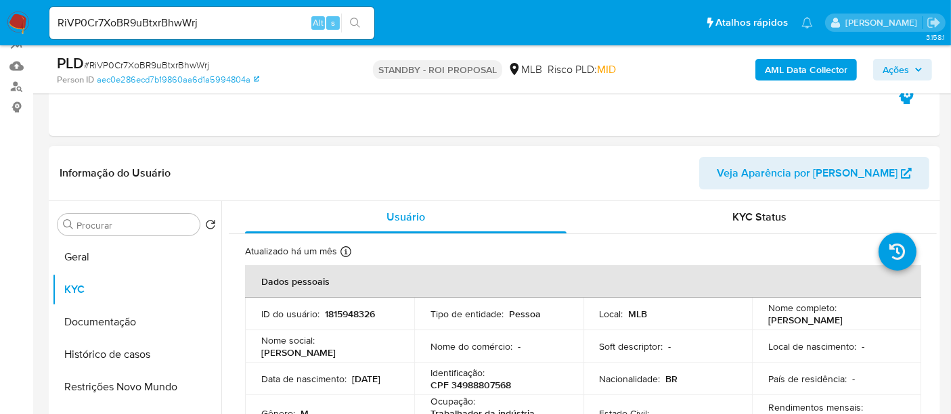
scroll to position [75, 0]
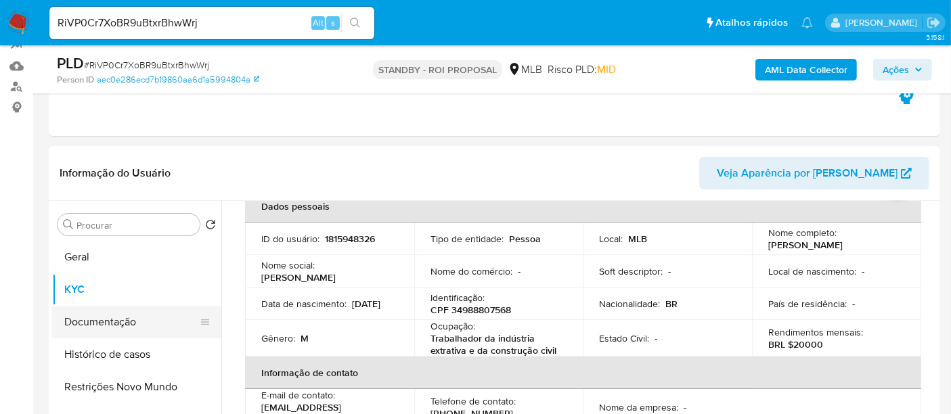
click at [127, 319] on button "Documentação" at bounding box center [131, 322] width 158 height 32
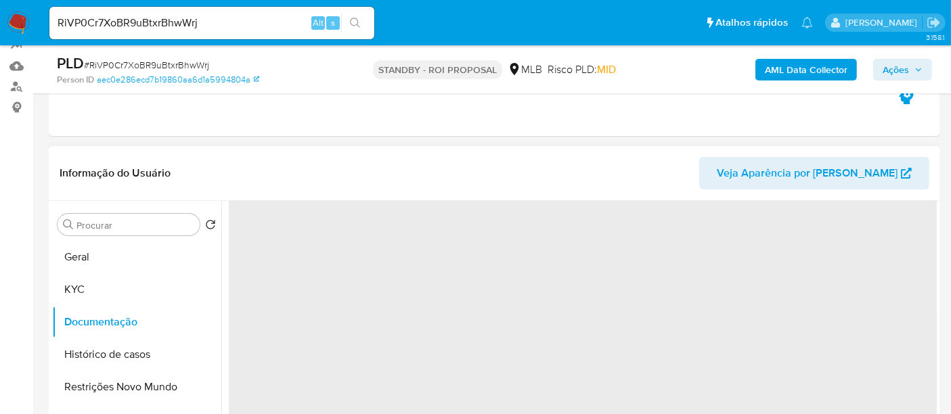
scroll to position [0, 0]
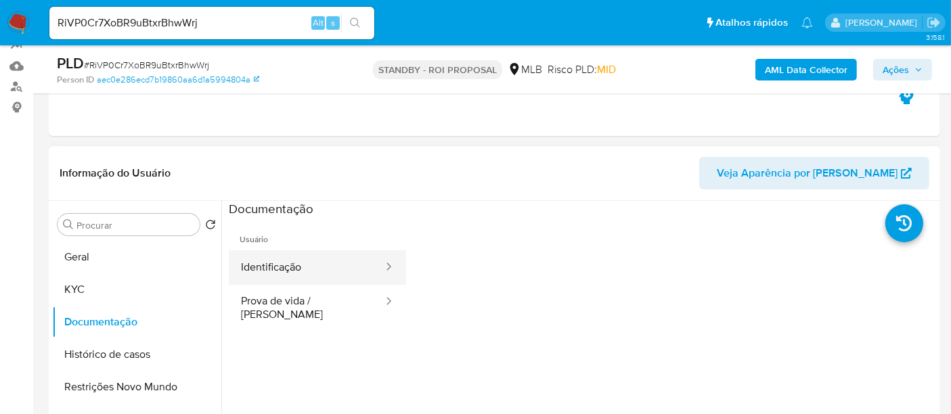
click at [310, 272] on button "Identificação" at bounding box center [307, 268] width 156 height 35
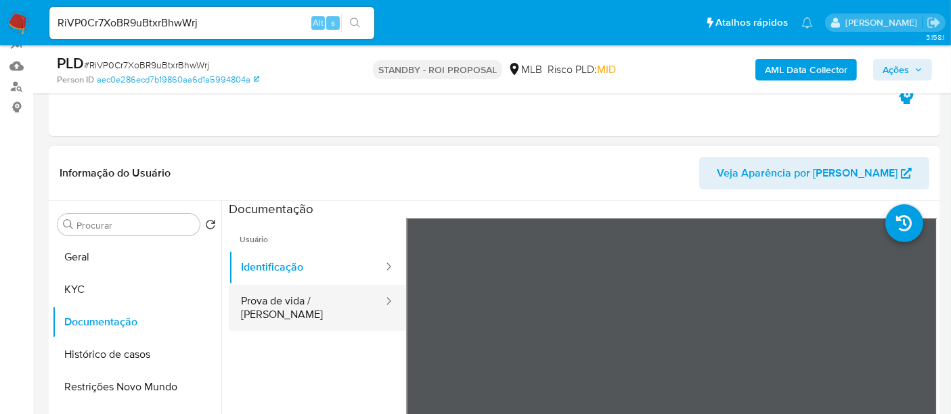
drag, startPoint x: 291, startPoint y: 303, endPoint x: 301, endPoint y: 302, distance: 9.5
click at [292, 303] on button "Prova de vida / Selfie" at bounding box center [307, 308] width 156 height 46
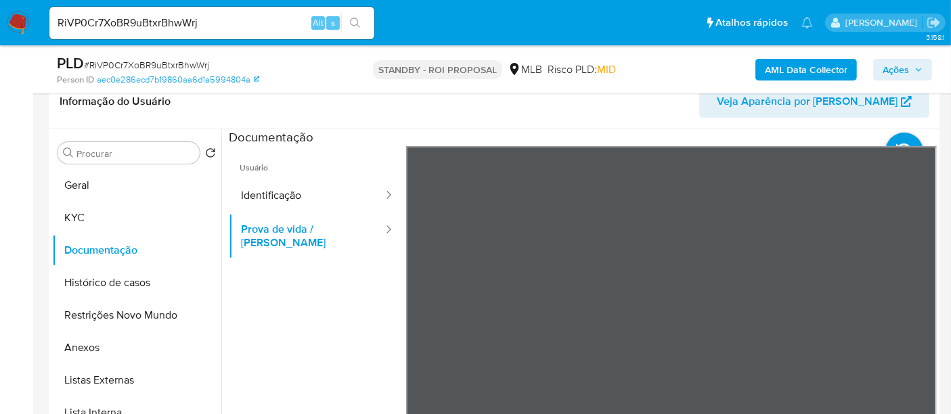
scroll to position [199, 0]
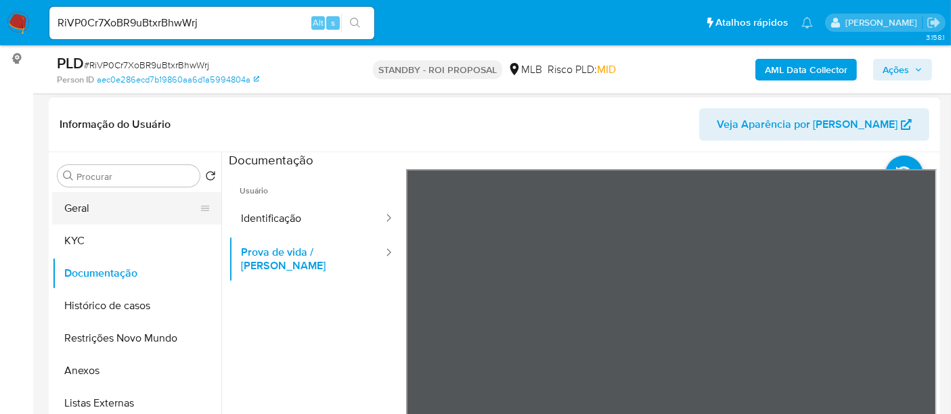
click at [117, 207] on button "Geral" at bounding box center [131, 208] width 158 height 32
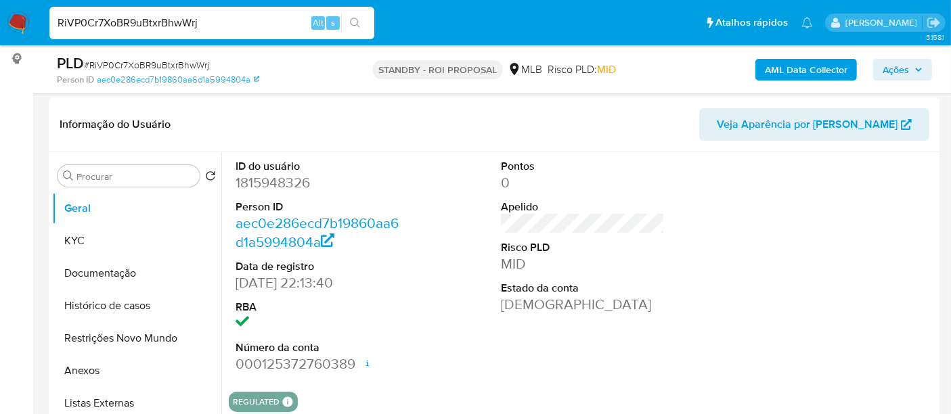
drag, startPoint x: 223, startPoint y: 20, endPoint x: 0, endPoint y: 35, distance: 223.9
click at [0, 35] on nav "Pausado Ver notificaciones RiVP0Cr7XoBR9uBtxrBhwWrj Alt s Atalhos rápidos Presi…" at bounding box center [475, 22] width 951 height 45
paste input "aFUEnQrJWo5zSb3snxXv1xlx"
type input "aFUEnQrJWo5zSb3snxXv1xlx"
click at [356, 22] on icon "search-icon" at bounding box center [355, 23] width 11 height 11
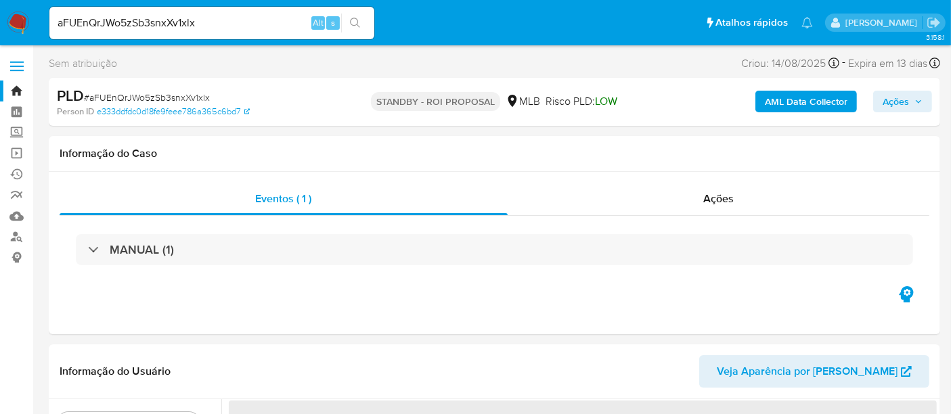
select select "10"
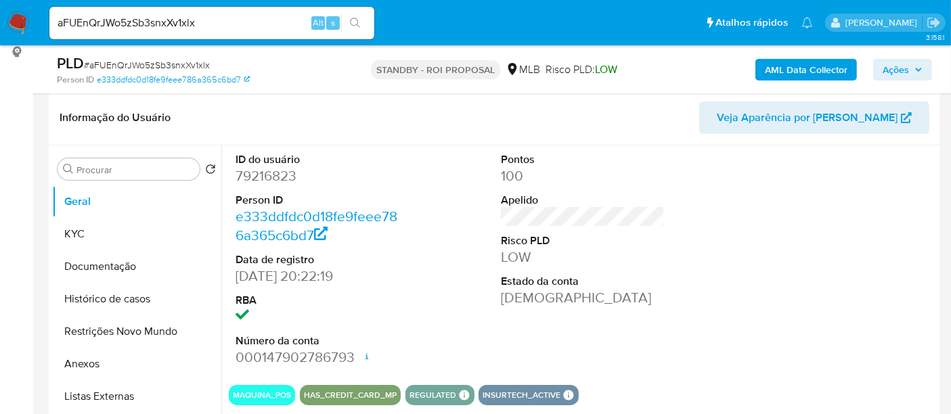
scroll to position [225, 0]
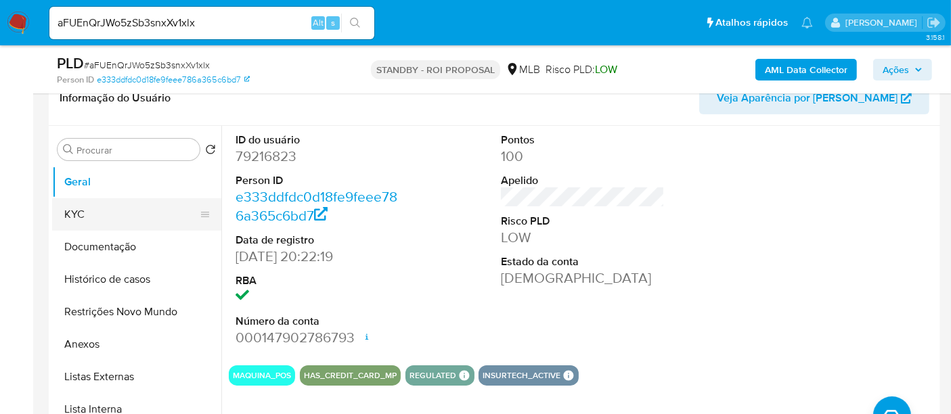
click at [85, 213] on button "KYC" at bounding box center [131, 214] width 158 height 32
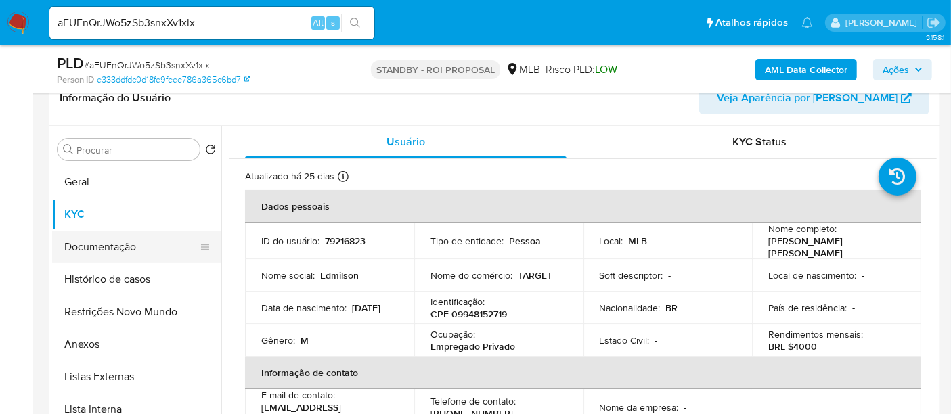
click at [81, 243] on button "Documentação" at bounding box center [131, 247] width 158 height 32
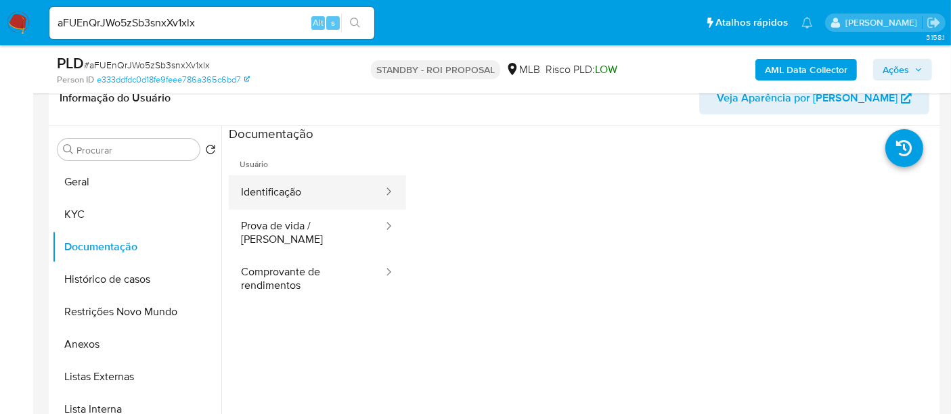
click at [267, 194] on button "Identificação" at bounding box center [307, 192] width 156 height 35
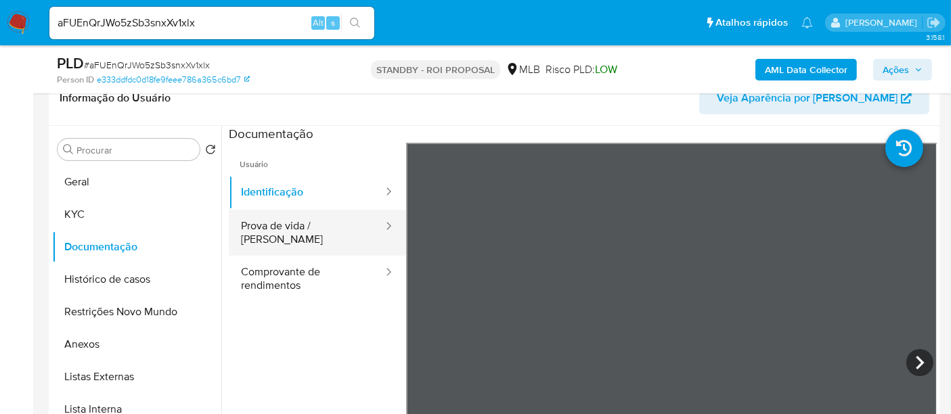
drag, startPoint x: 267, startPoint y: 225, endPoint x: 373, endPoint y: 227, distance: 105.6
click at [269, 225] on button "Prova de vida / Selfie" at bounding box center [307, 233] width 156 height 46
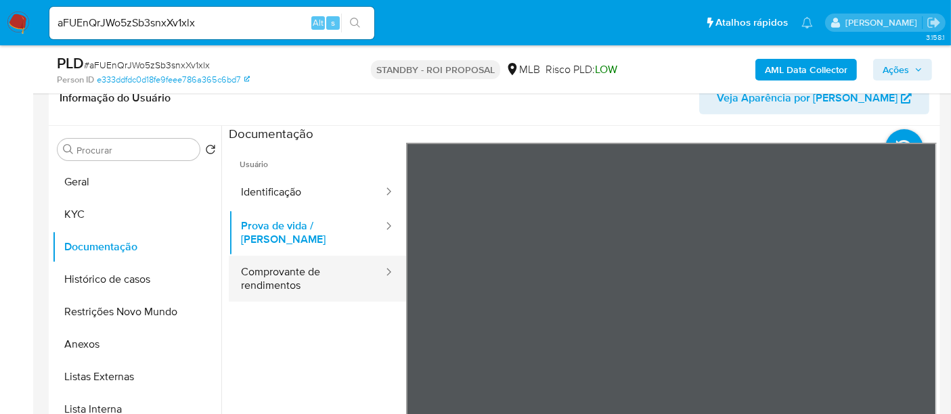
click at [258, 259] on button "Comprovante de rendimentos" at bounding box center [307, 279] width 156 height 46
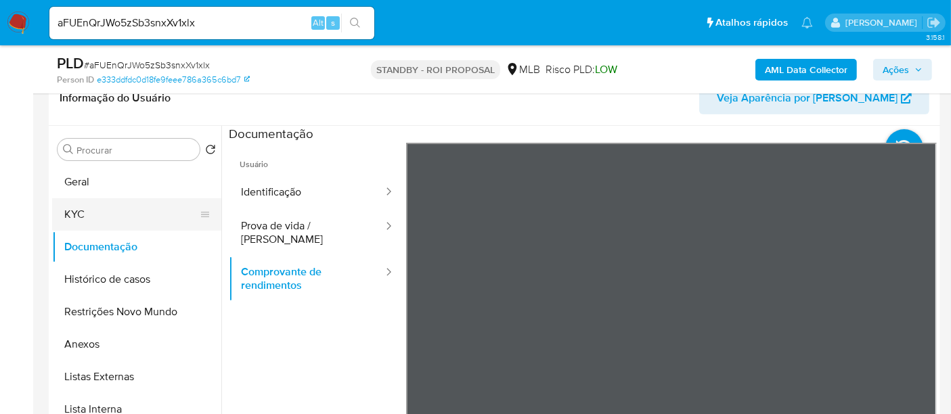
click at [91, 210] on button "KYC" at bounding box center [131, 214] width 158 height 32
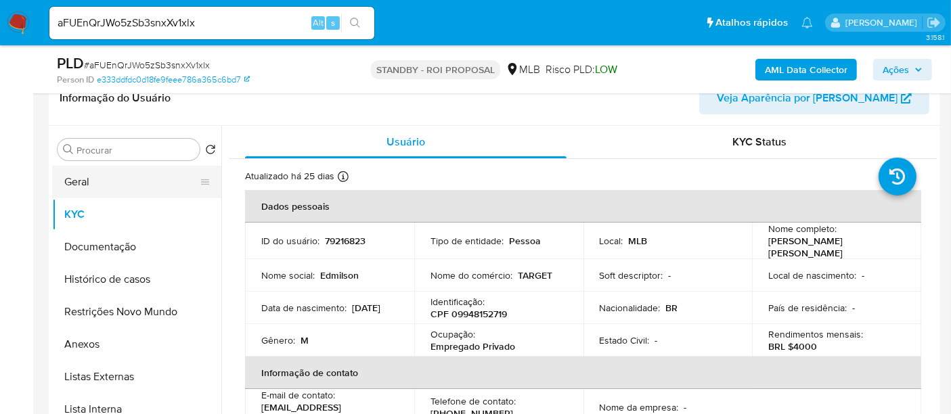
click at [73, 184] on button "Geral" at bounding box center [131, 182] width 158 height 32
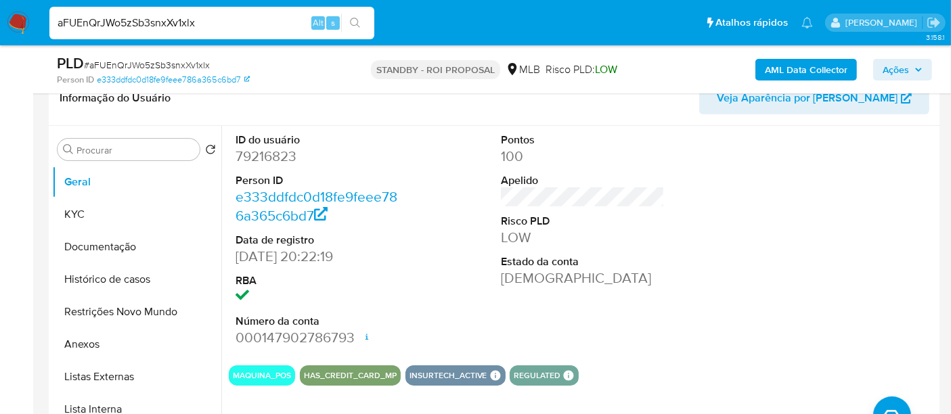
drag, startPoint x: 213, startPoint y: 23, endPoint x: 0, endPoint y: 32, distance: 213.4
click at [0, 32] on nav "Pausado Ver notificaciones aFUEnQrJWo5zSb3snxXv1xlx Alt s Atalhos rápidos Presi…" at bounding box center [475, 22] width 951 height 45
paste input "2Nb3PCQN3ZM06t0saZ9ZVkHf"
type input "2Nb3PCQN3ZM06t0saZ9ZVkHf"
click at [360, 16] on button "search-icon" at bounding box center [355, 23] width 28 height 19
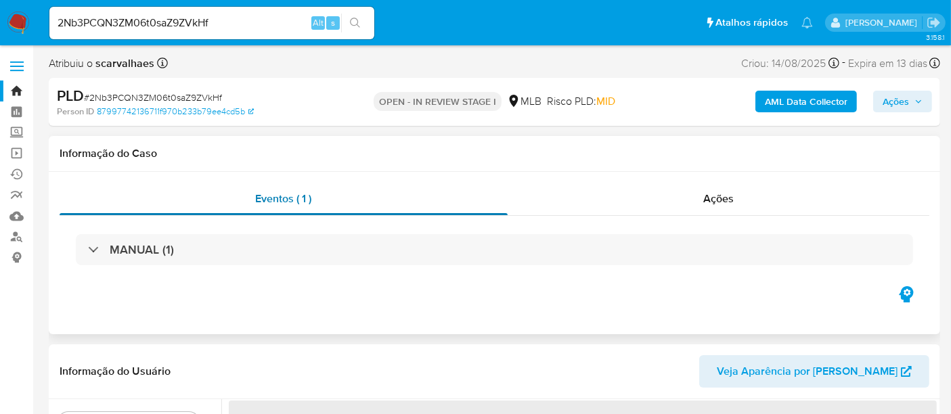
select select "10"
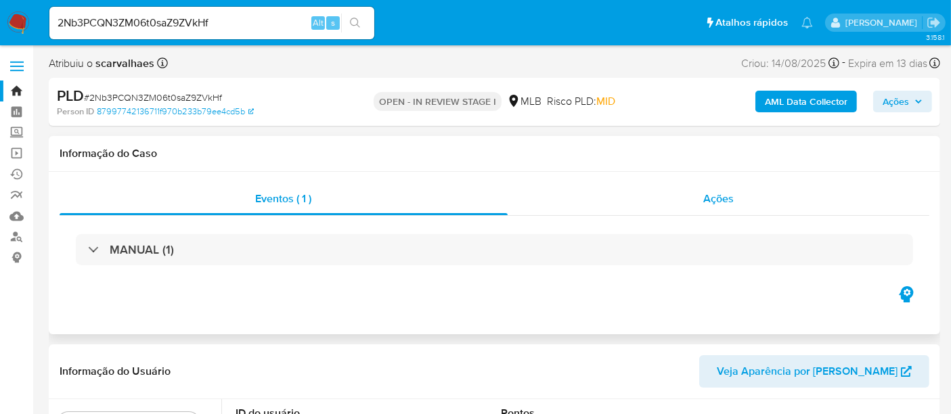
click at [737, 198] on div "Ações" at bounding box center [719, 199] width 422 height 32
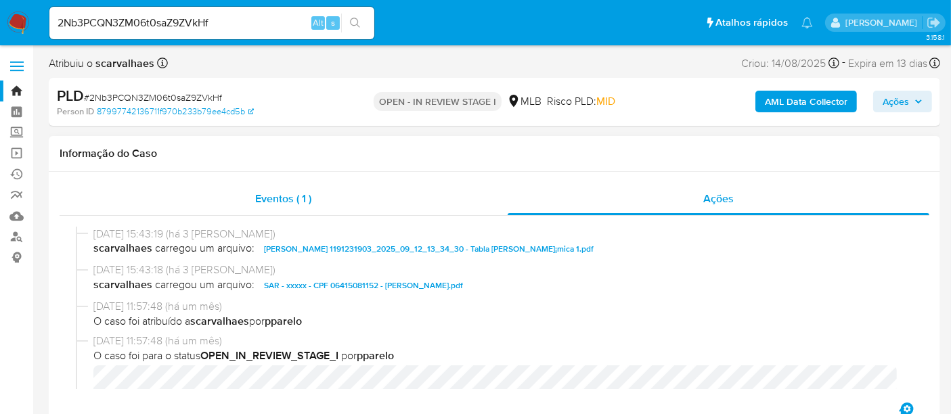
click at [280, 201] on span "Eventos ( 1 )" at bounding box center [283, 199] width 56 height 16
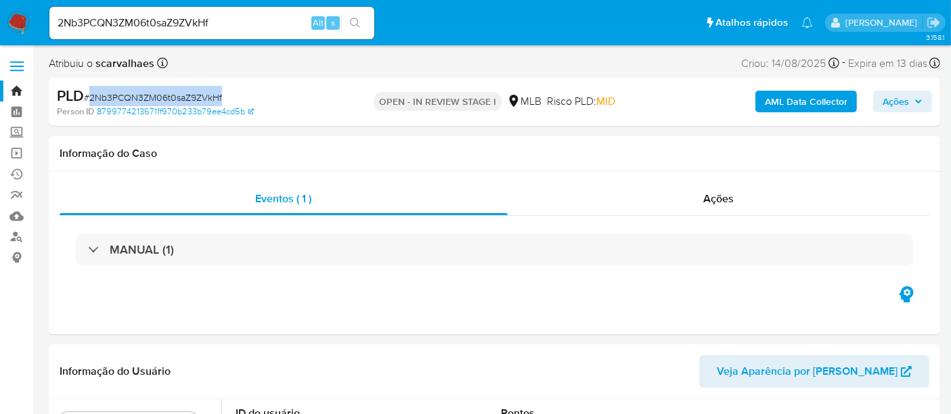
drag, startPoint x: 92, startPoint y: 94, endPoint x: 220, endPoint y: 97, distance: 128.0
click at [220, 97] on span "# 2Nb3PCQN3ZM06t0saZ9ZVkHf" at bounding box center [153, 98] width 138 height 14
copy span "2Nb3PCQN3ZM06t0saZ9ZVkHf"
click at [723, 204] on span "Ações" at bounding box center [718, 199] width 30 height 16
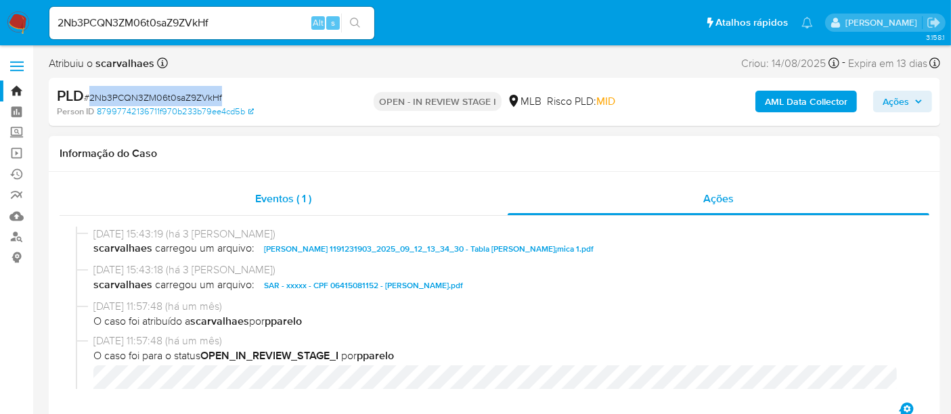
click at [260, 198] on span "Eventos ( 1 )" at bounding box center [283, 199] width 56 height 16
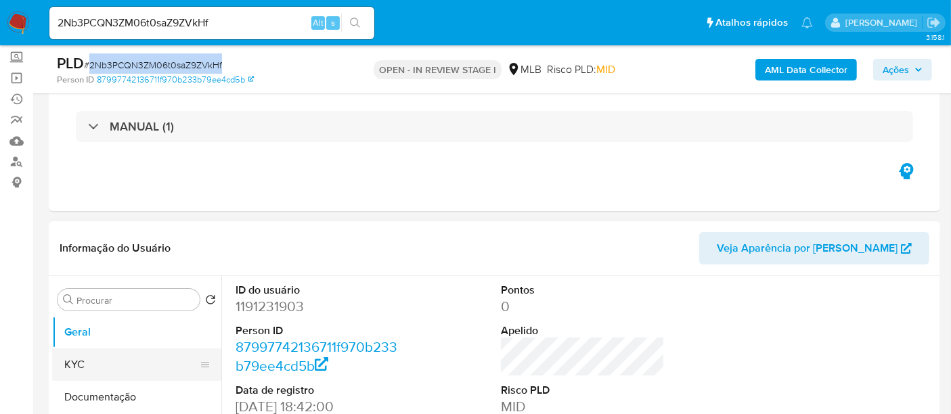
click at [87, 367] on button "KYC" at bounding box center [131, 365] width 158 height 32
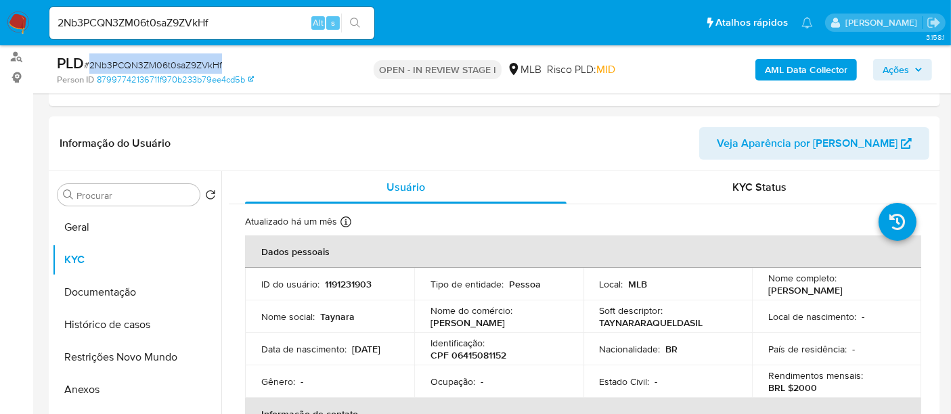
scroll to position [175, 0]
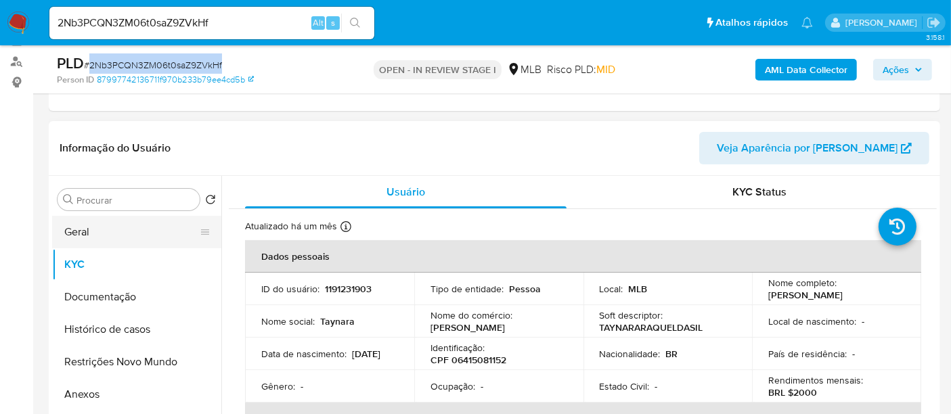
click at [88, 232] on button "Geral" at bounding box center [131, 232] width 158 height 32
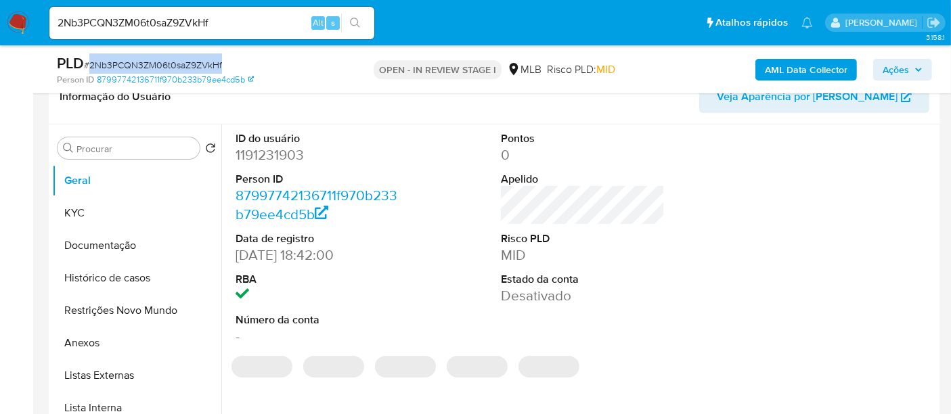
scroll to position [251, 0]
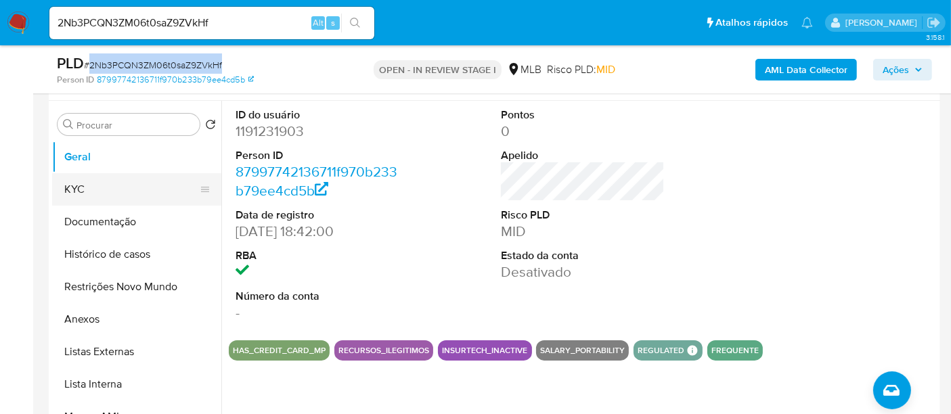
click at [85, 191] on button "KYC" at bounding box center [131, 189] width 158 height 32
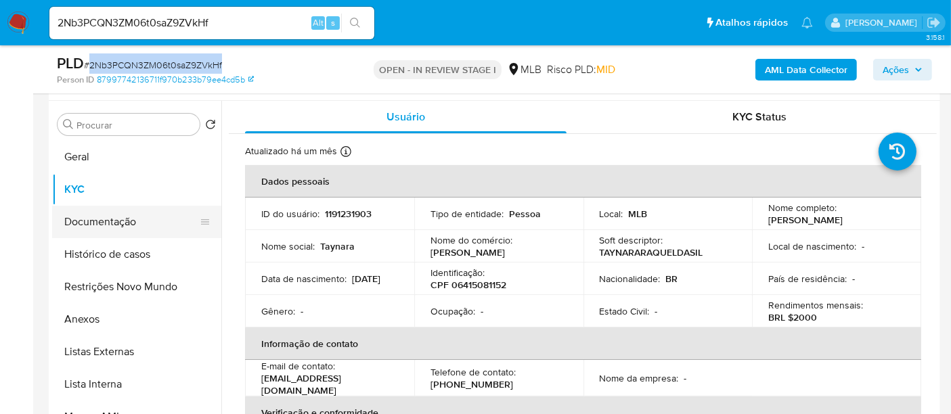
click at [106, 220] on button "Documentação" at bounding box center [131, 222] width 158 height 32
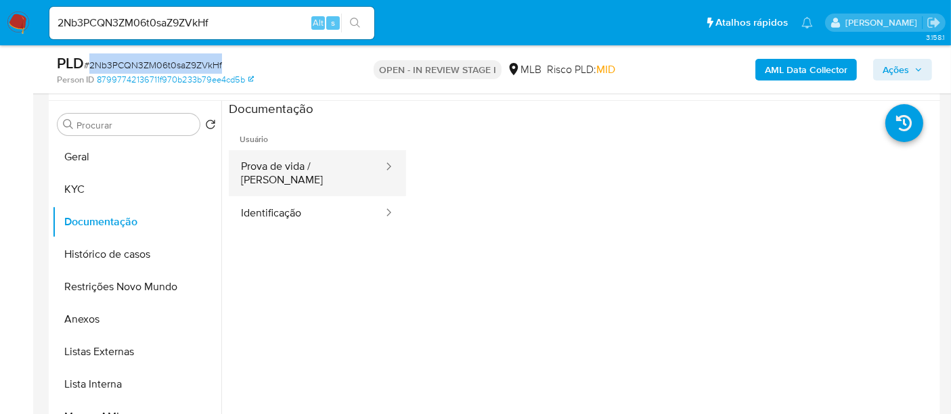
click at [315, 169] on button "Prova de vida / Selfie" at bounding box center [307, 173] width 156 height 46
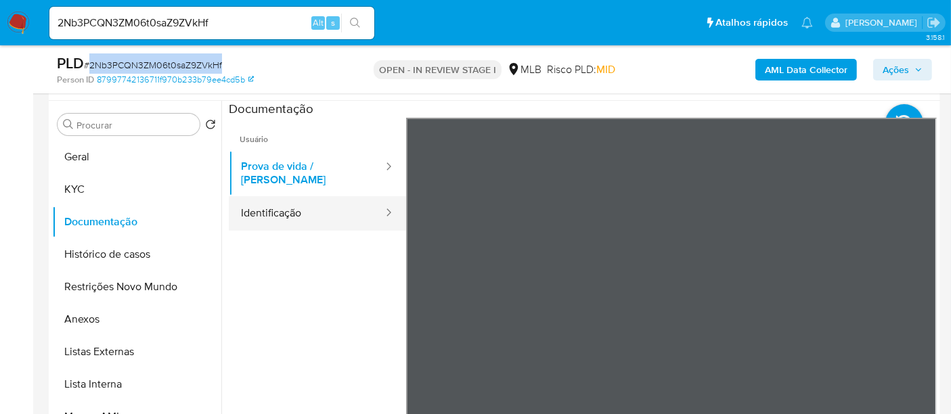
click at [265, 198] on button "Identificação" at bounding box center [307, 213] width 156 height 35
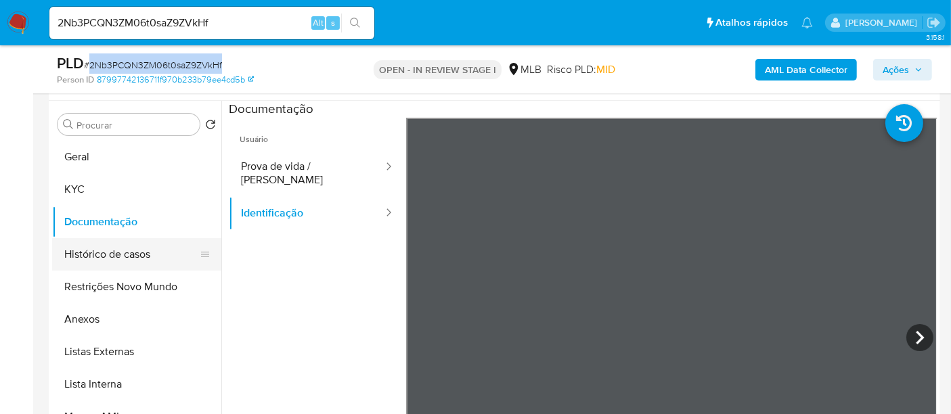
click at [127, 260] on button "Histórico de casos" at bounding box center [131, 254] width 158 height 32
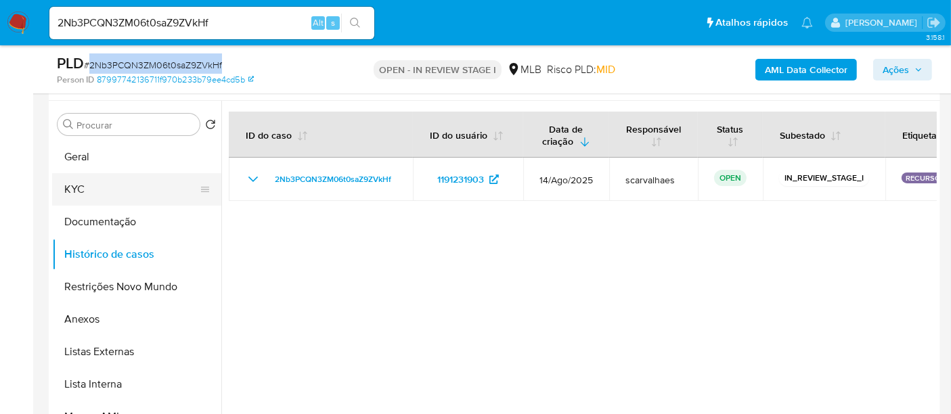
click at [86, 184] on button "KYC" at bounding box center [131, 189] width 158 height 32
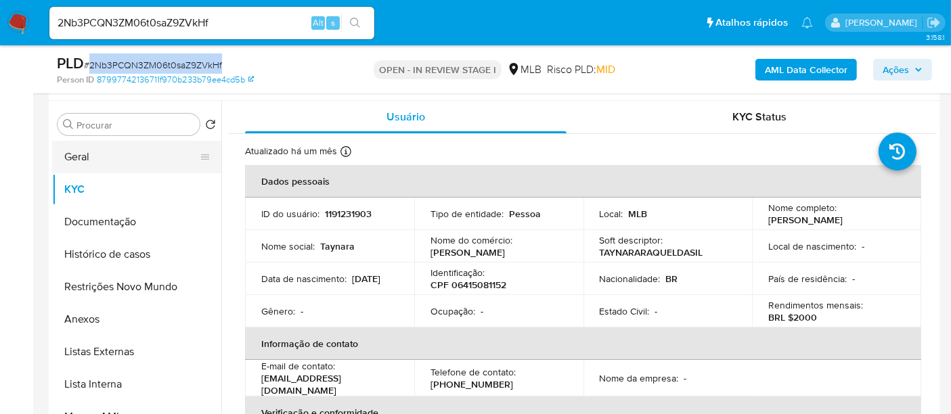
click at [79, 159] on button "Geral" at bounding box center [131, 157] width 158 height 32
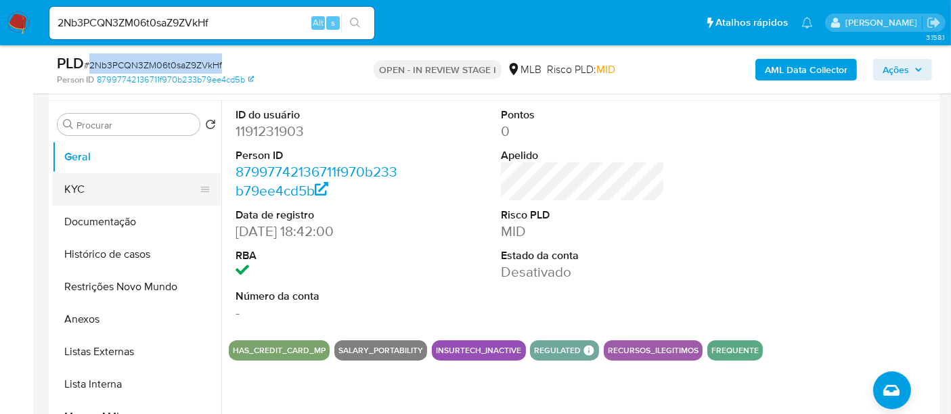
click at [81, 186] on button "KYC" at bounding box center [131, 189] width 158 height 32
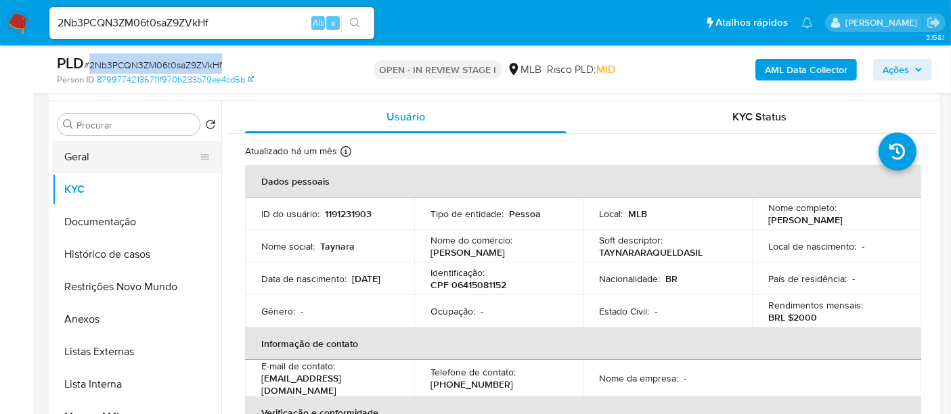
click at [83, 156] on button "Geral" at bounding box center [131, 157] width 158 height 32
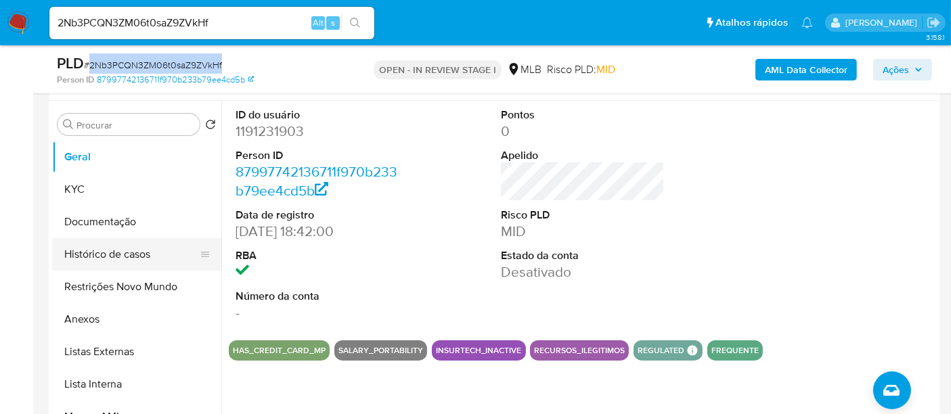
click at [114, 254] on button "Histórico de casos" at bounding box center [131, 254] width 158 height 32
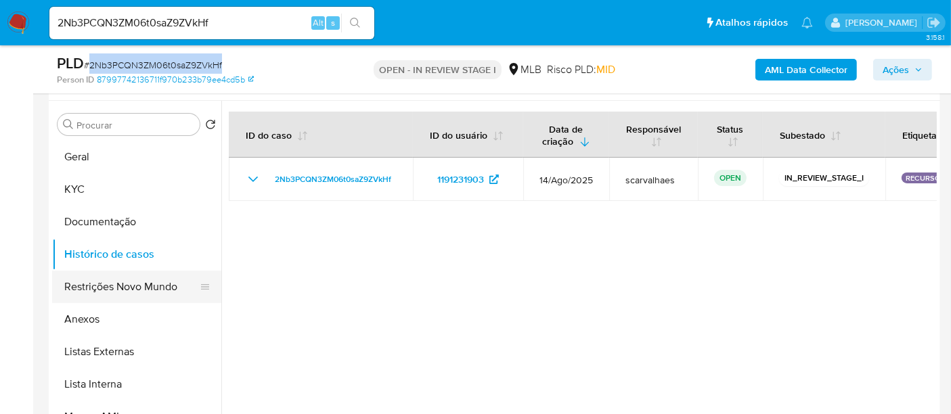
click at [123, 287] on button "Restrições Novo Mundo" at bounding box center [131, 287] width 158 height 32
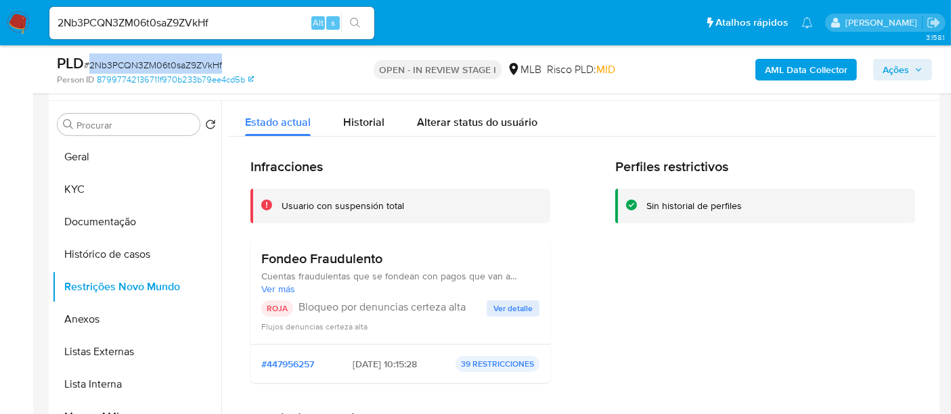
click at [501, 304] on span "Ver detalle" at bounding box center [513, 309] width 39 height 14
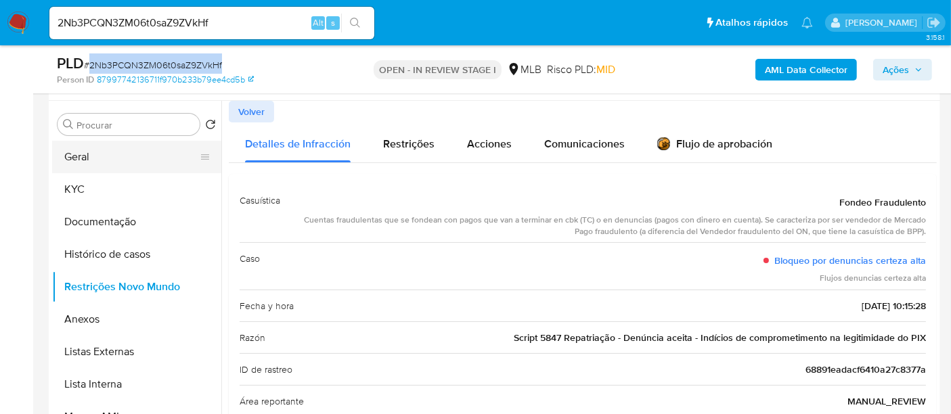
click at [102, 158] on button "Geral" at bounding box center [131, 157] width 158 height 32
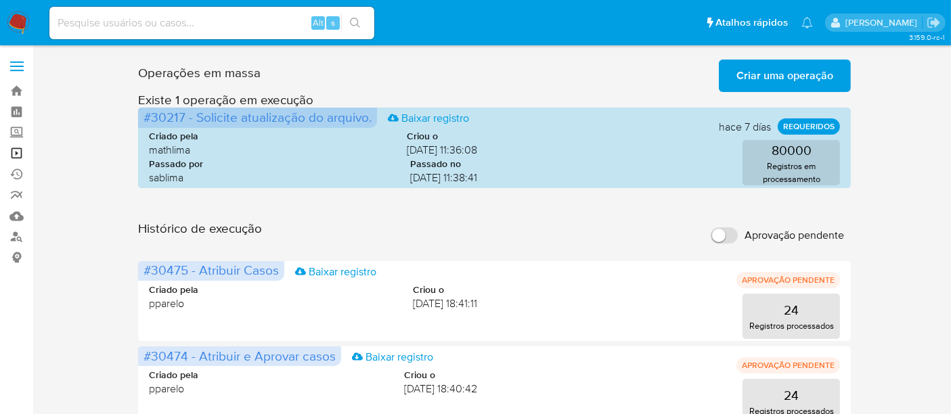
click at [19, 153] on link "Operações em massa" at bounding box center [80, 153] width 161 height 21
click at [17, 152] on link "Operações em massa" at bounding box center [80, 153] width 161 height 21
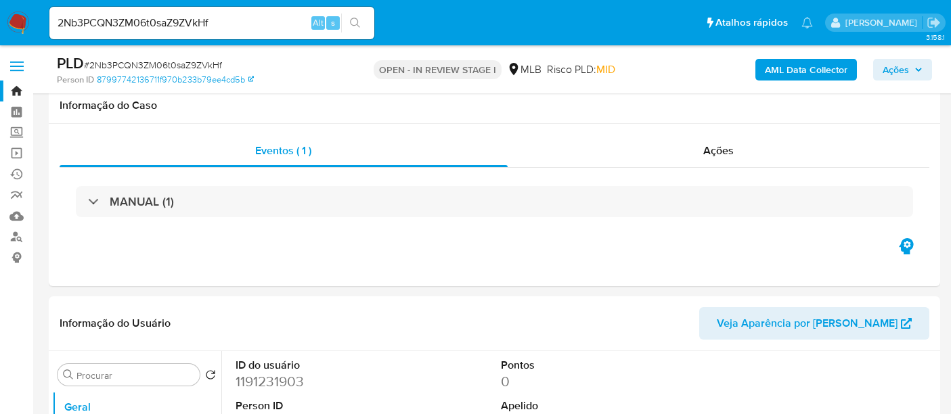
select select "10"
